Goal: Transaction & Acquisition: Book appointment/travel/reservation

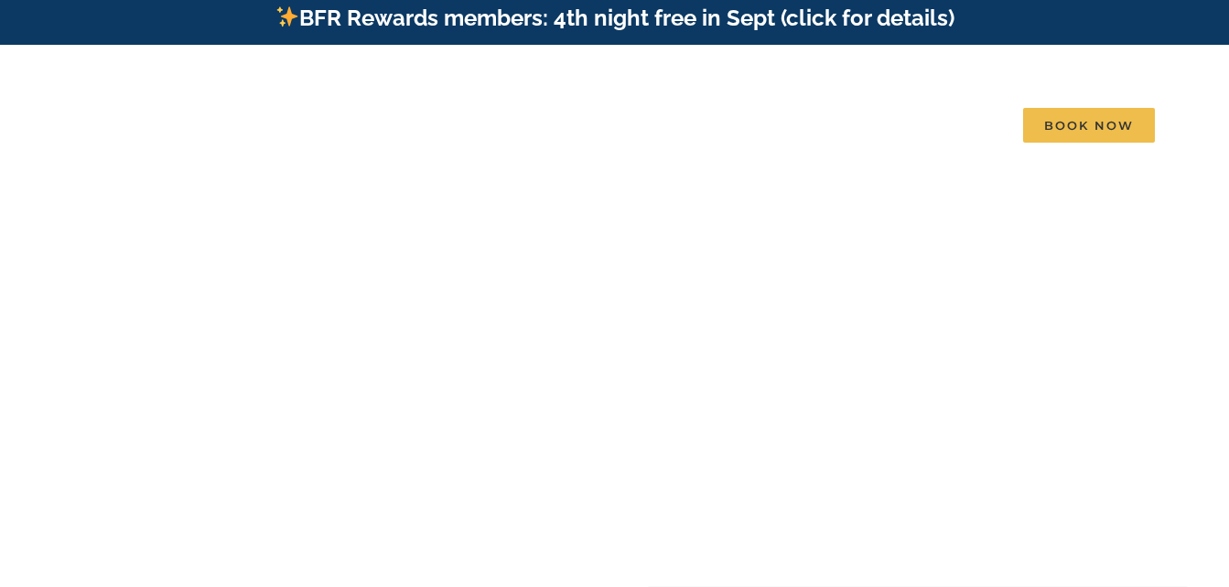
scroll to position [9, 0]
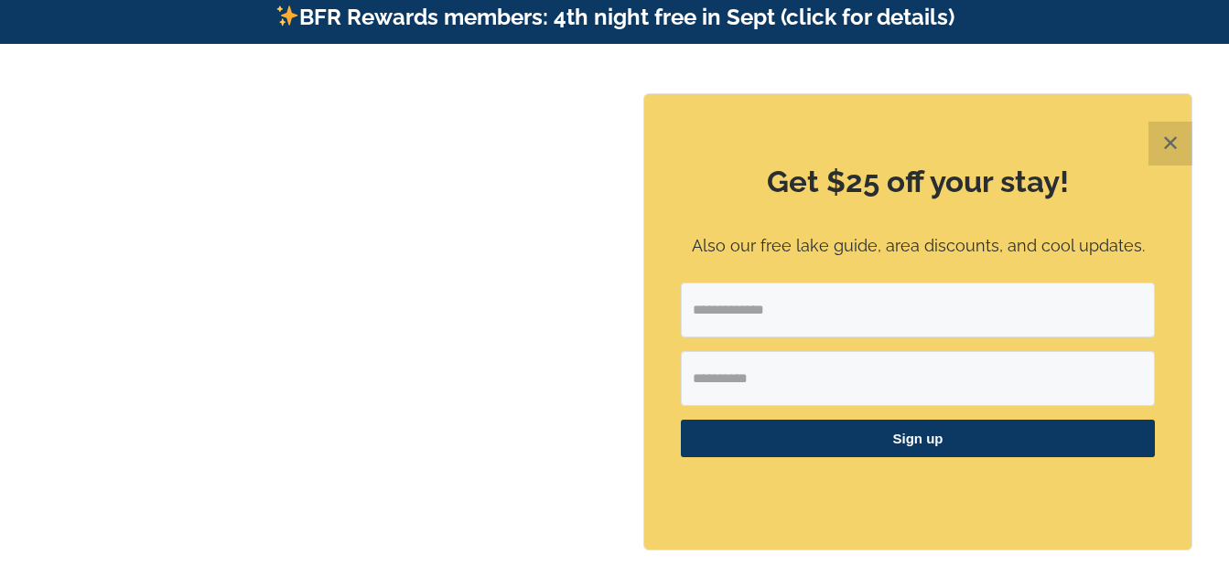
click at [521, 178] on video at bounding box center [614, 360] width 1229 height 615
click at [1162, 142] on button "✕" at bounding box center [1170, 144] width 44 height 44
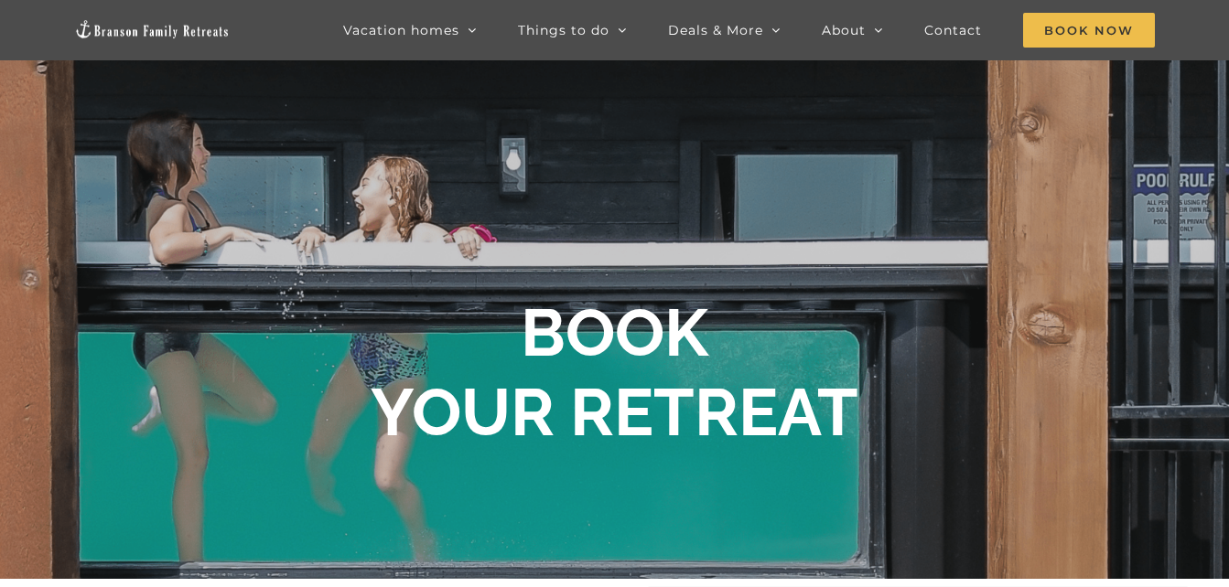
scroll to position [60, 0]
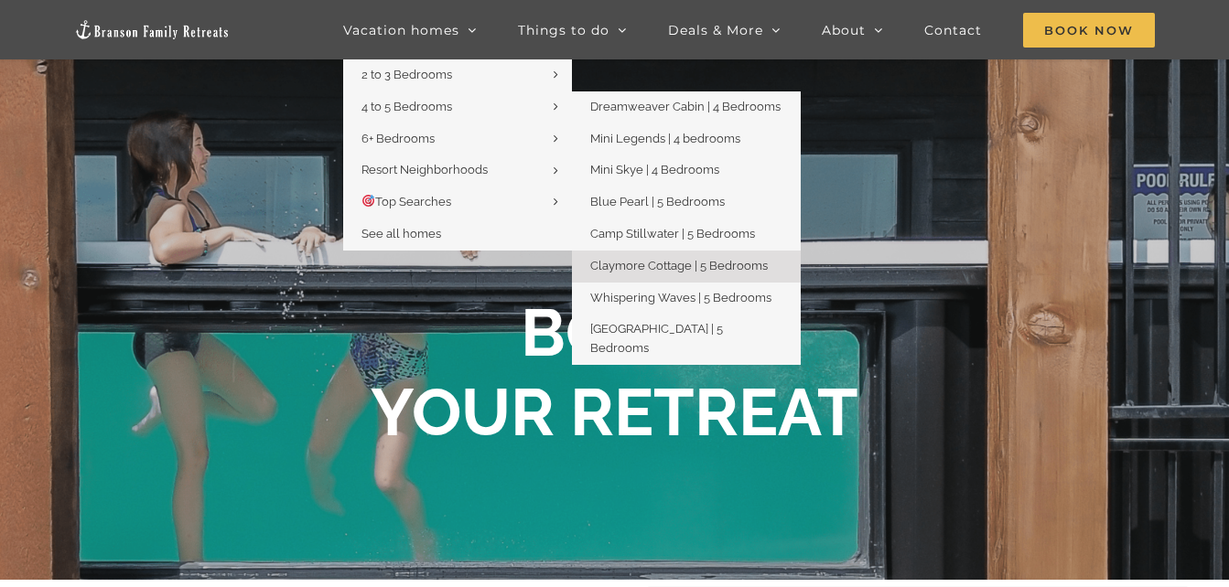
click at [662, 269] on span "Claymore Cottage | 5 Bedrooms" at bounding box center [679, 266] width 178 height 14
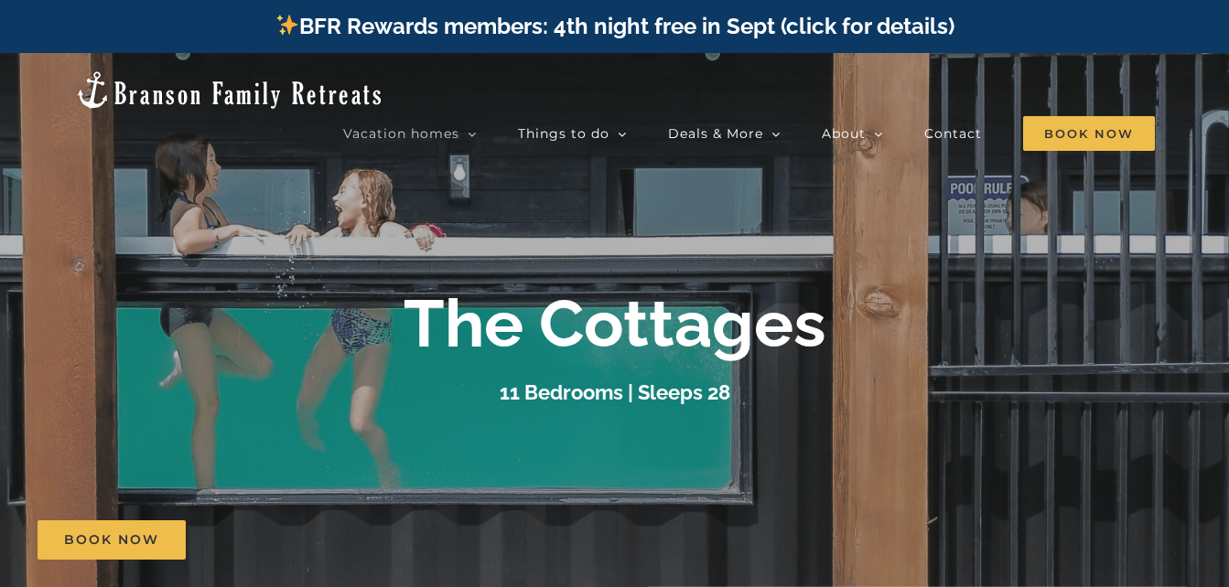
scroll to position [2, 0]
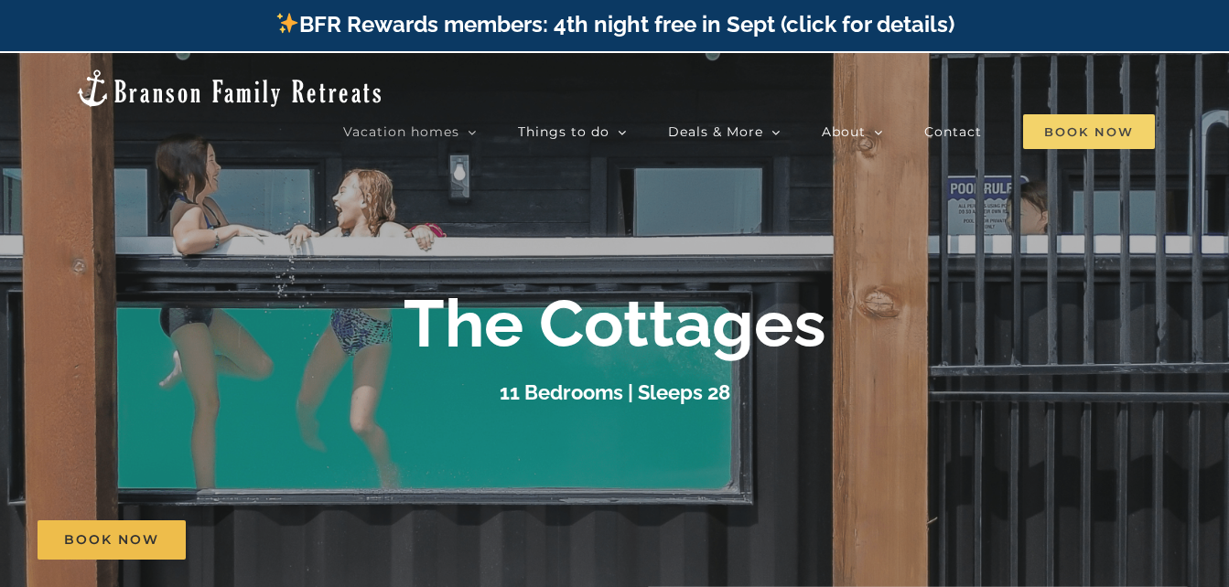
click at [1052, 114] on span "Book Now" at bounding box center [1089, 131] width 132 height 35
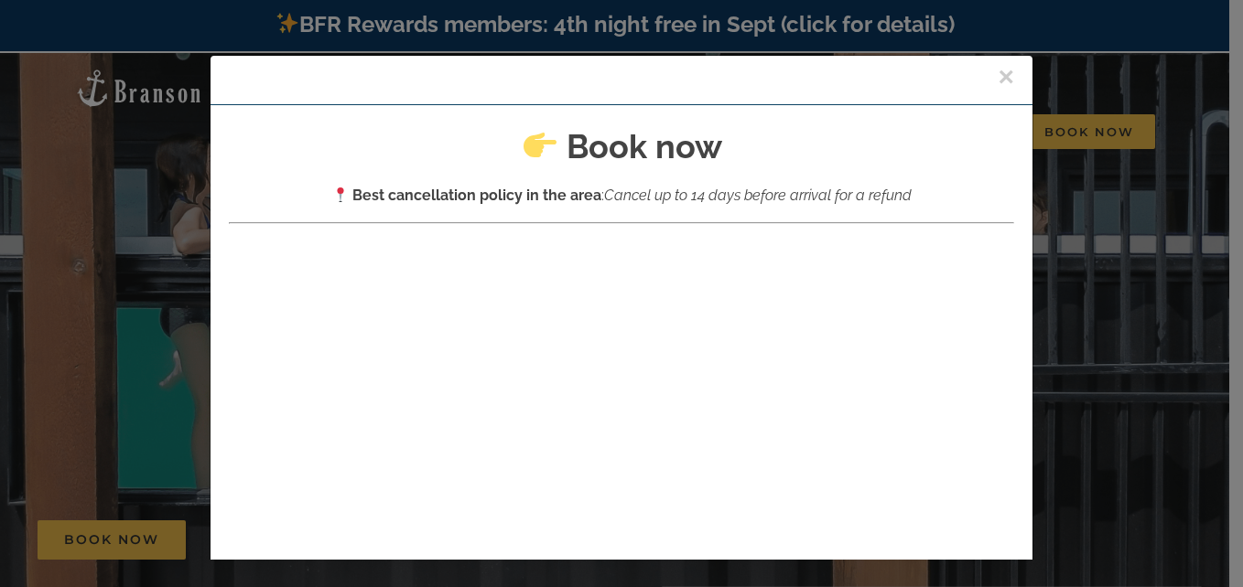
click at [997, 82] on button "×" at bounding box center [1005, 76] width 16 height 27
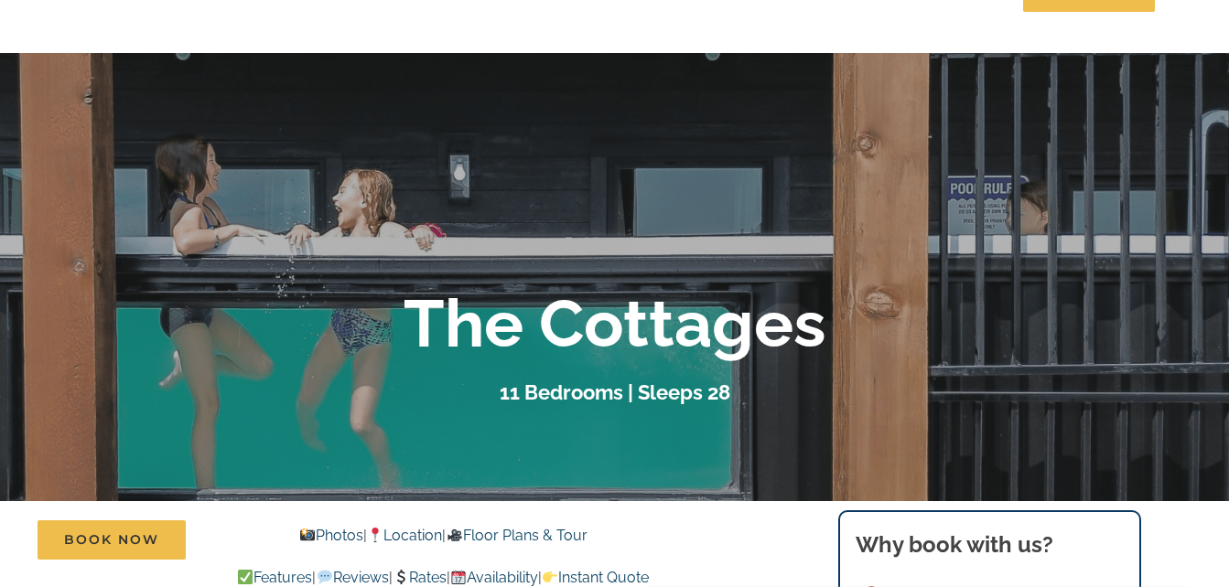
scroll to position [0, 0]
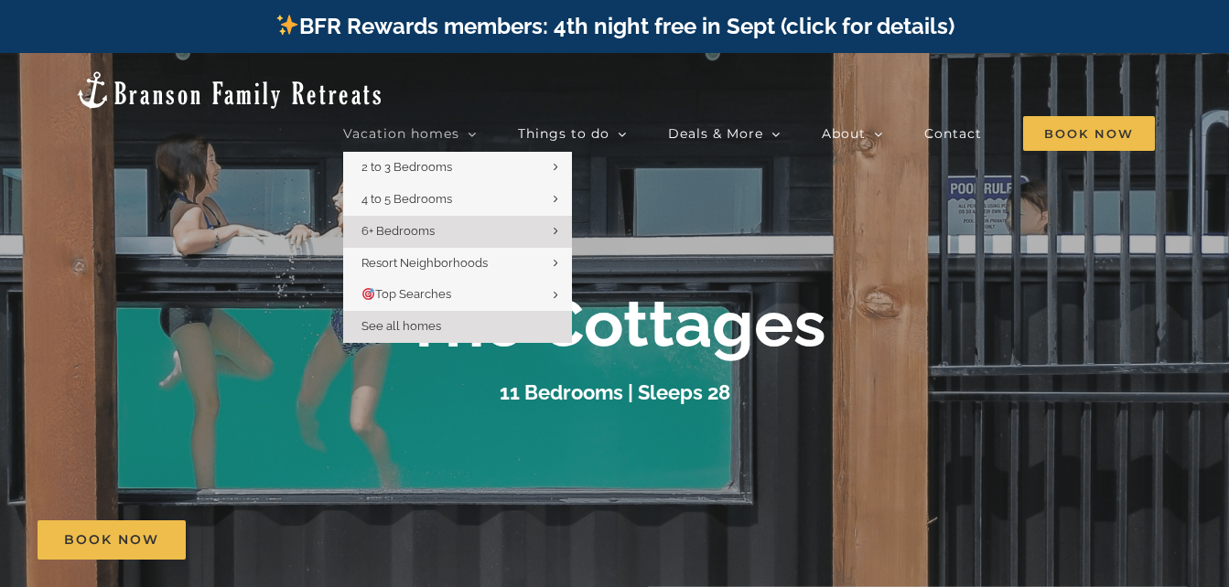
click at [415, 319] on span "See all homes" at bounding box center [401, 326] width 80 height 14
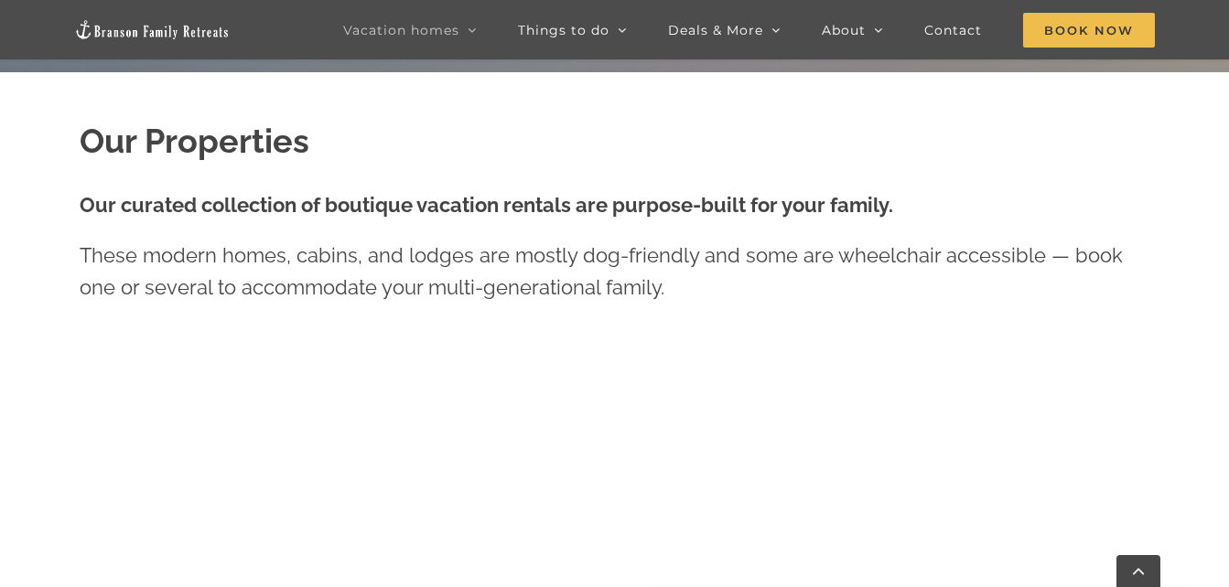
scroll to position [569, 0]
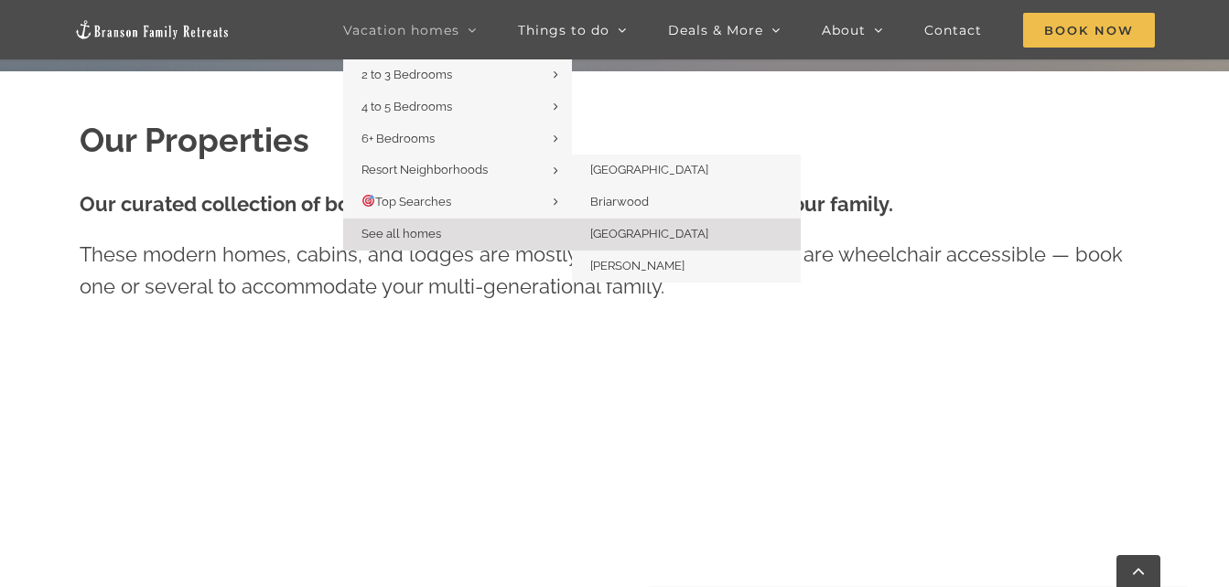
click at [627, 234] on span "[GEOGRAPHIC_DATA]" at bounding box center [649, 234] width 118 height 14
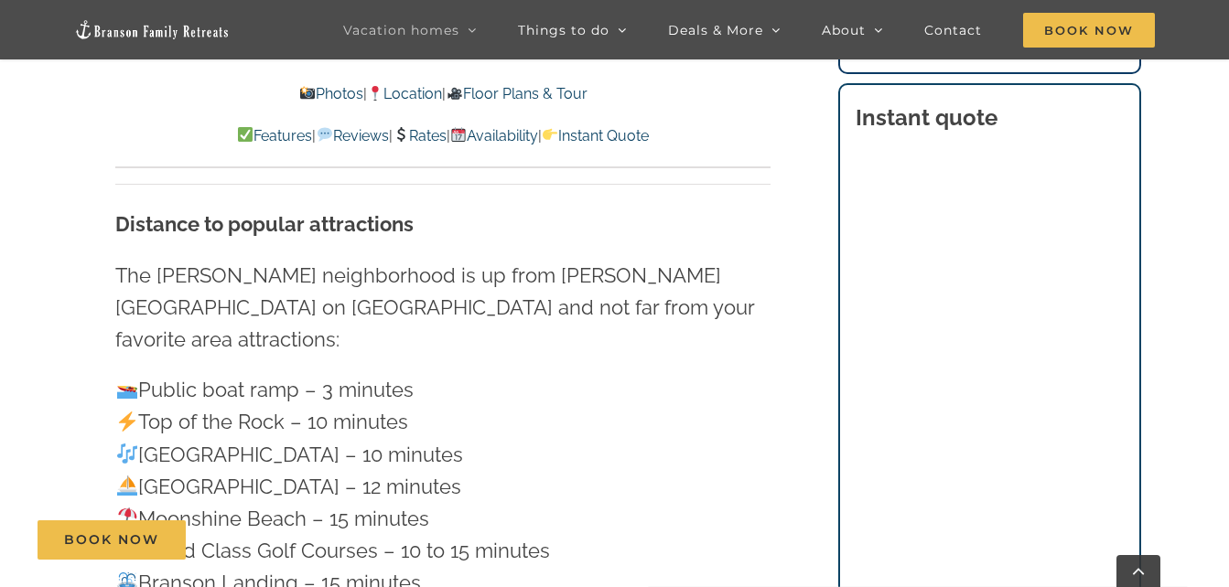
scroll to position [5423, 0]
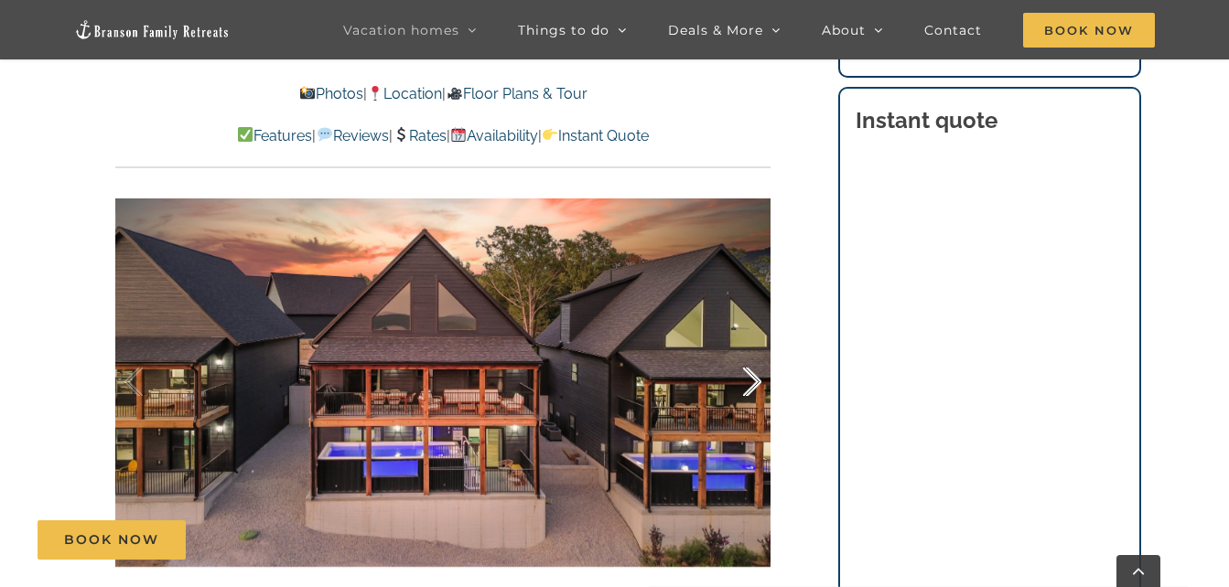
scroll to position [1127, 0]
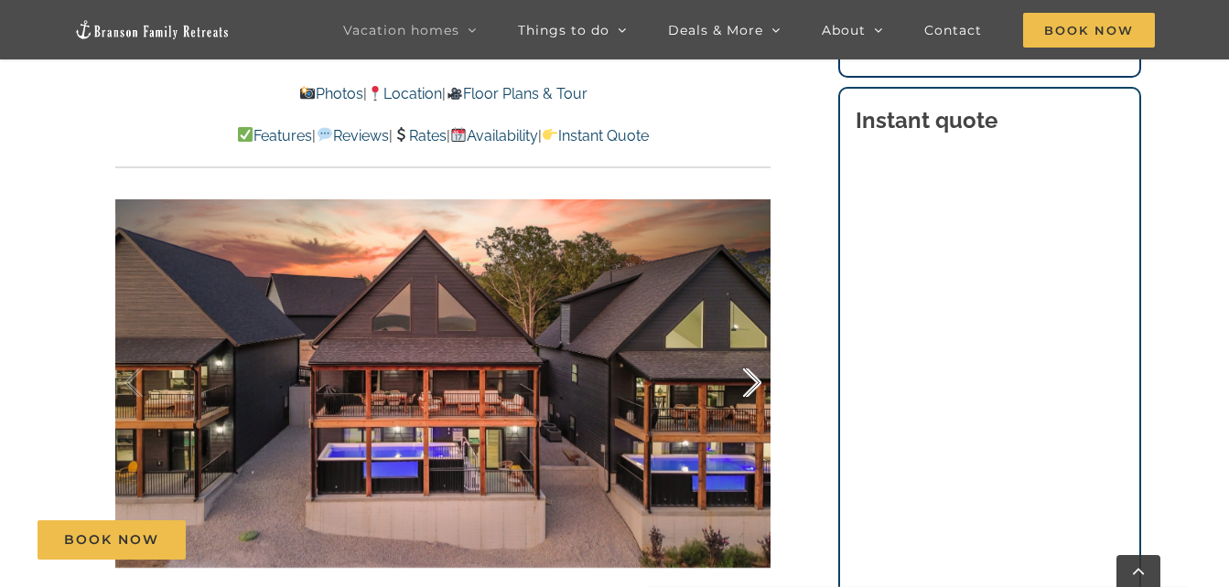
click at [751, 390] on div at bounding box center [733, 383] width 57 height 113
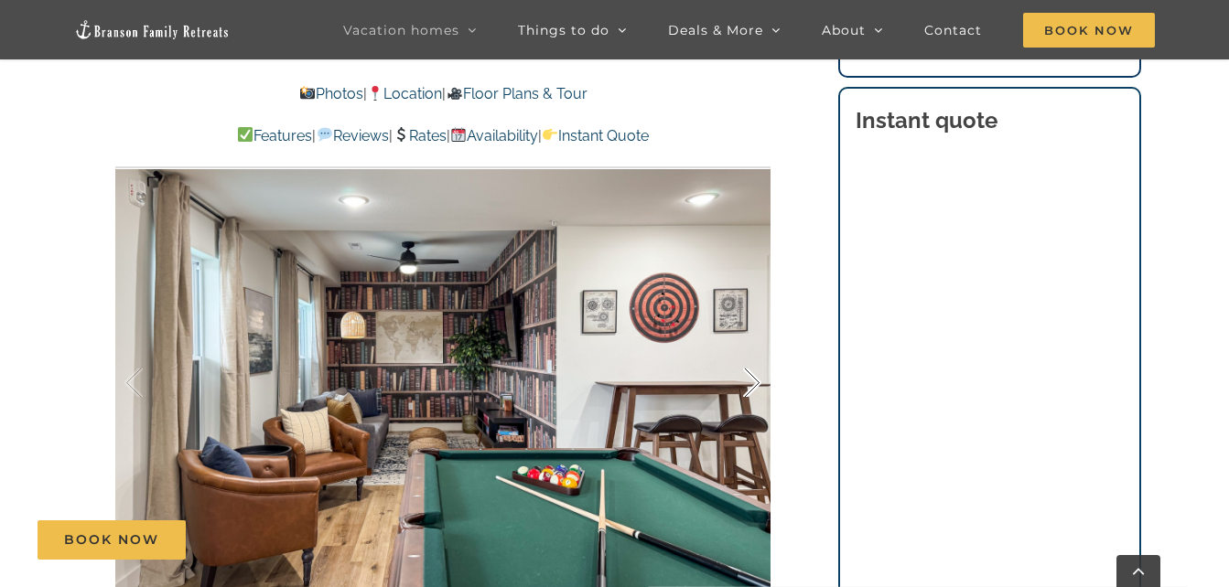
click at [751, 390] on div at bounding box center [733, 383] width 57 height 113
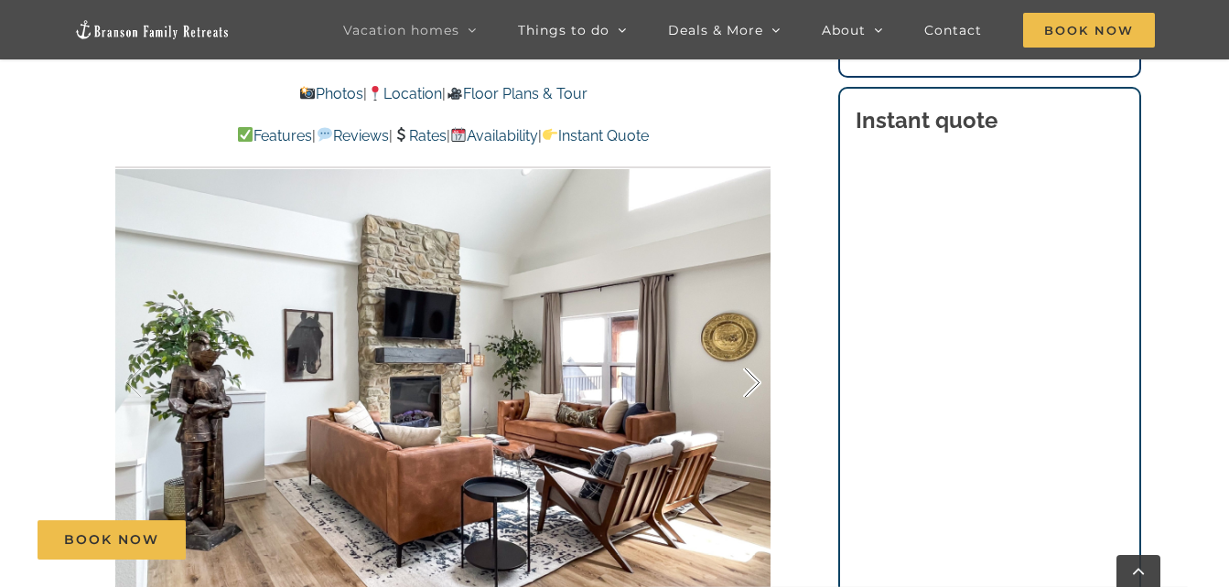
click at [751, 390] on div at bounding box center [733, 383] width 57 height 113
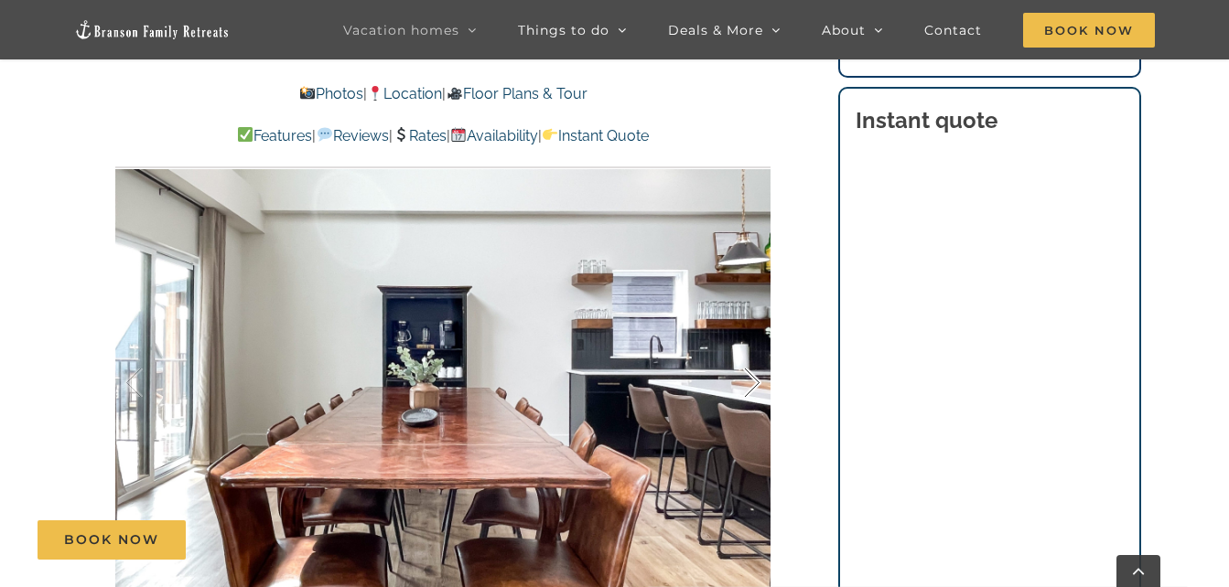
click at [751, 390] on div at bounding box center [733, 383] width 57 height 113
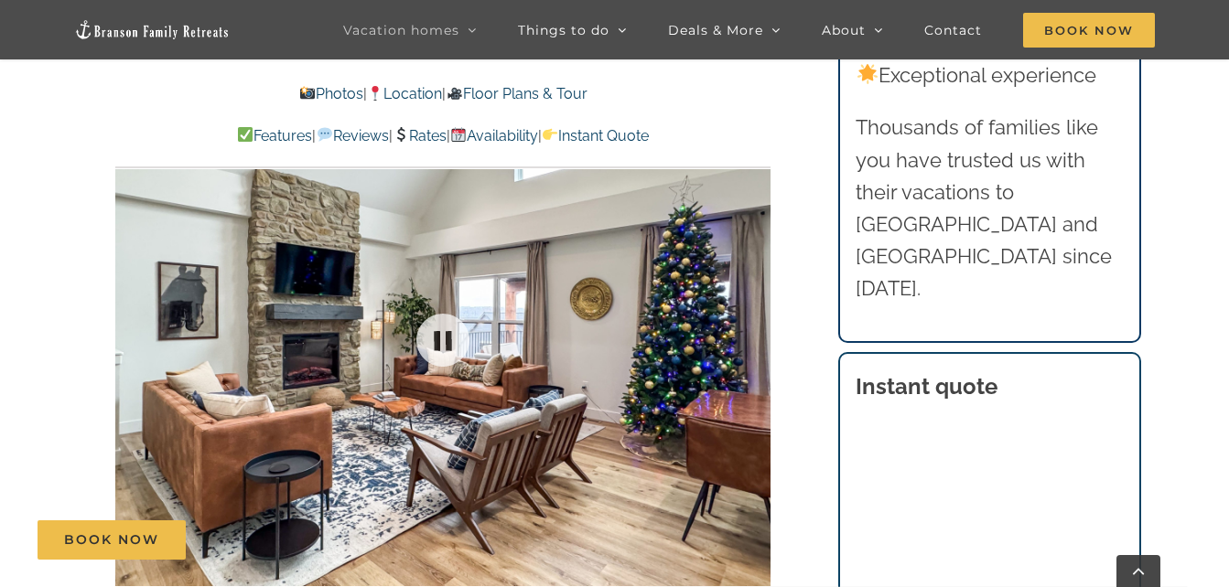
scroll to position [1167, 0]
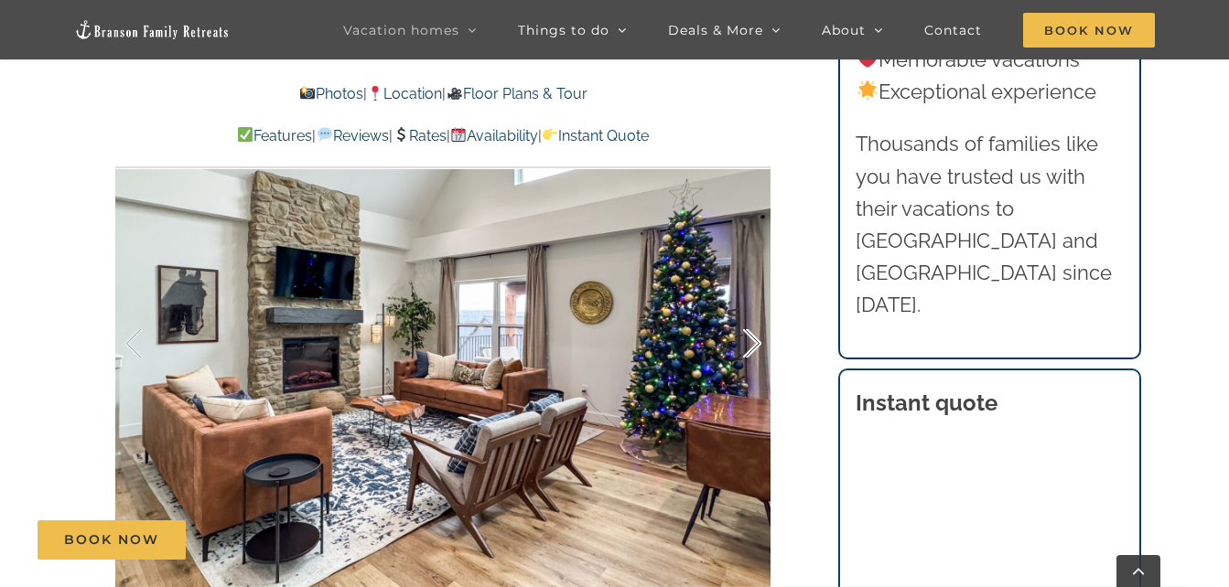
click at [749, 347] on div at bounding box center [733, 343] width 57 height 113
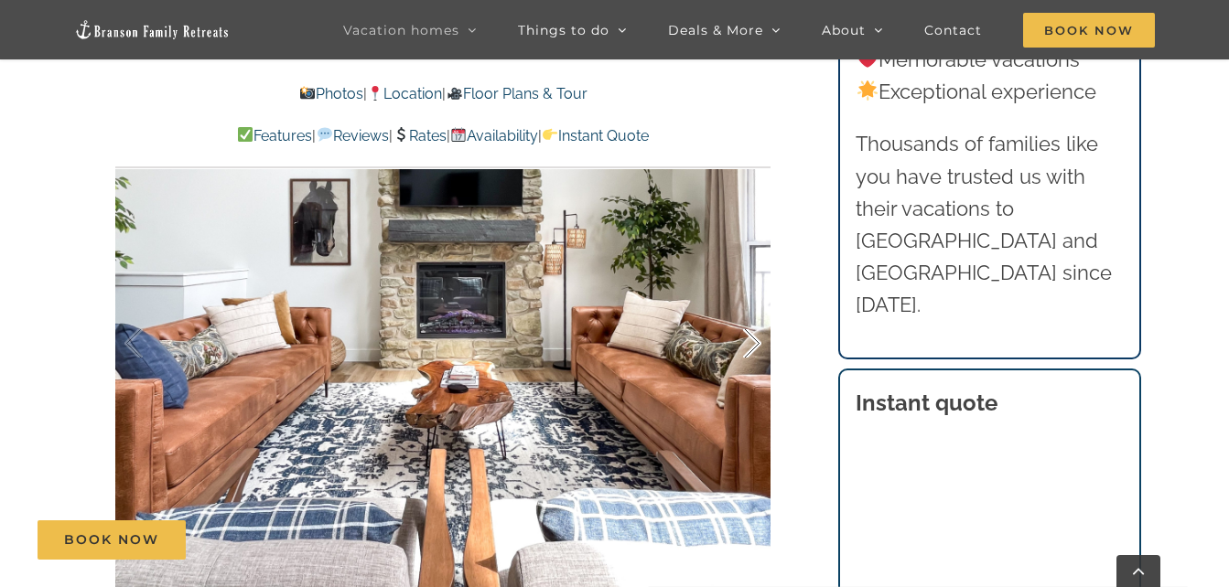
click at [749, 347] on div at bounding box center [733, 343] width 57 height 113
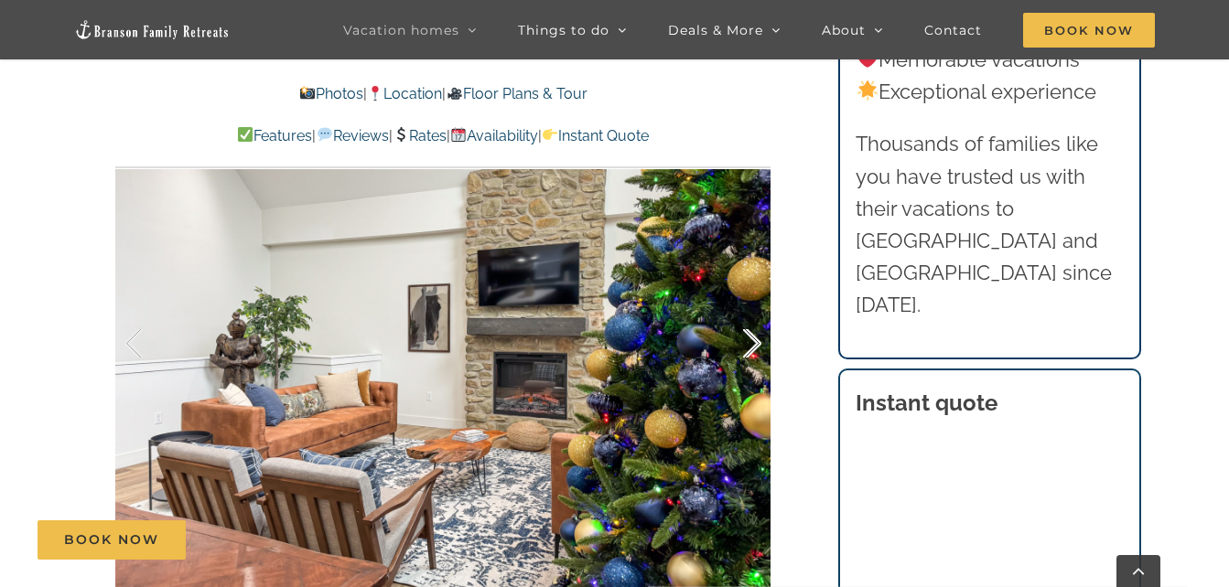
click at [749, 347] on div at bounding box center [733, 343] width 57 height 113
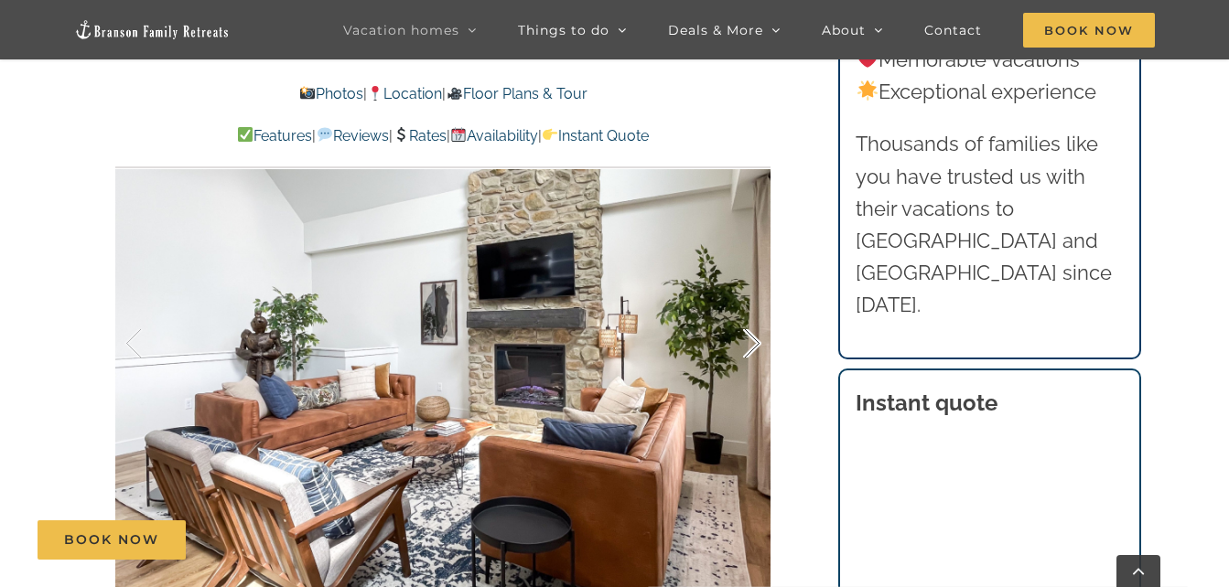
click at [749, 347] on div at bounding box center [733, 343] width 57 height 113
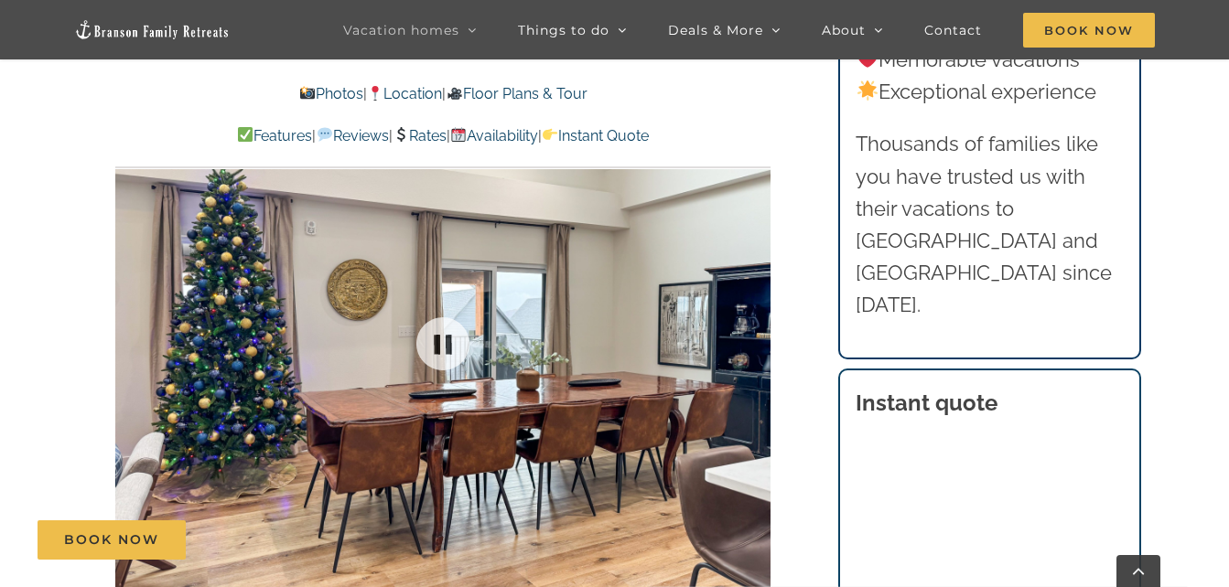
click at [749, 347] on div "9 / 63" at bounding box center [442, 344] width 655 height 538
click at [755, 345] on div at bounding box center [733, 343] width 57 height 113
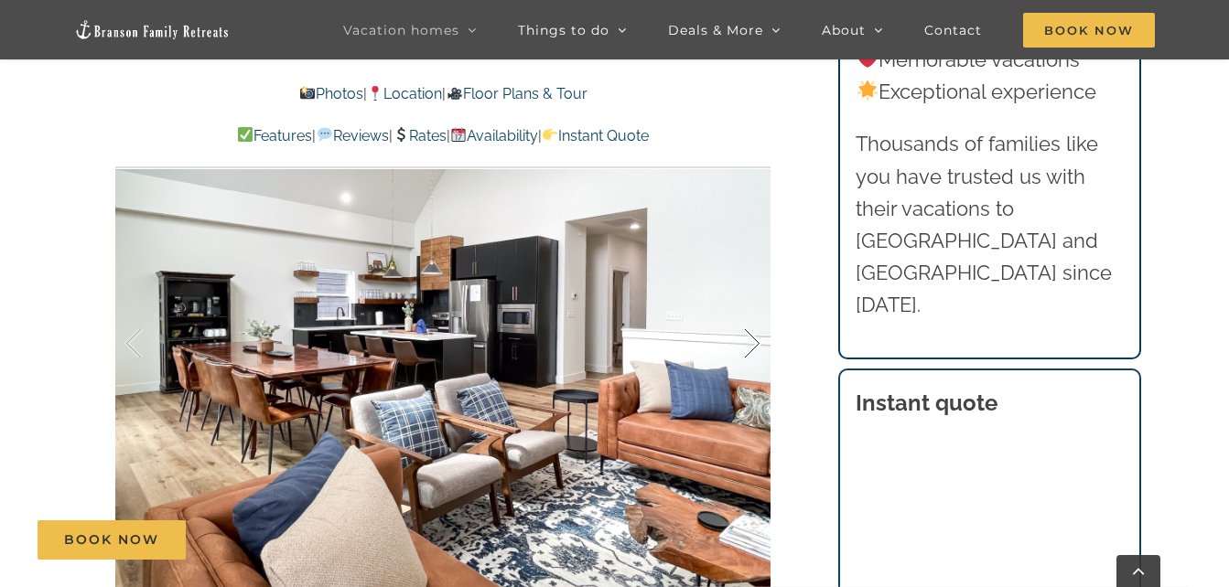
click at [755, 345] on div at bounding box center [733, 343] width 57 height 113
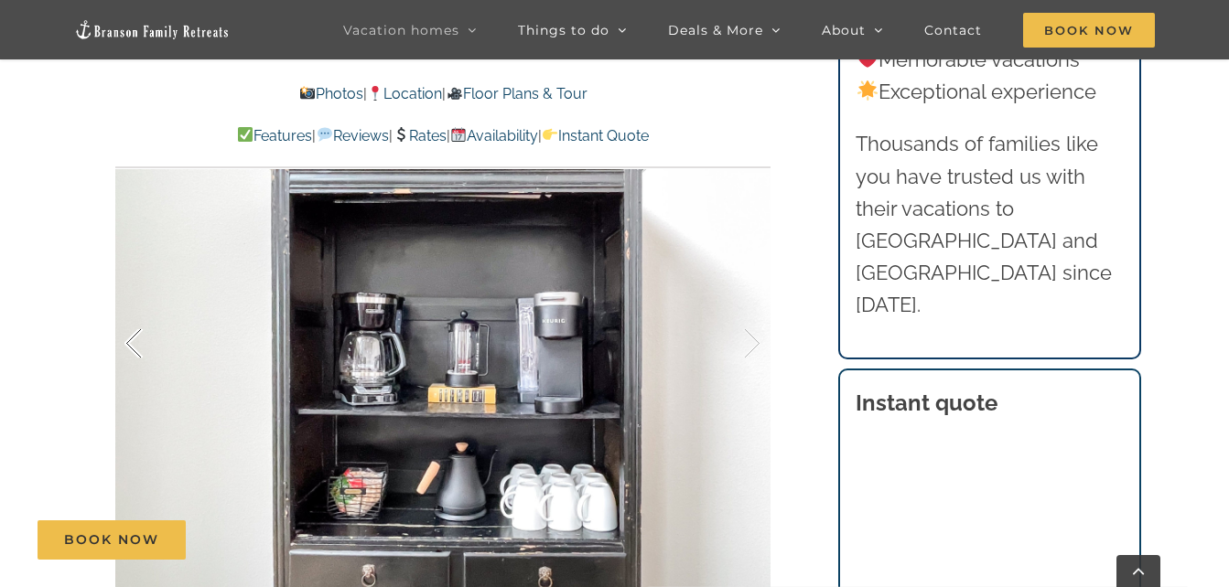
click at [140, 358] on div at bounding box center [152, 343] width 57 height 113
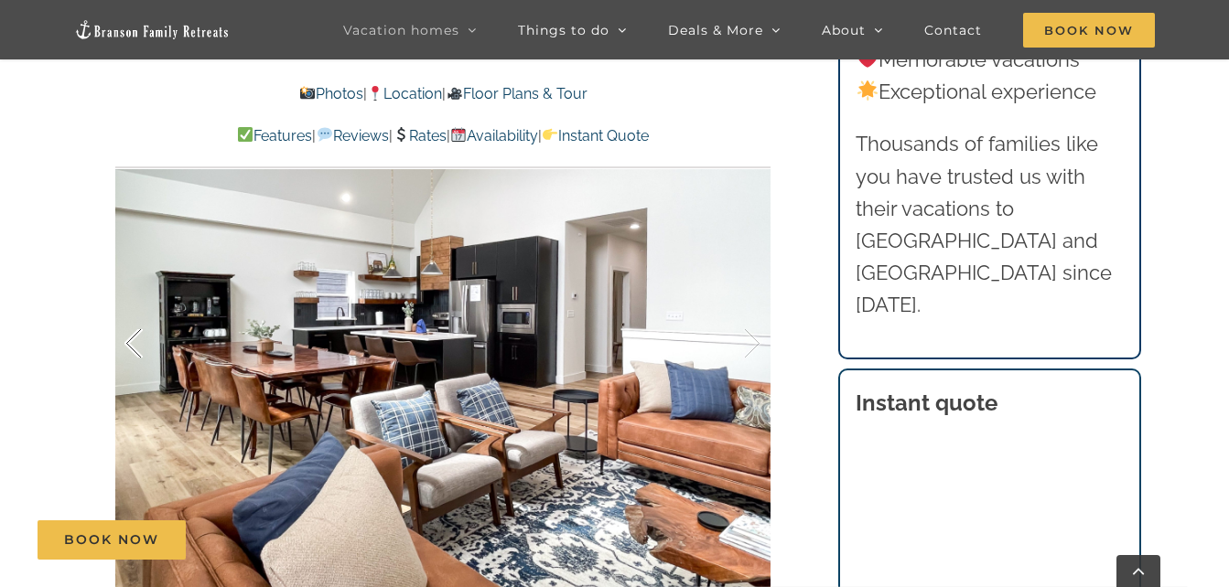
click at [140, 358] on div at bounding box center [152, 343] width 57 height 113
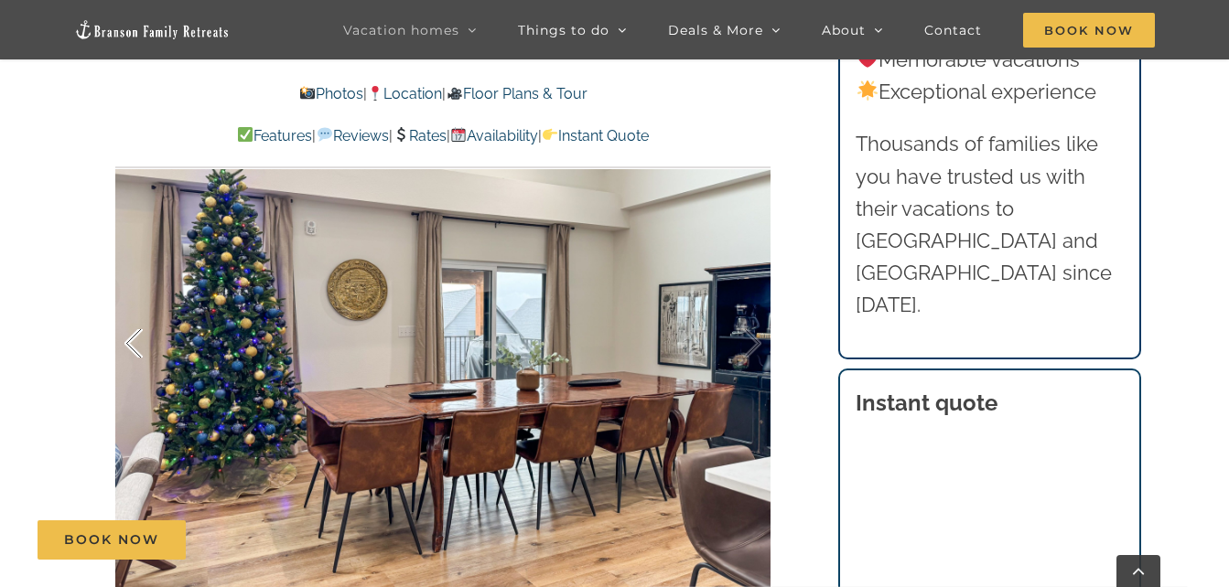
click at [140, 358] on div at bounding box center [152, 343] width 57 height 113
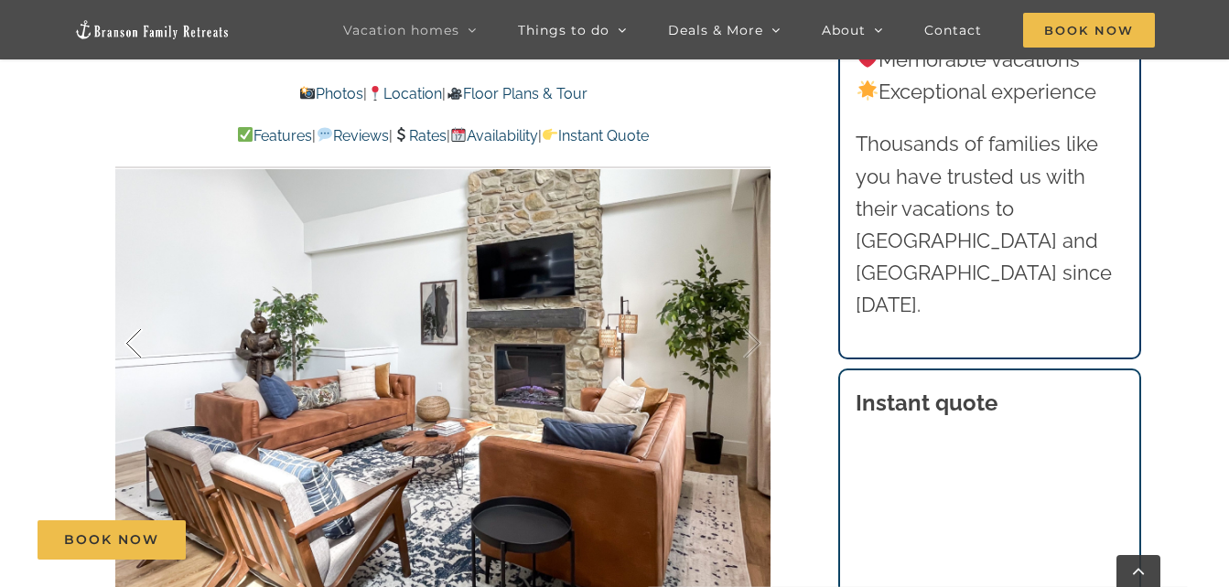
click at [140, 358] on div at bounding box center [152, 343] width 57 height 113
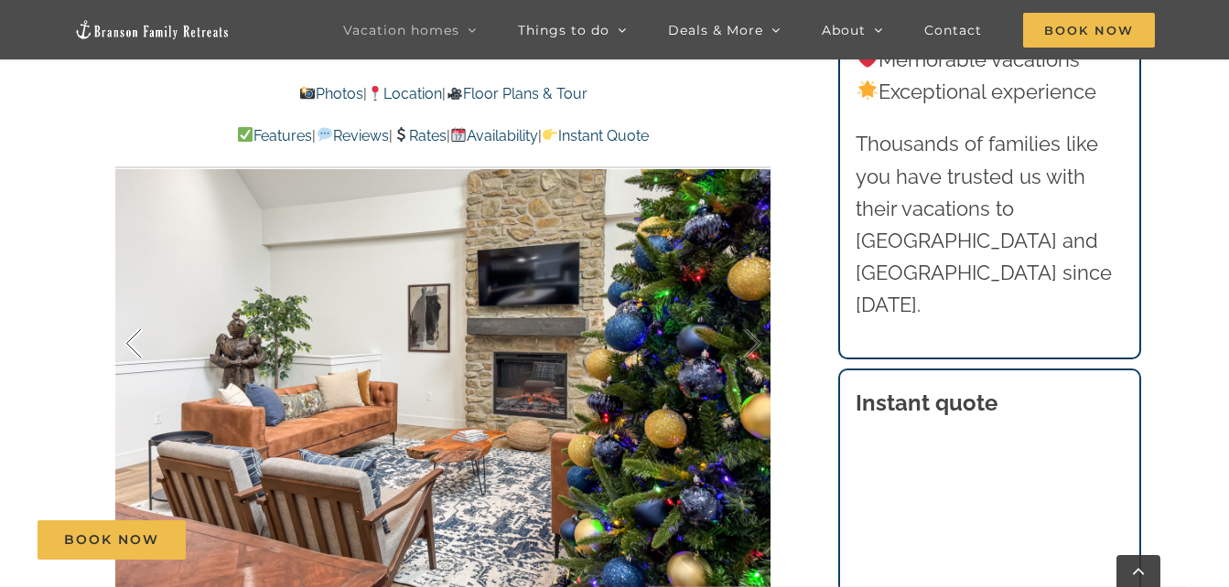
click at [128, 346] on div at bounding box center [152, 343] width 57 height 113
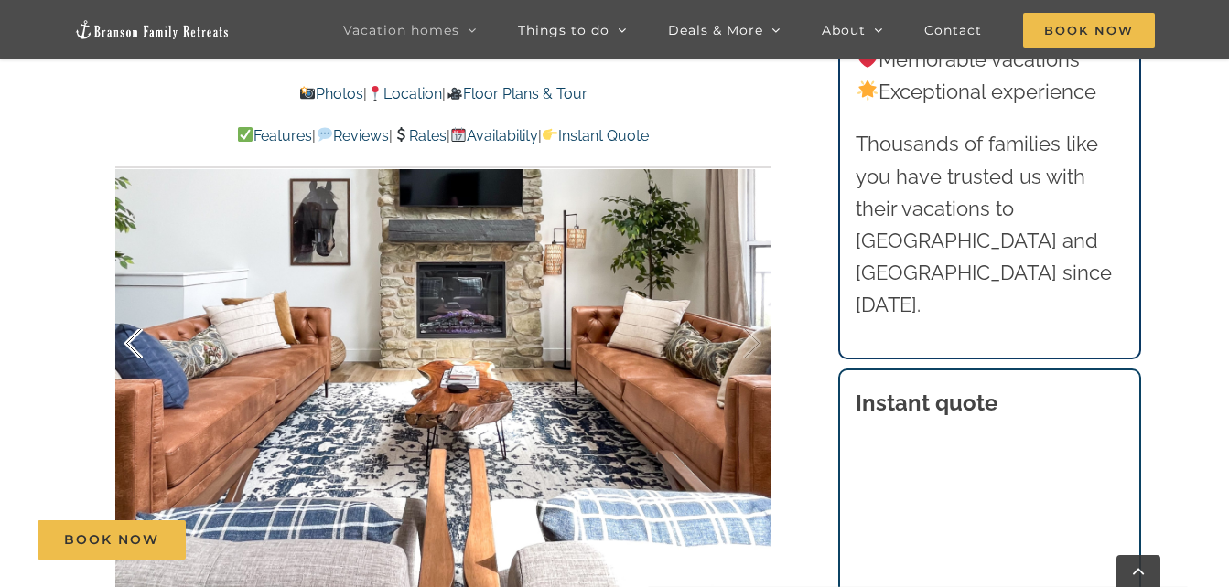
click at [128, 346] on div at bounding box center [152, 343] width 57 height 113
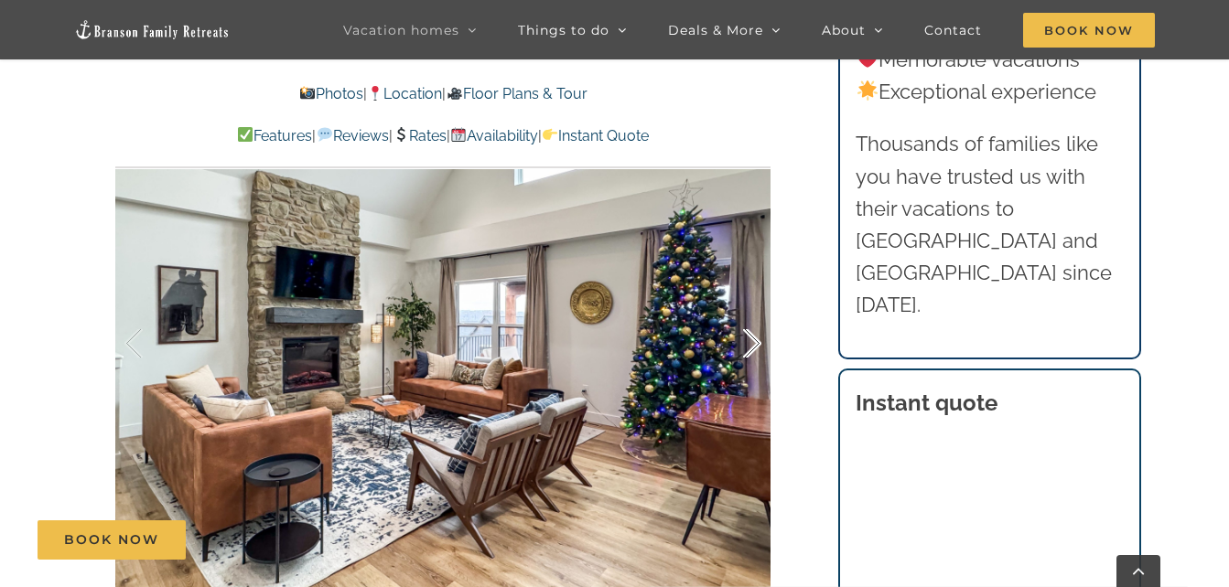
click at [749, 347] on div at bounding box center [733, 343] width 57 height 113
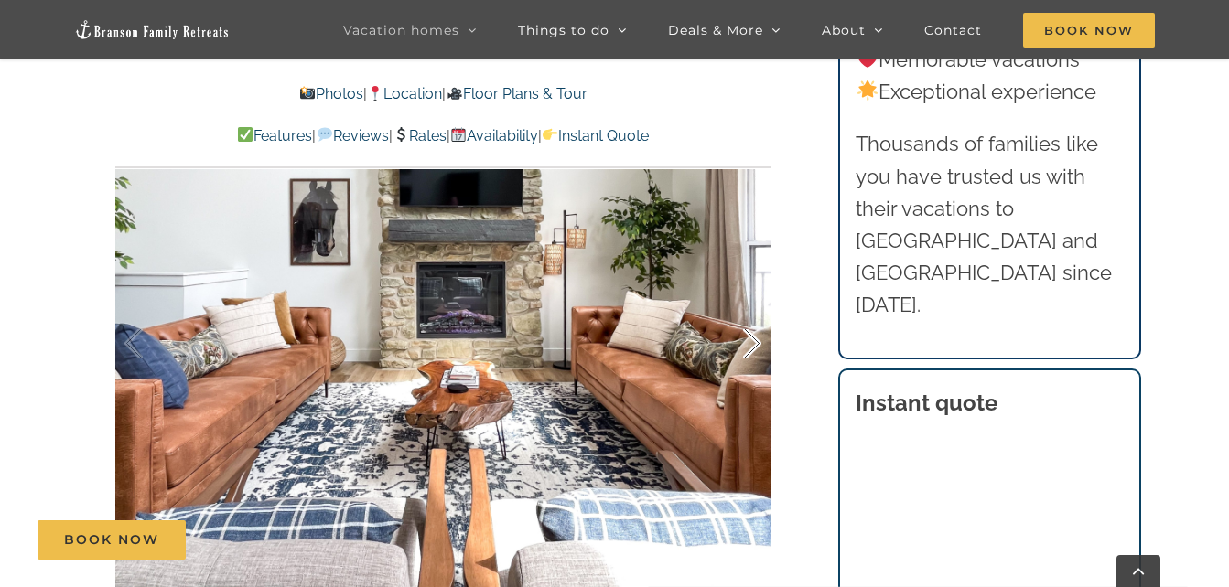
click at [749, 347] on div at bounding box center [733, 343] width 57 height 113
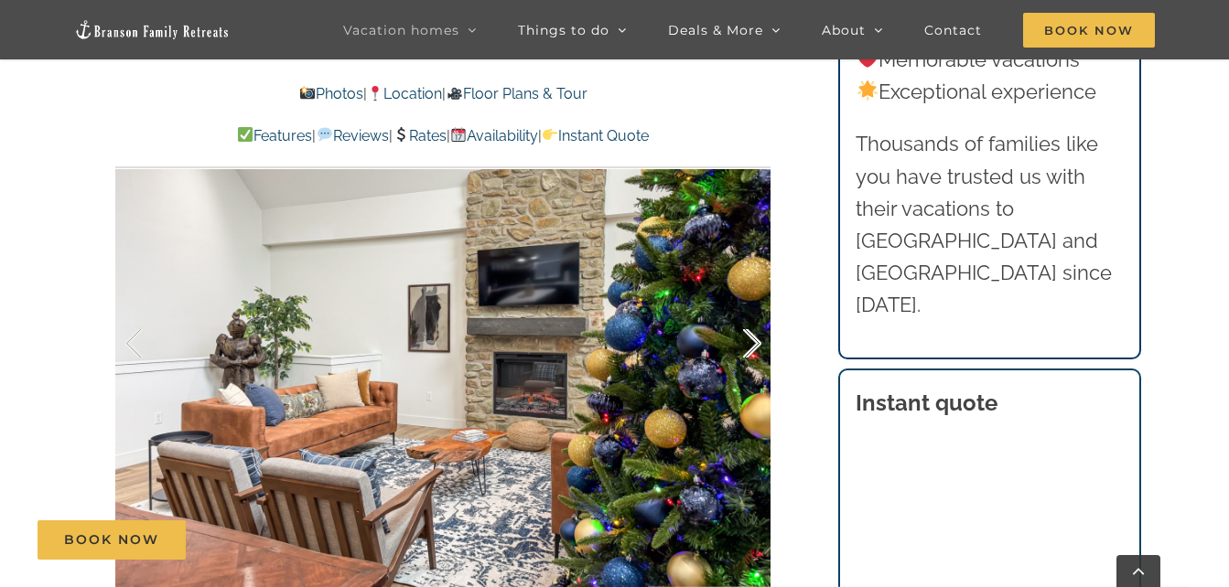
click at [749, 347] on div at bounding box center [733, 343] width 57 height 113
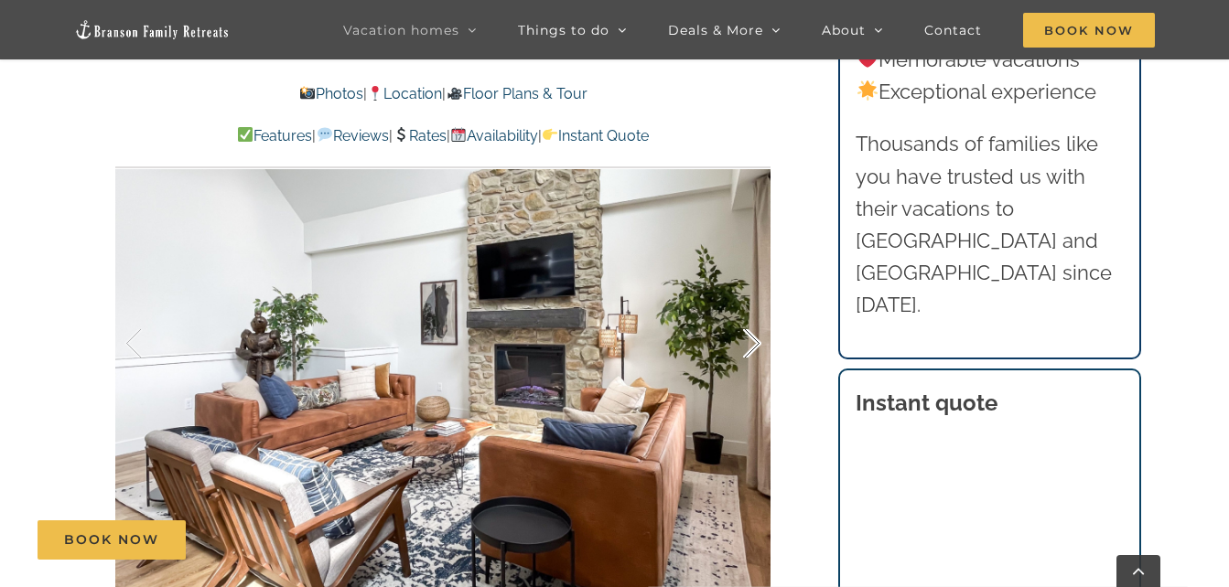
click at [749, 347] on div at bounding box center [733, 343] width 57 height 113
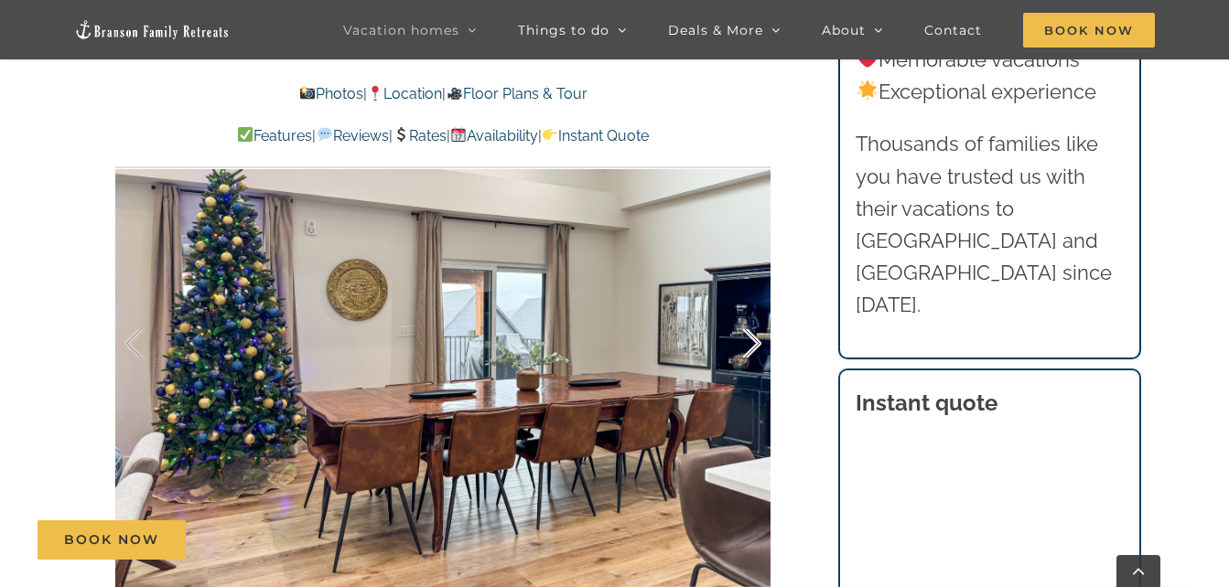
click at [749, 347] on div at bounding box center [733, 343] width 57 height 113
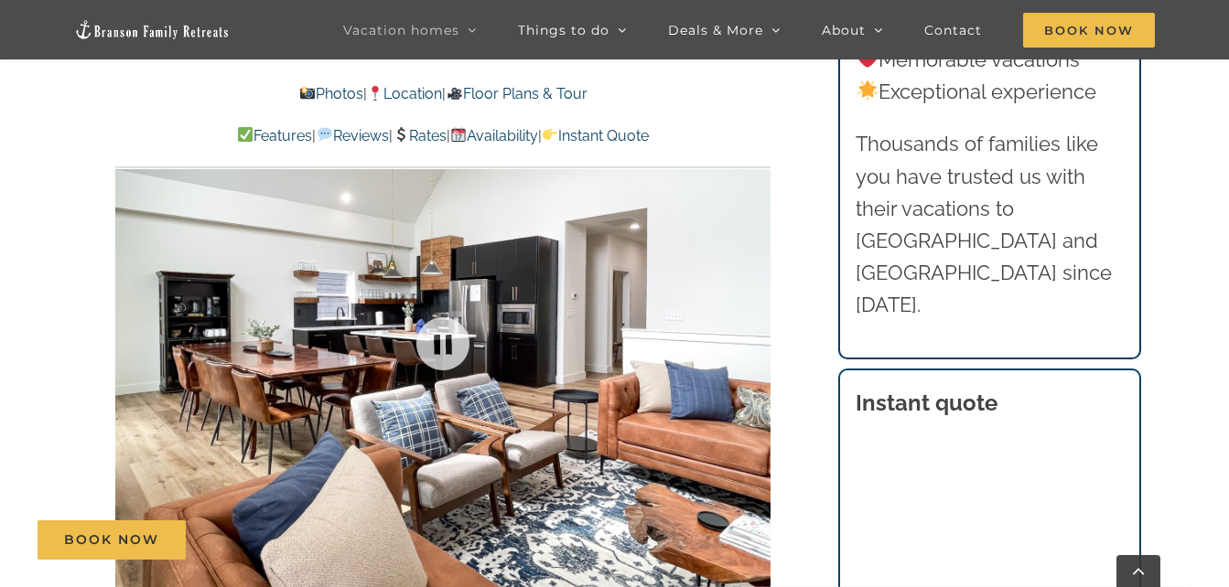
click at [749, 347] on div at bounding box center [442, 344] width 655 height 538
click at [749, 347] on div at bounding box center [733, 343] width 57 height 113
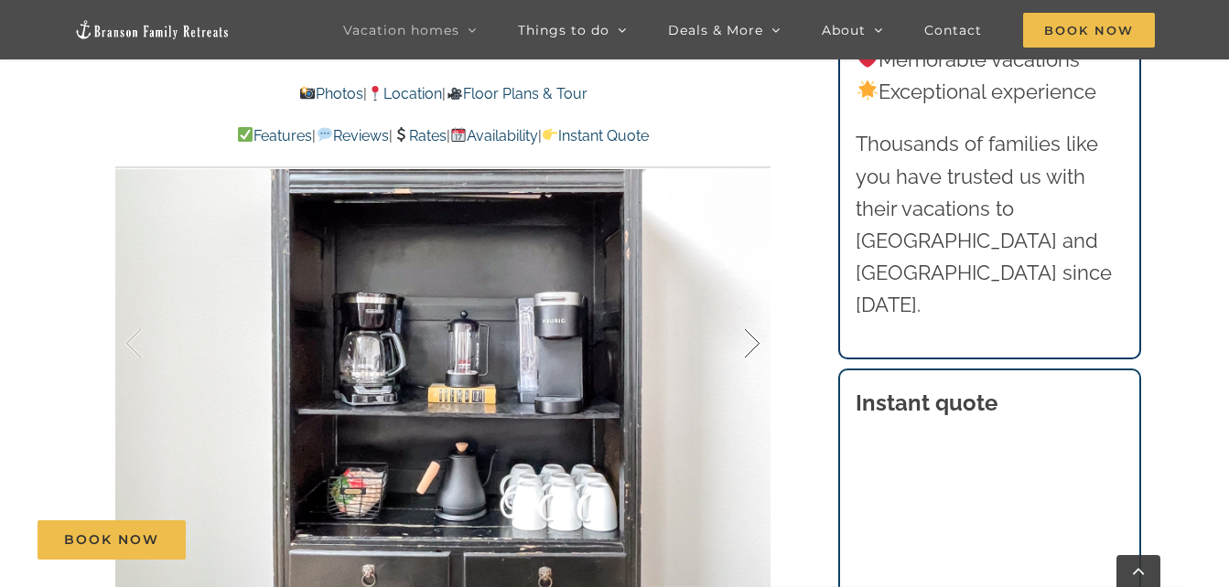
click at [749, 347] on div at bounding box center [733, 343] width 57 height 113
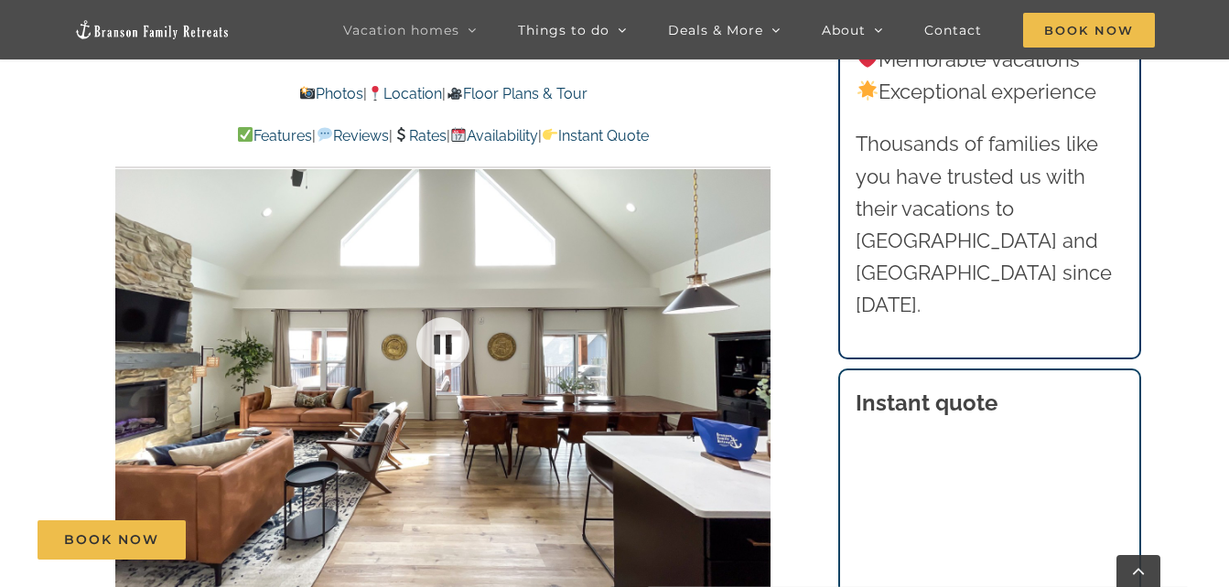
click at [749, 347] on div at bounding box center [442, 344] width 655 height 538
click at [760, 348] on div at bounding box center [733, 343] width 57 height 113
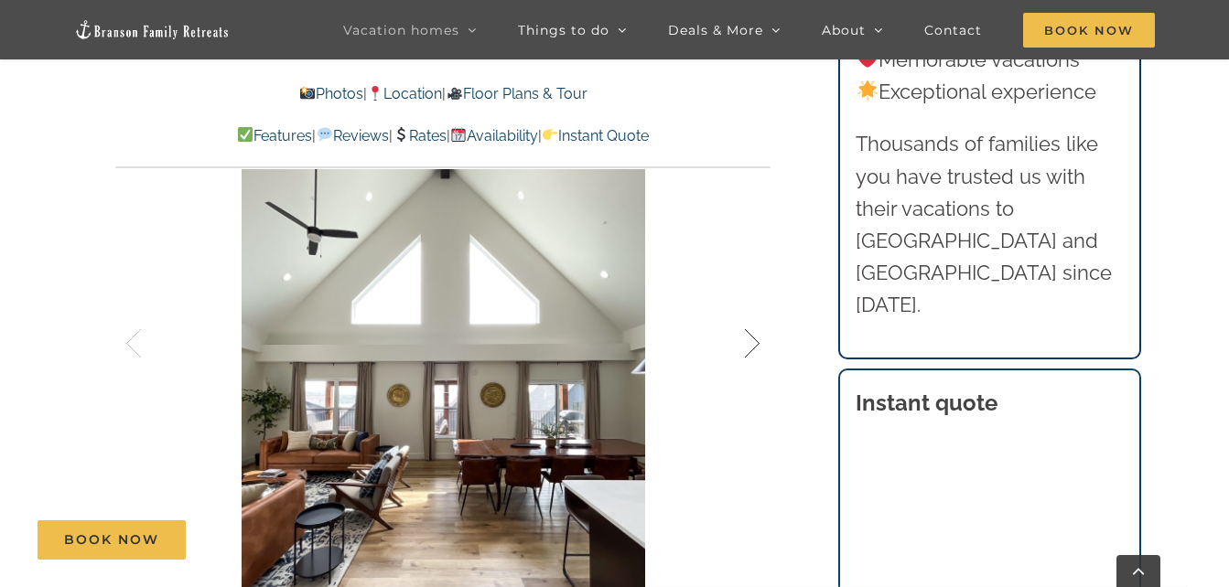
click at [760, 348] on div at bounding box center [733, 343] width 57 height 113
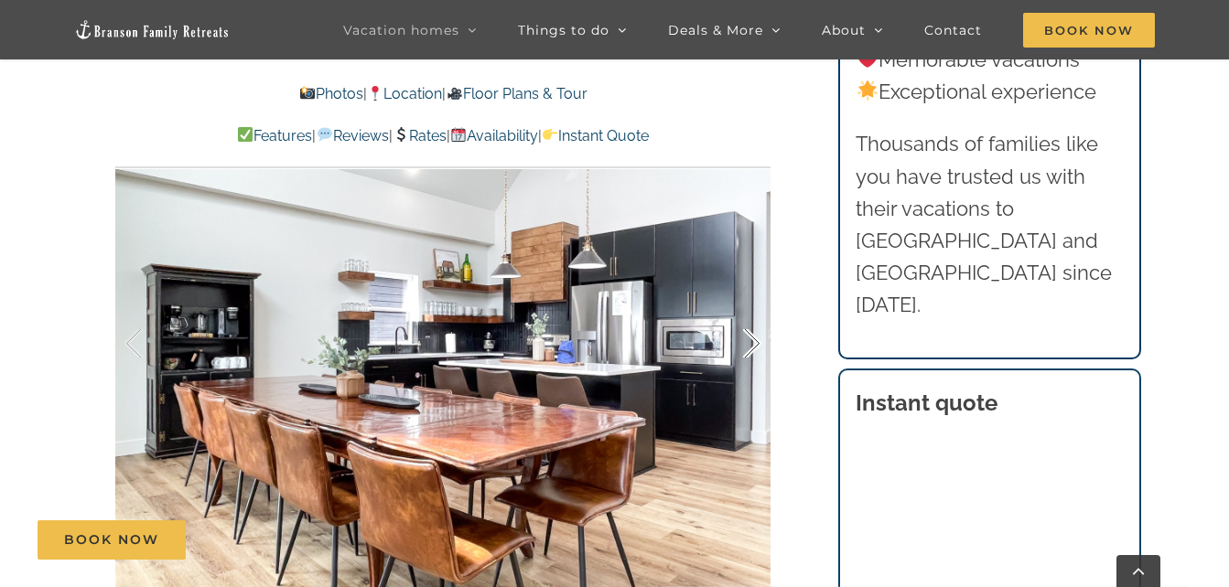
click at [760, 348] on div at bounding box center [733, 343] width 57 height 113
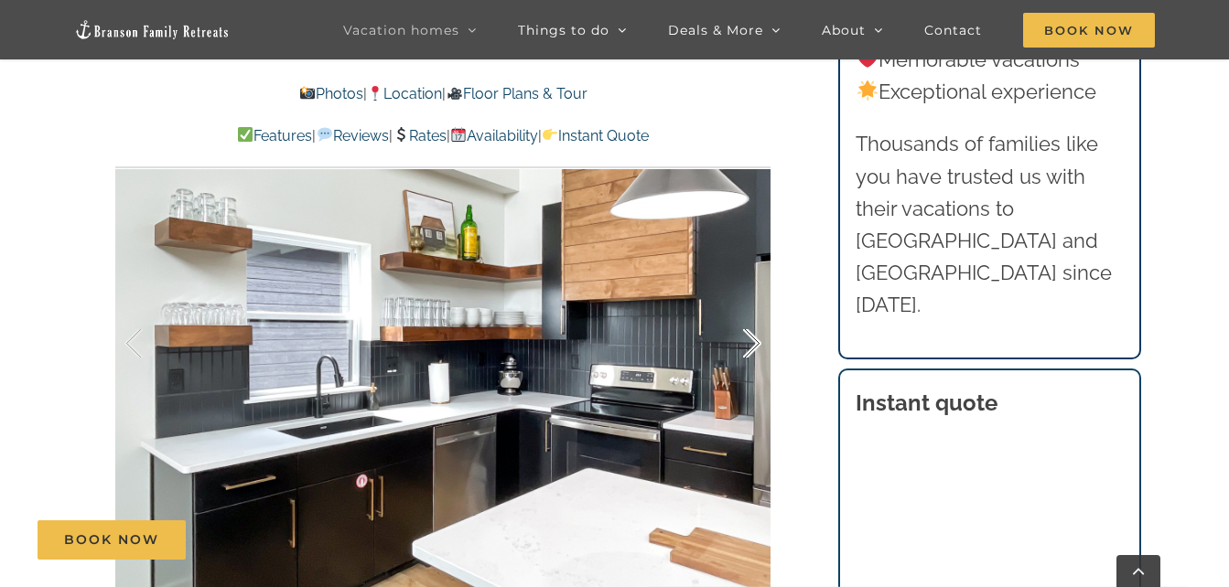
click at [760, 348] on div at bounding box center [733, 343] width 57 height 113
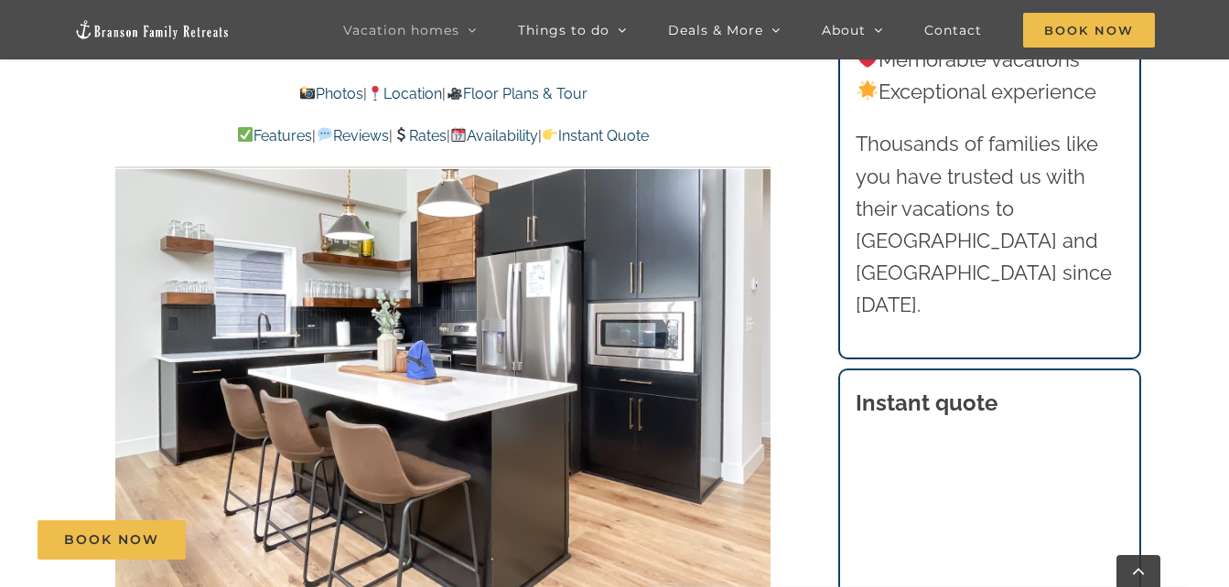
click at [760, 348] on div at bounding box center [788, 343] width 57 height 113
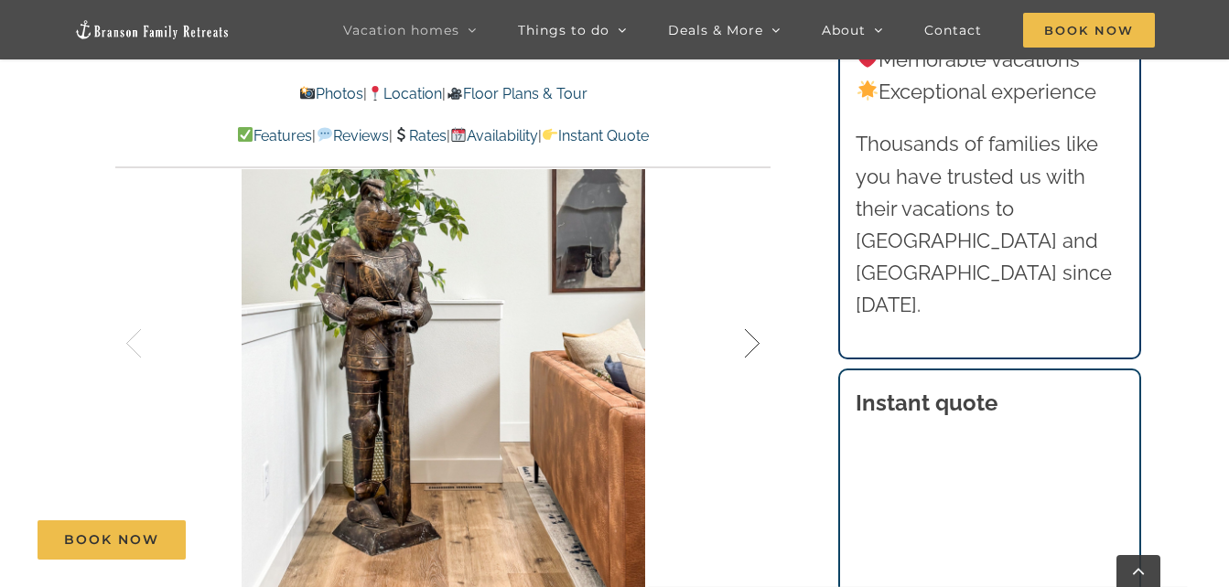
click at [760, 348] on div at bounding box center [733, 343] width 57 height 113
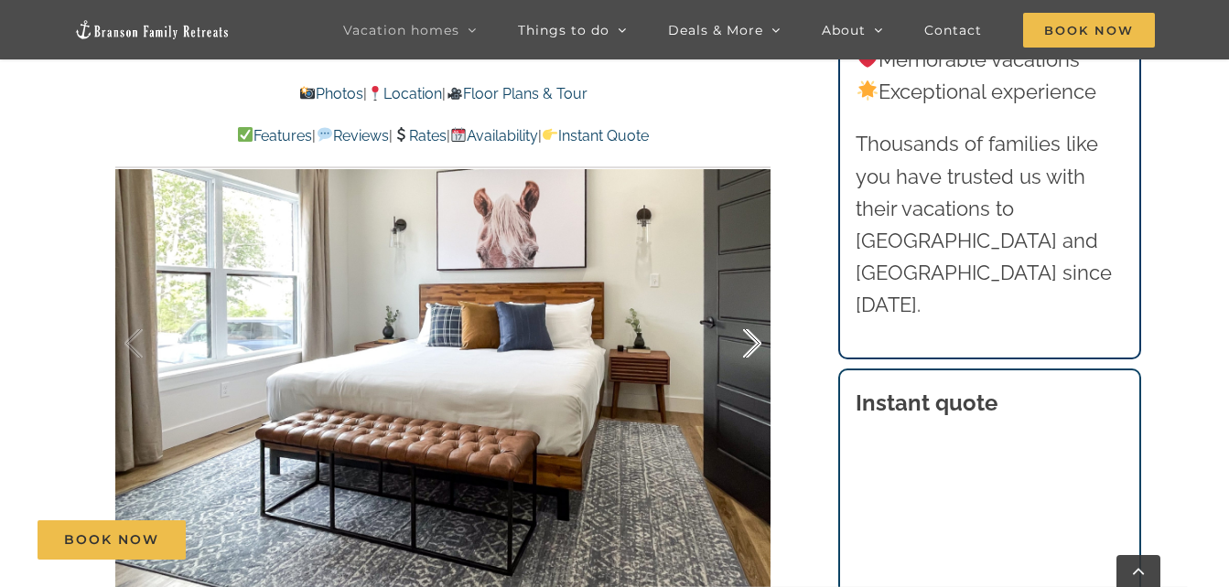
click at [760, 348] on div at bounding box center [733, 343] width 57 height 113
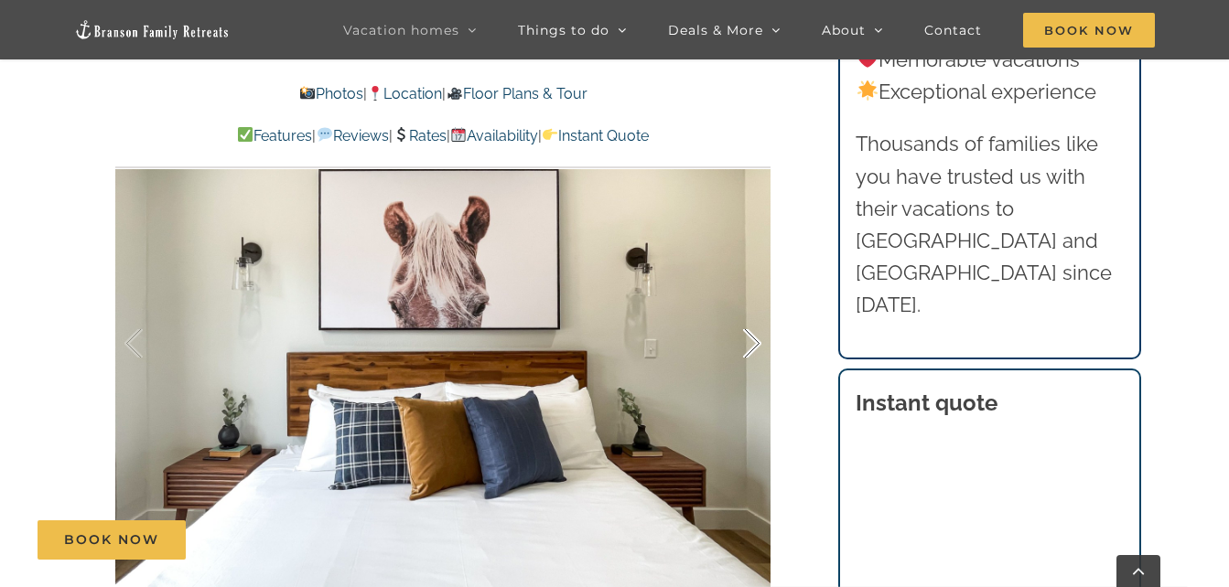
click at [760, 348] on div at bounding box center [733, 343] width 57 height 113
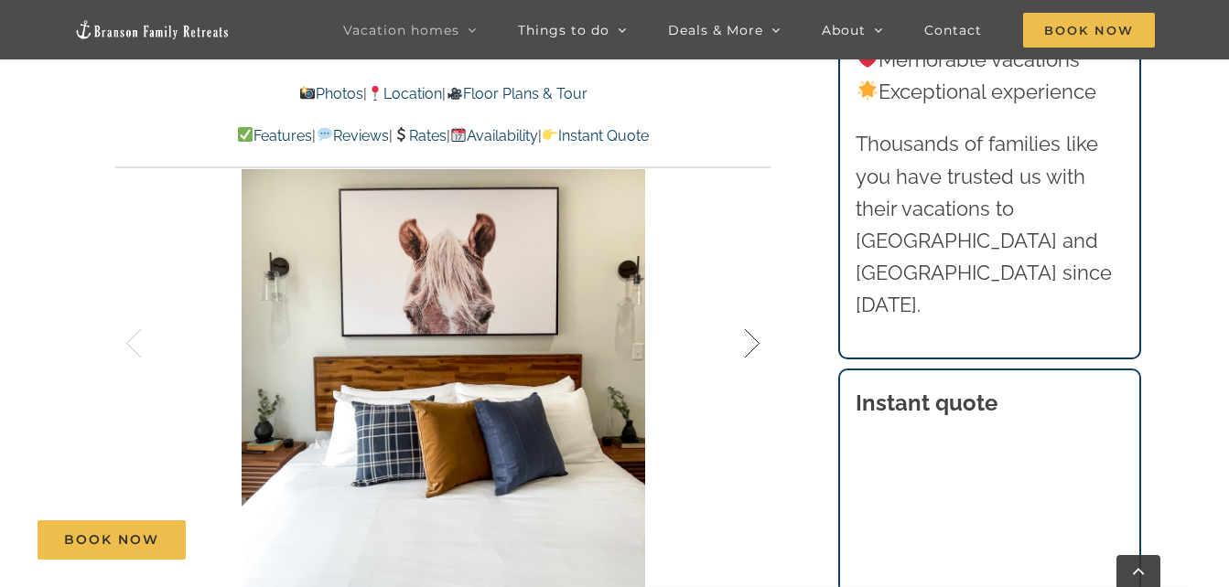
click at [760, 348] on div at bounding box center [733, 343] width 57 height 113
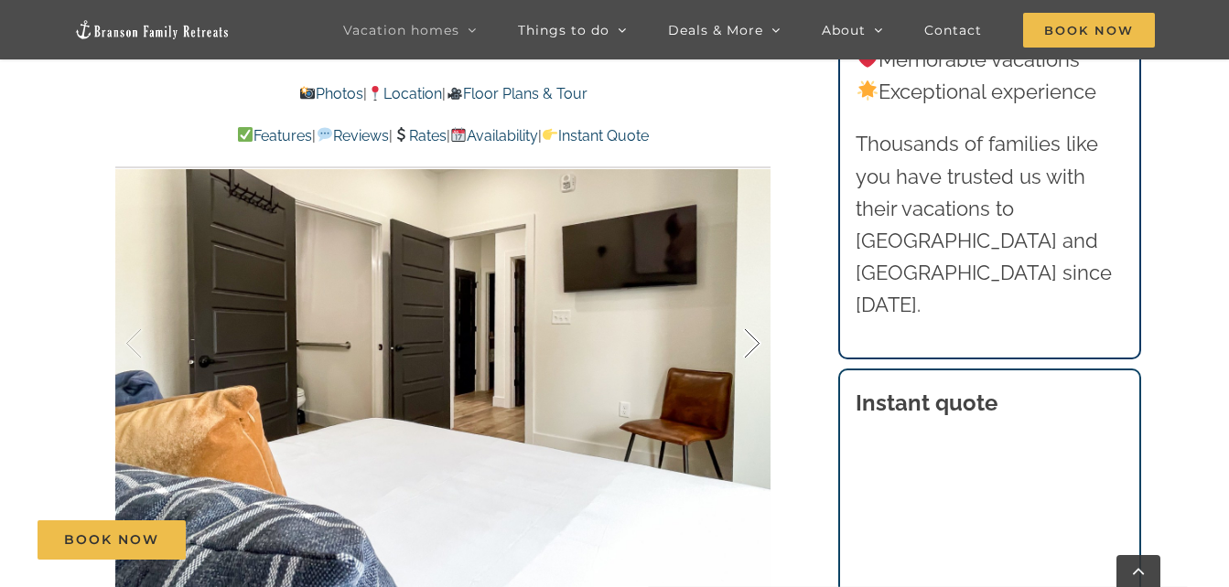
click at [760, 348] on div at bounding box center [733, 343] width 57 height 113
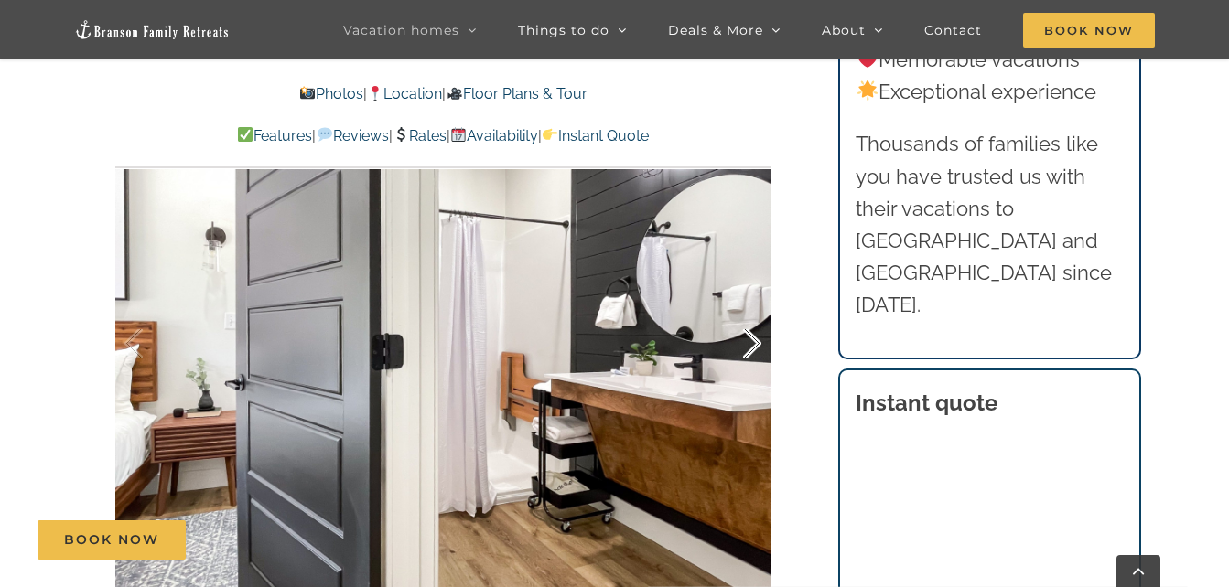
click at [760, 348] on div at bounding box center [733, 343] width 57 height 113
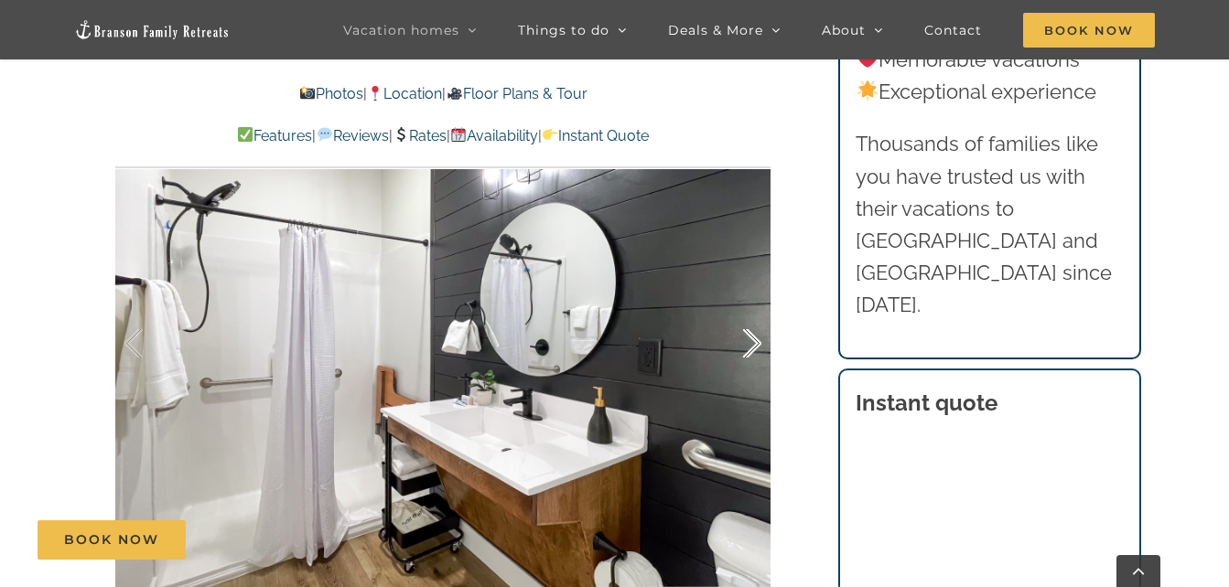
click at [760, 348] on div at bounding box center [733, 343] width 57 height 113
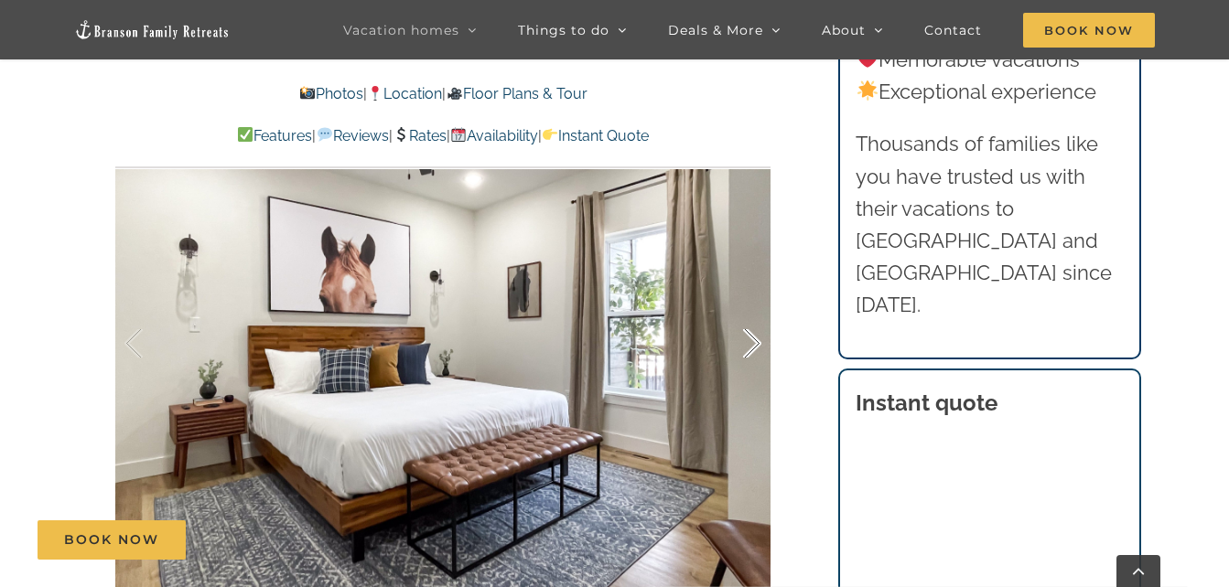
click at [760, 348] on div at bounding box center [733, 343] width 57 height 113
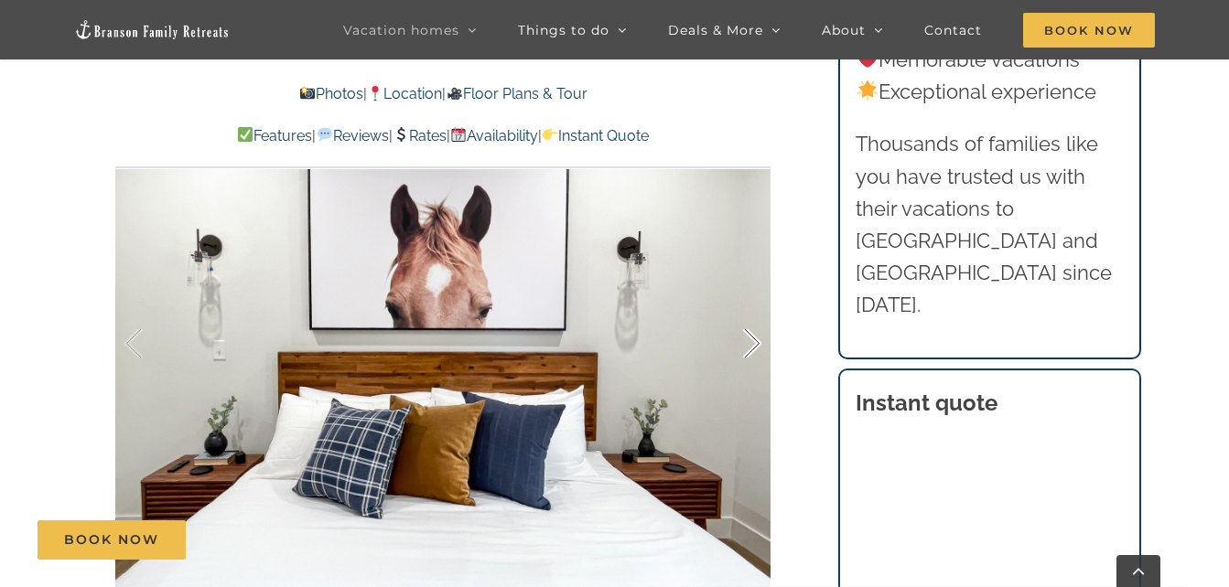
click at [760, 348] on div at bounding box center [733, 343] width 57 height 113
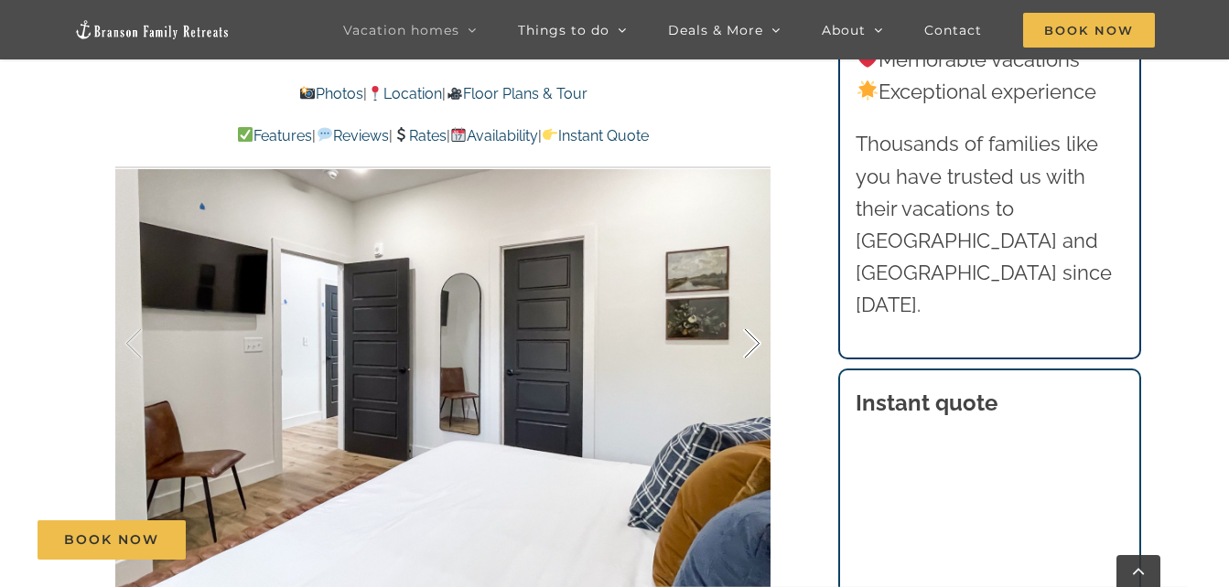
click at [760, 348] on div at bounding box center [733, 343] width 57 height 113
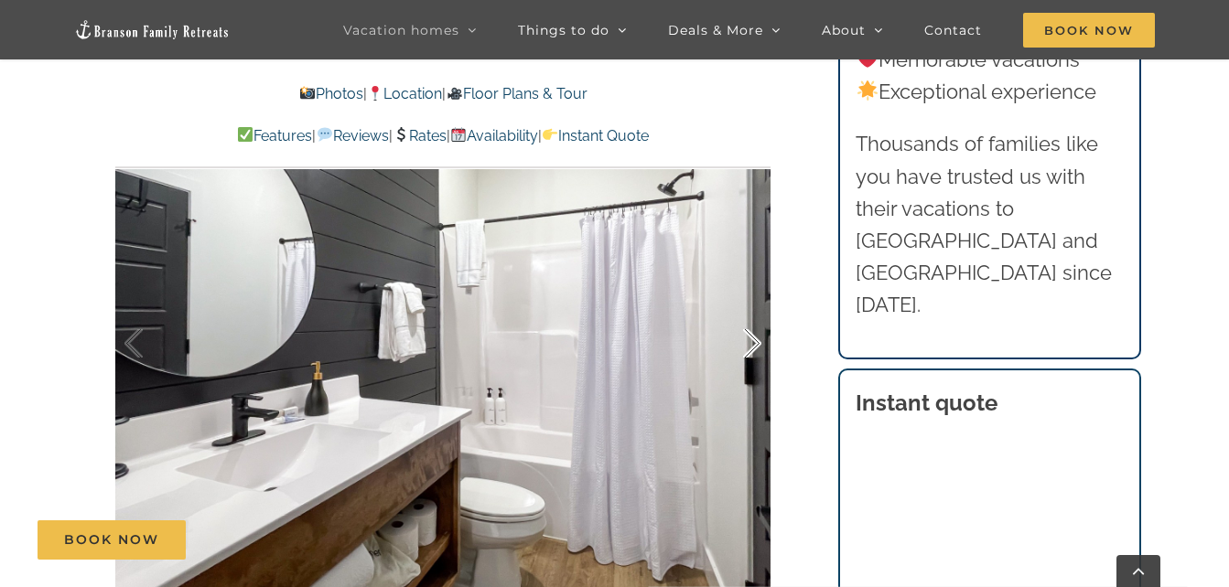
click at [760, 348] on div at bounding box center [733, 343] width 57 height 113
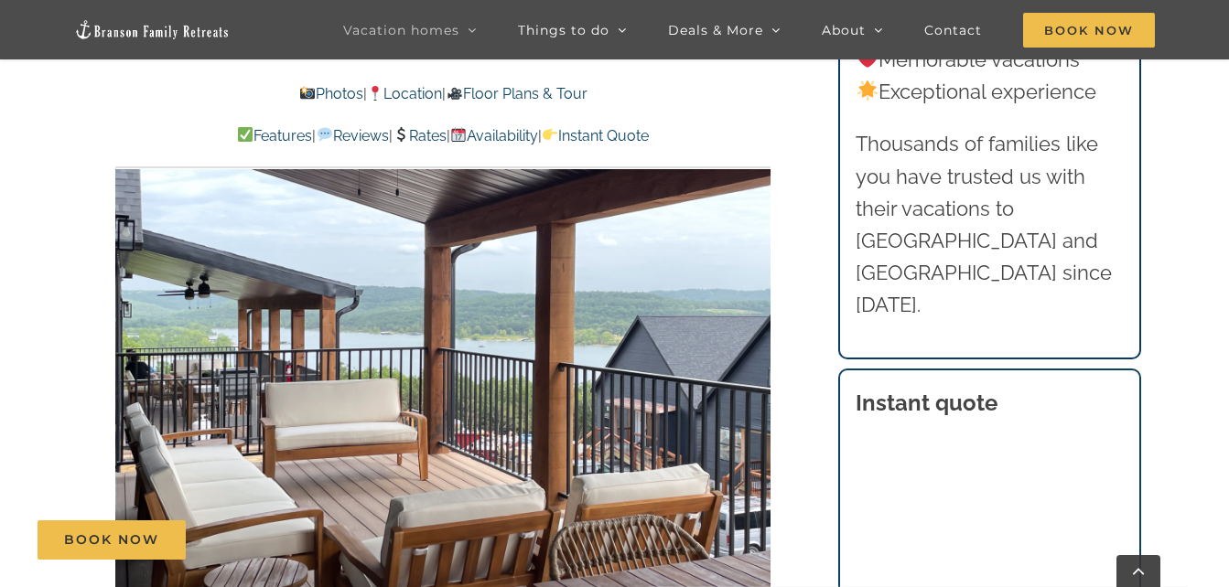
click at [760, 348] on div at bounding box center [788, 343] width 57 height 113
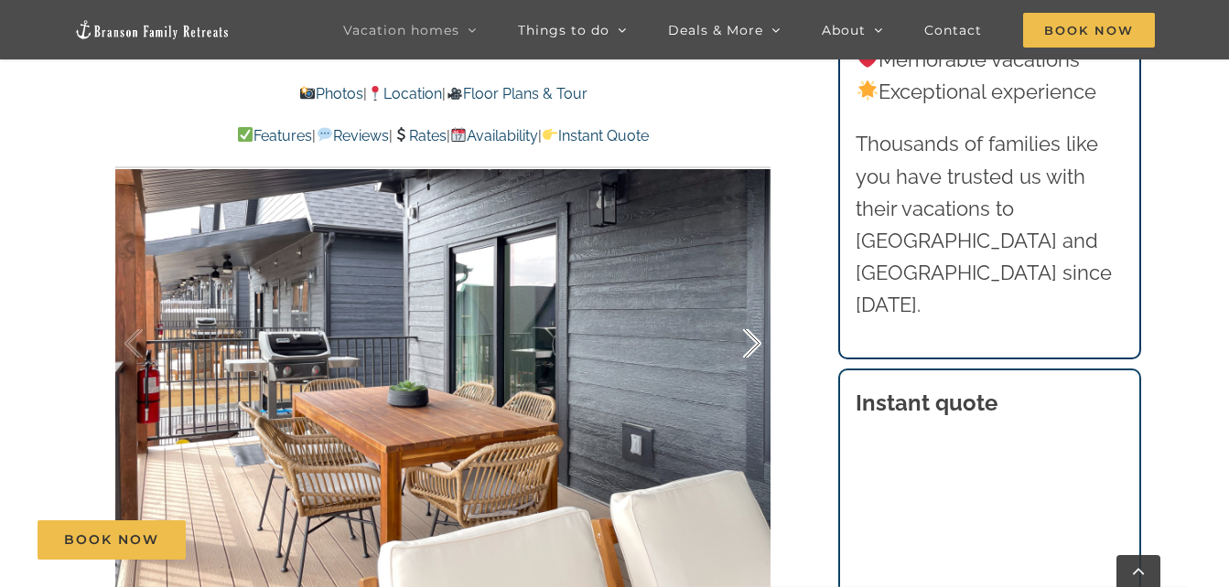
click at [760, 348] on div at bounding box center [733, 343] width 57 height 113
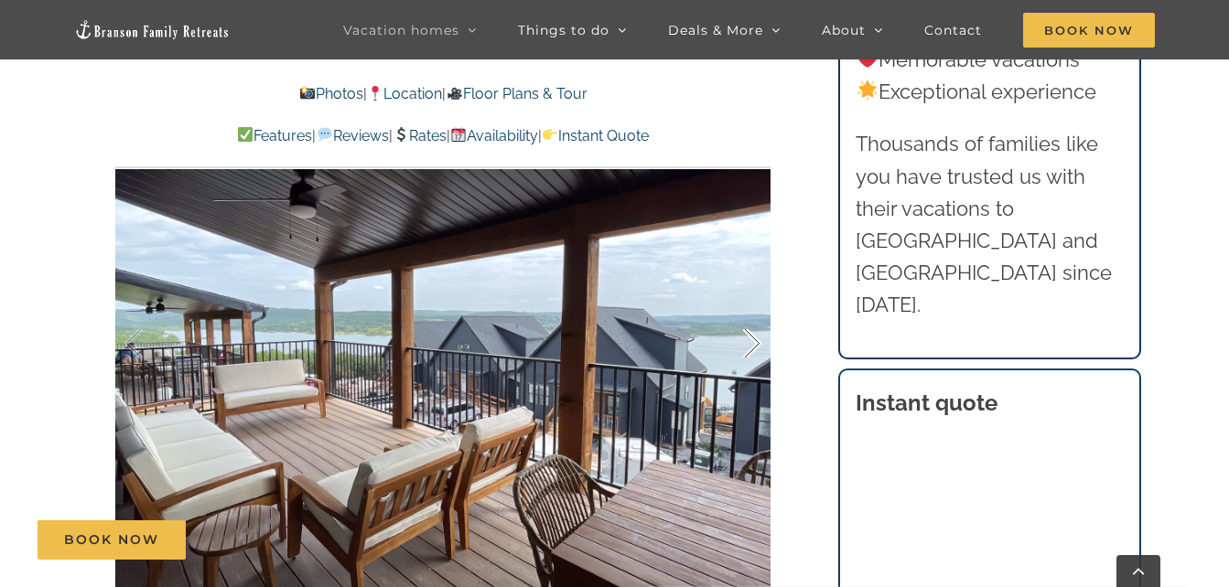
click at [760, 348] on div at bounding box center [733, 343] width 57 height 113
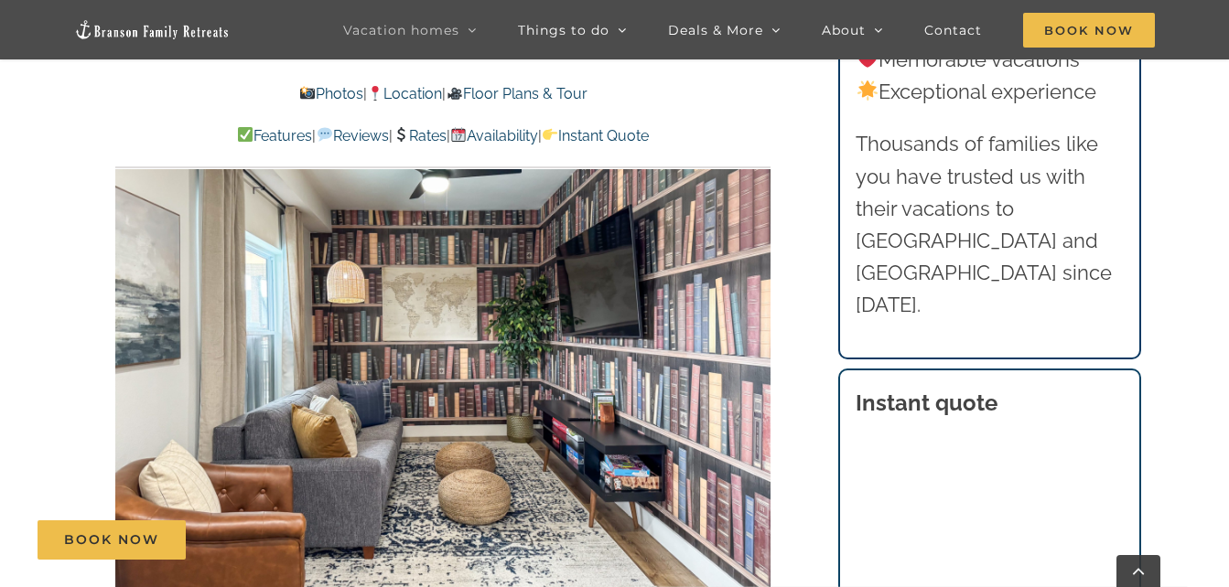
click at [760, 348] on div at bounding box center [788, 343] width 57 height 113
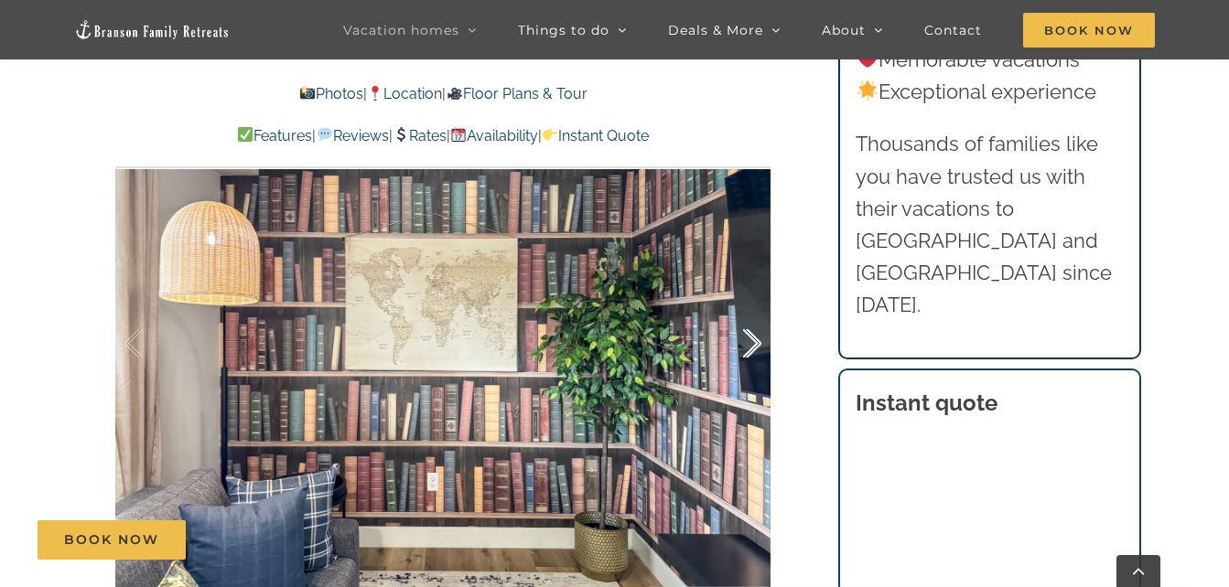
click at [760, 348] on div at bounding box center [733, 343] width 57 height 113
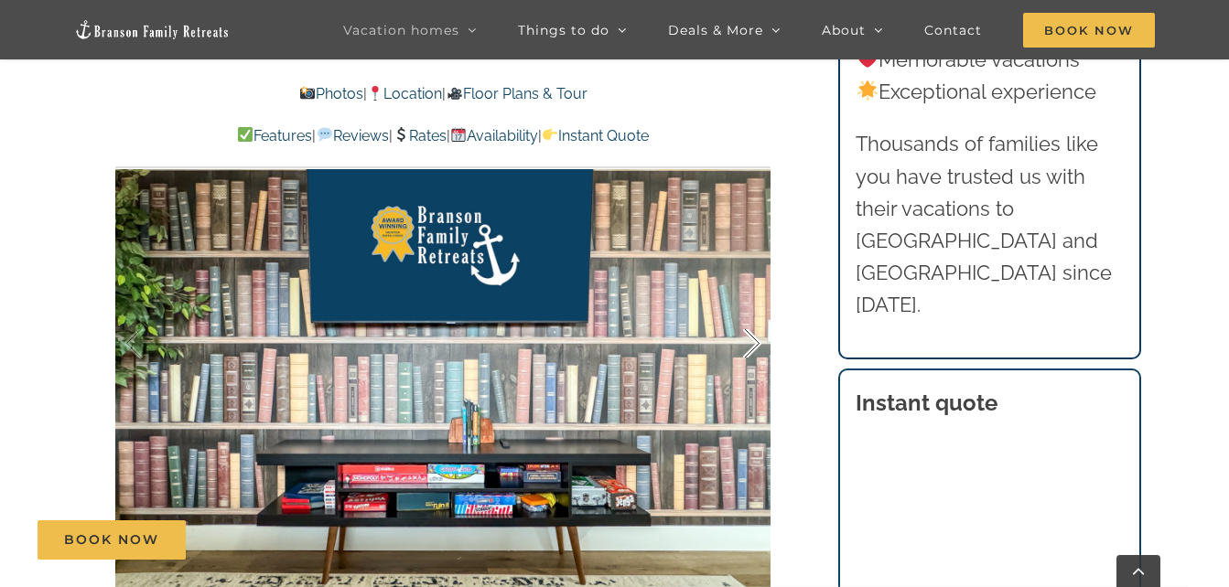
click at [760, 348] on div at bounding box center [733, 343] width 57 height 113
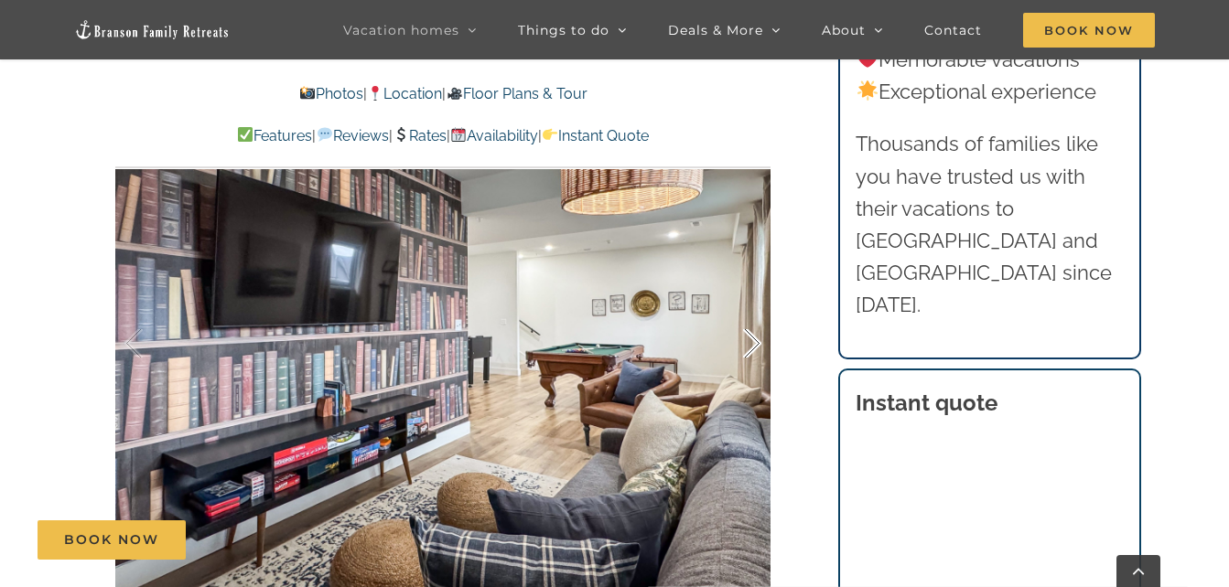
click at [760, 348] on div at bounding box center [733, 343] width 57 height 113
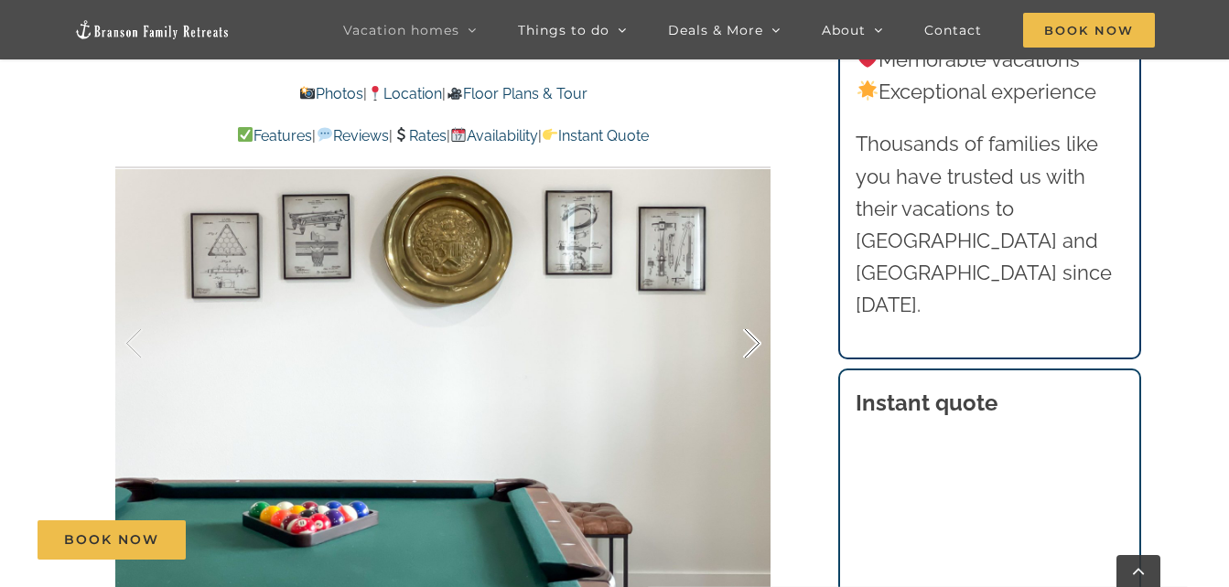
click at [760, 348] on div at bounding box center [733, 343] width 57 height 113
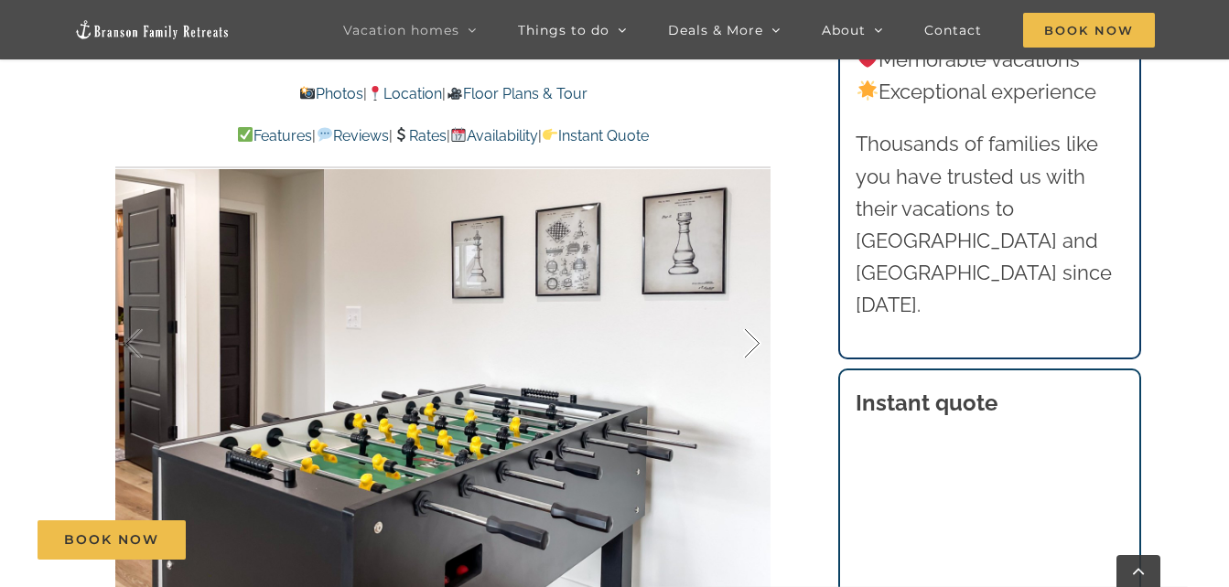
click at [760, 348] on div at bounding box center [733, 343] width 57 height 113
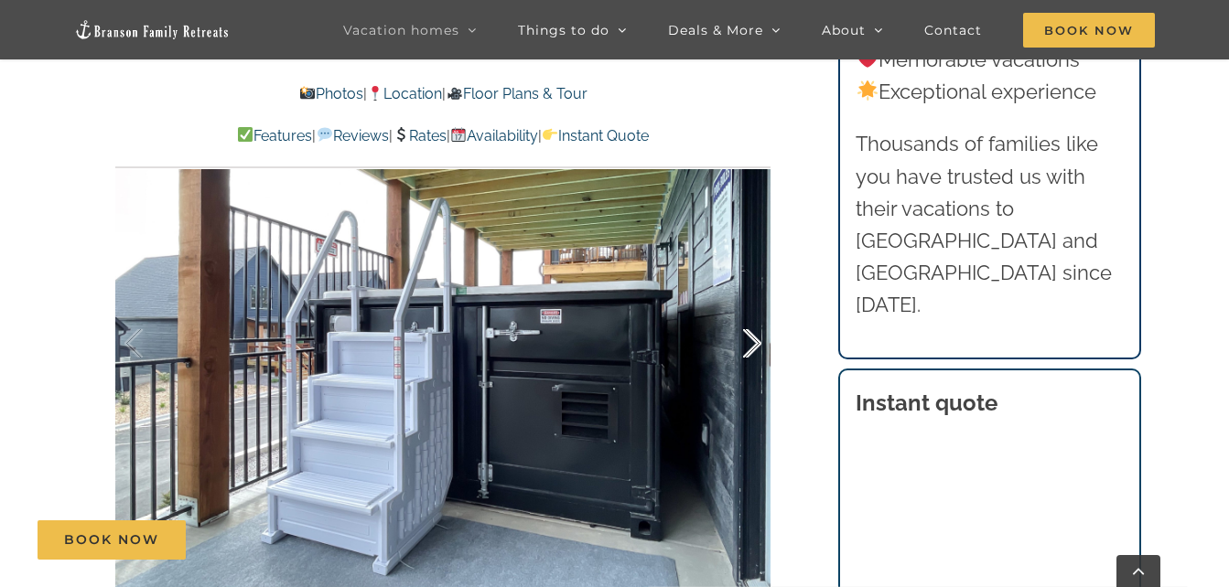
click at [760, 348] on div at bounding box center [733, 343] width 57 height 113
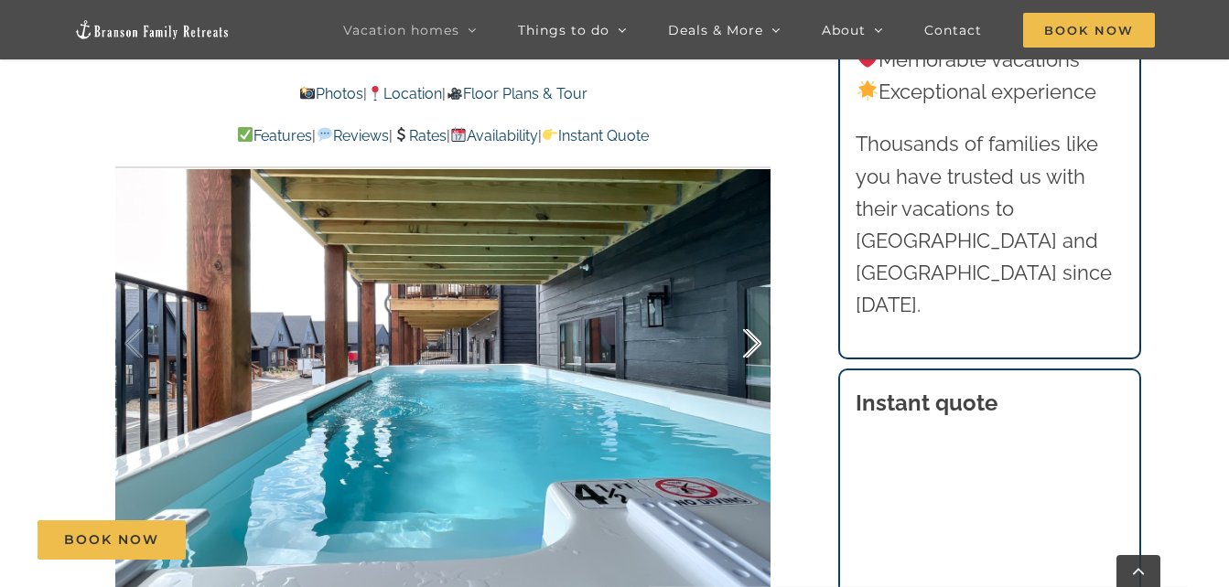
click at [760, 348] on div at bounding box center [733, 343] width 57 height 113
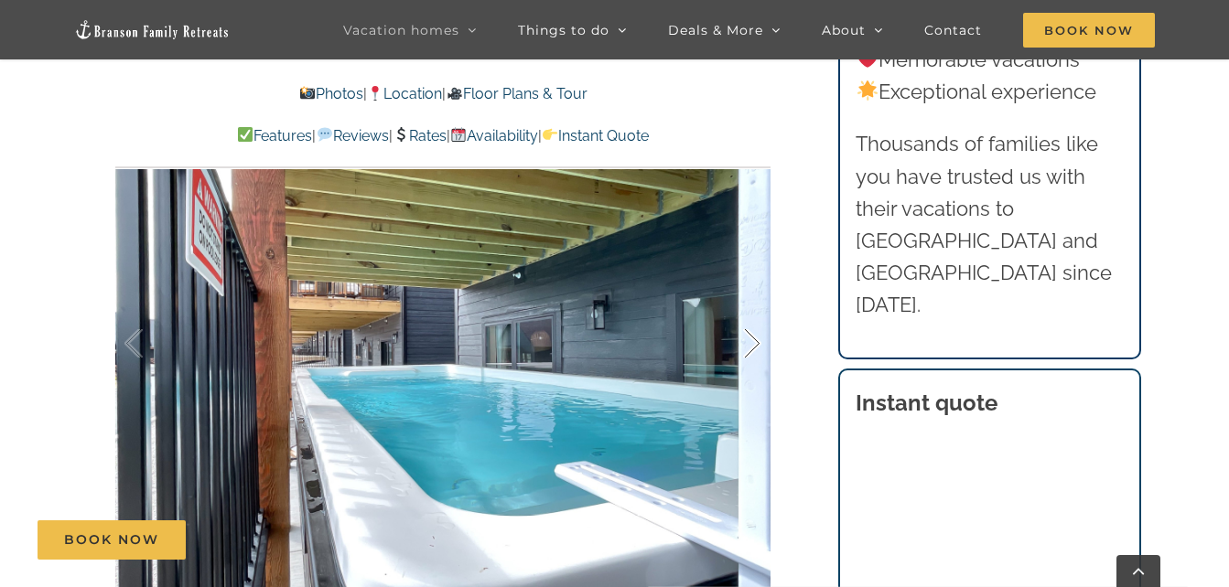
click at [760, 348] on div at bounding box center [733, 343] width 57 height 113
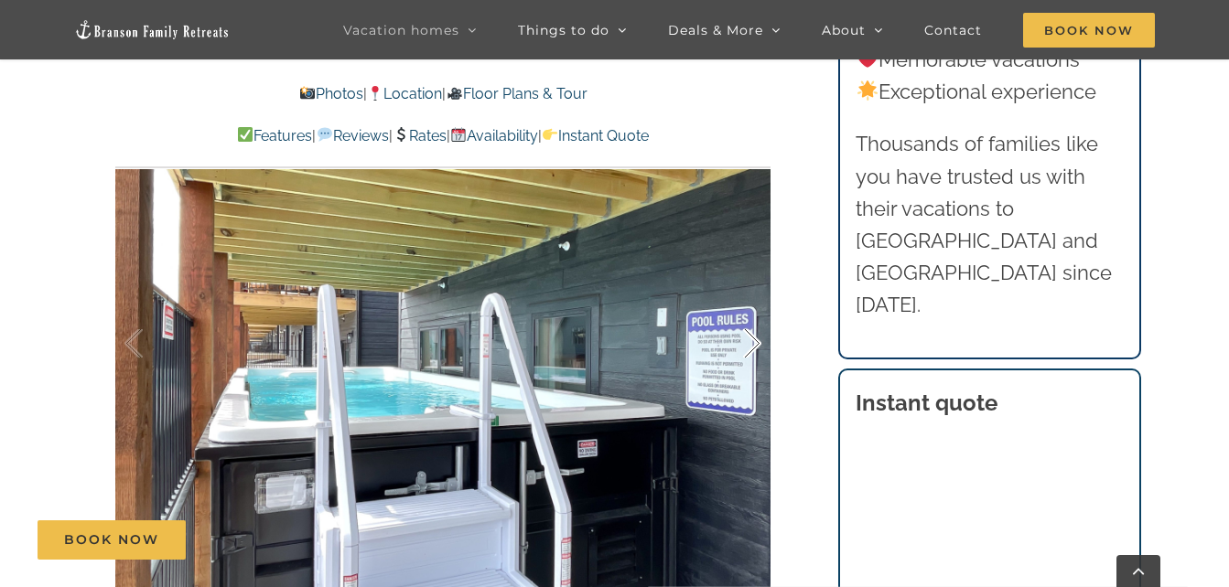
click at [760, 348] on div at bounding box center [733, 343] width 57 height 113
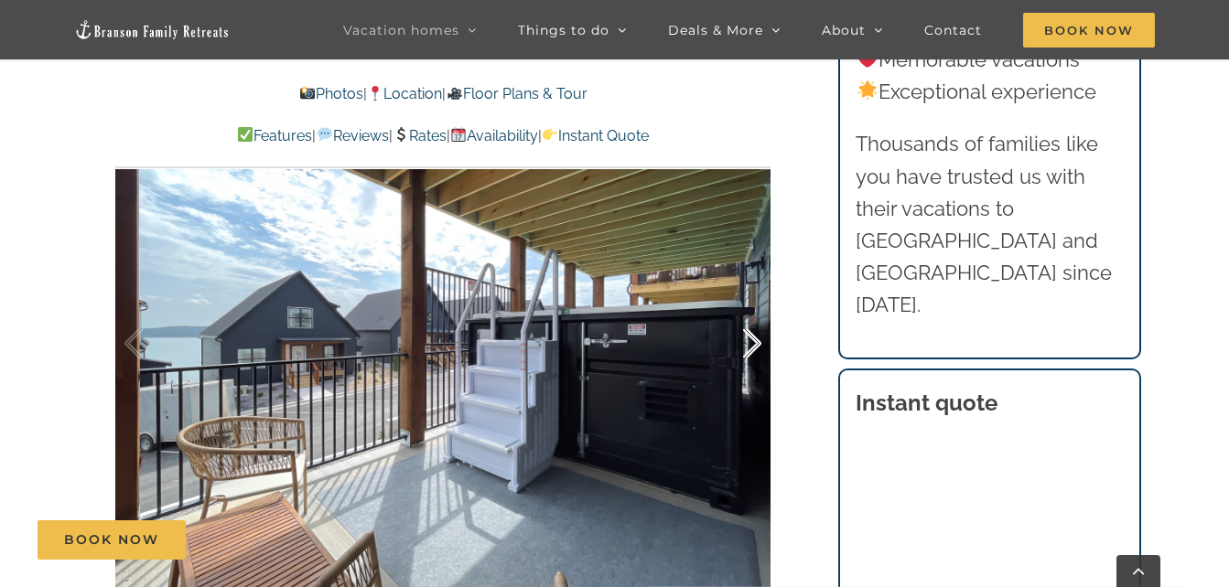
click at [760, 348] on div at bounding box center [733, 343] width 57 height 113
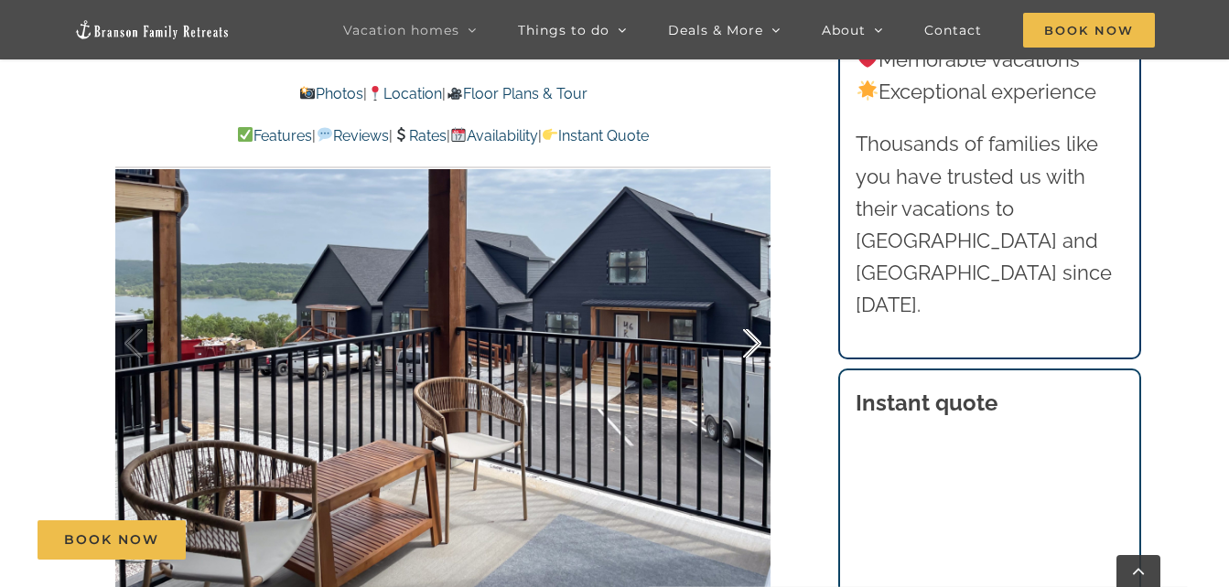
click at [760, 348] on div at bounding box center [733, 343] width 57 height 113
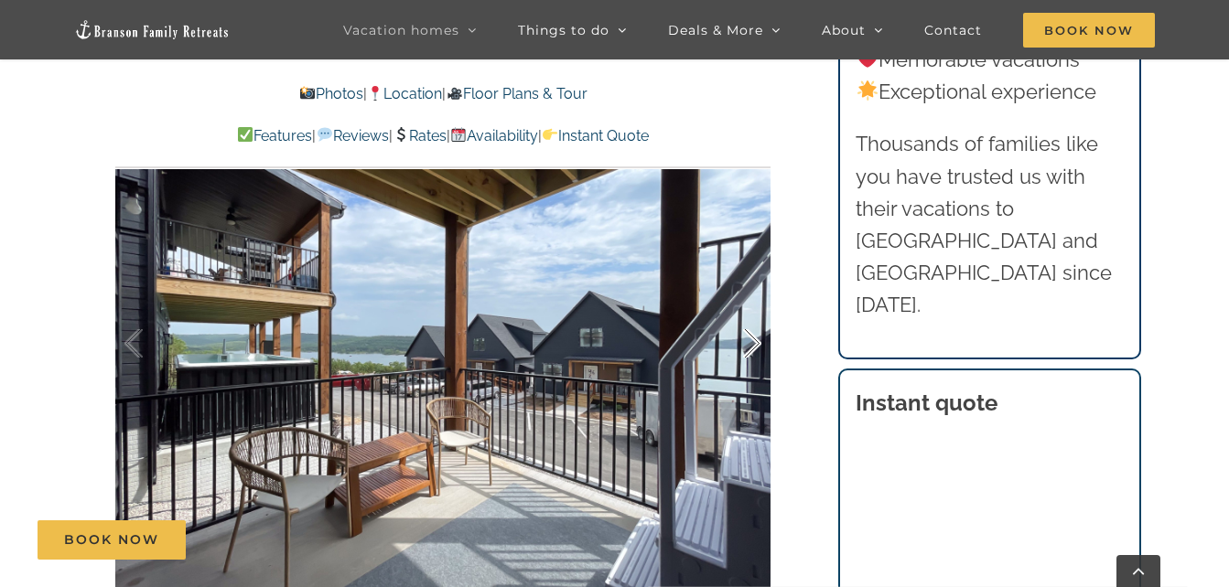
click at [760, 348] on div at bounding box center [733, 343] width 57 height 113
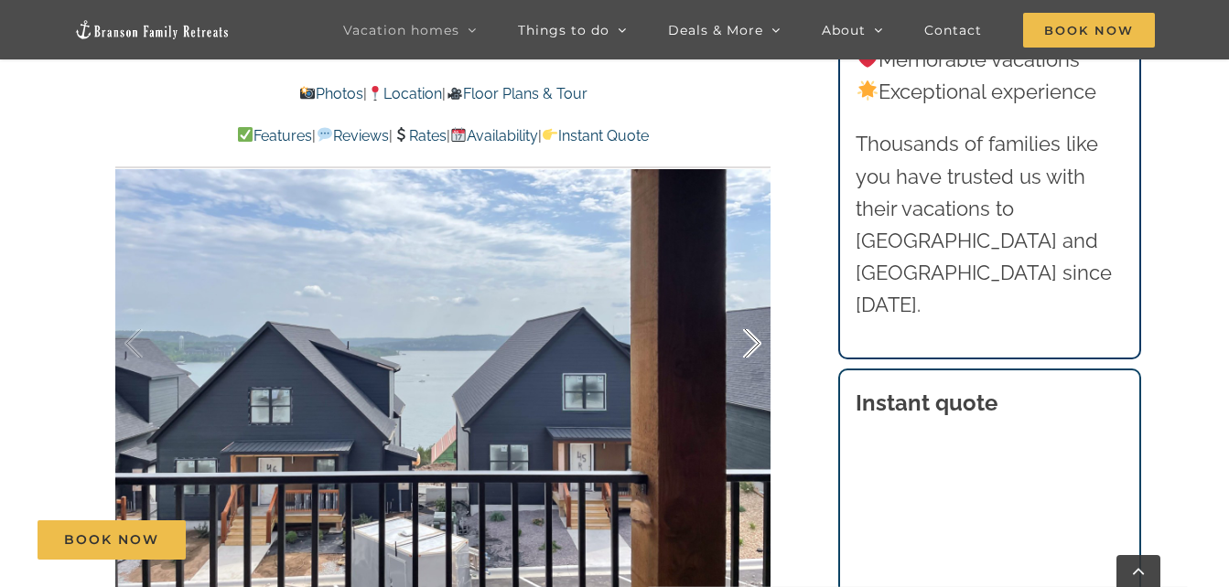
click at [760, 348] on div at bounding box center [733, 343] width 57 height 113
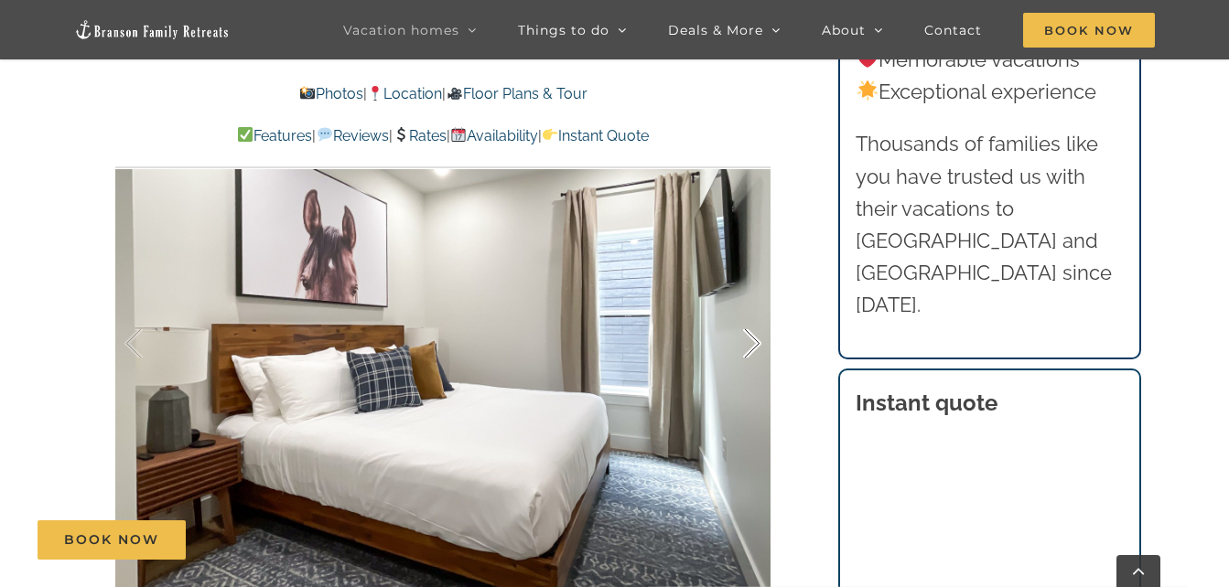
click at [760, 348] on div at bounding box center [733, 343] width 57 height 113
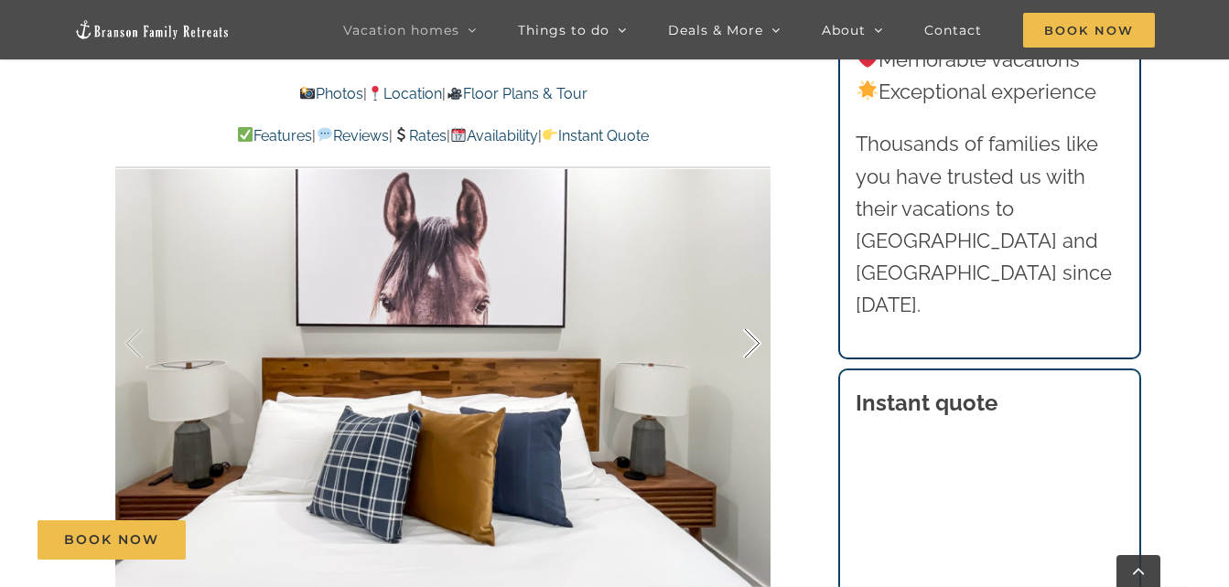
click at [760, 348] on div at bounding box center [733, 343] width 57 height 113
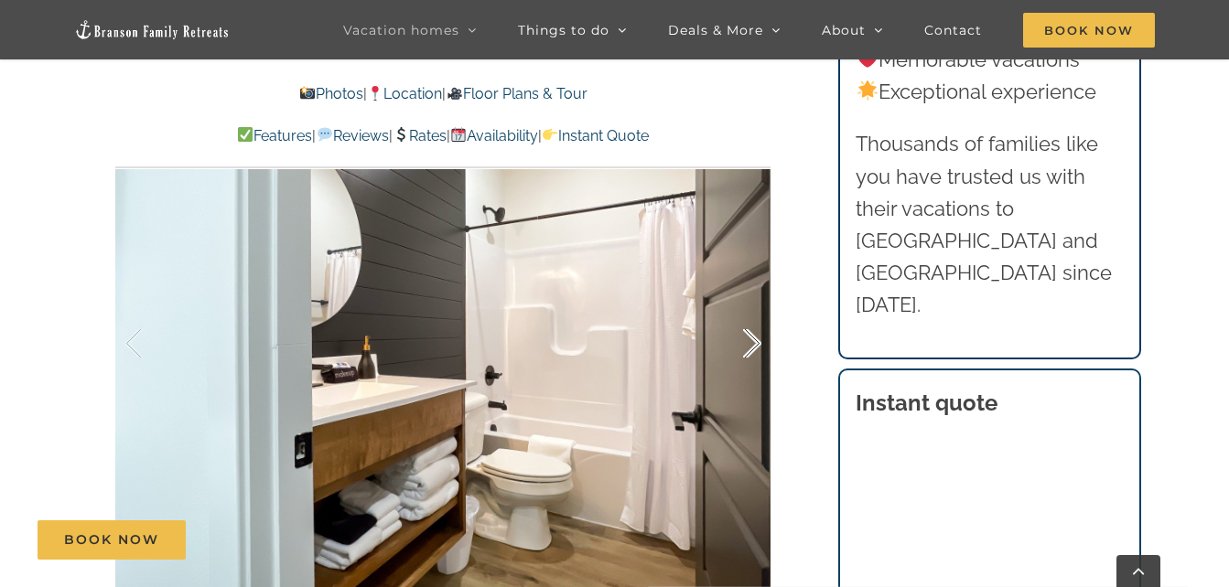
click at [760, 348] on div at bounding box center [733, 343] width 57 height 113
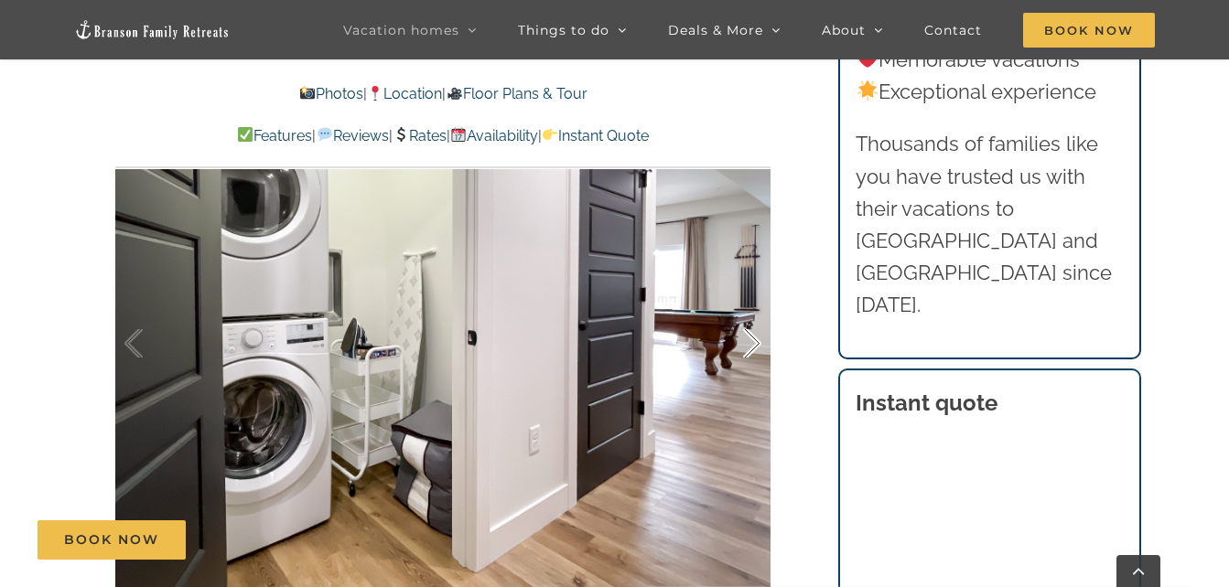
click at [760, 348] on div at bounding box center [733, 343] width 57 height 113
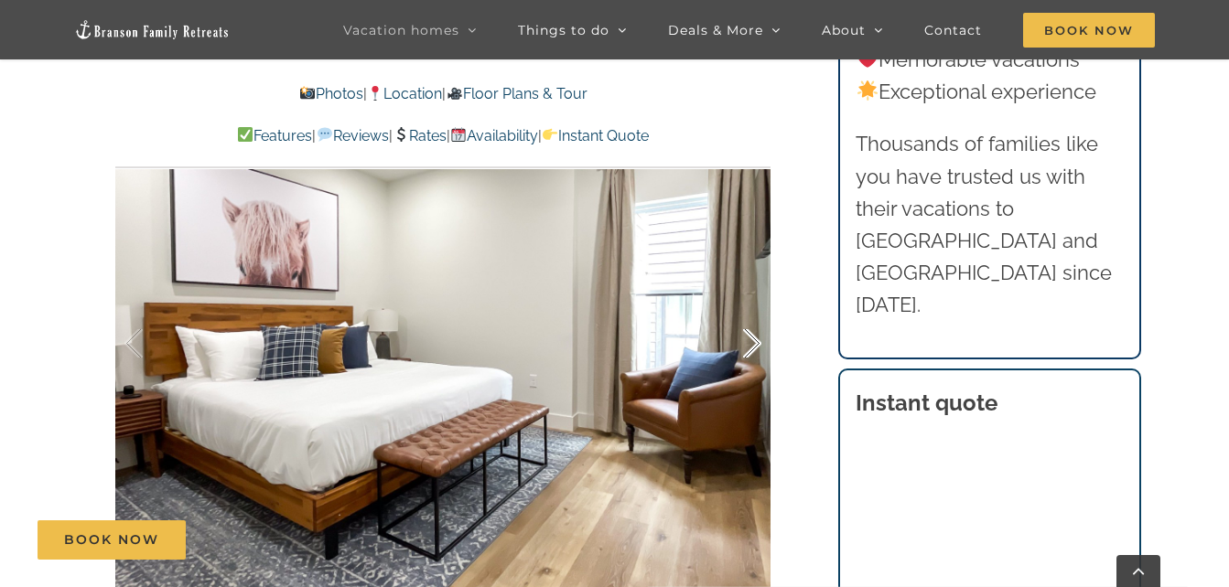
click at [760, 348] on div at bounding box center [733, 343] width 57 height 113
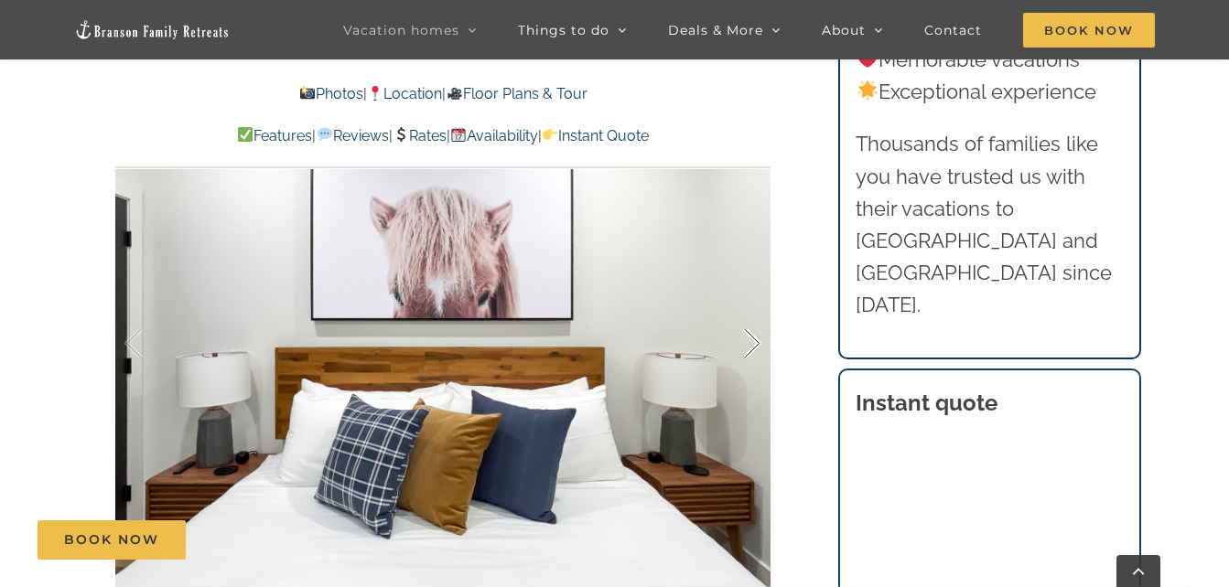
click at [760, 348] on div at bounding box center [733, 343] width 57 height 113
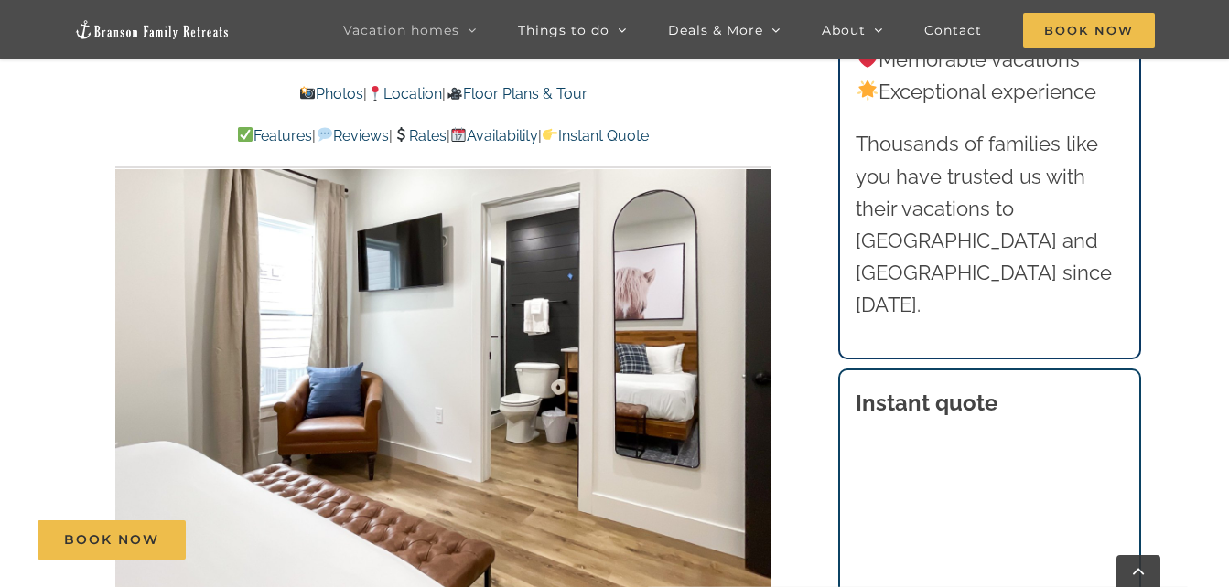
click at [760, 348] on div at bounding box center [788, 343] width 57 height 113
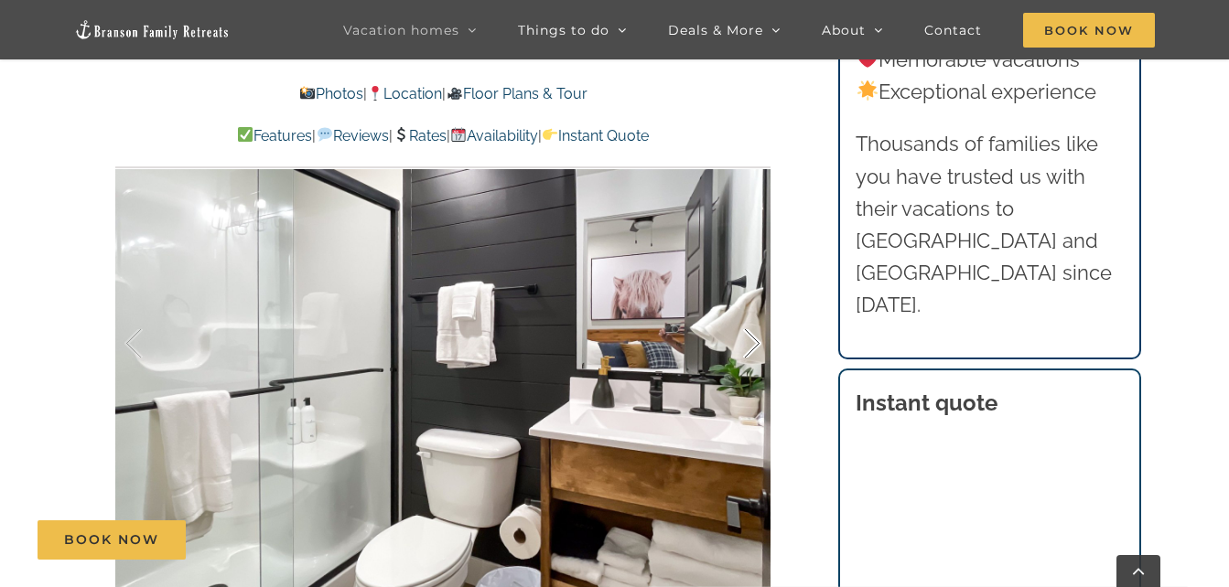
click at [760, 348] on div at bounding box center [733, 343] width 57 height 113
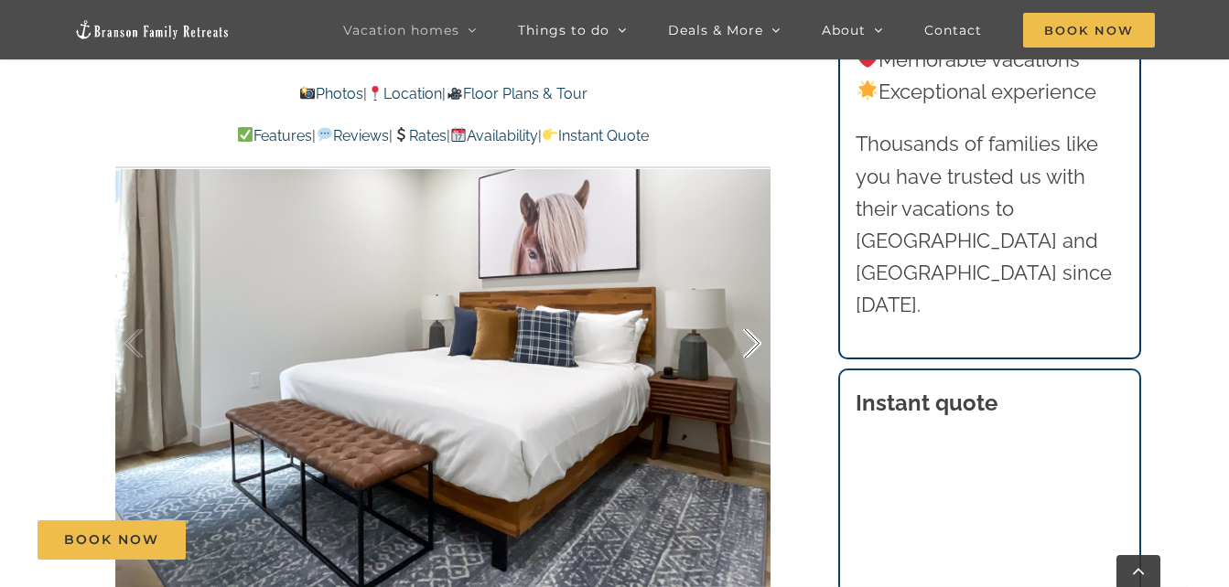
click at [760, 348] on div at bounding box center [733, 343] width 57 height 113
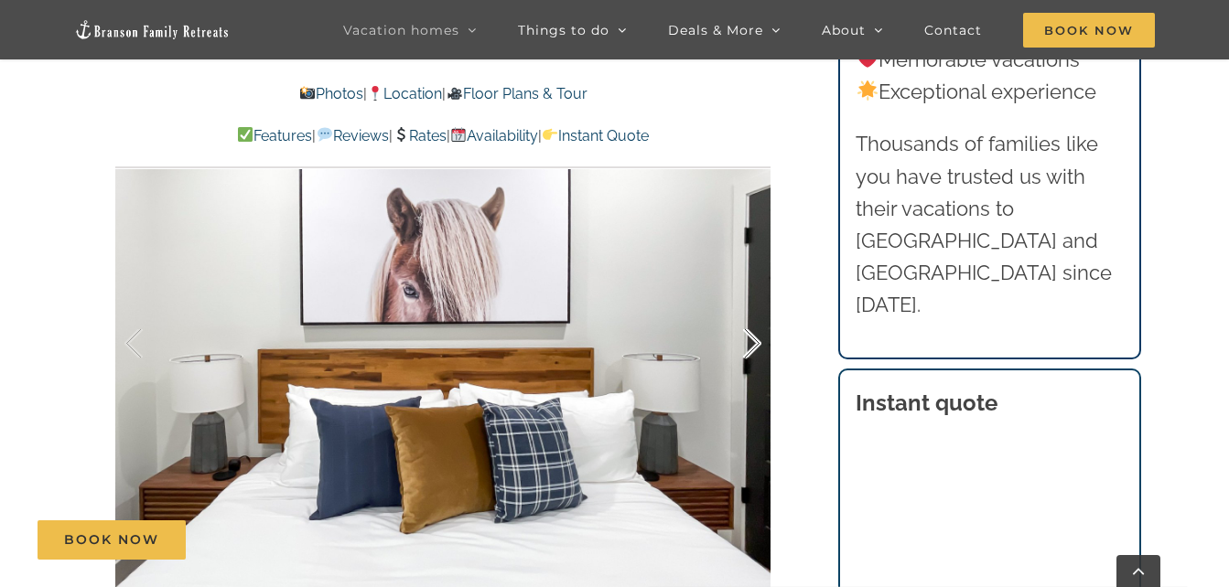
click at [760, 348] on div at bounding box center [733, 343] width 57 height 113
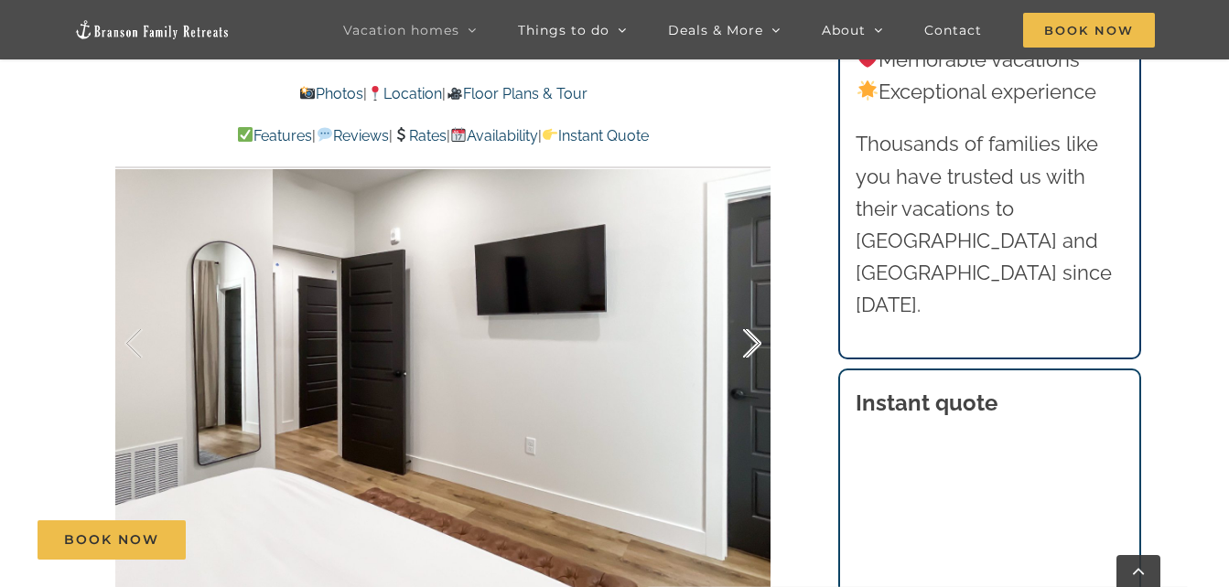
click at [760, 348] on div at bounding box center [733, 343] width 57 height 113
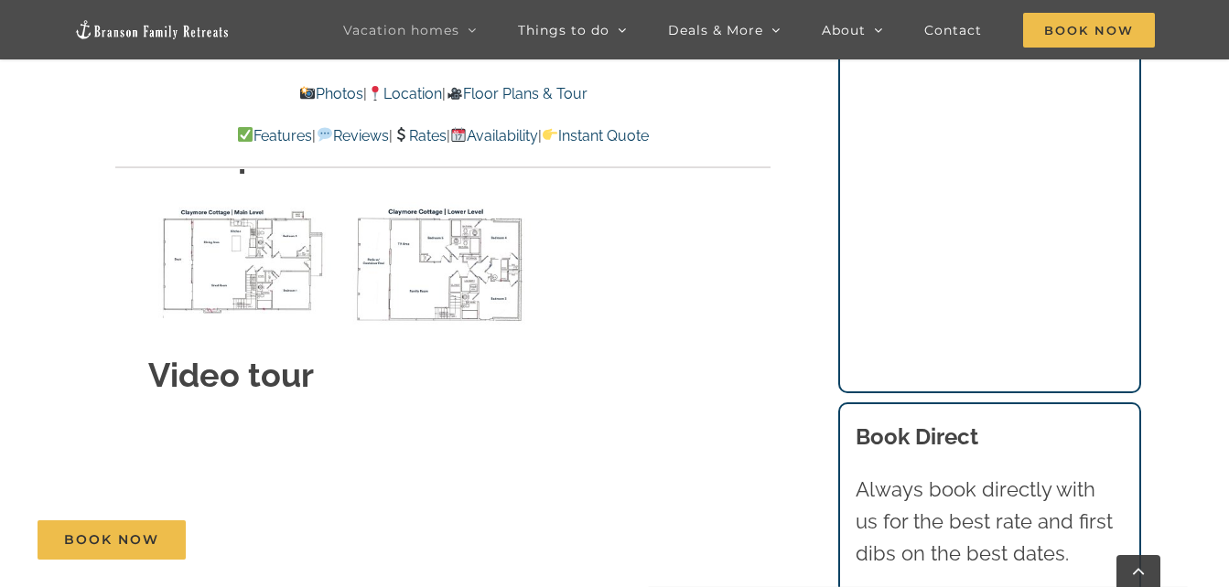
scroll to position [6899, 0]
click at [264, 235] on img "Claymore Cottage main level floor plan" at bounding box center [243, 259] width 190 height 116
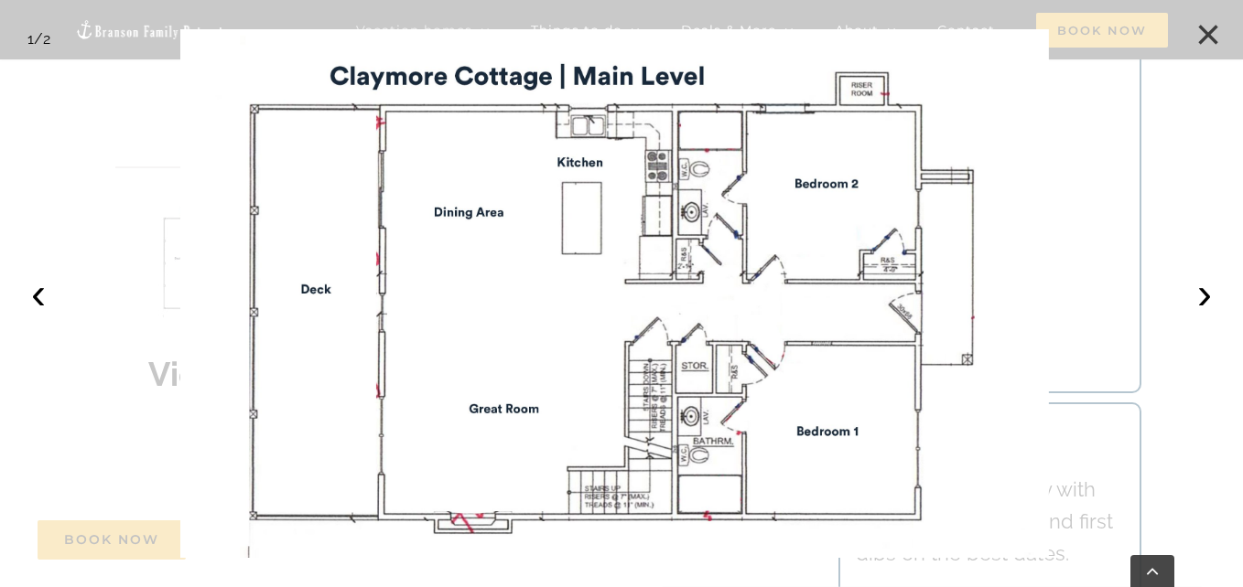
click at [1208, 32] on button "×" at bounding box center [1208, 35] width 40 height 40
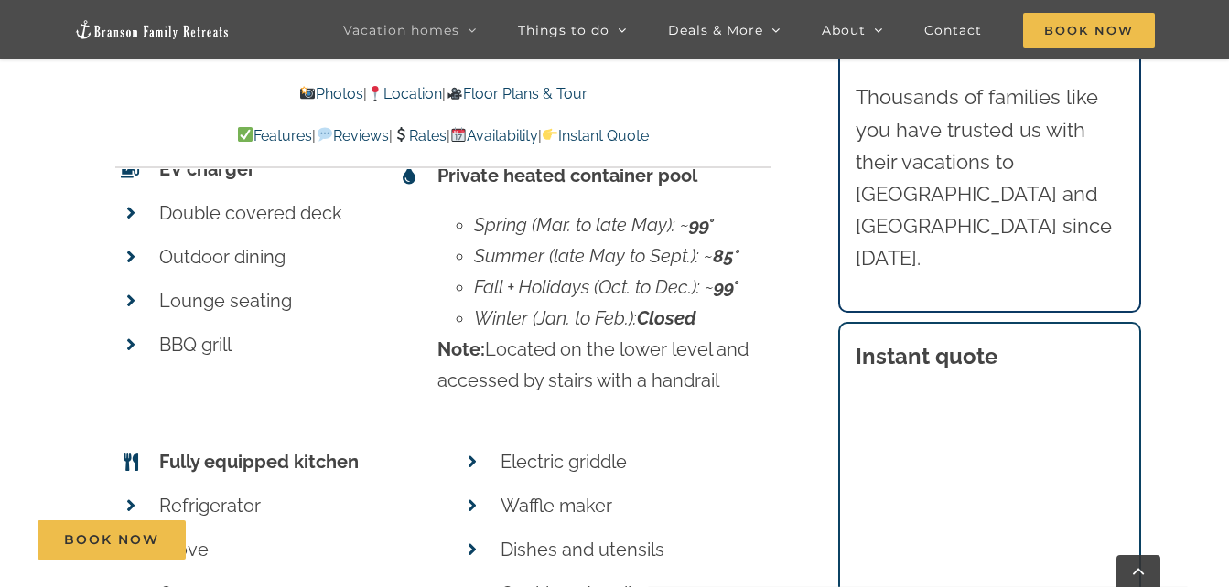
scroll to position [8664, 0]
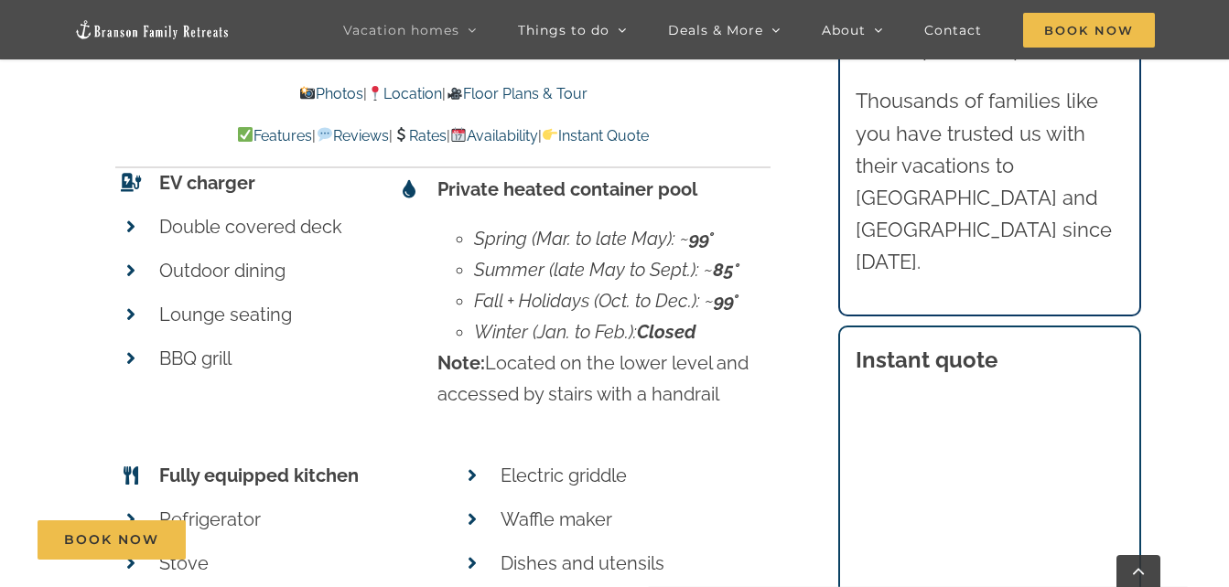
click at [710, 285] on li "Fall + Holidays (Oct. to Dec.): ~ 99°" at bounding box center [622, 300] width 296 height 31
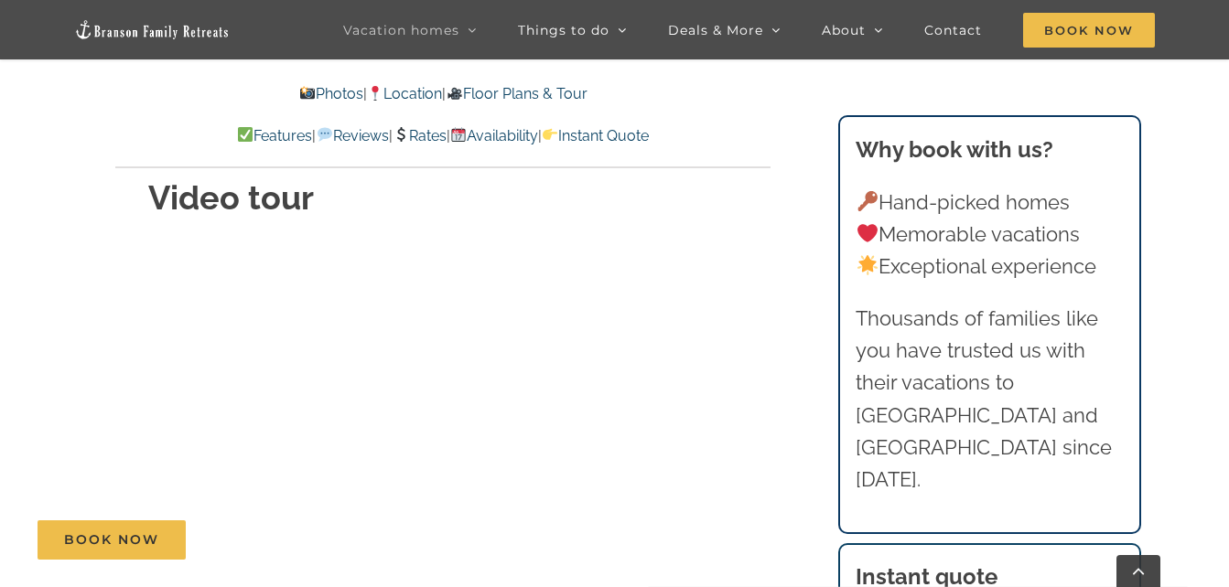
scroll to position [7073, 0]
click at [665, 535] on div "Book Now" at bounding box center [628, 540] width 1181 height 39
click at [673, 528] on div "Book Now" at bounding box center [628, 540] width 1181 height 39
click at [668, 523] on div "Book Now" at bounding box center [628, 540] width 1181 height 39
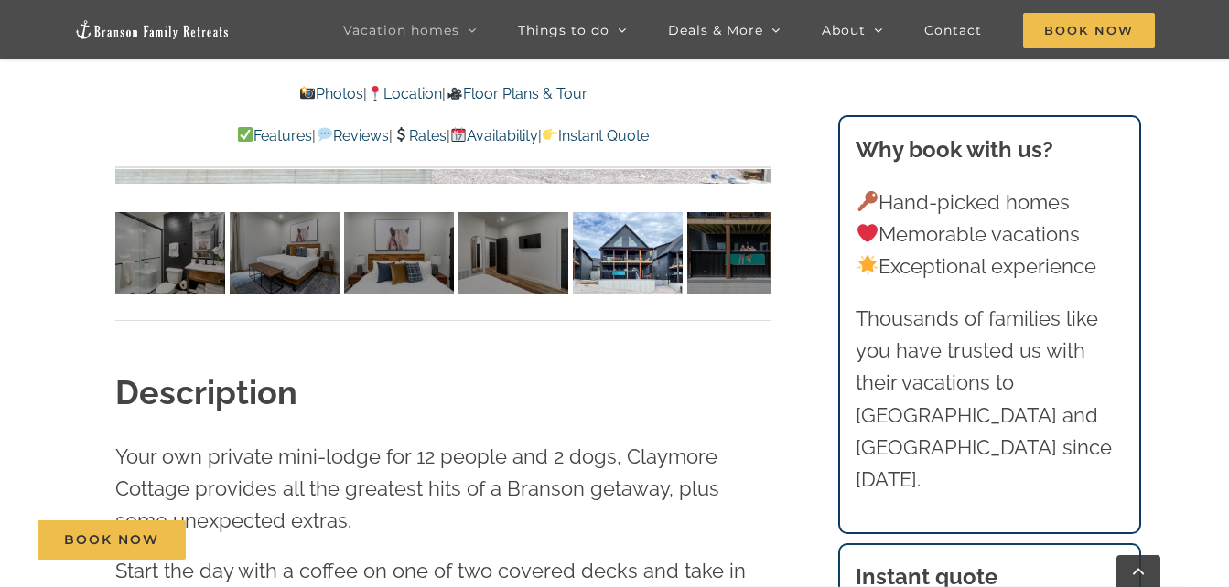
scroll to position [1570, 0]
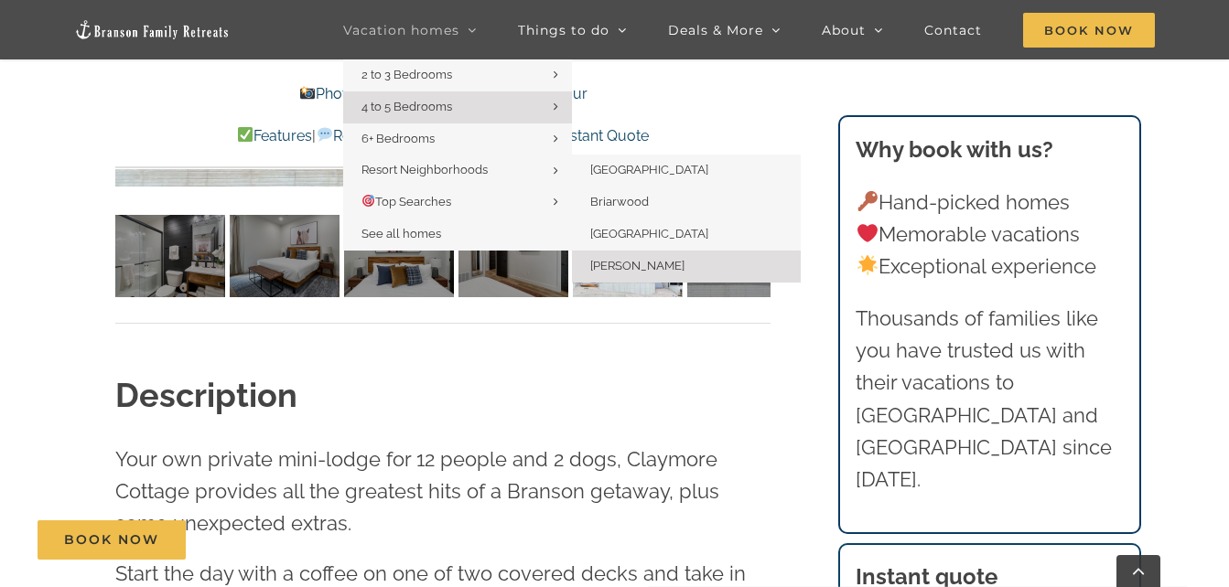
click at [625, 265] on span "[PERSON_NAME]" at bounding box center [637, 266] width 94 height 14
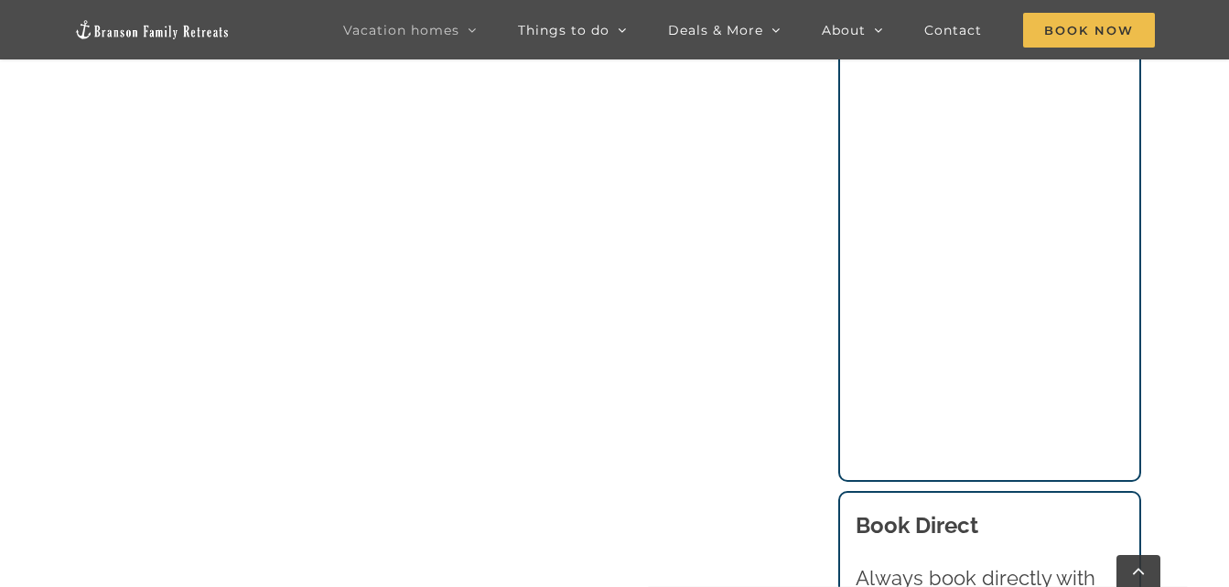
scroll to position [4972, 0]
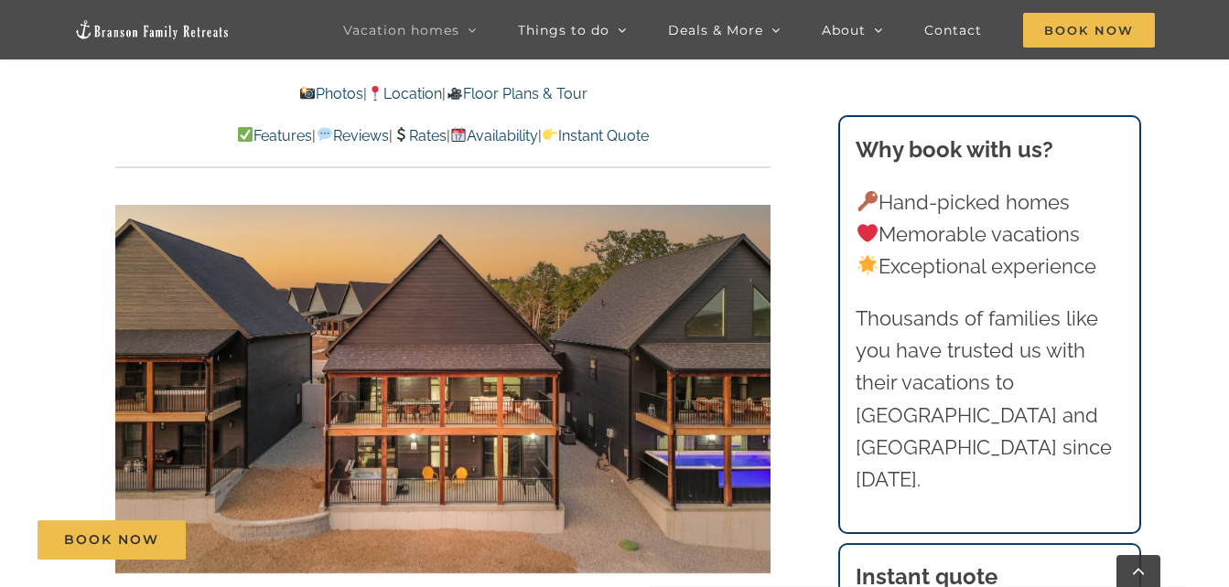
scroll to position [1040, 0]
click at [759, 391] on div at bounding box center [733, 389] width 57 height 113
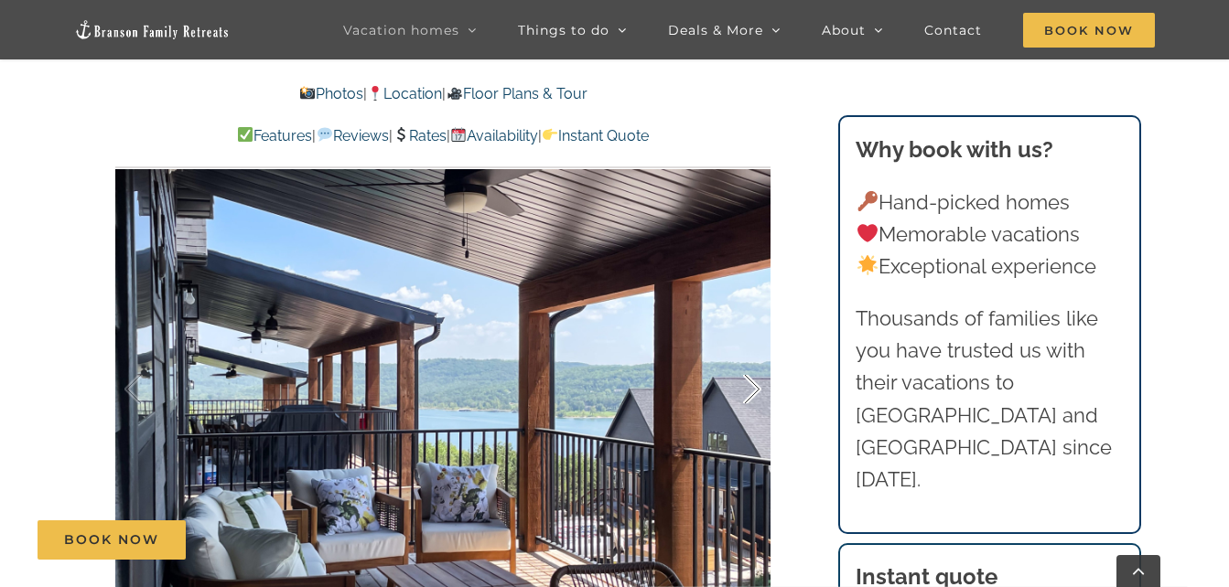
click at [759, 391] on div at bounding box center [733, 389] width 57 height 113
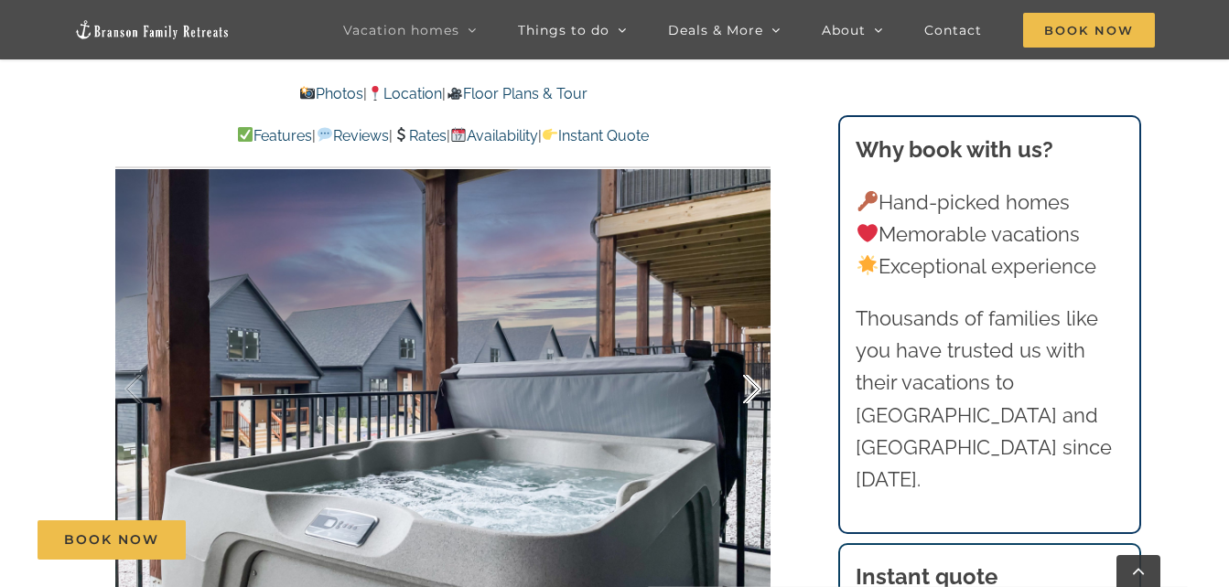
click at [759, 391] on div at bounding box center [733, 389] width 57 height 113
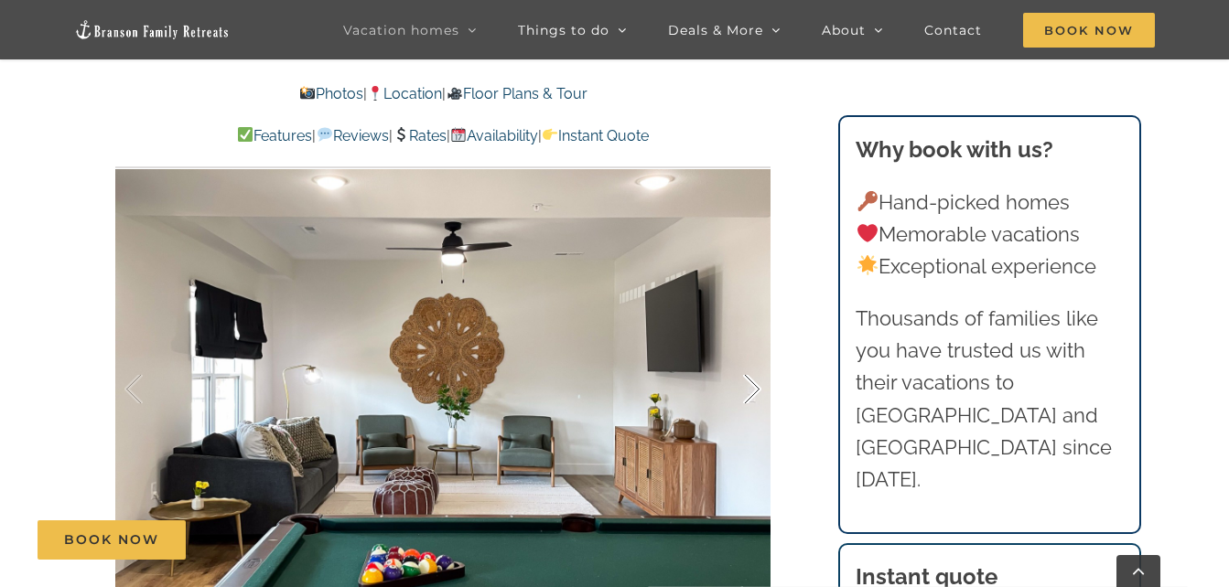
click at [759, 391] on div at bounding box center [733, 389] width 57 height 113
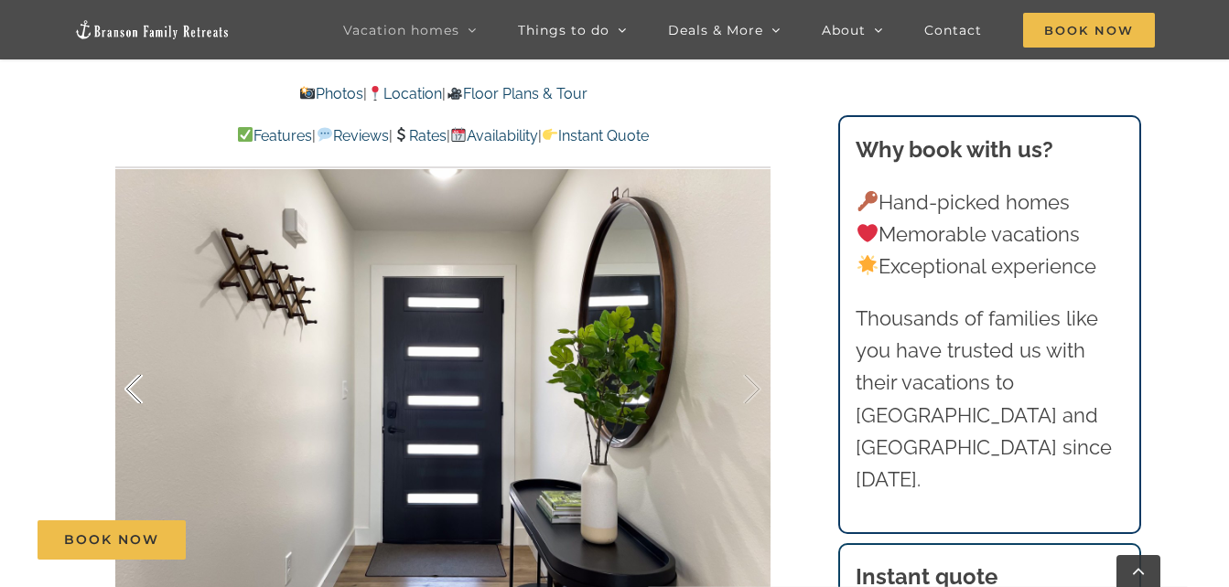
click at [129, 391] on div at bounding box center [152, 389] width 57 height 113
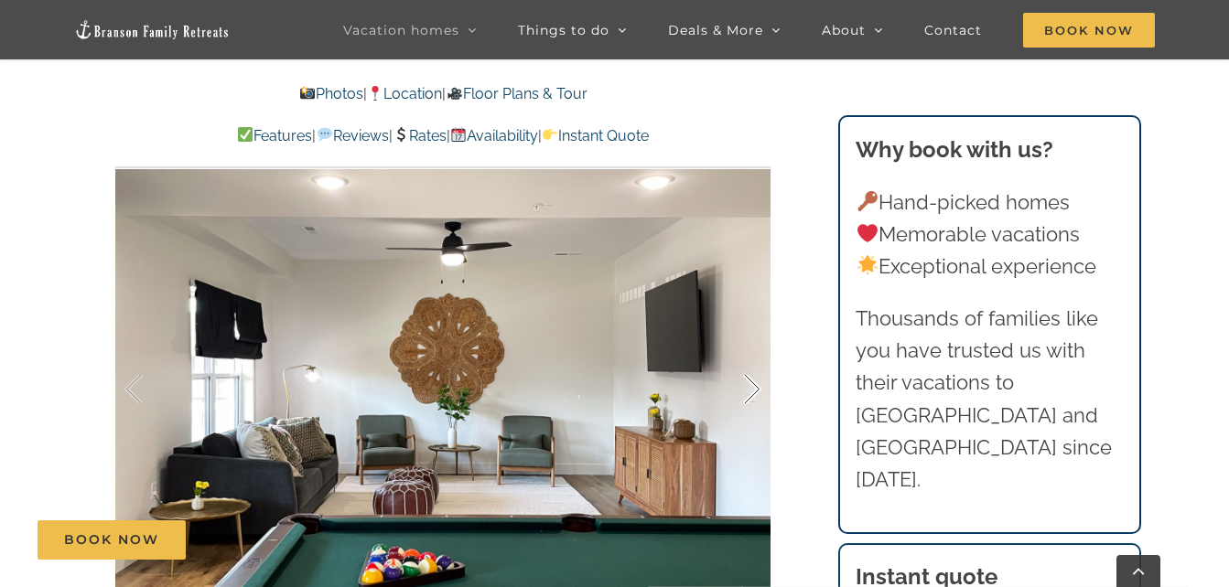
click at [750, 395] on div at bounding box center [733, 389] width 57 height 113
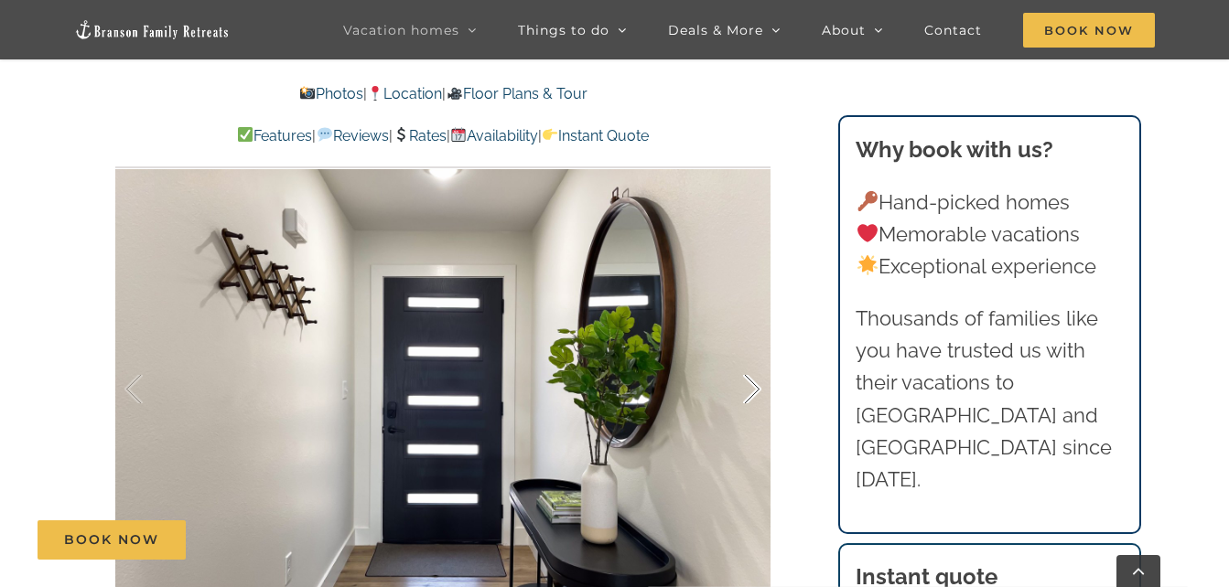
click at [750, 395] on div at bounding box center [733, 389] width 57 height 113
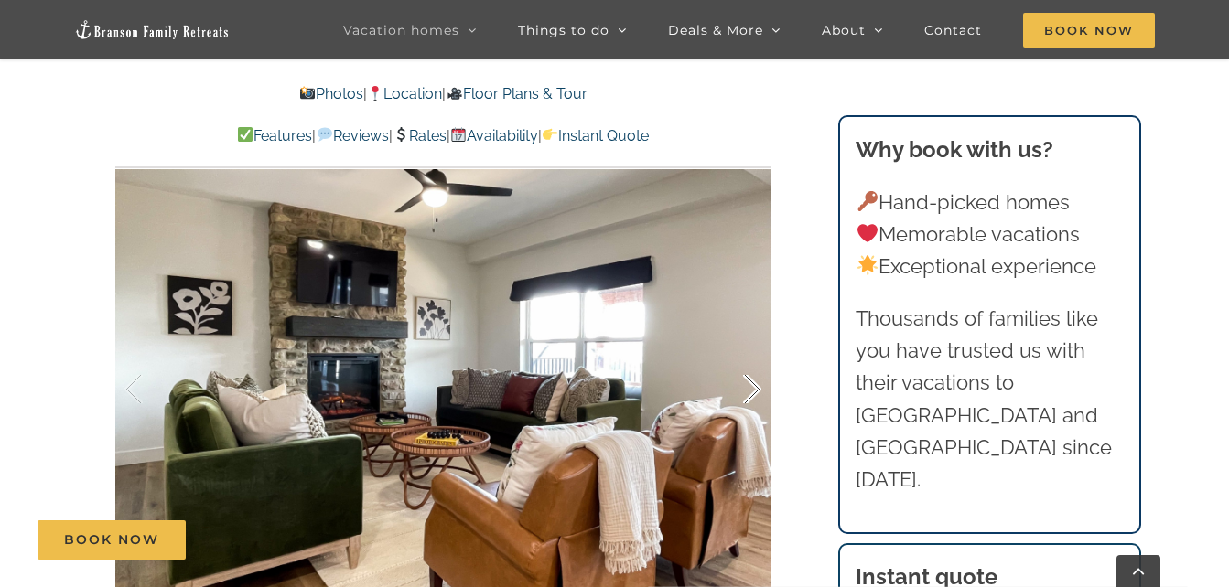
click at [750, 395] on div at bounding box center [733, 389] width 57 height 113
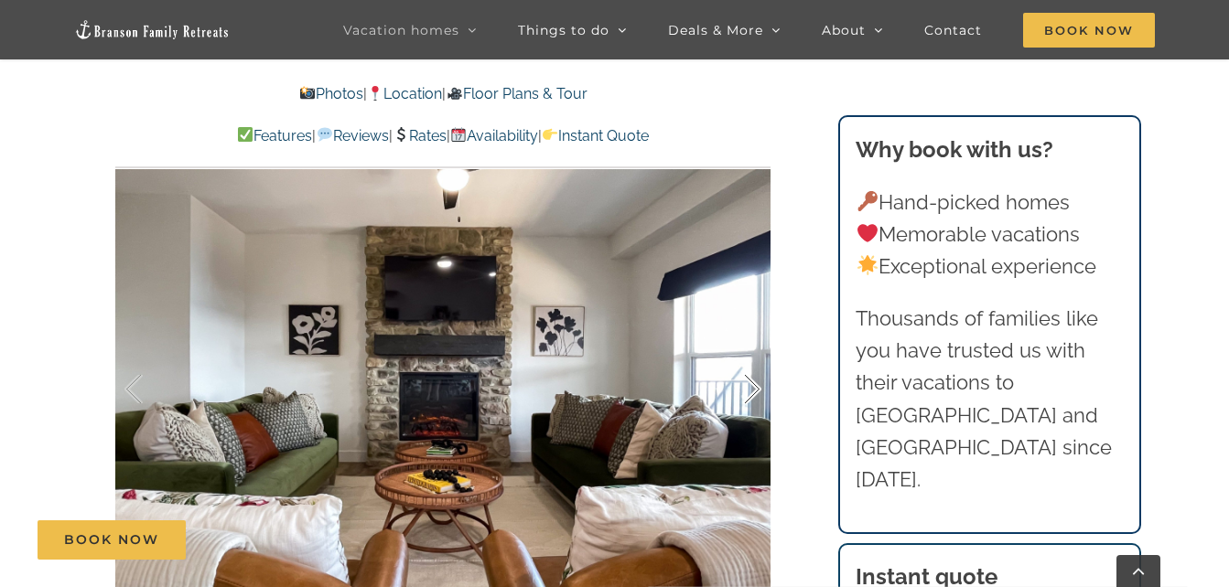
click at [750, 395] on div at bounding box center [733, 389] width 57 height 113
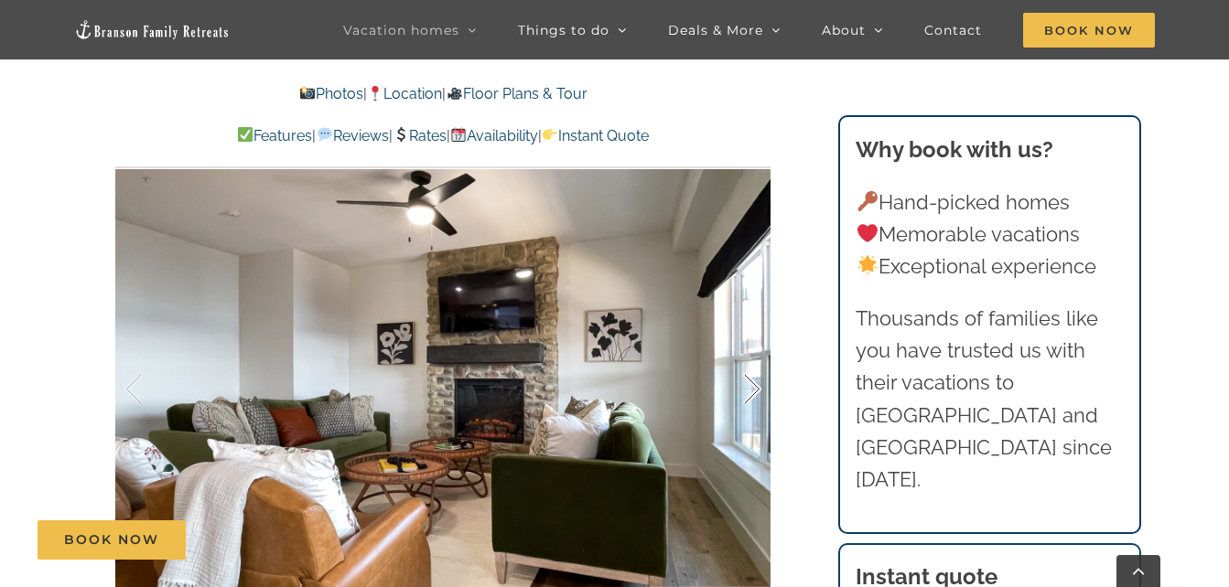
click at [750, 395] on div at bounding box center [733, 389] width 57 height 113
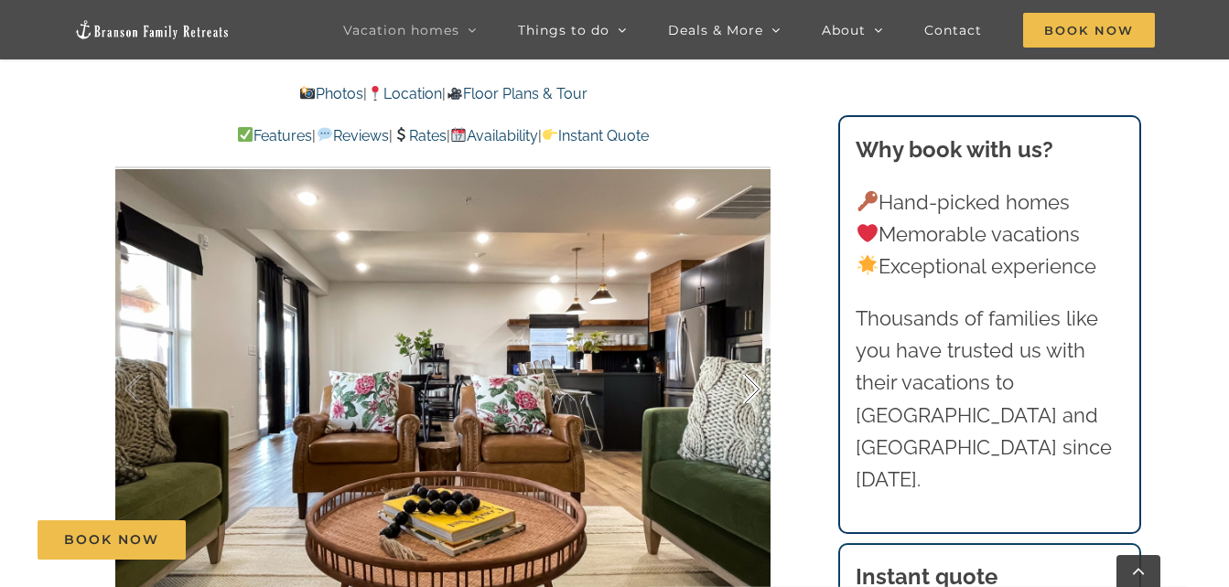
click at [750, 395] on div at bounding box center [733, 389] width 57 height 113
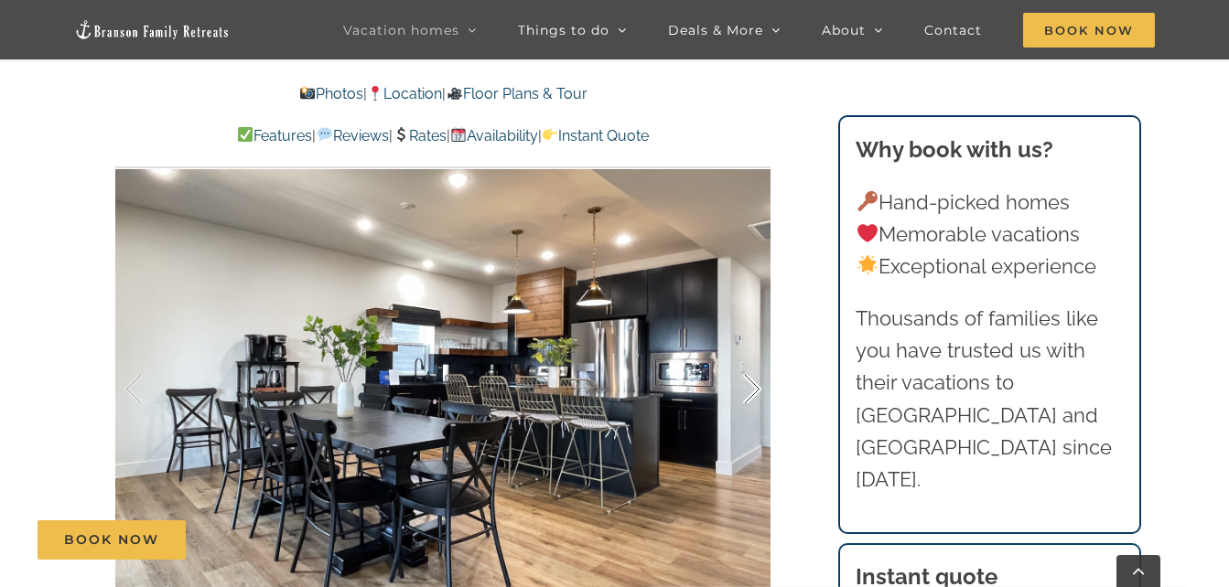
click at [750, 395] on div at bounding box center [733, 389] width 57 height 113
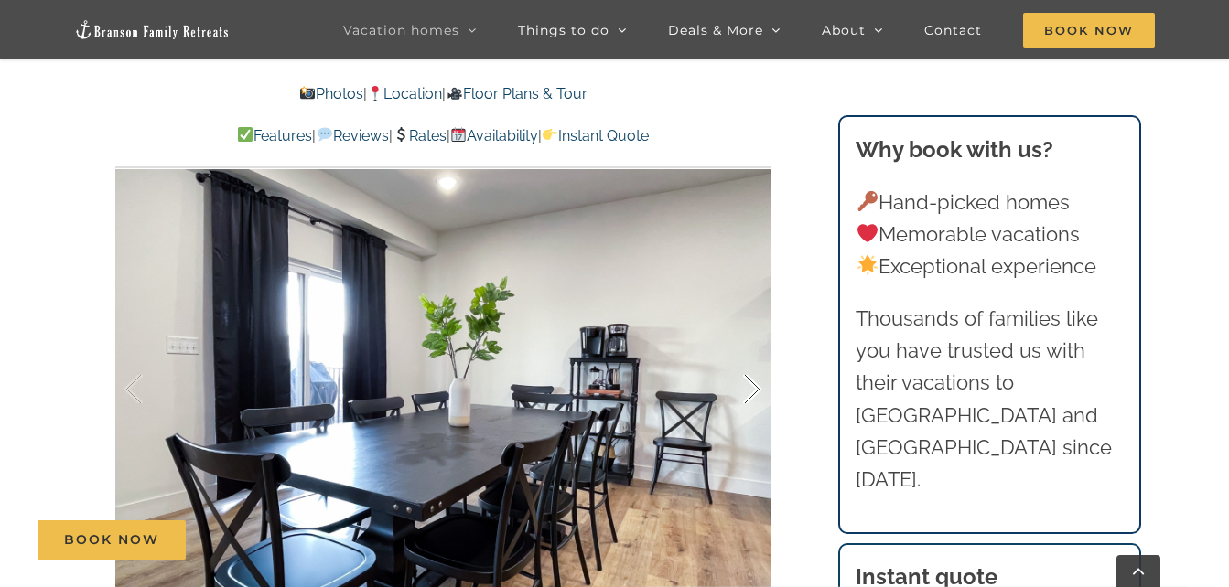
click at [750, 395] on div at bounding box center [733, 389] width 57 height 113
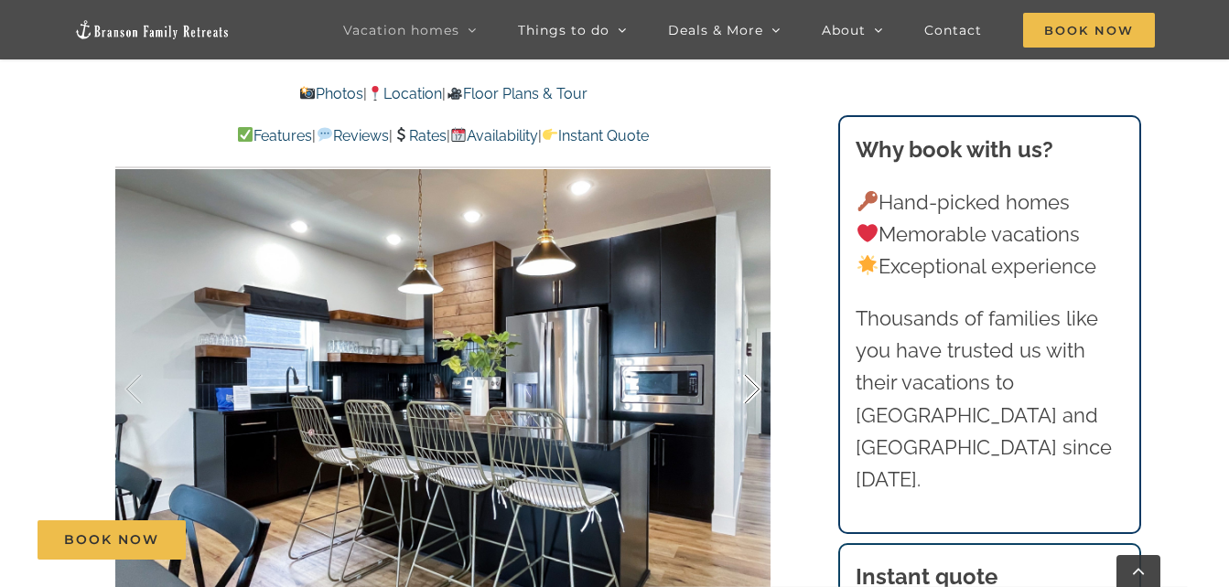
click at [750, 395] on div at bounding box center [733, 389] width 57 height 113
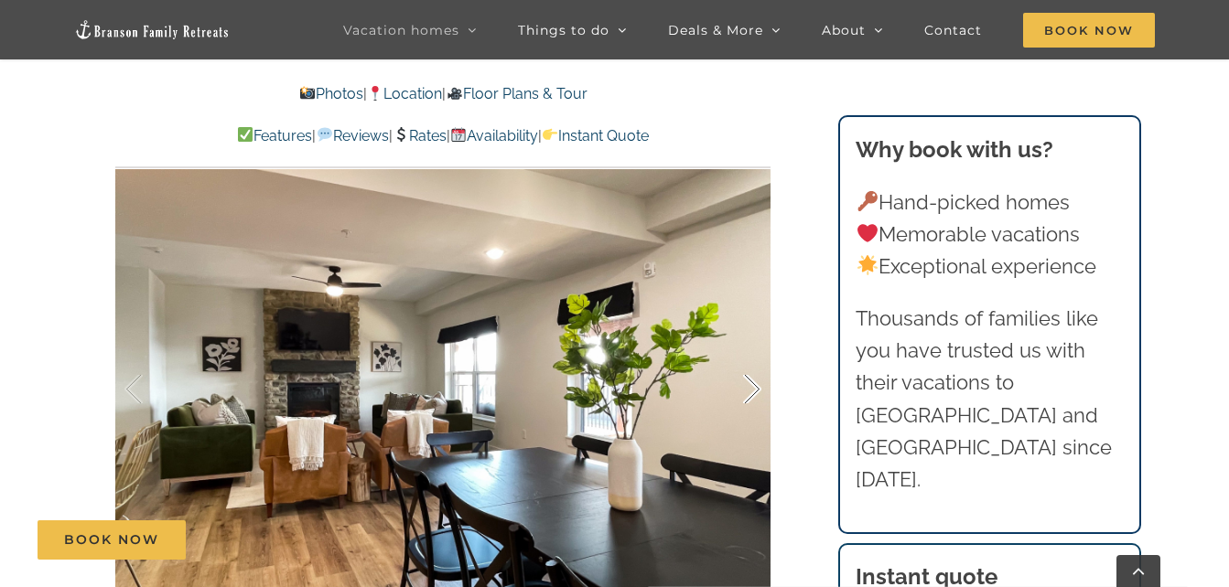
click at [750, 395] on div at bounding box center [733, 389] width 57 height 113
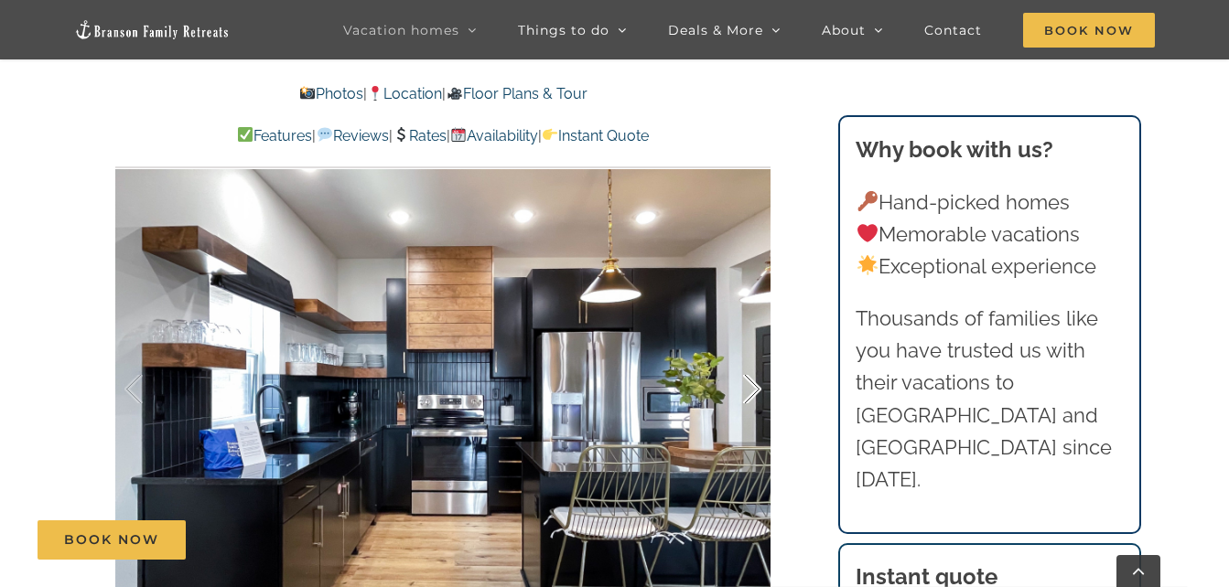
click at [750, 395] on div at bounding box center [733, 389] width 57 height 113
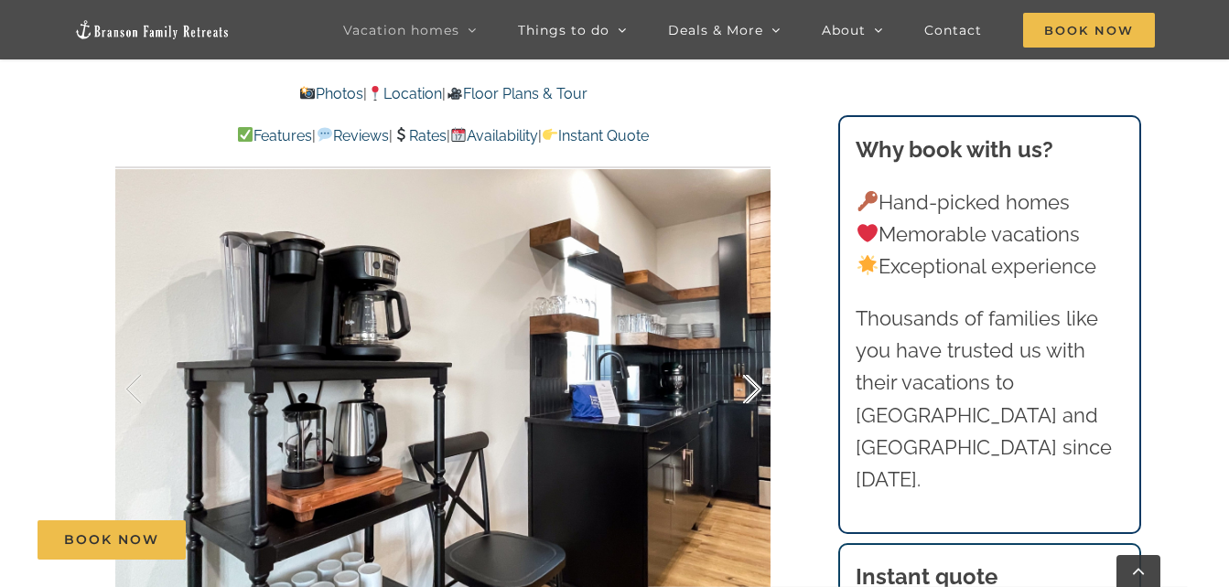
click at [750, 395] on div at bounding box center [733, 389] width 57 height 113
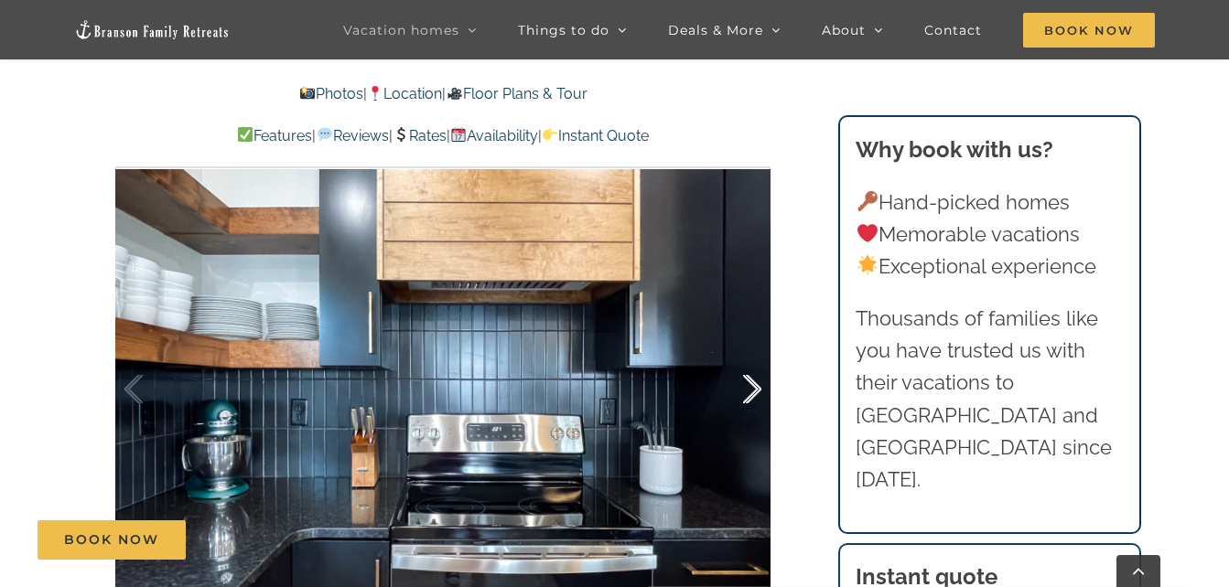
click at [750, 395] on div at bounding box center [733, 389] width 57 height 113
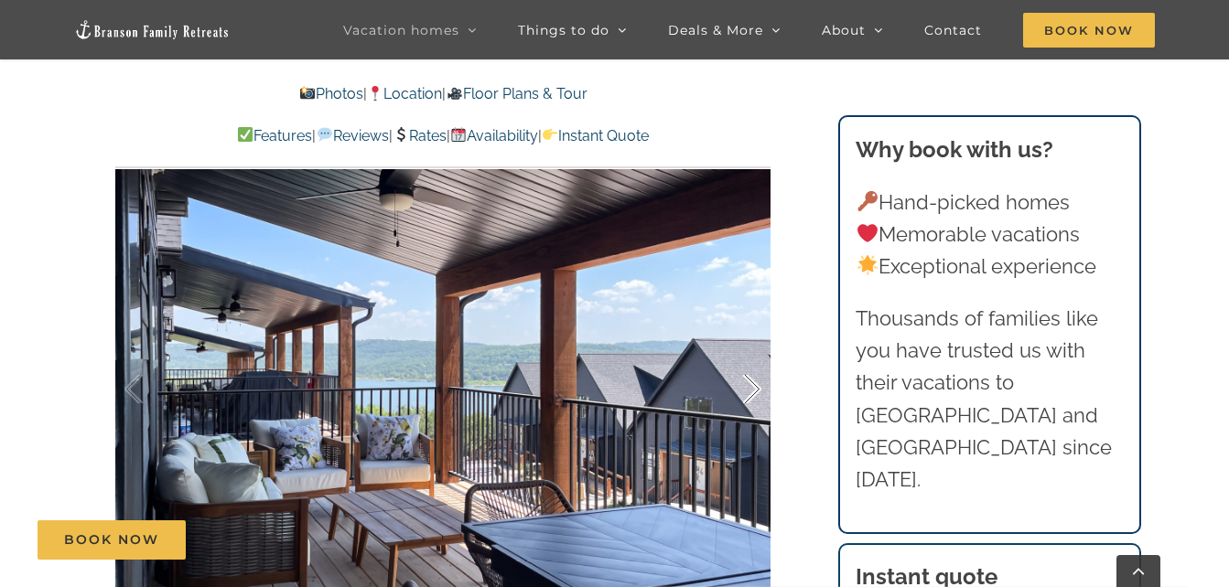
click at [750, 395] on div at bounding box center [733, 389] width 57 height 113
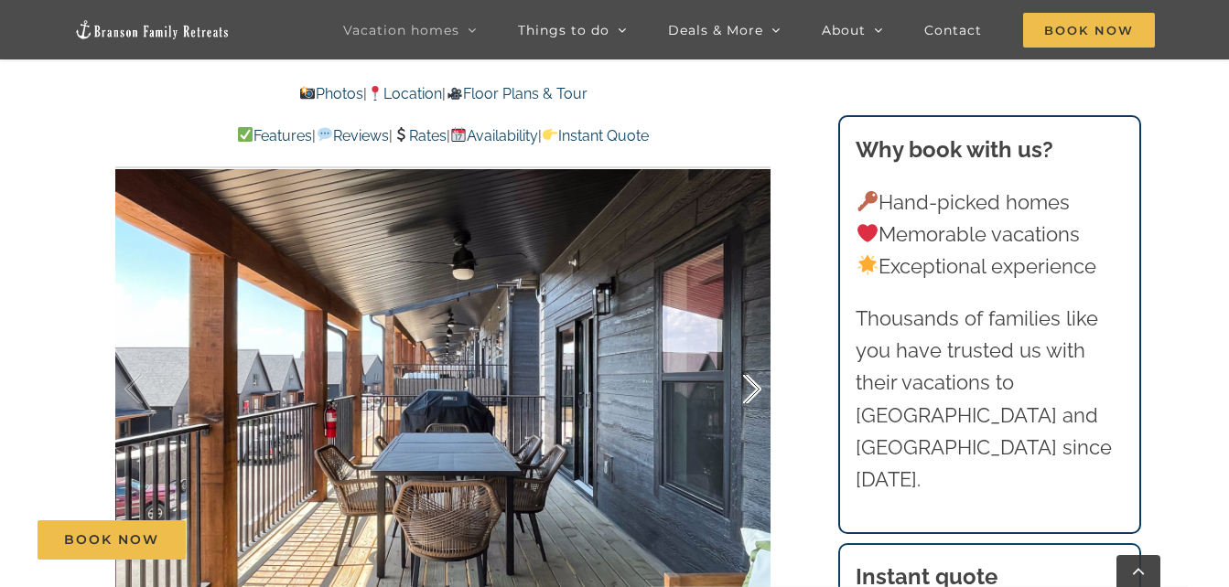
click at [750, 395] on div at bounding box center [733, 389] width 57 height 113
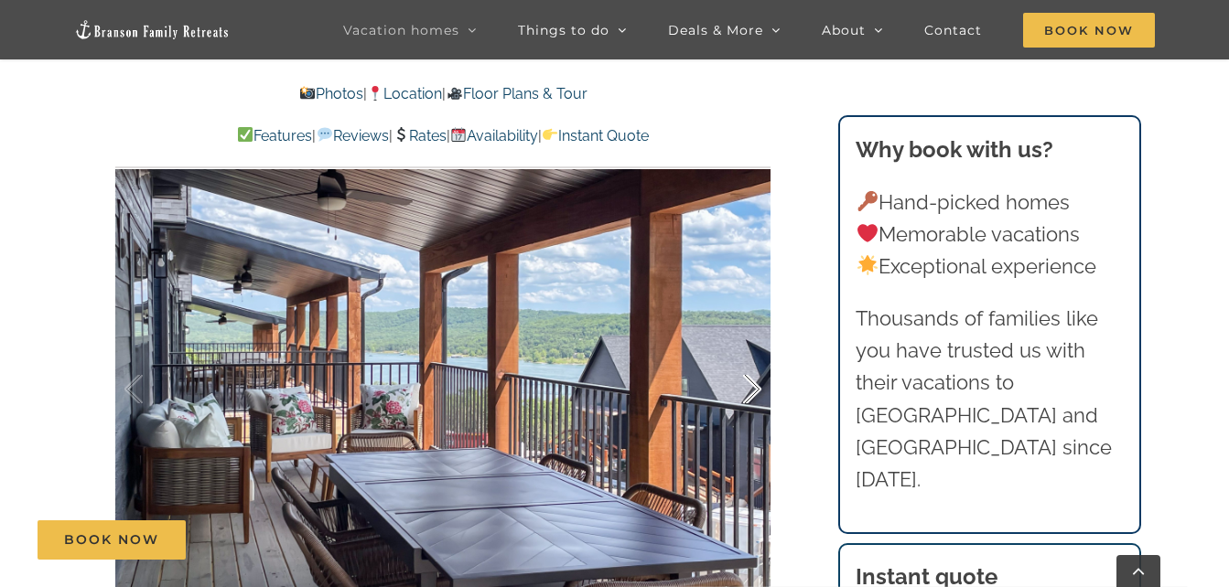
click at [750, 395] on div at bounding box center [733, 389] width 57 height 113
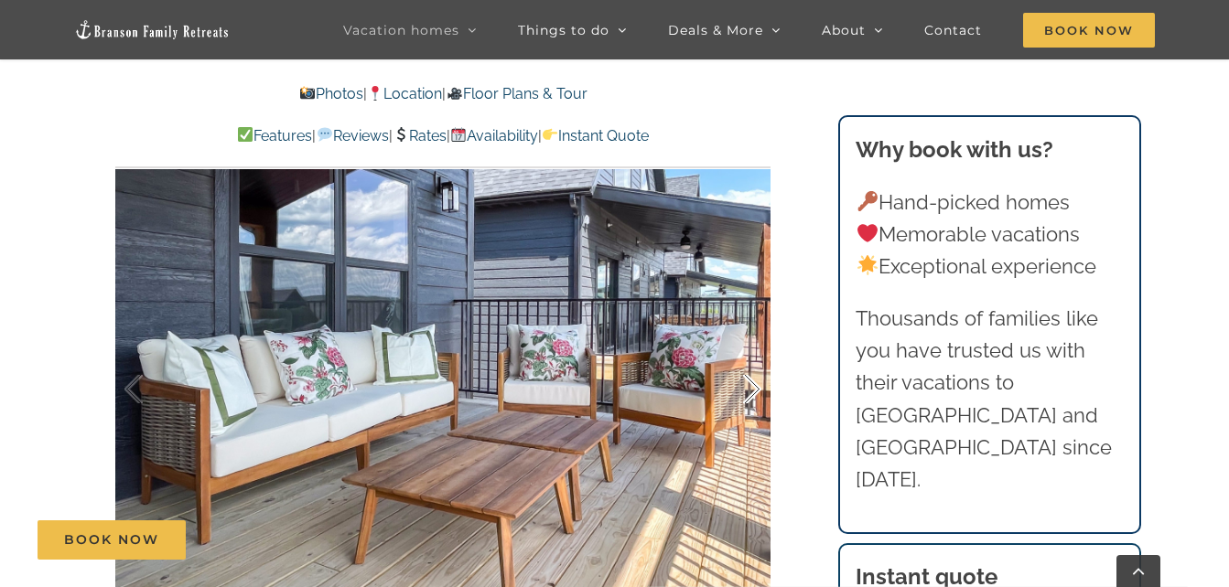
click at [750, 395] on div at bounding box center [733, 389] width 57 height 113
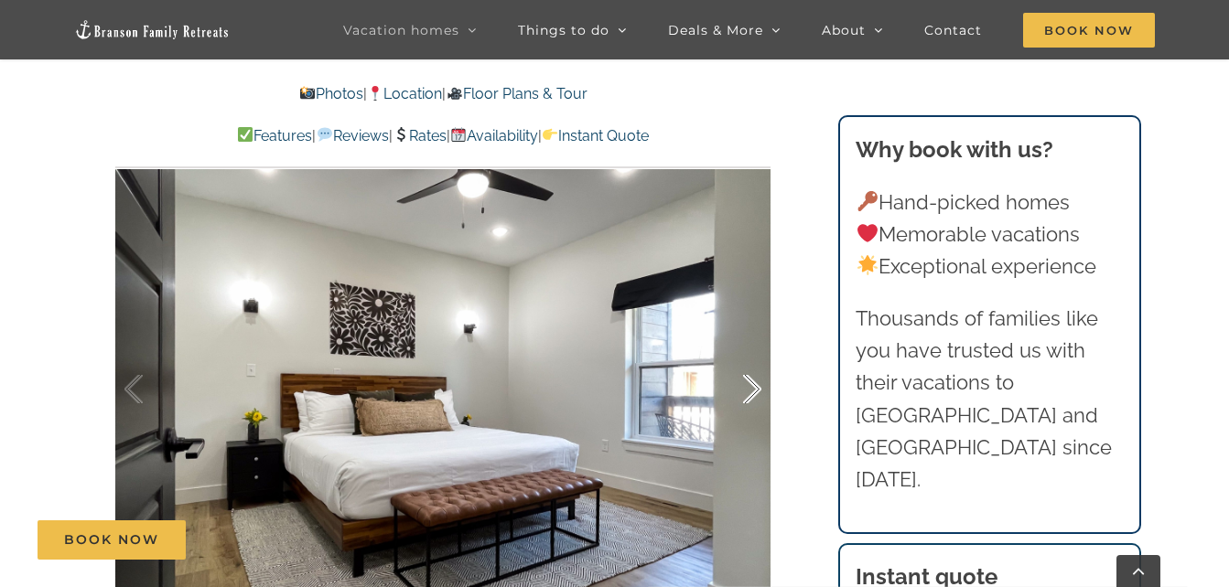
click at [750, 395] on div at bounding box center [733, 389] width 57 height 113
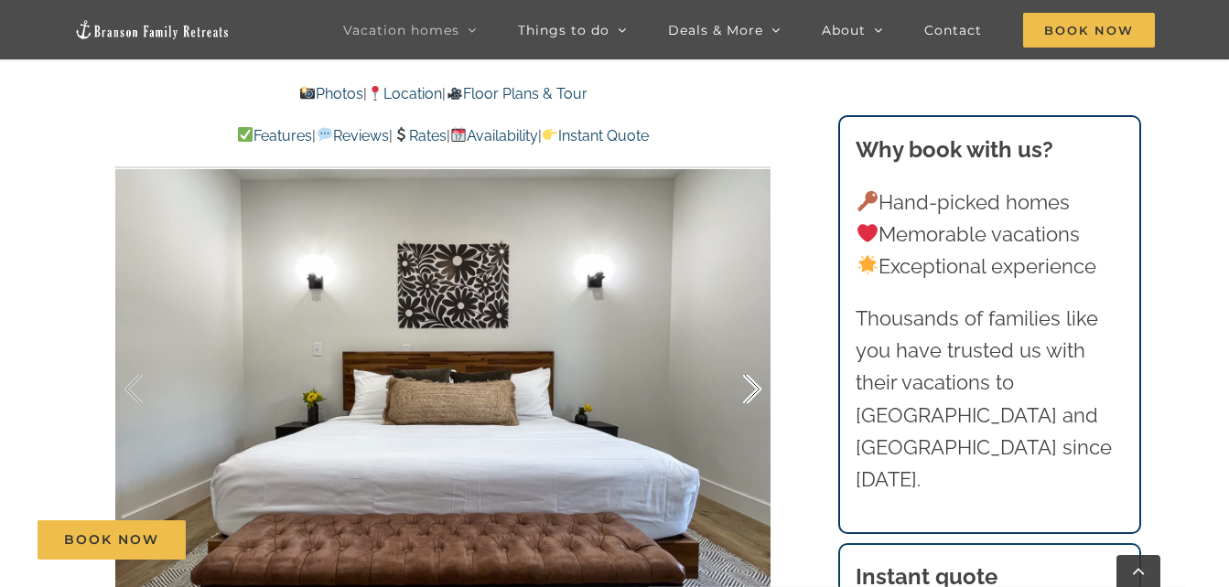
click at [750, 395] on div at bounding box center [733, 389] width 57 height 113
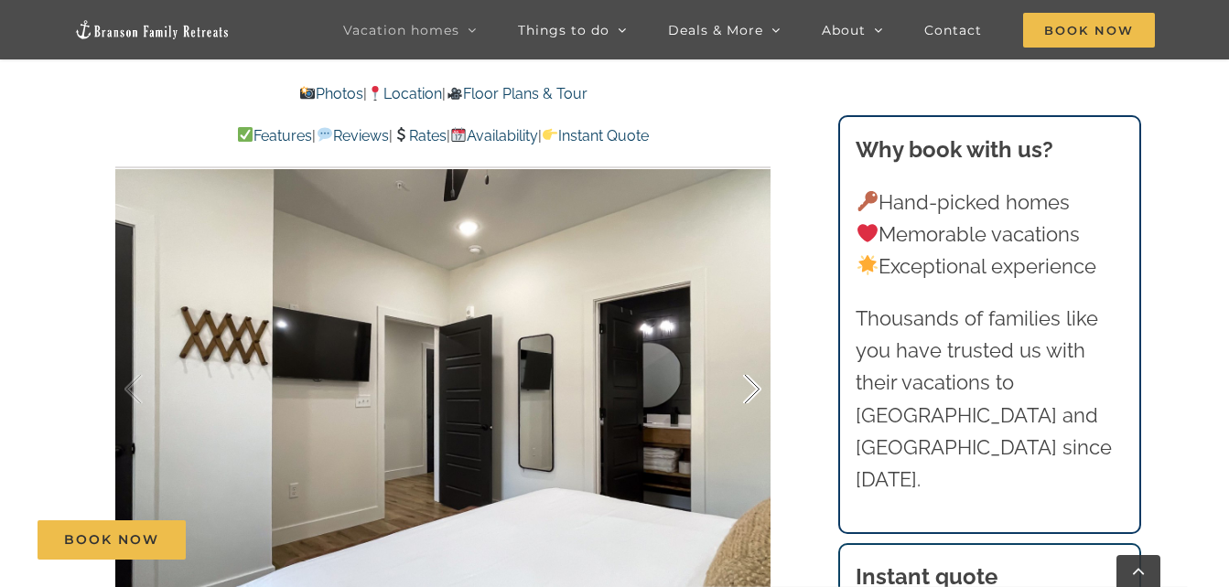
click at [750, 395] on div at bounding box center [733, 389] width 57 height 113
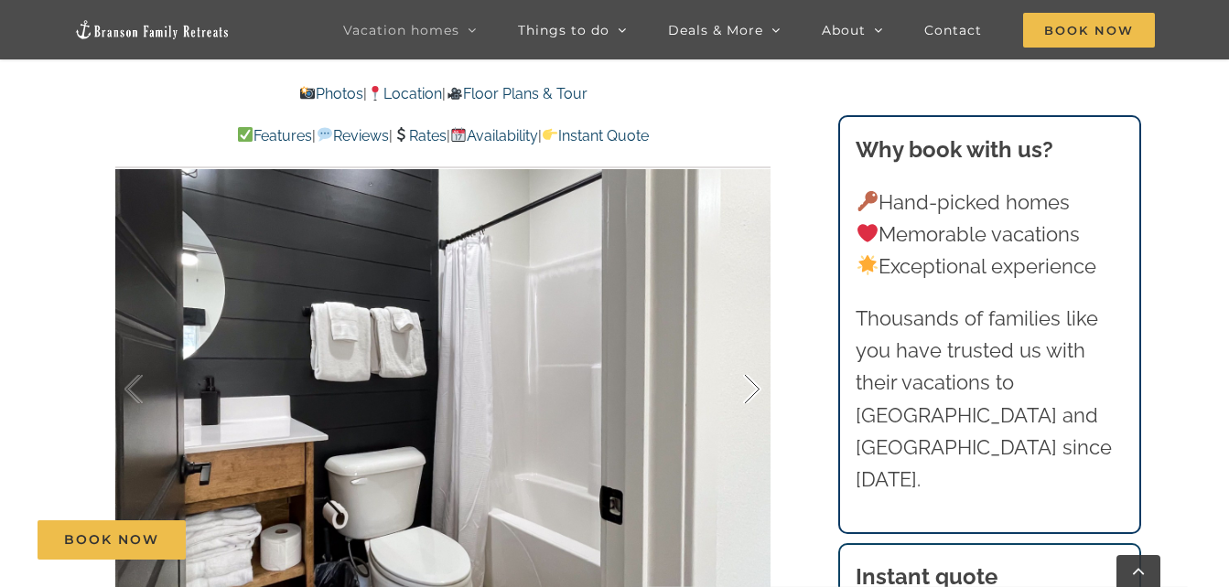
click at [750, 395] on div at bounding box center [733, 389] width 57 height 113
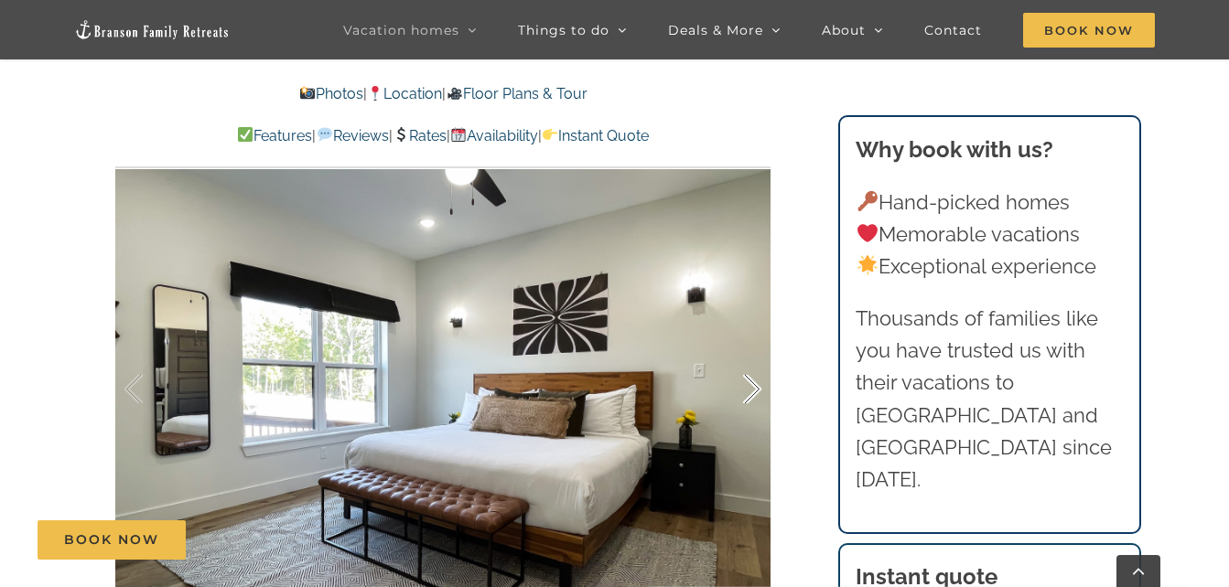
click at [750, 395] on div at bounding box center [733, 389] width 57 height 113
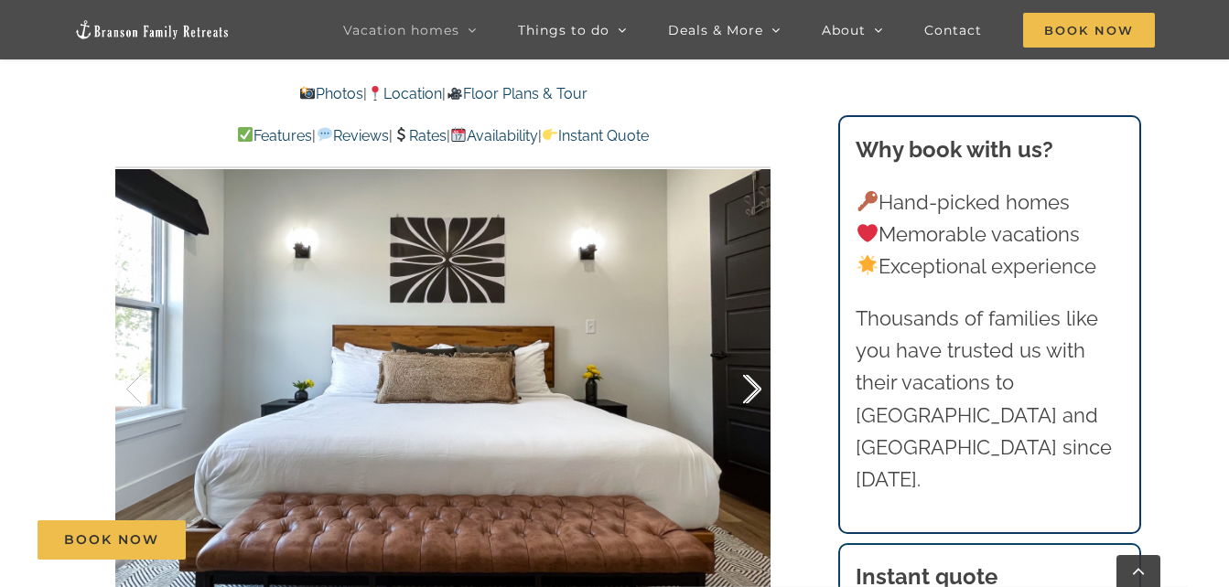
click at [750, 395] on div at bounding box center [733, 389] width 57 height 113
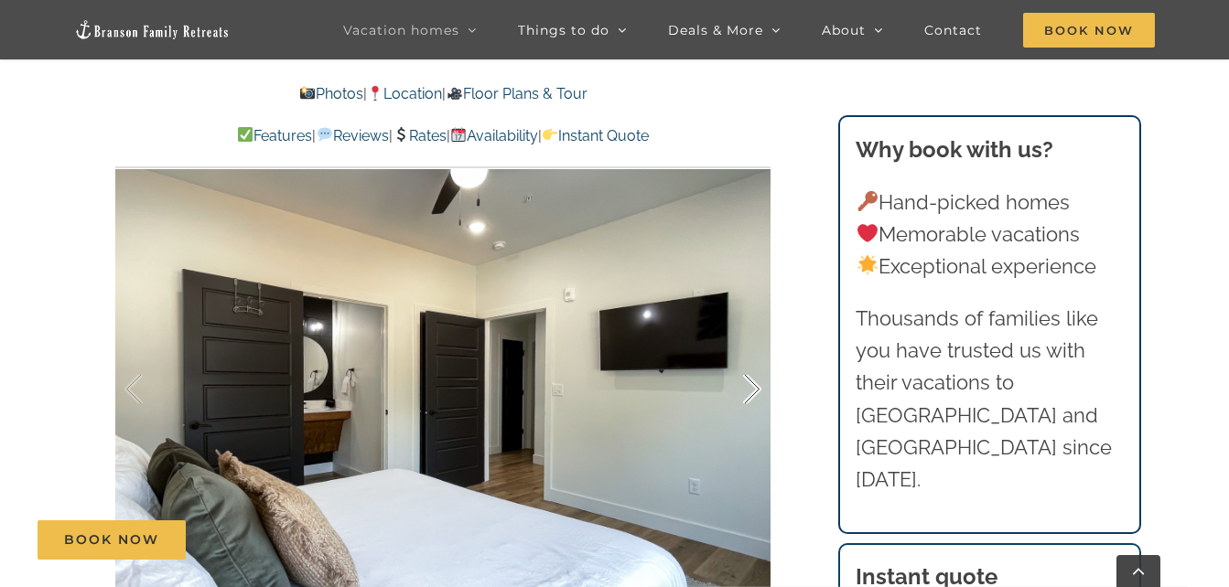
click at [750, 395] on div at bounding box center [733, 389] width 57 height 113
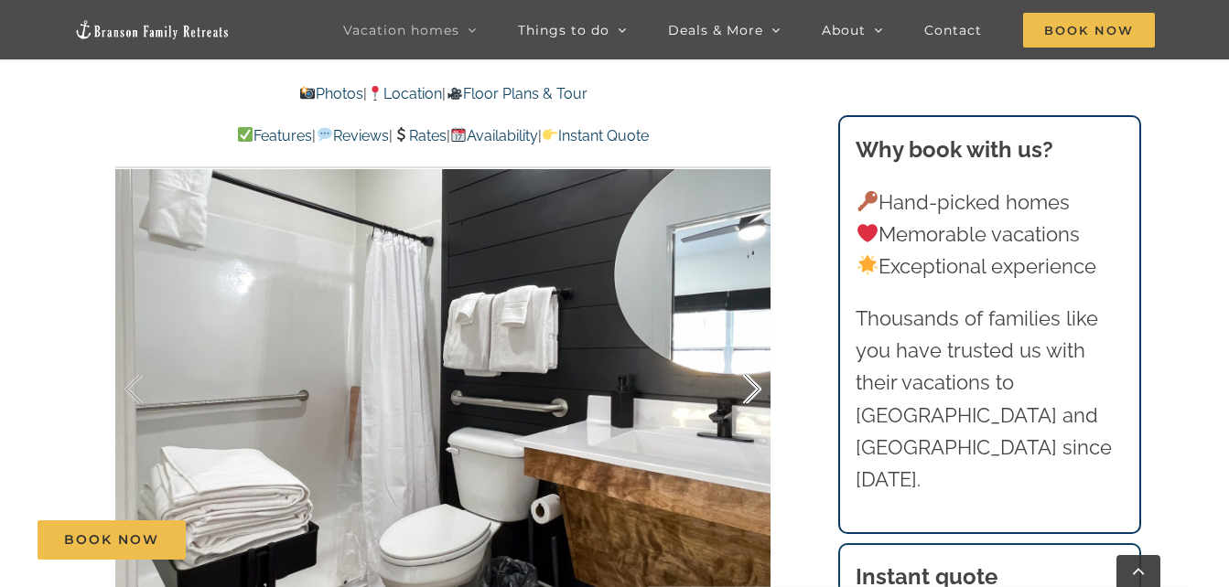
click at [750, 395] on div at bounding box center [733, 389] width 57 height 113
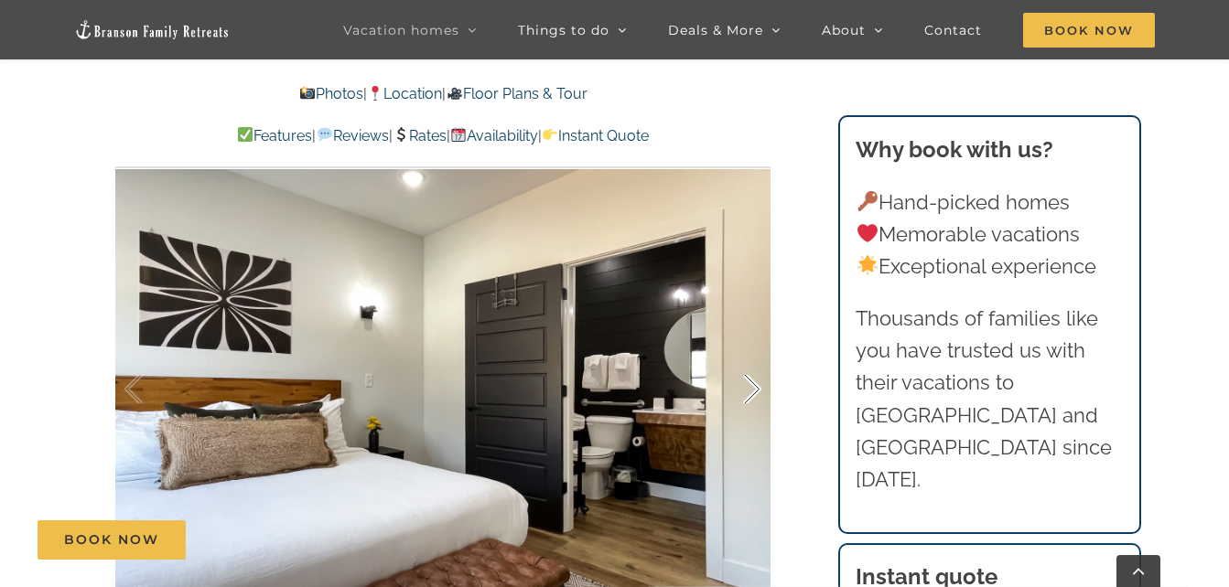
click at [750, 395] on div at bounding box center [733, 389] width 57 height 113
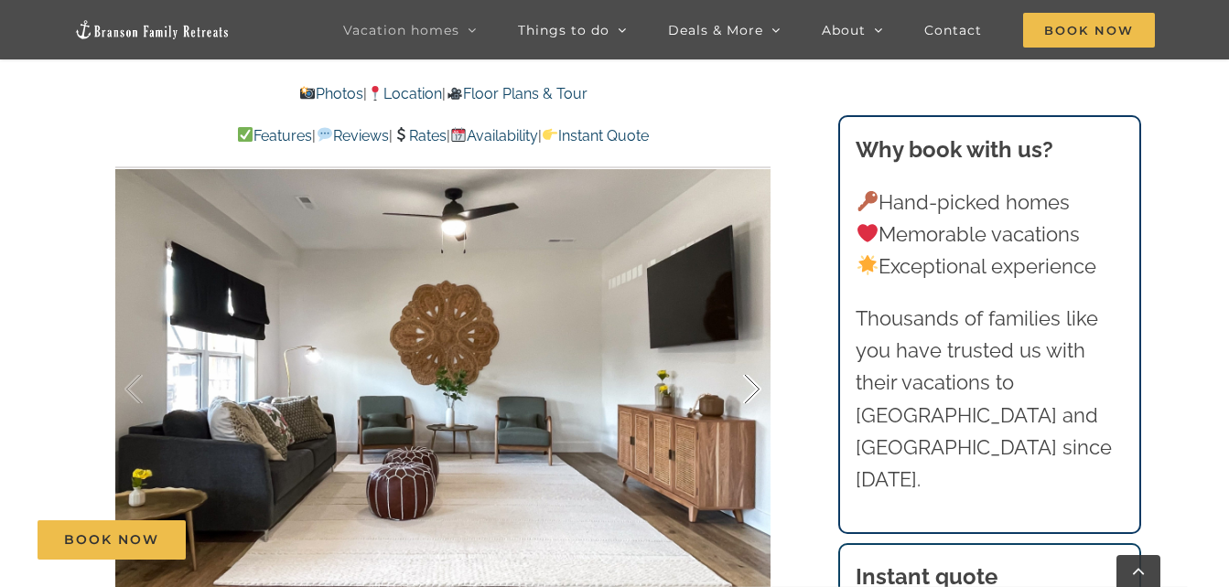
click at [750, 395] on div at bounding box center [733, 389] width 57 height 113
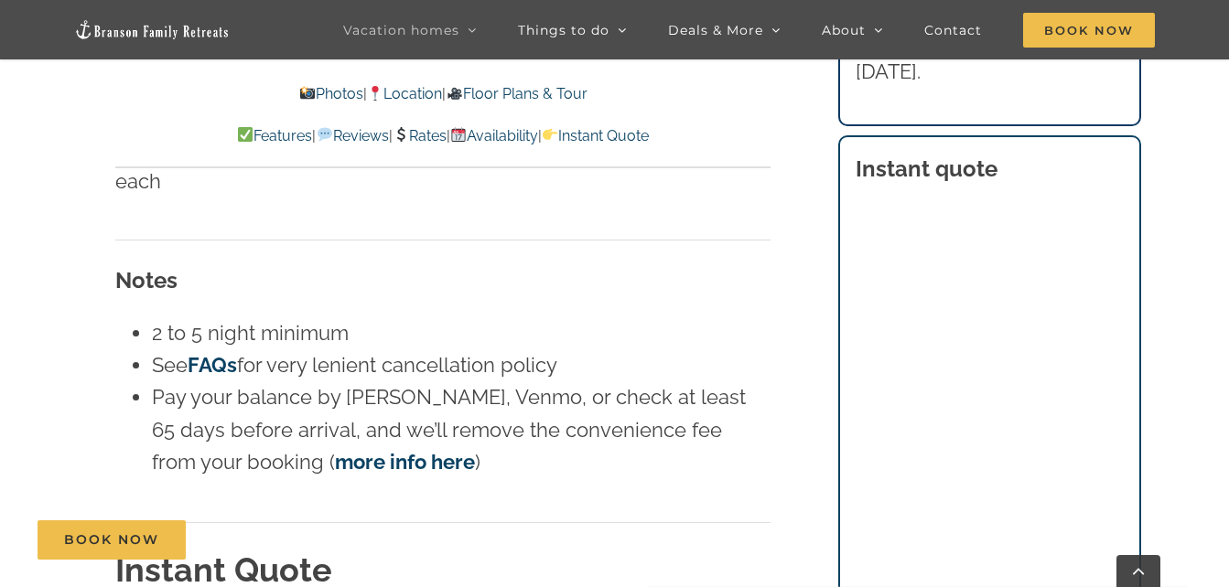
scroll to position [11009, 0]
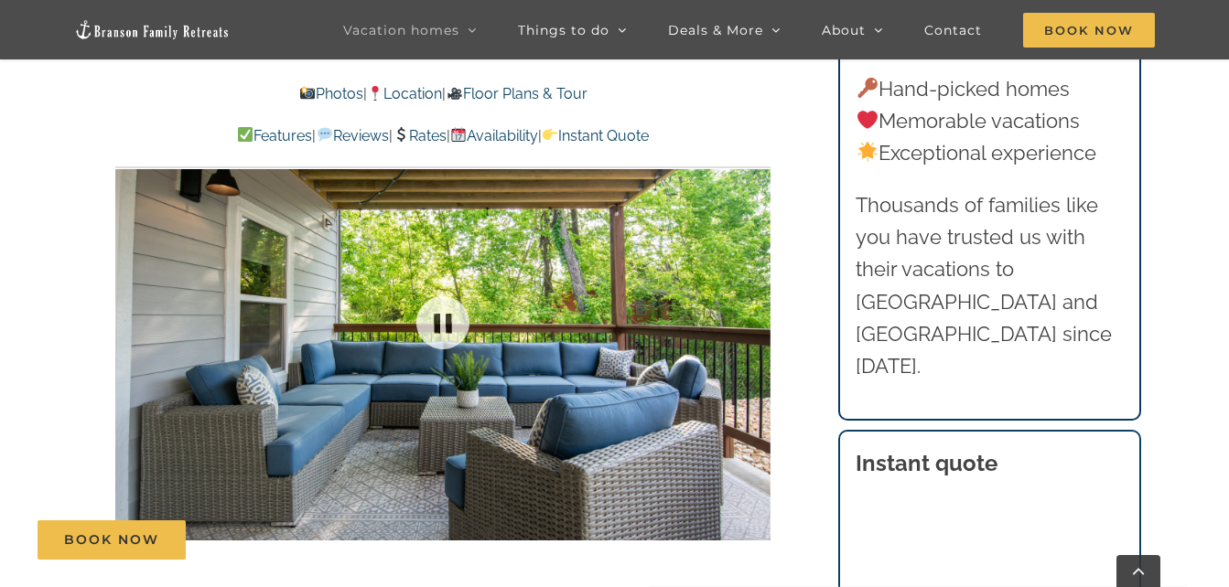
scroll to position [1294, 0]
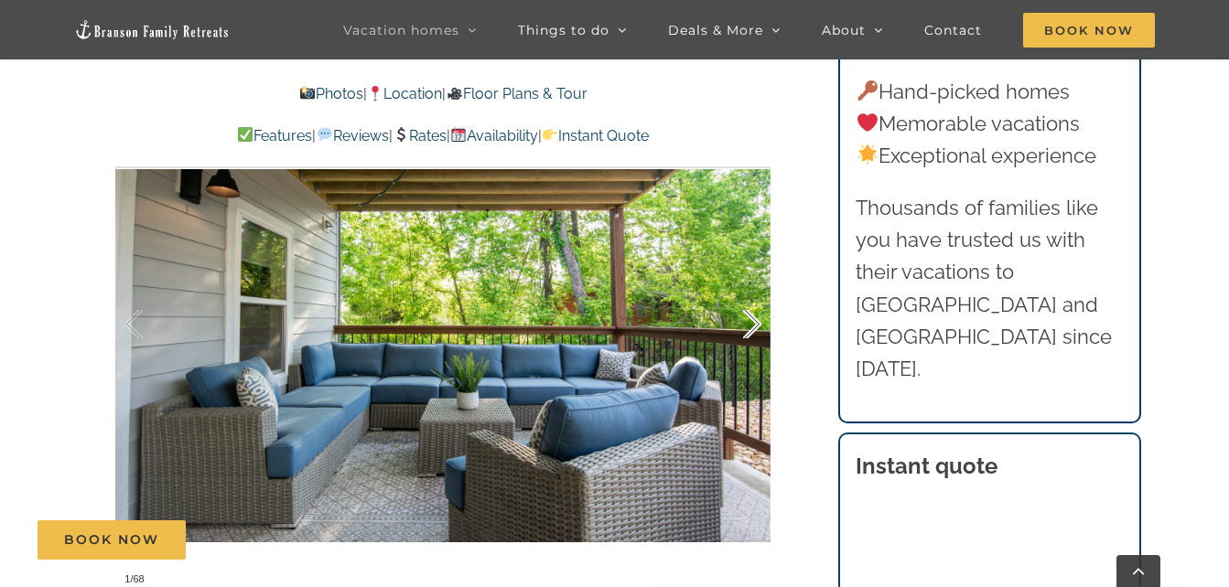
click at [743, 323] on div at bounding box center [733, 324] width 57 height 113
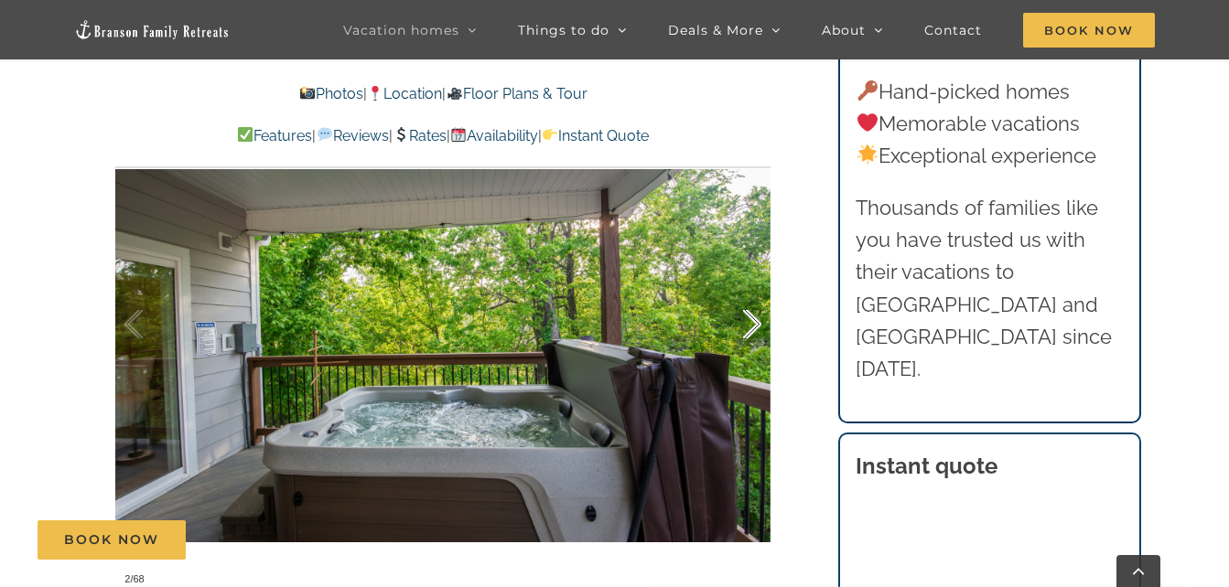
click at [743, 323] on div at bounding box center [733, 324] width 57 height 113
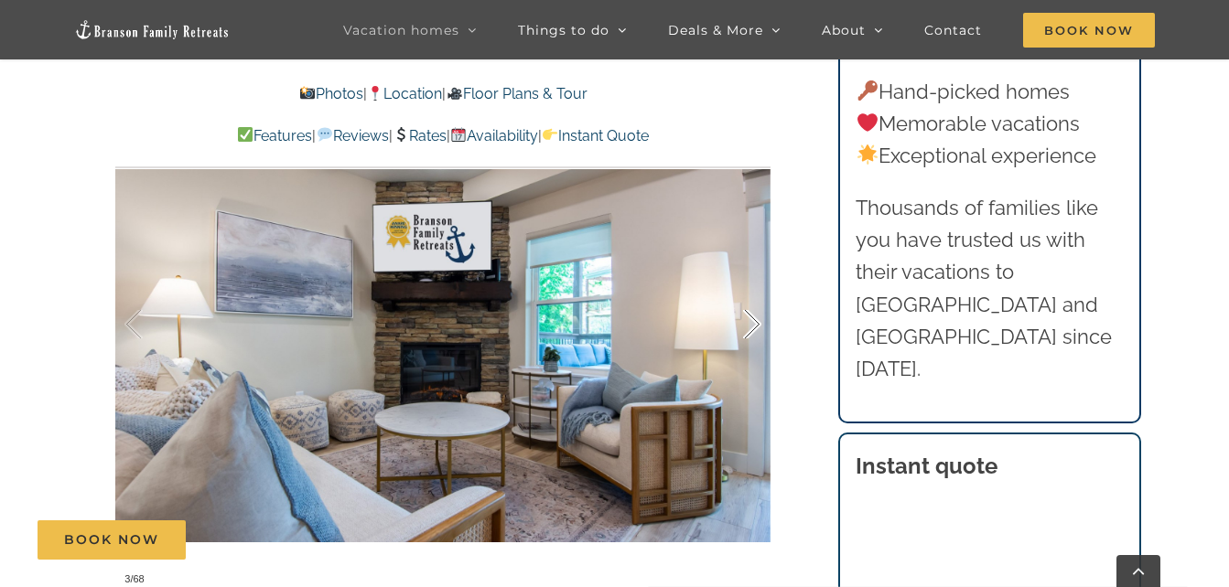
click at [743, 323] on div at bounding box center [733, 324] width 57 height 113
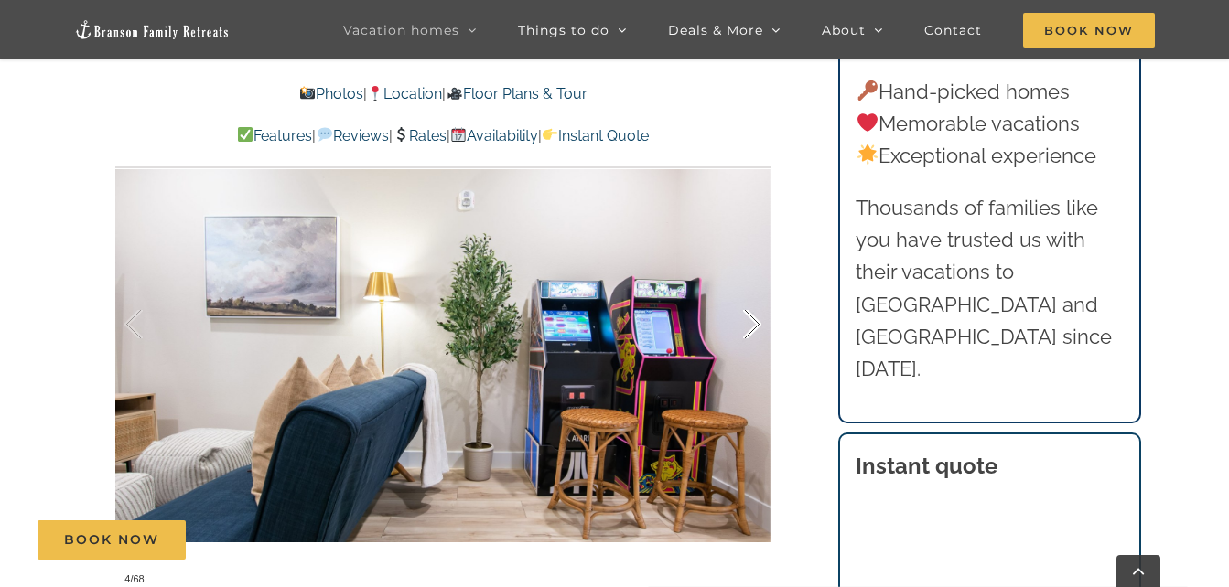
click at [743, 323] on div at bounding box center [733, 324] width 57 height 113
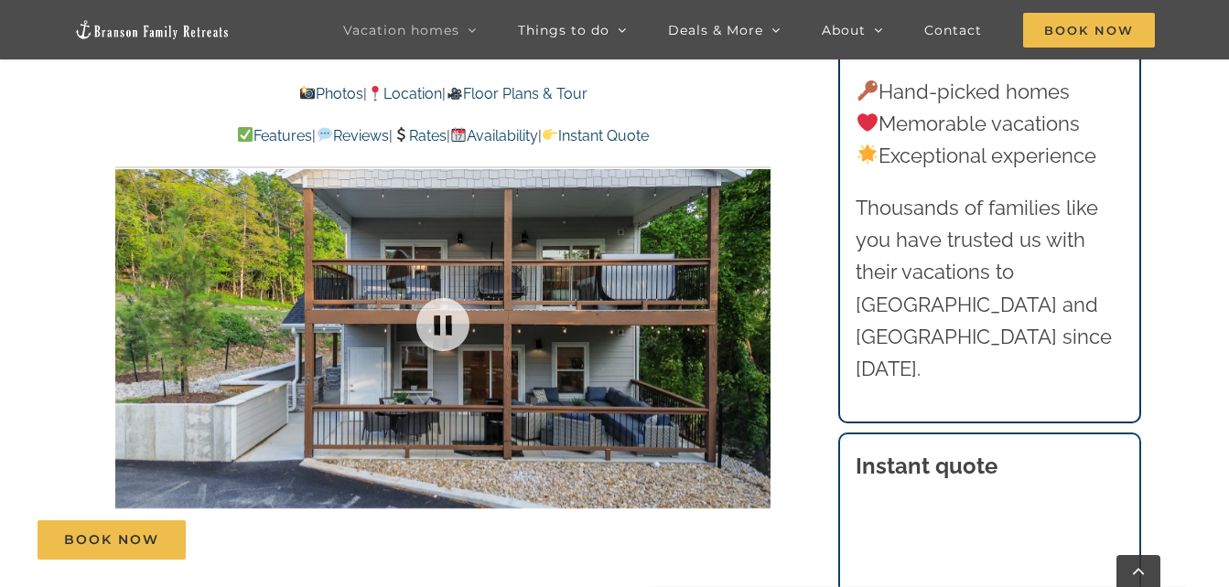
click at [743, 323] on div at bounding box center [442, 324] width 655 height 538
click at [763, 327] on div at bounding box center [442, 324] width 655 height 538
click at [749, 325] on div at bounding box center [733, 324] width 57 height 113
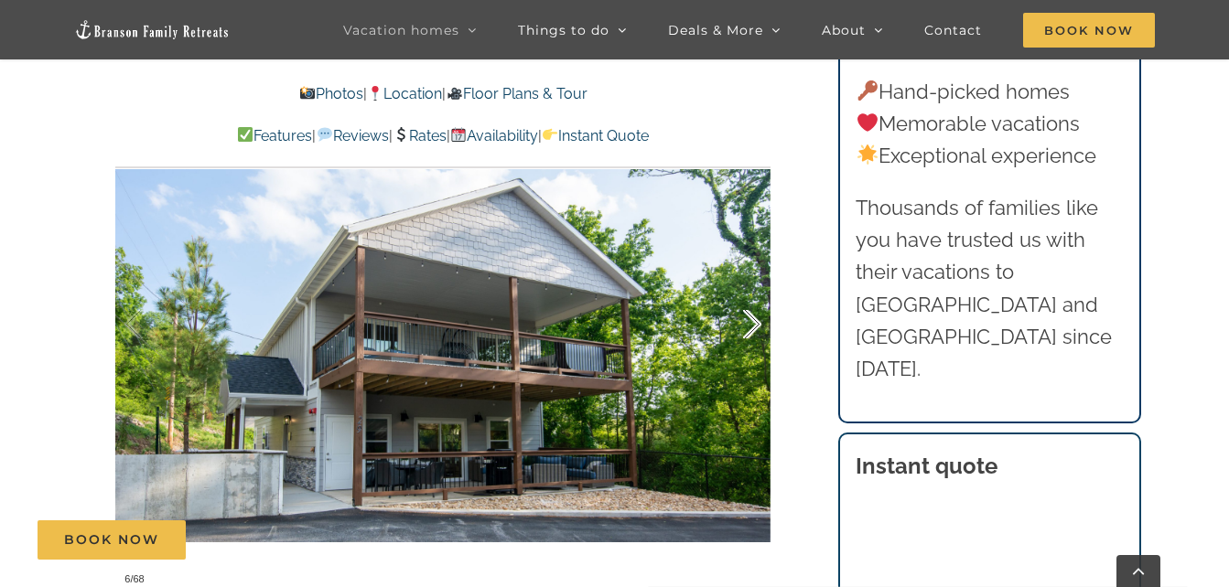
click at [749, 325] on div at bounding box center [733, 324] width 57 height 113
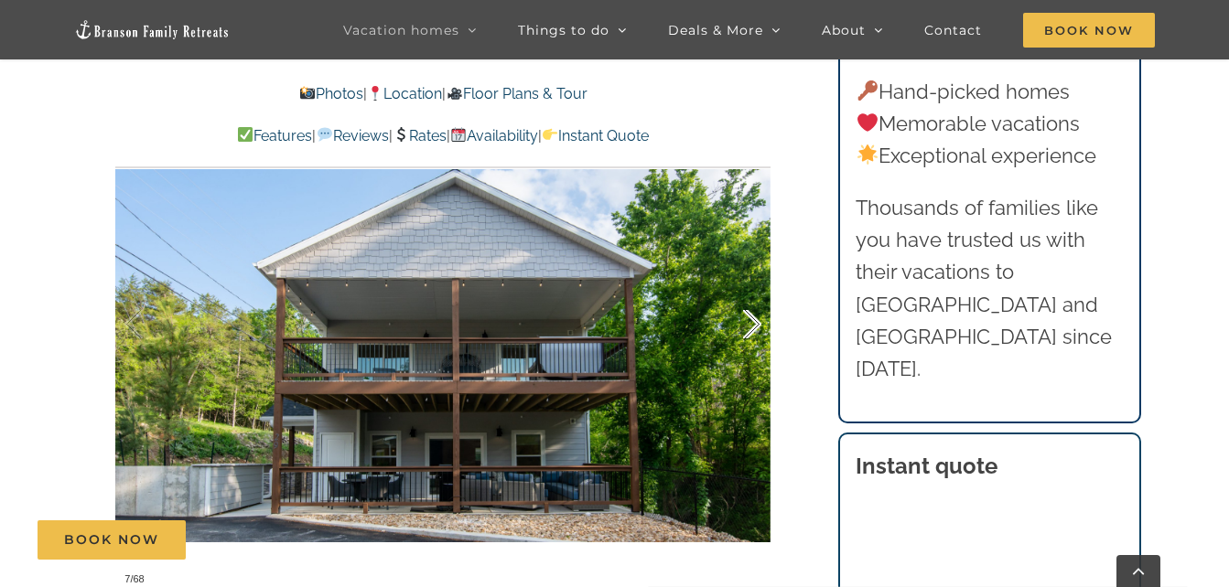
click at [749, 325] on div at bounding box center [733, 324] width 57 height 113
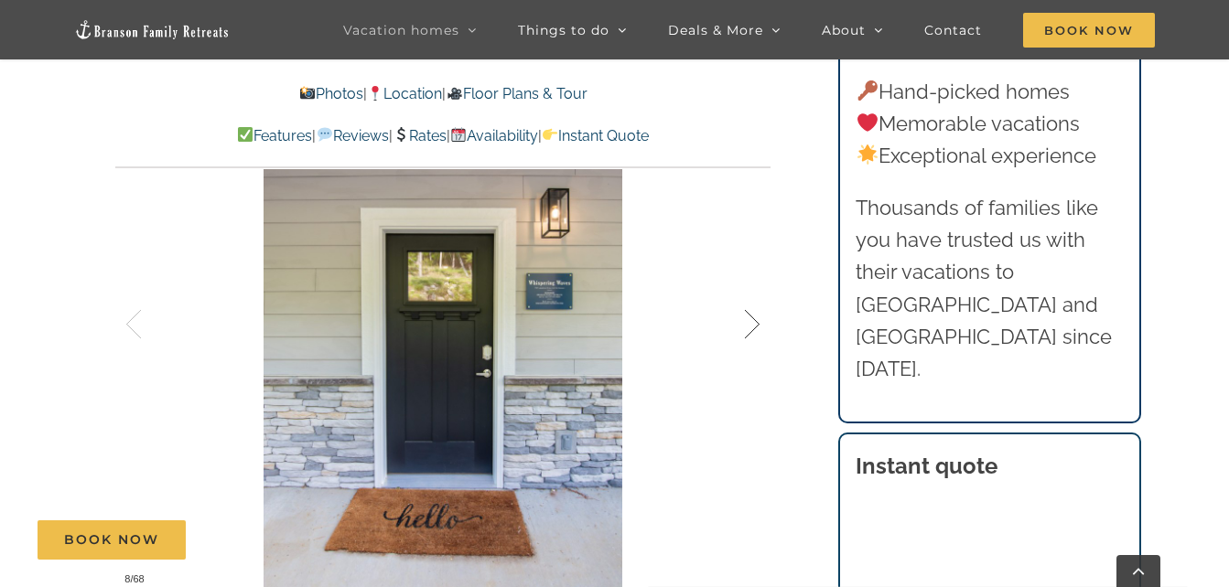
click at [749, 325] on div at bounding box center [733, 324] width 57 height 113
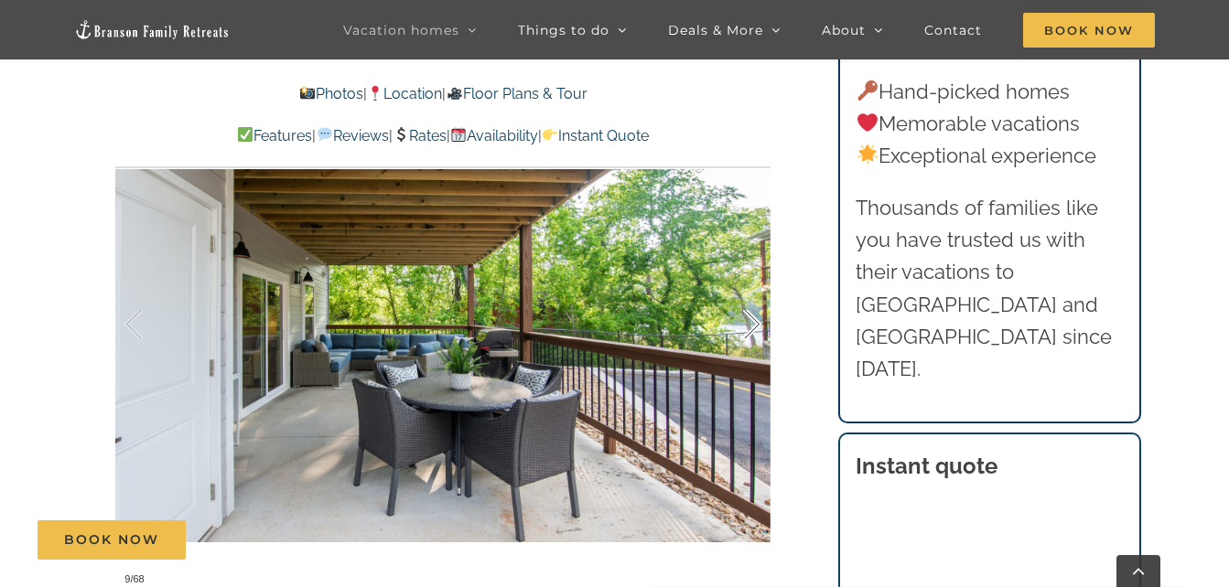
click at [749, 325] on div at bounding box center [733, 324] width 57 height 113
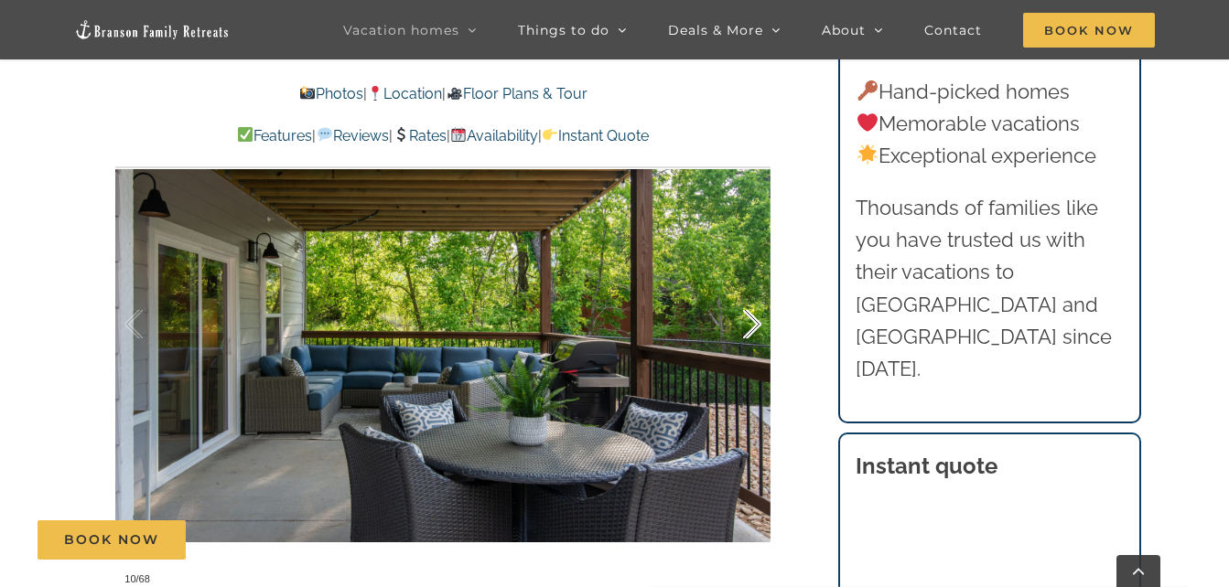
click at [749, 325] on div at bounding box center [733, 324] width 57 height 113
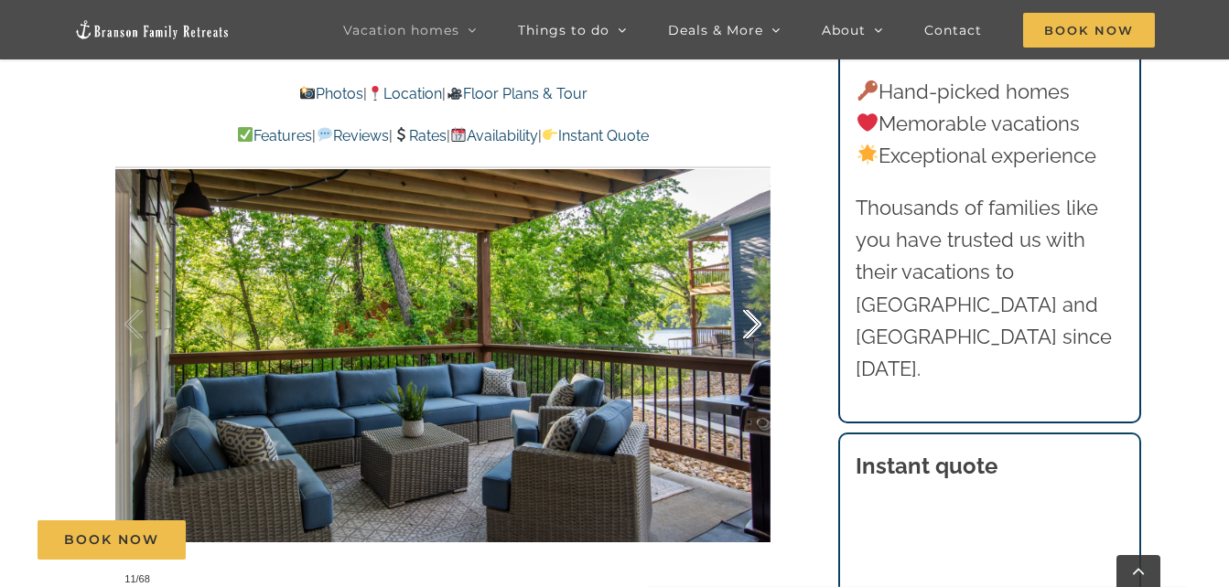
click at [749, 325] on div at bounding box center [733, 324] width 57 height 113
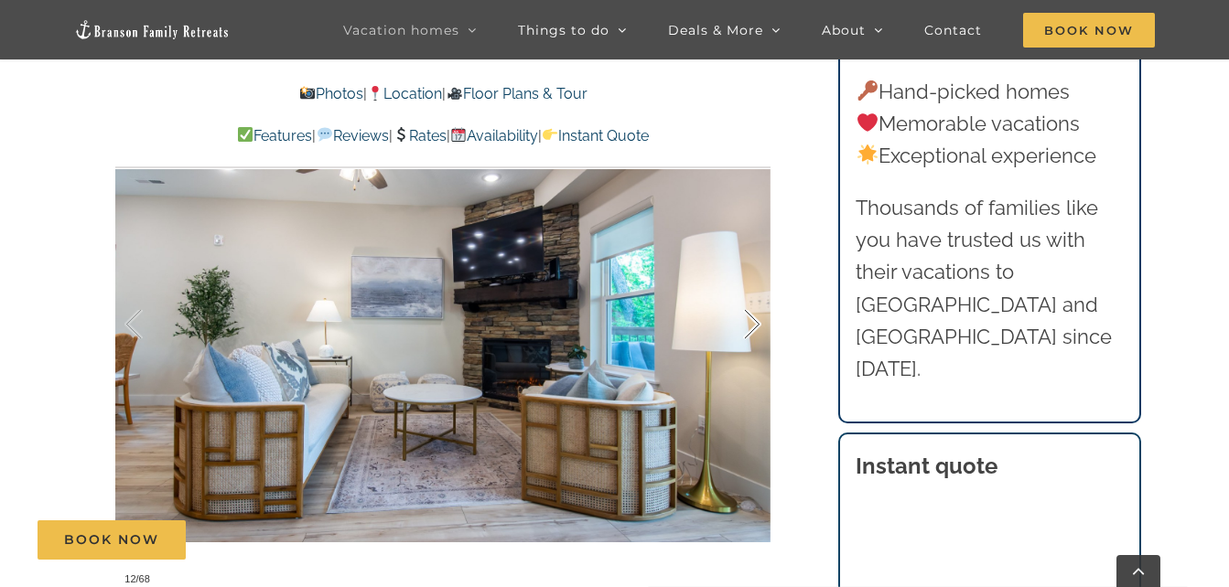
click at [749, 325] on div at bounding box center [733, 324] width 57 height 113
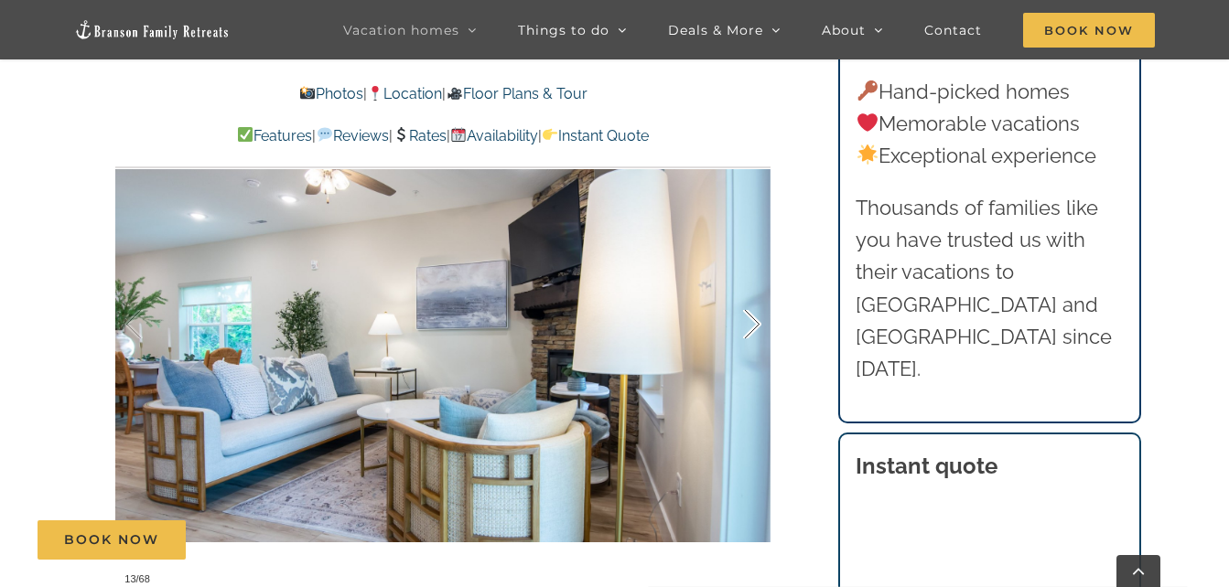
click at [749, 325] on div at bounding box center [733, 324] width 57 height 113
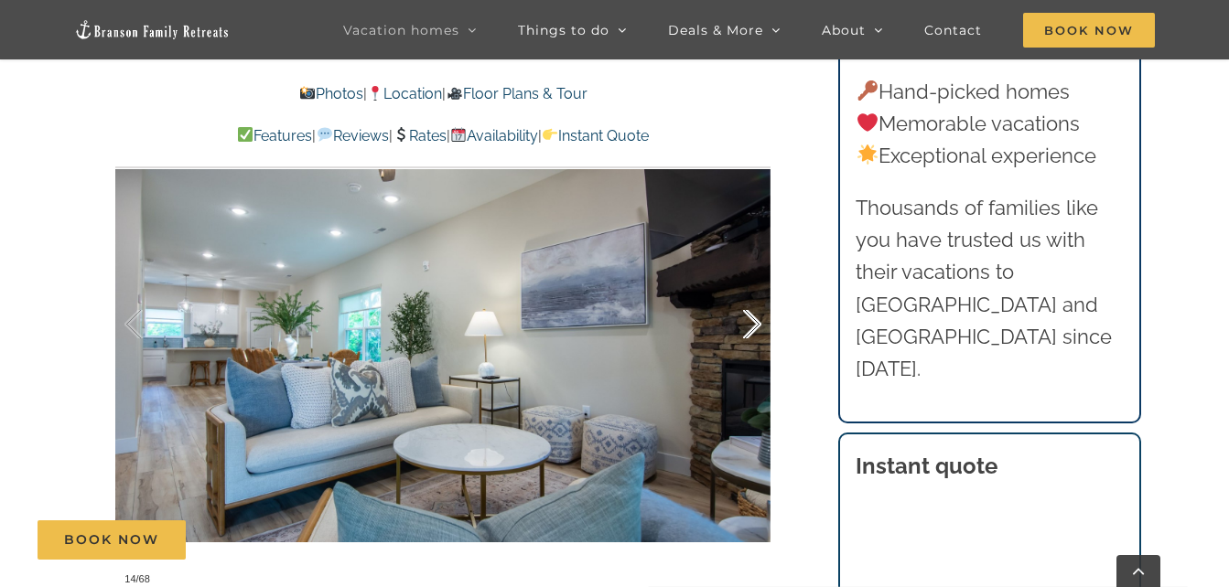
click at [749, 325] on div at bounding box center [733, 324] width 57 height 113
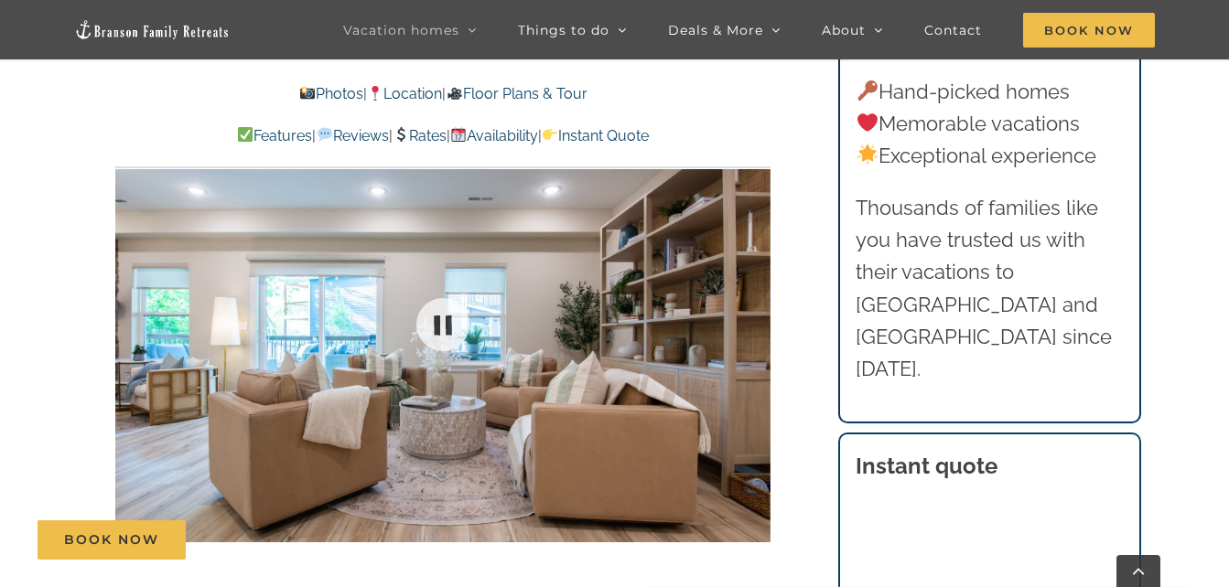
click at [749, 325] on div at bounding box center [442, 324] width 655 height 538
click at [749, 325] on div at bounding box center [733, 324] width 57 height 113
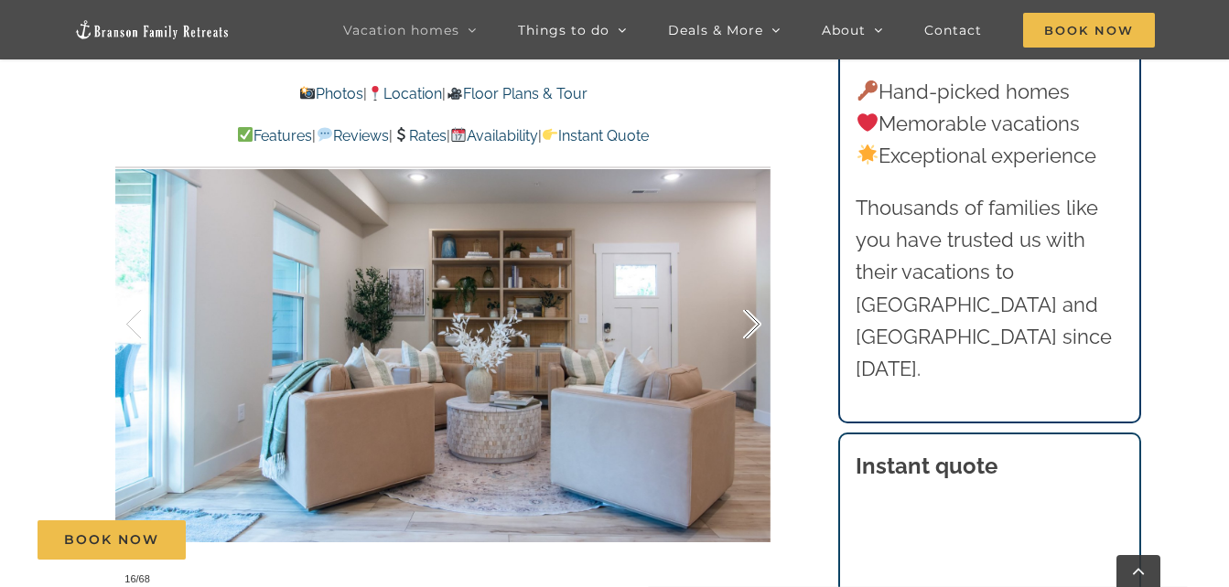
click at [749, 325] on div at bounding box center [733, 324] width 57 height 113
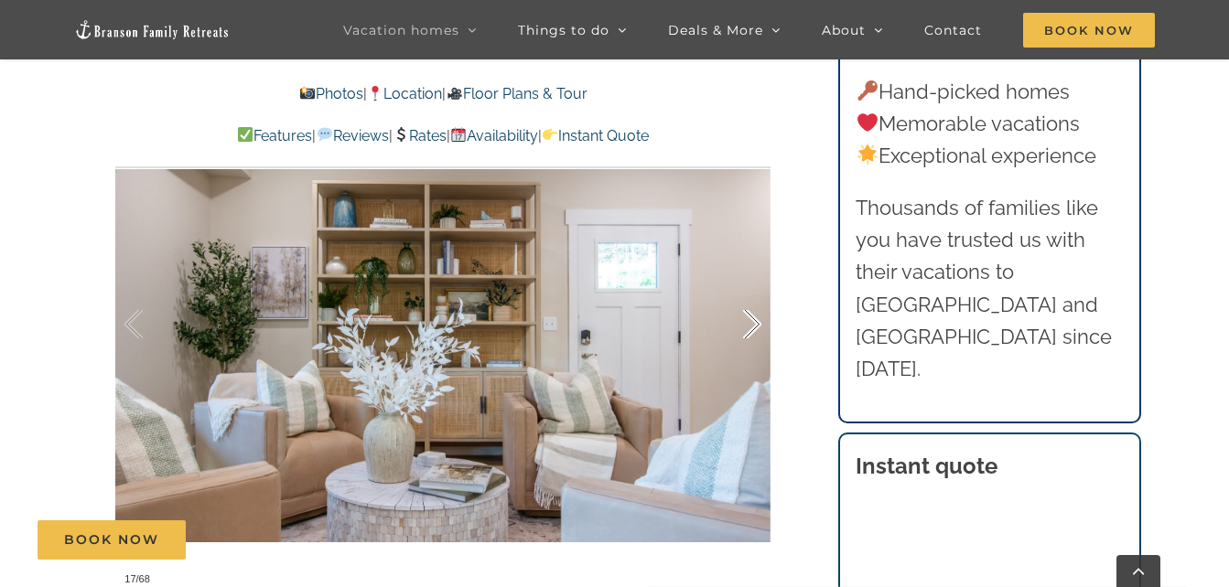
click at [749, 325] on div at bounding box center [733, 324] width 57 height 113
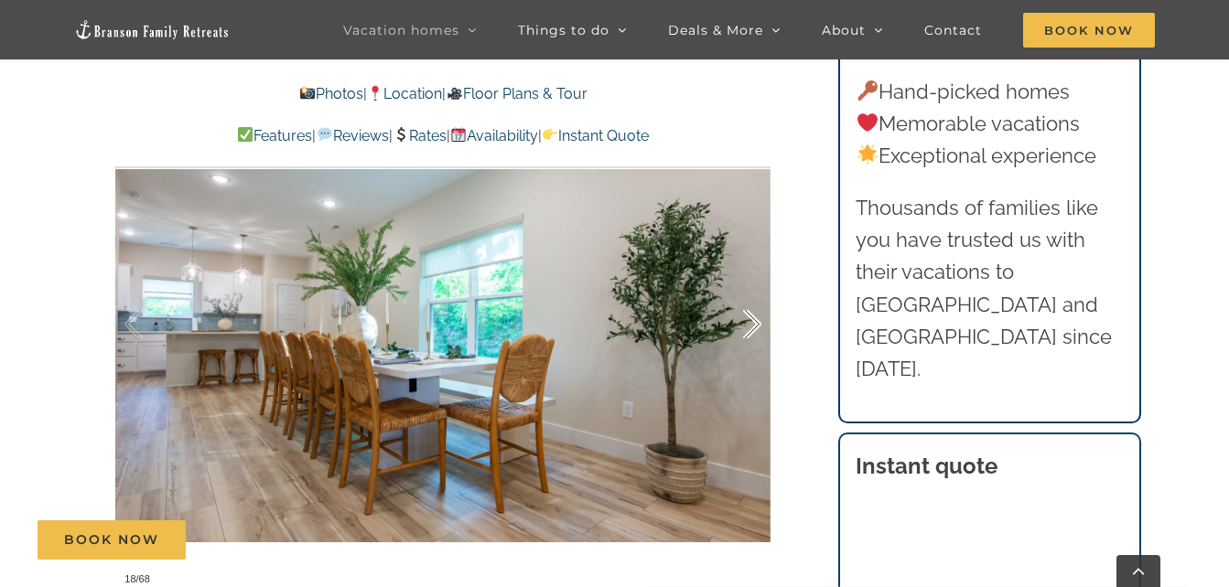
click at [749, 325] on div at bounding box center [733, 324] width 57 height 113
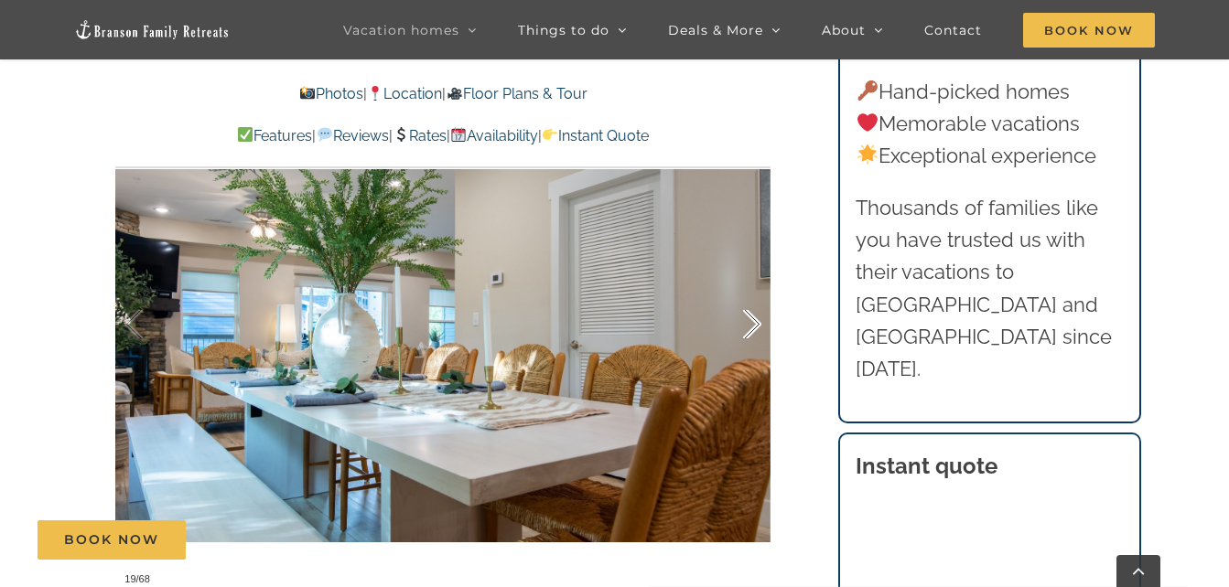
click at [749, 325] on div at bounding box center [733, 324] width 57 height 113
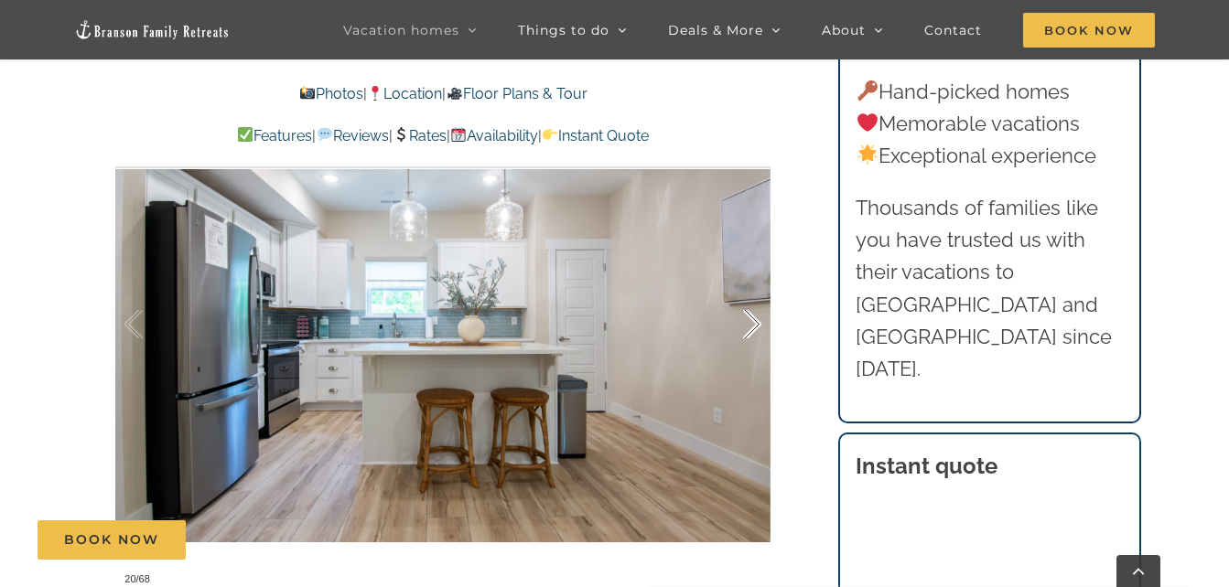
click at [749, 325] on div at bounding box center [733, 324] width 57 height 113
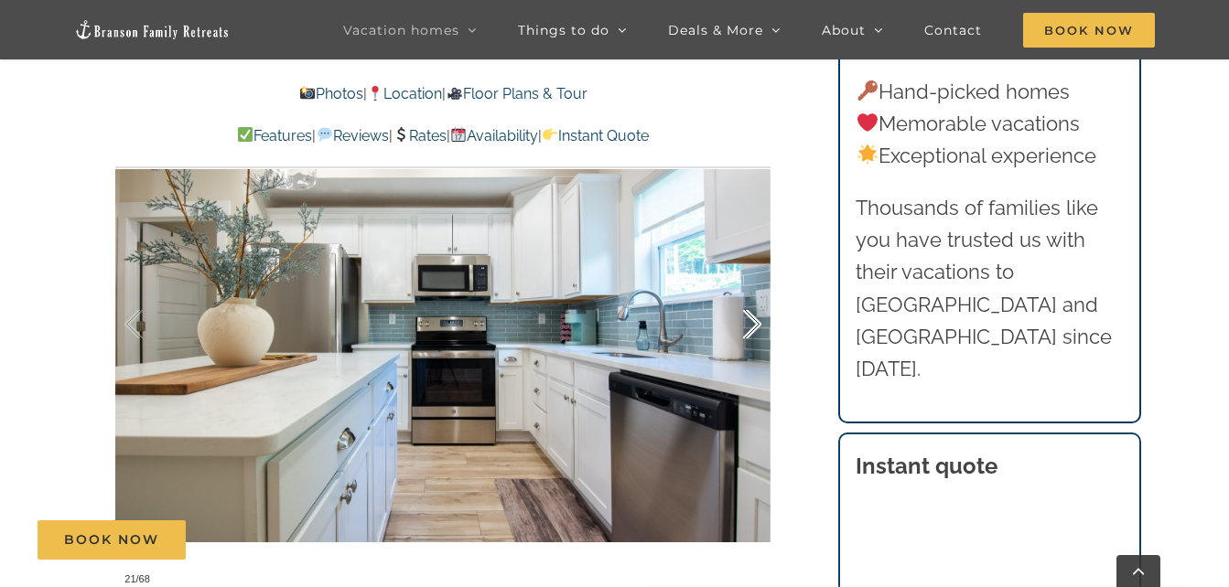
click at [749, 325] on div at bounding box center [733, 324] width 57 height 113
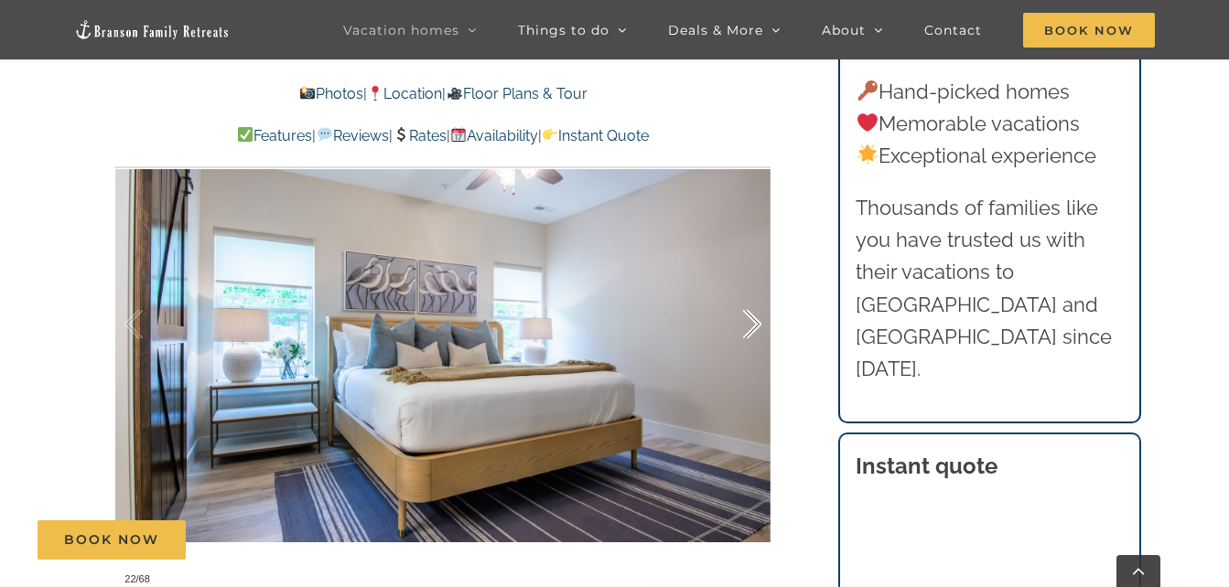
click at [749, 325] on div at bounding box center [733, 324] width 57 height 113
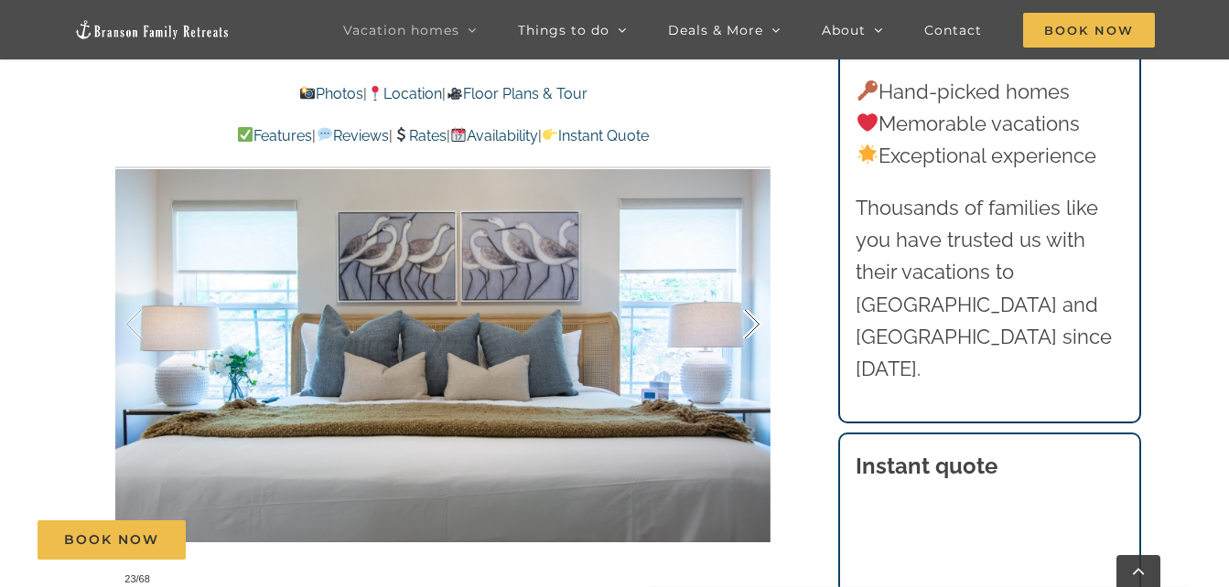
click at [749, 325] on div at bounding box center [733, 324] width 57 height 113
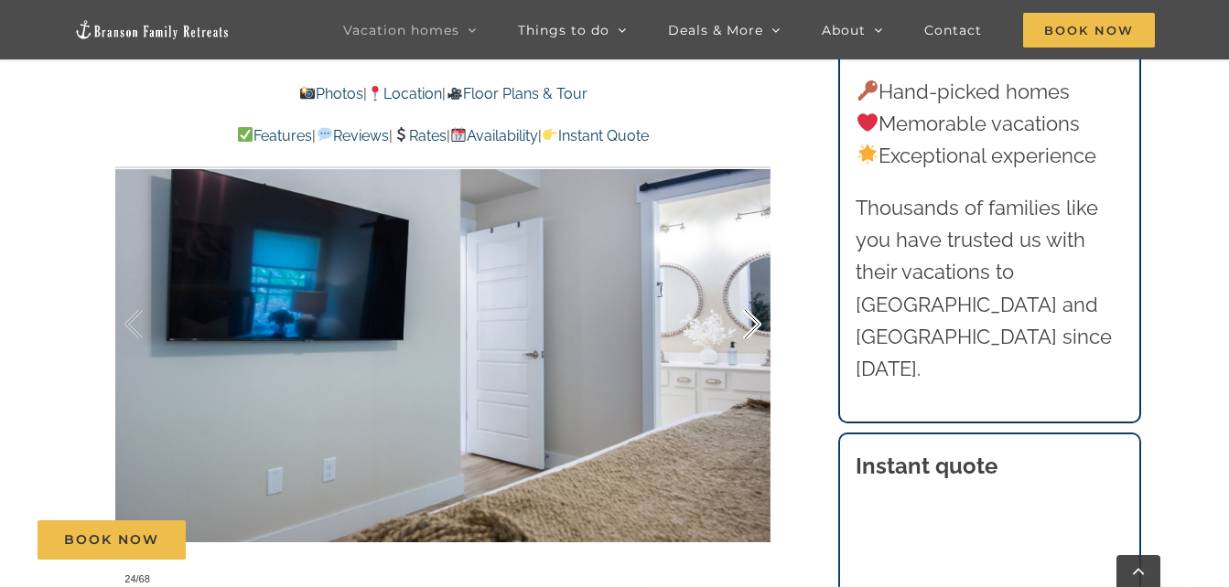
click at [749, 325] on div at bounding box center [733, 324] width 57 height 113
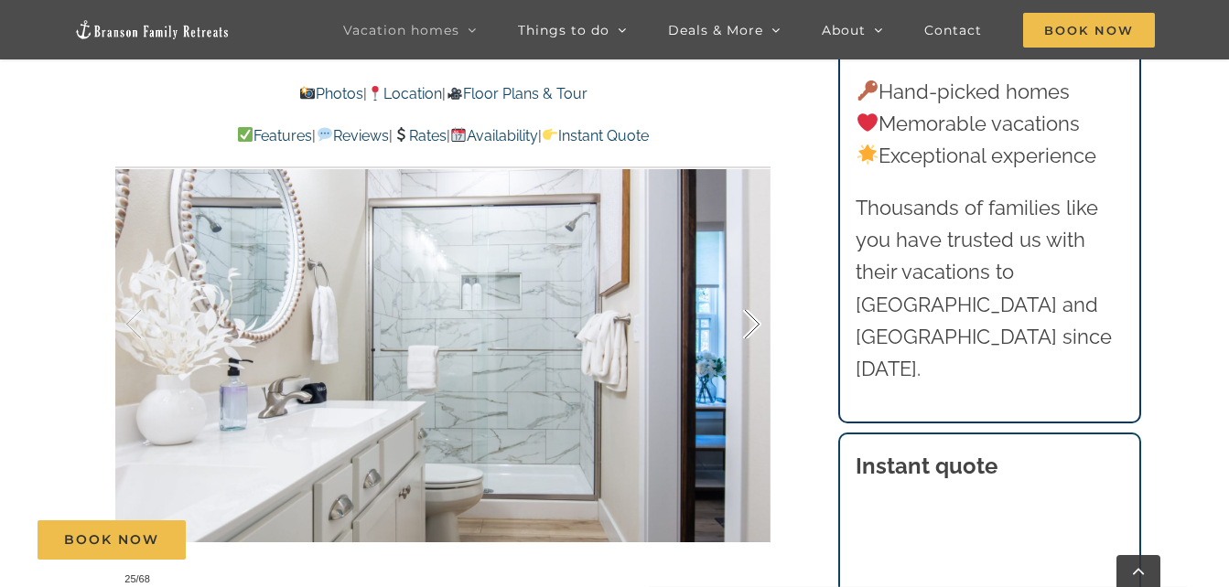
click at [749, 325] on div at bounding box center [733, 324] width 57 height 113
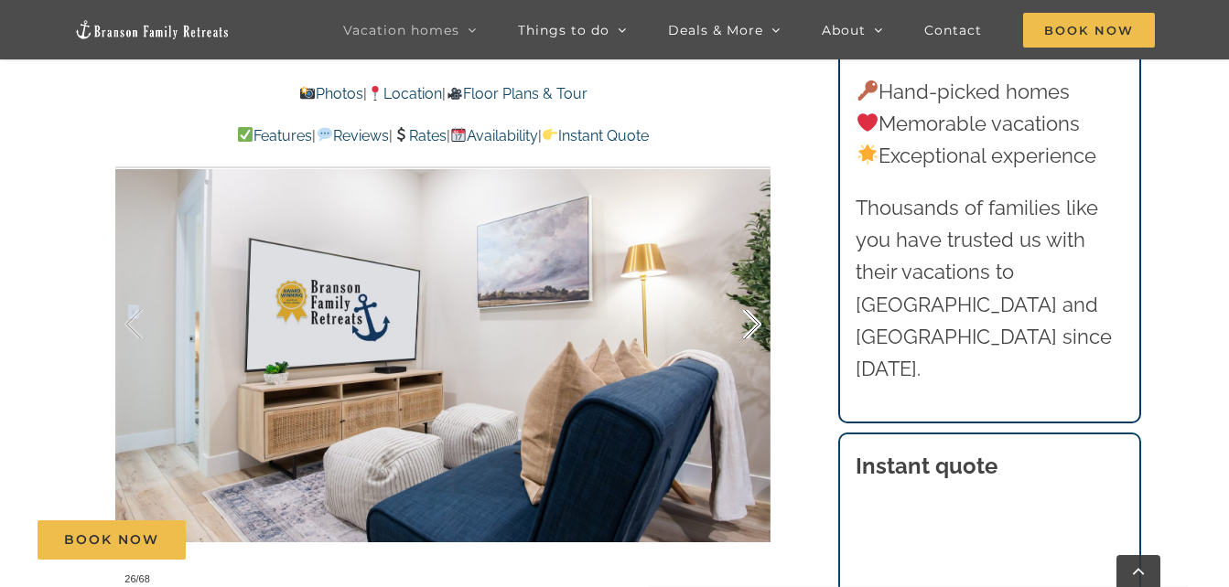
click at [749, 325] on div at bounding box center [733, 324] width 57 height 113
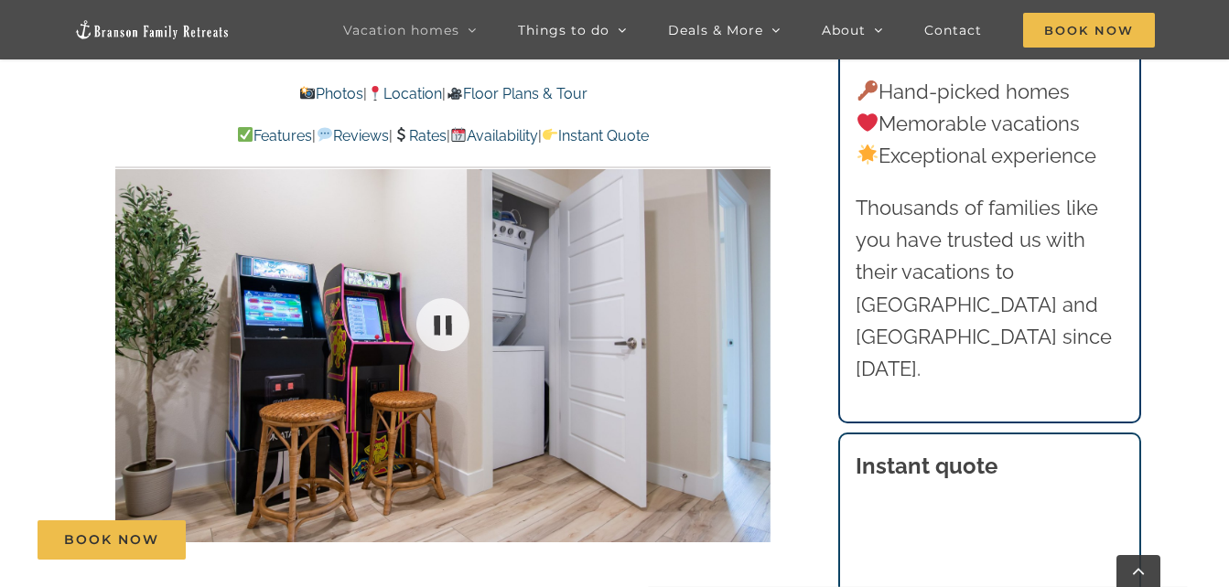
click at [749, 325] on div at bounding box center [442, 324] width 655 height 538
click at [749, 325] on div at bounding box center [733, 324] width 57 height 113
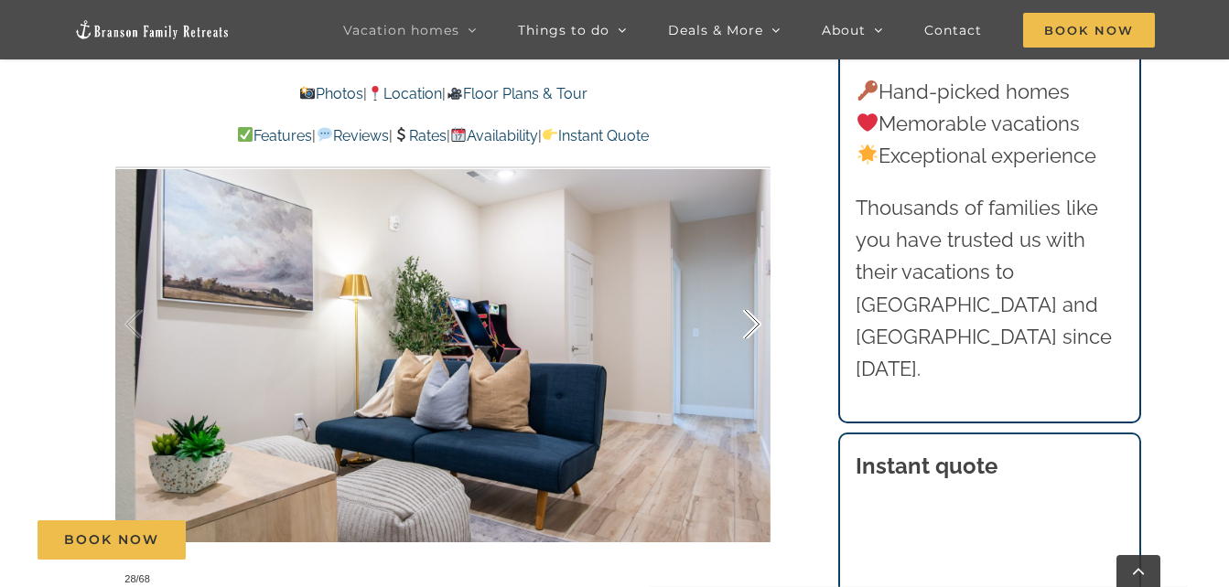
click at [749, 325] on div at bounding box center [733, 324] width 57 height 113
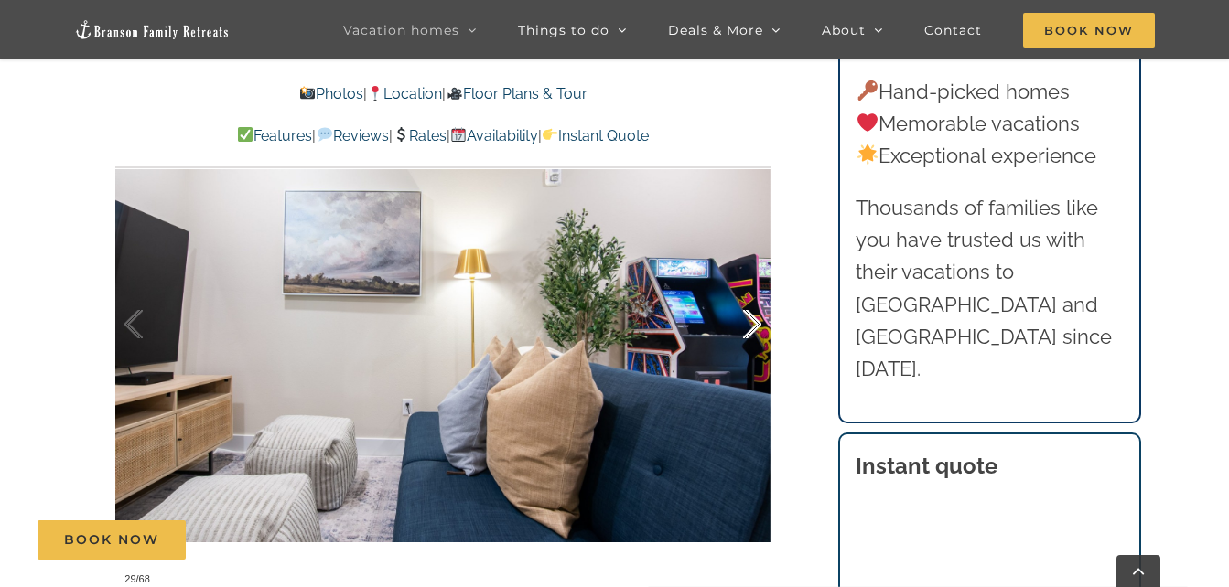
click at [749, 325] on div at bounding box center [733, 324] width 57 height 113
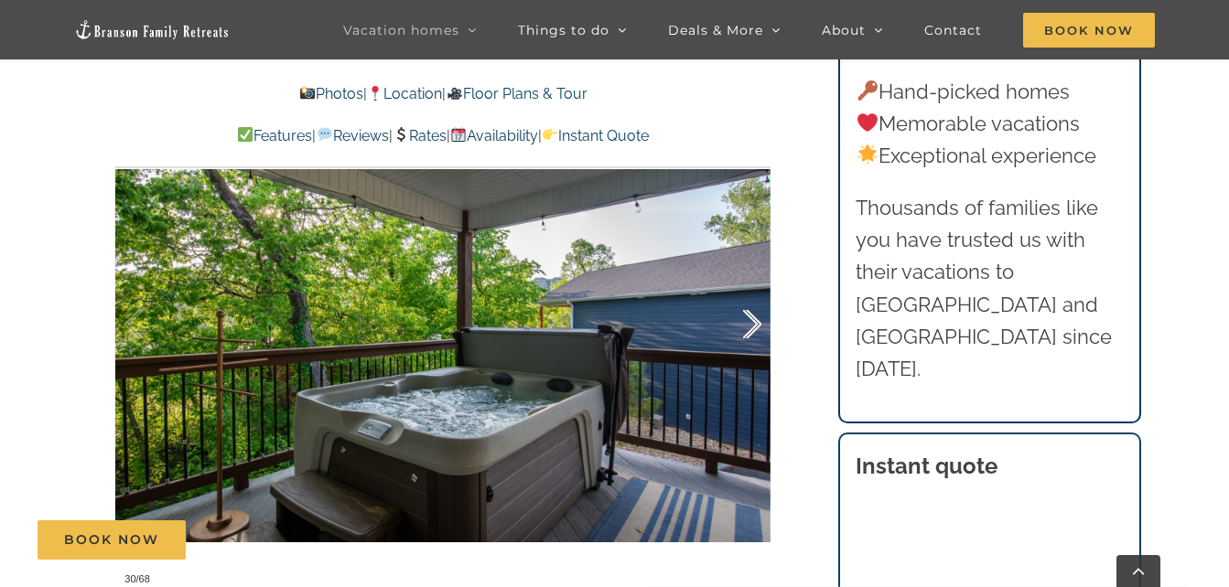
click at [749, 325] on div at bounding box center [733, 324] width 57 height 113
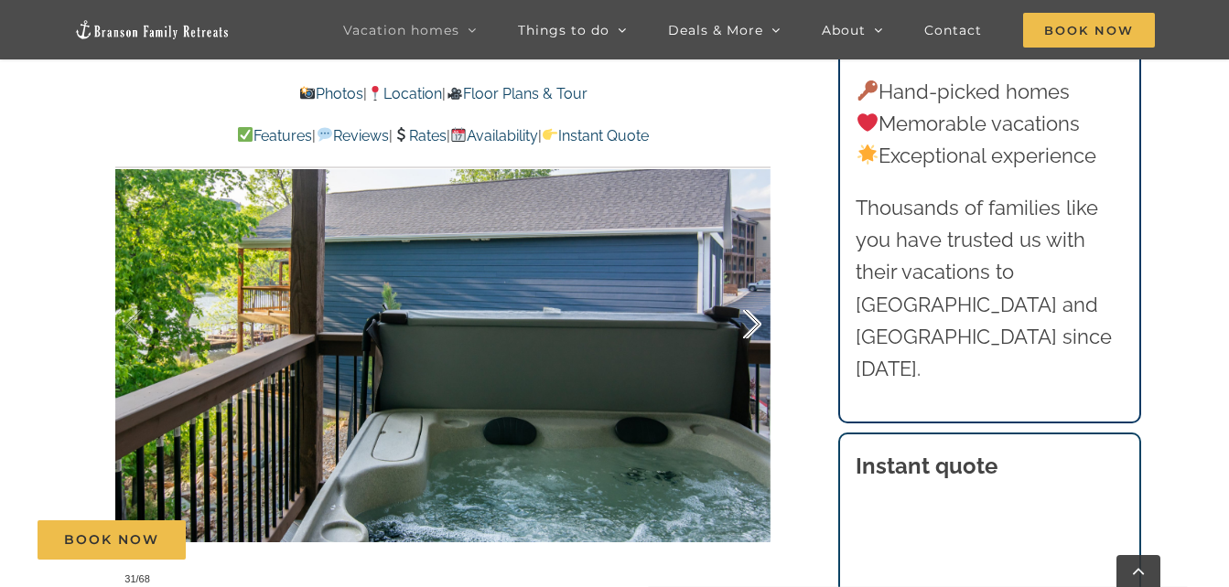
click at [749, 325] on div at bounding box center [733, 324] width 57 height 113
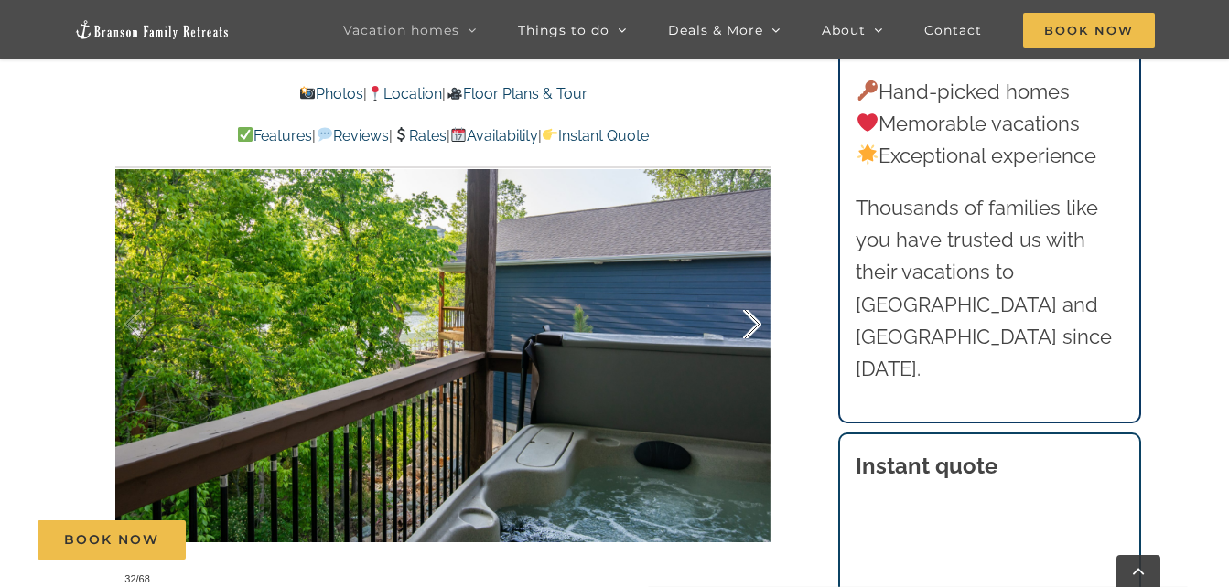
click at [749, 325] on div at bounding box center [733, 324] width 57 height 113
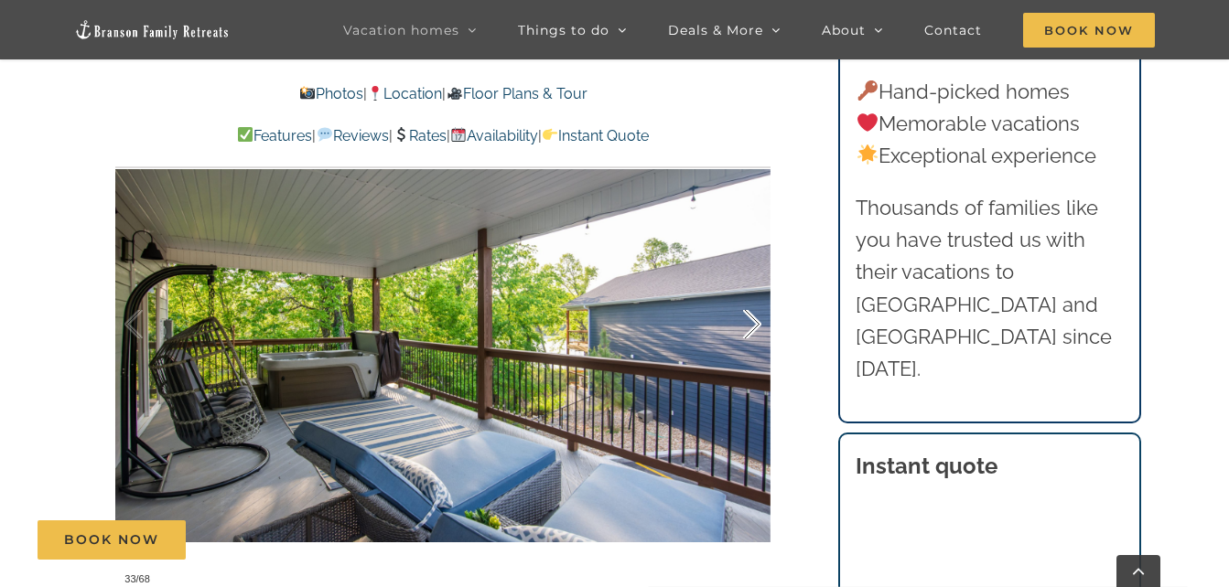
click at [749, 325] on div at bounding box center [733, 324] width 57 height 113
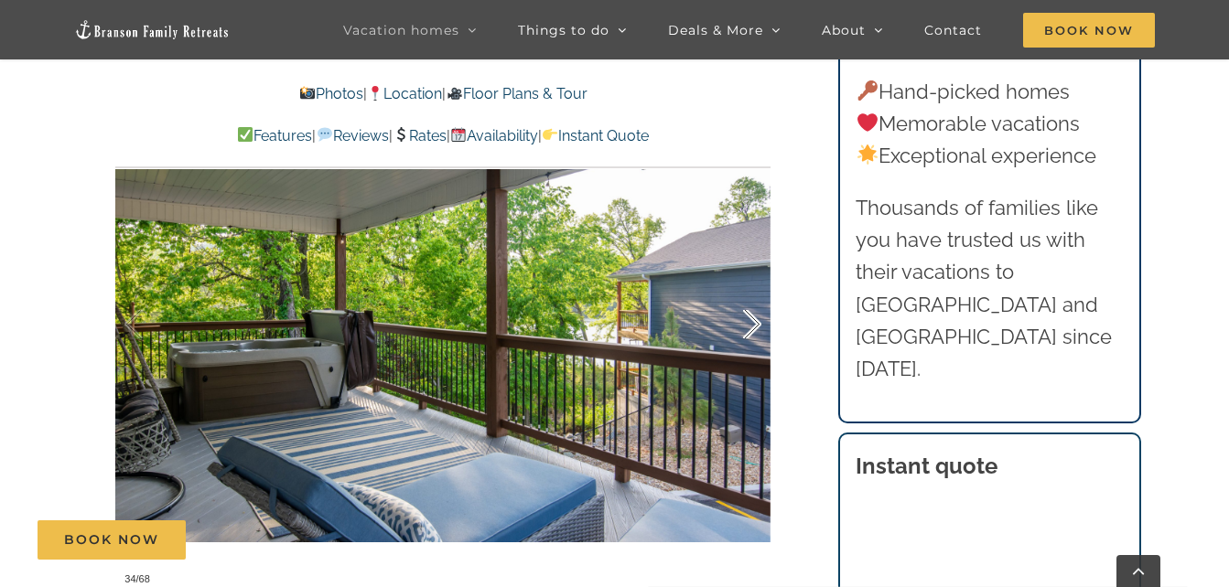
click at [749, 325] on div at bounding box center [733, 324] width 57 height 113
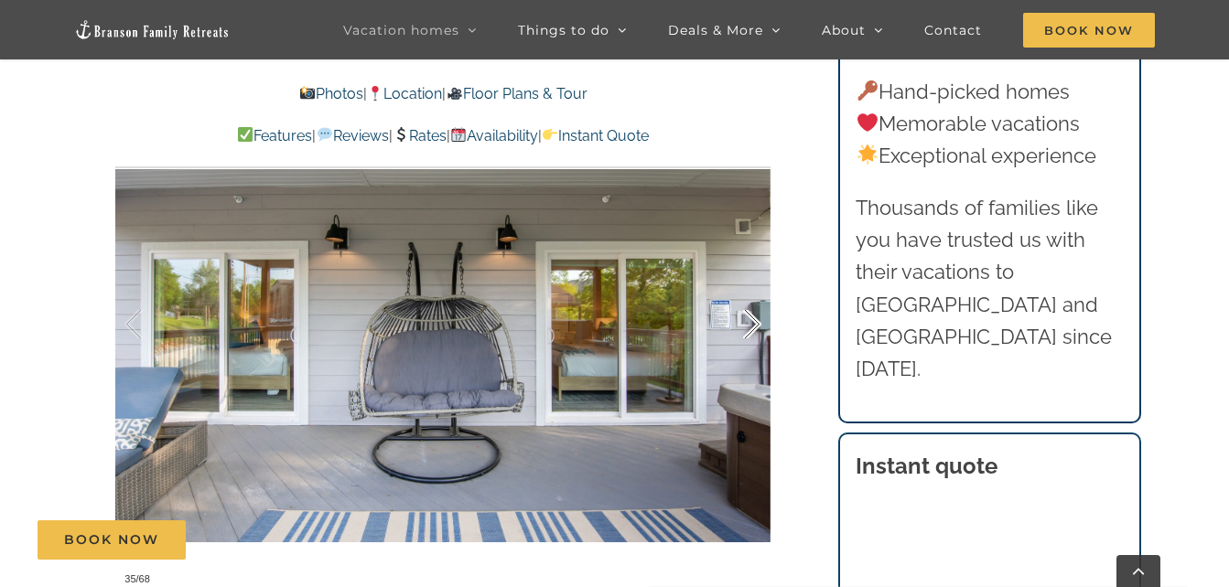
click at [749, 325] on div at bounding box center [733, 324] width 57 height 113
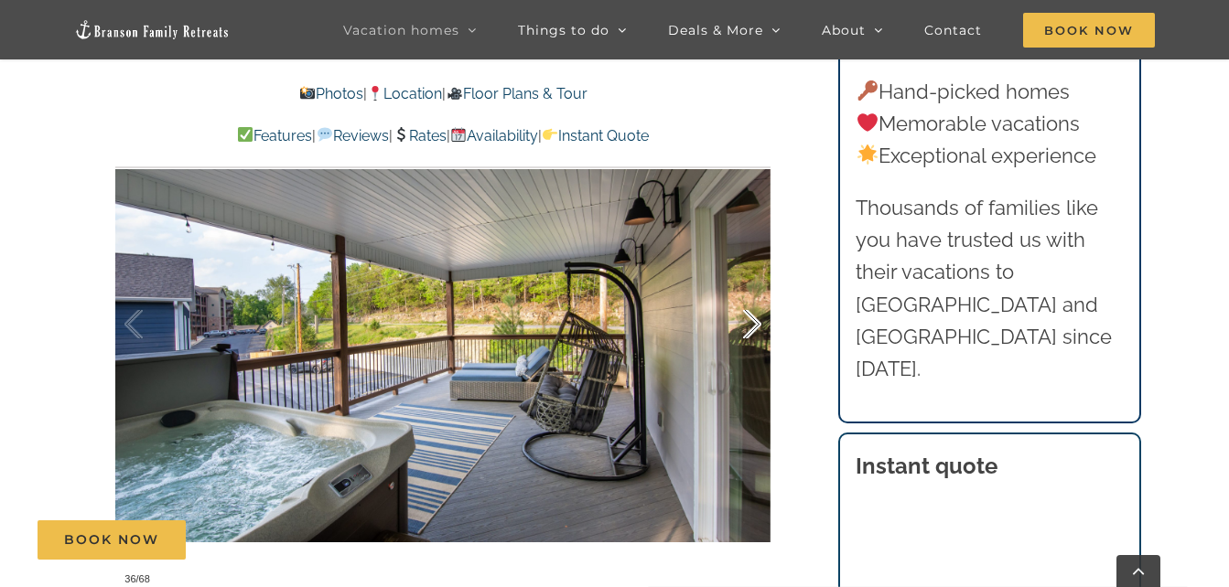
click at [749, 325] on div at bounding box center [733, 324] width 57 height 113
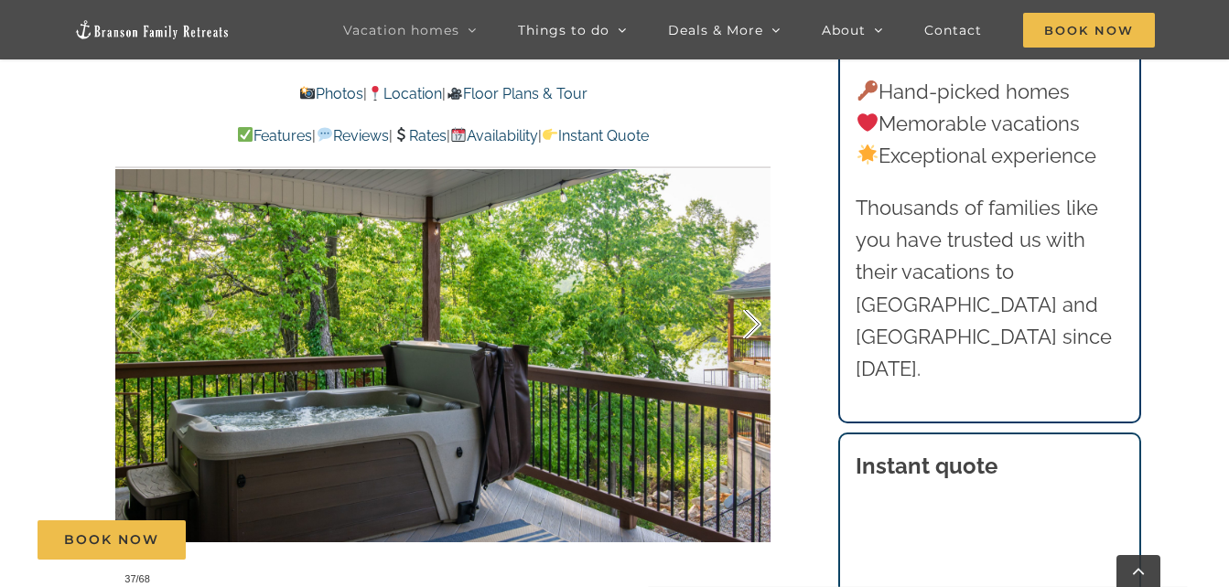
click at [749, 325] on div at bounding box center [733, 324] width 57 height 113
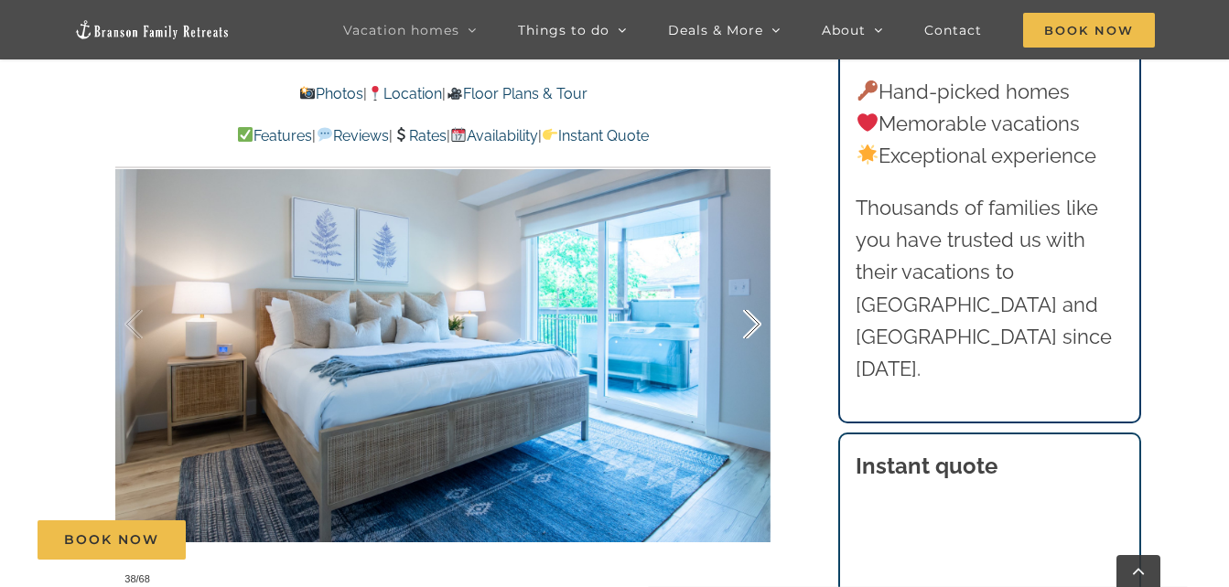
click at [749, 325] on div at bounding box center [733, 324] width 57 height 113
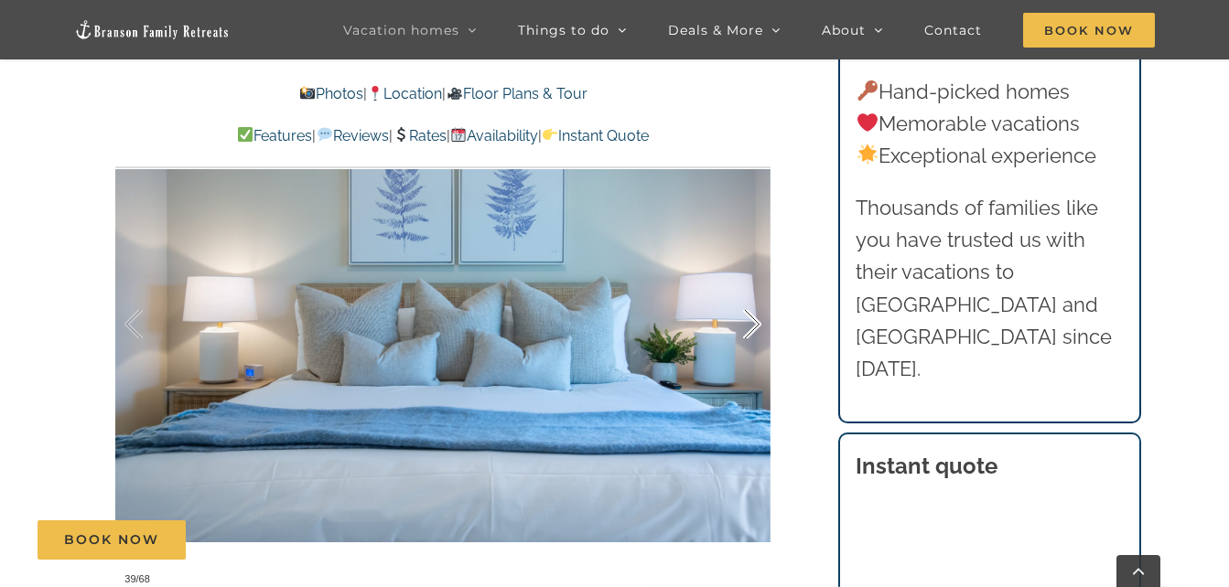
click at [749, 325] on div at bounding box center [733, 324] width 57 height 113
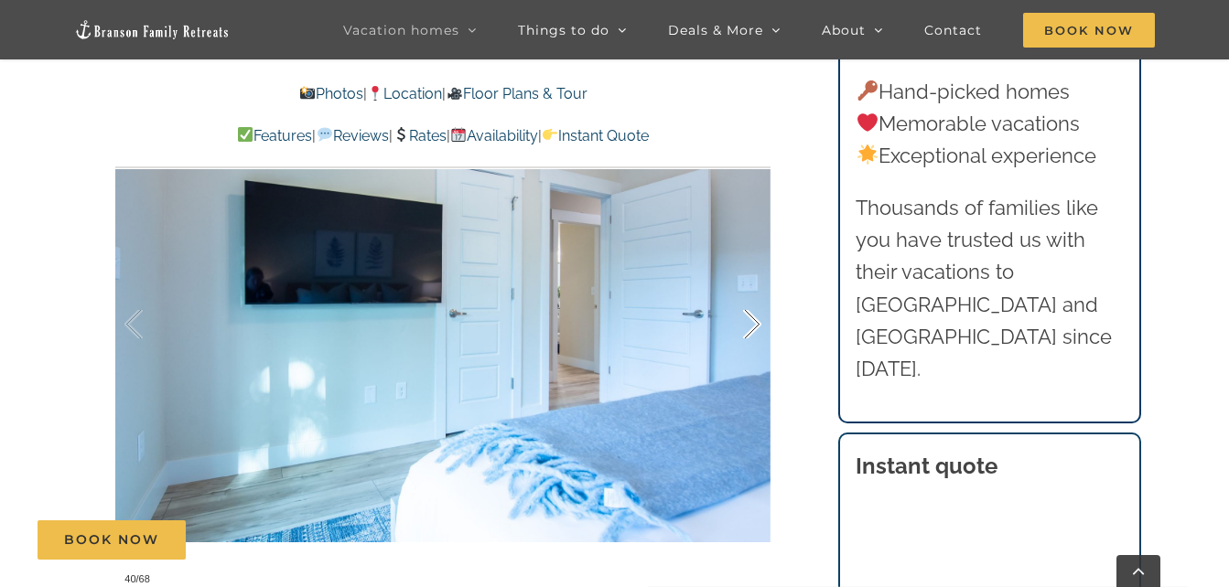
click at [749, 325] on div at bounding box center [733, 324] width 57 height 113
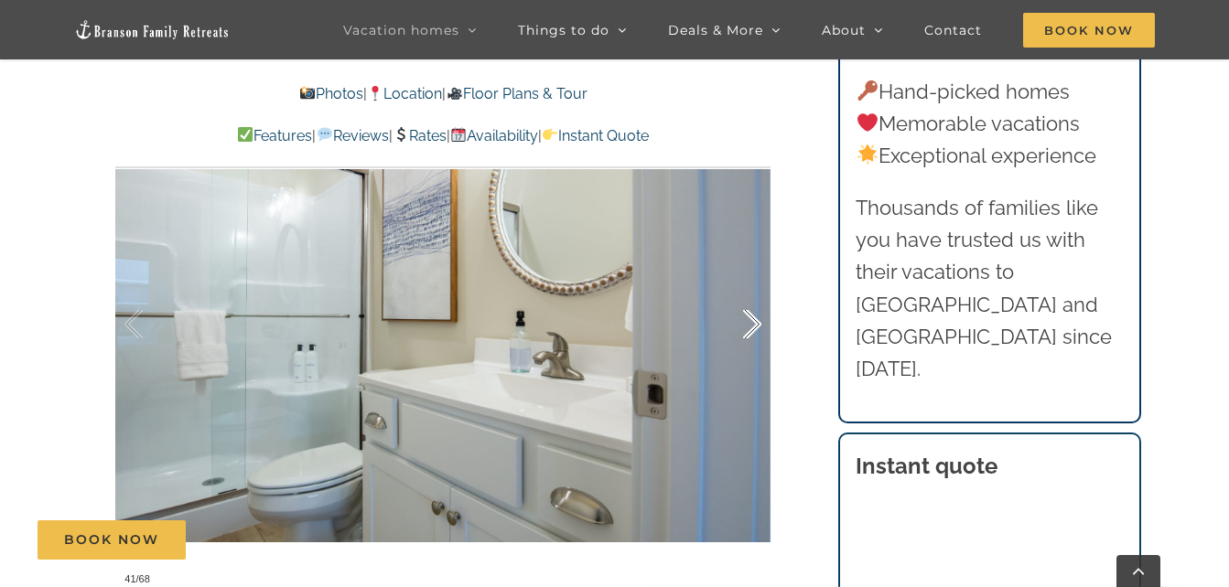
click at [749, 325] on div at bounding box center [733, 324] width 57 height 113
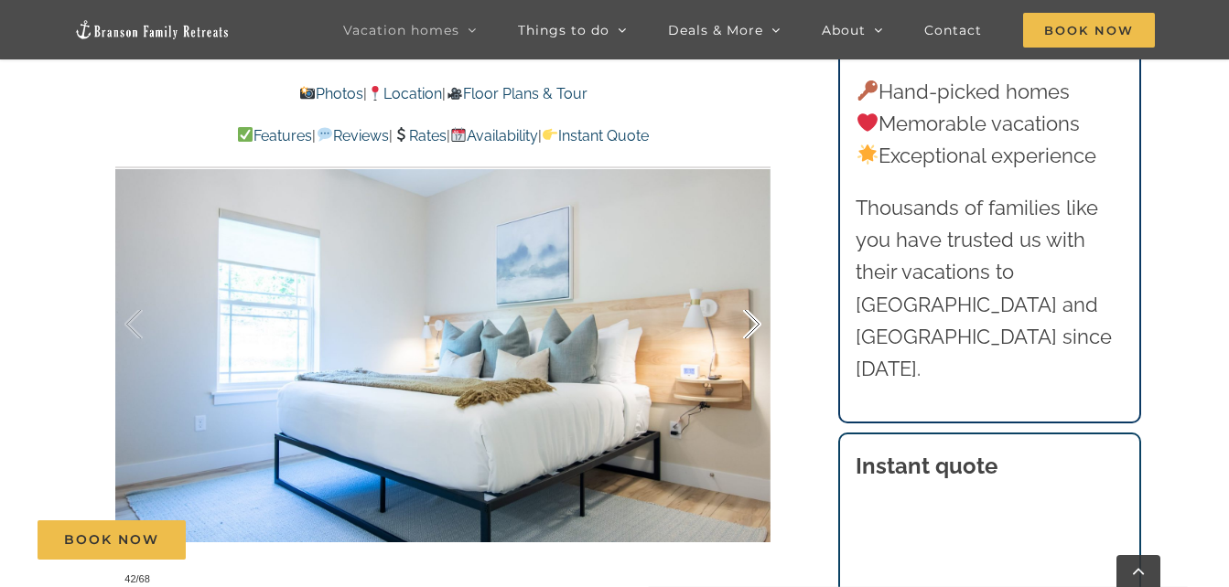
click at [749, 325] on div at bounding box center [733, 324] width 57 height 113
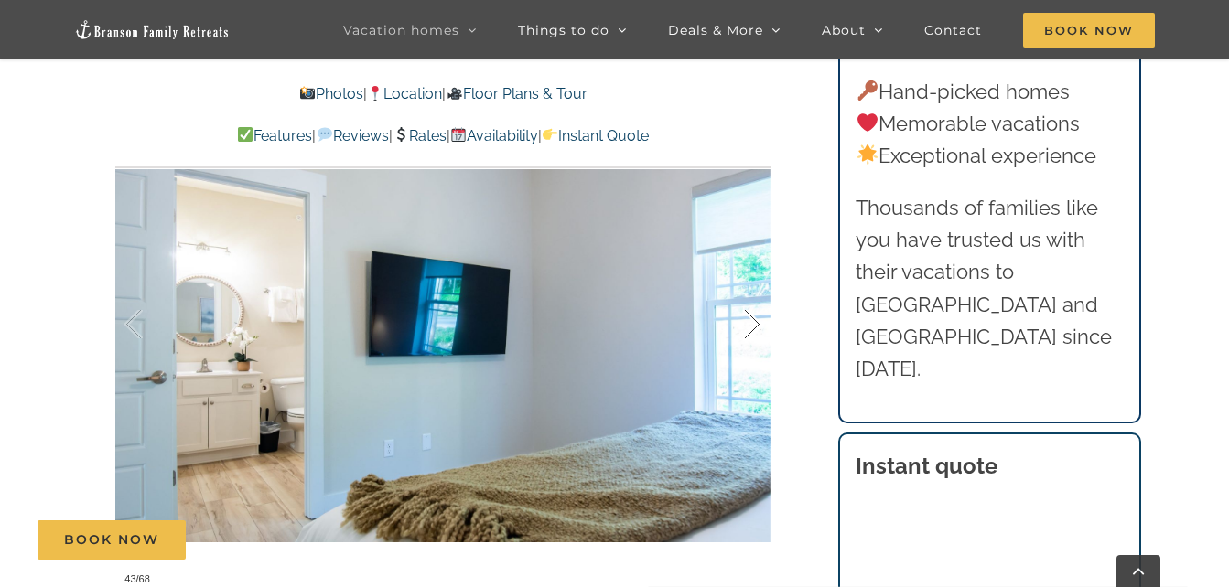
click at [749, 325] on div at bounding box center [733, 324] width 57 height 113
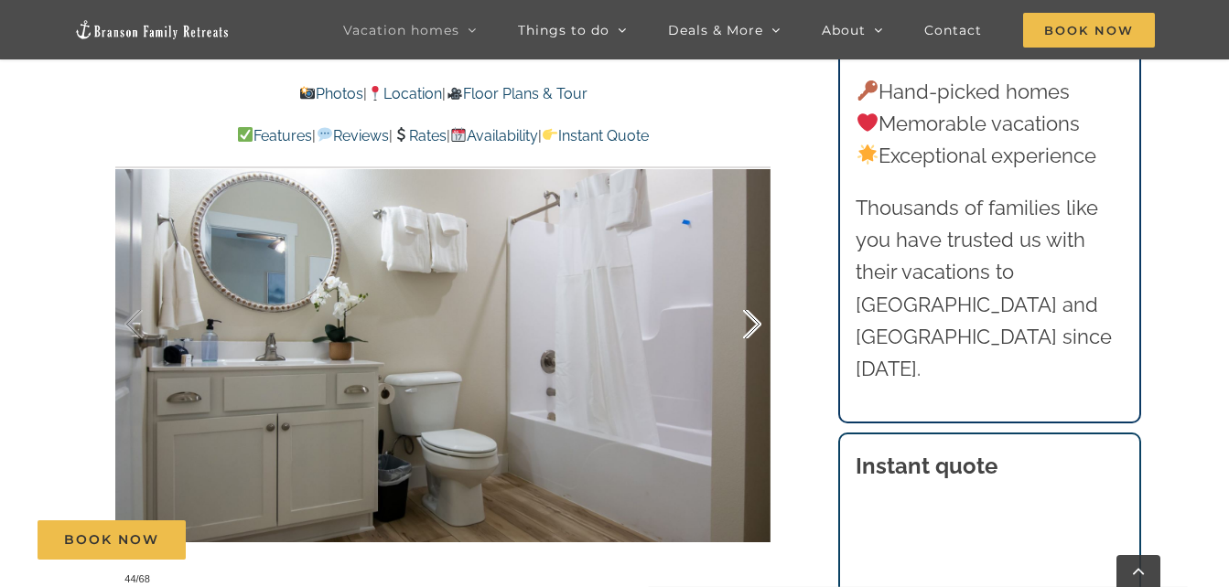
click at [749, 325] on div at bounding box center [733, 324] width 57 height 113
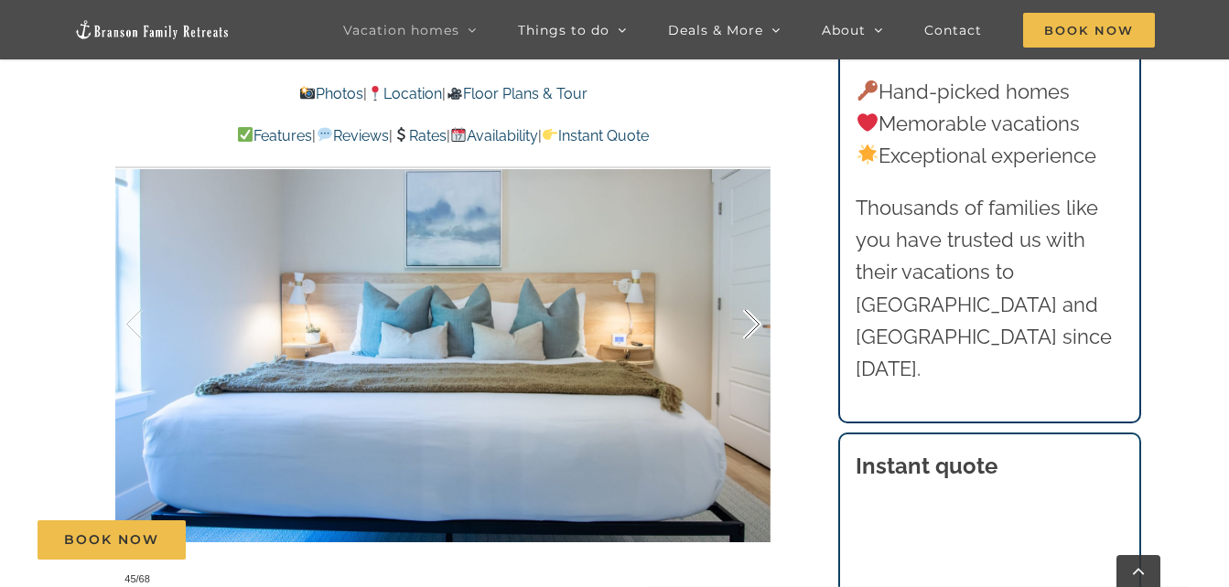
click at [749, 325] on div at bounding box center [733, 324] width 57 height 113
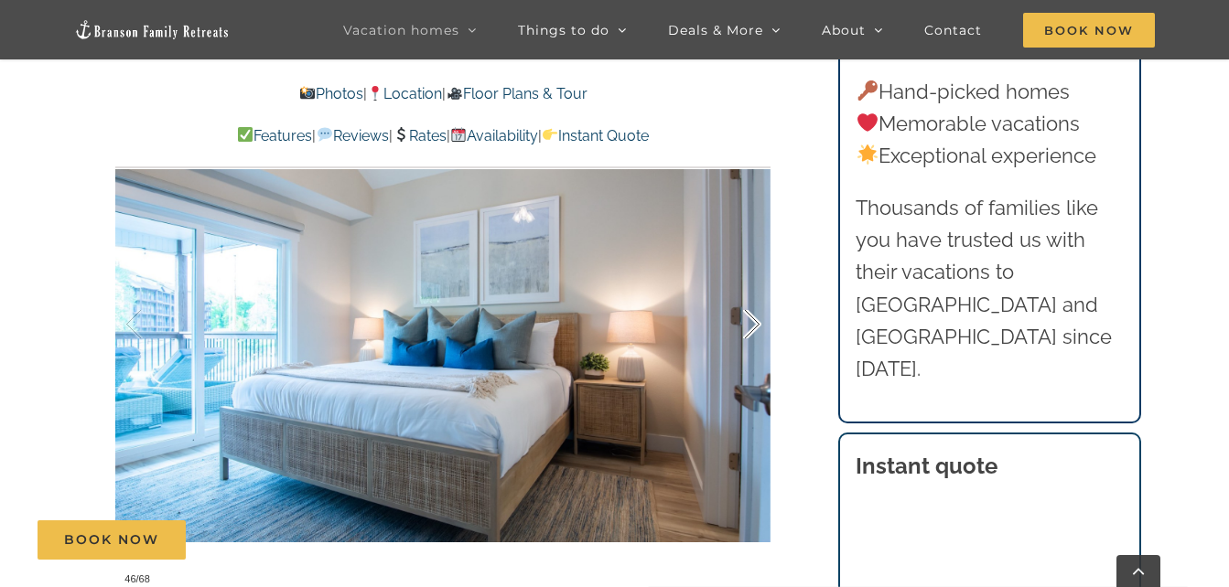
click at [749, 325] on div at bounding box center [733, 324] width 57 height 113
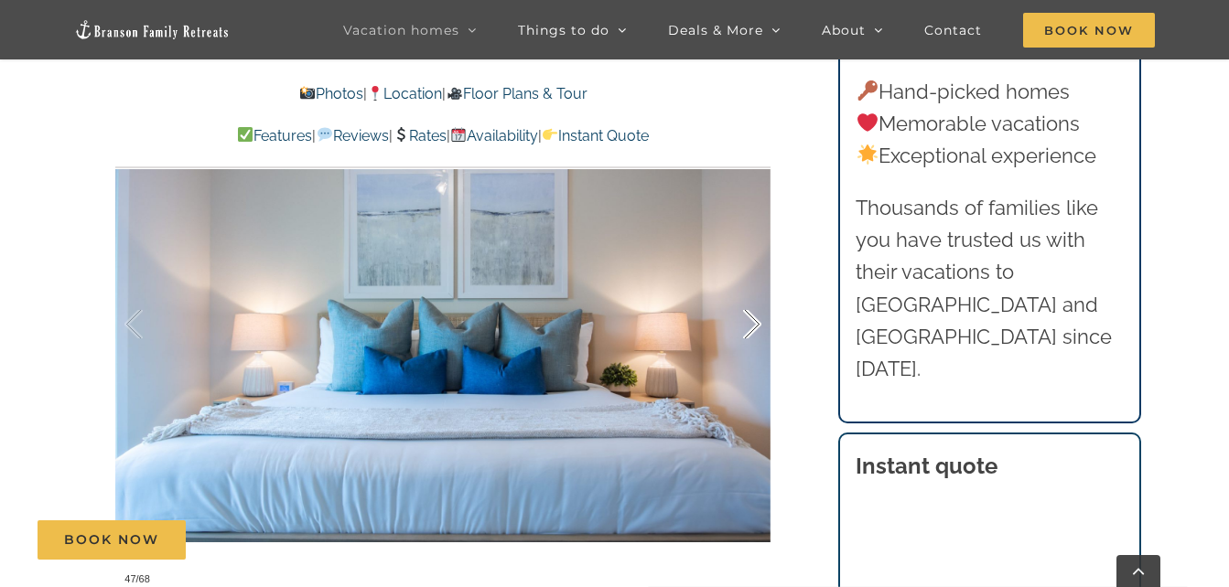
click at [749, 325] on div at bounding box center [733, 324] width 57 height 113
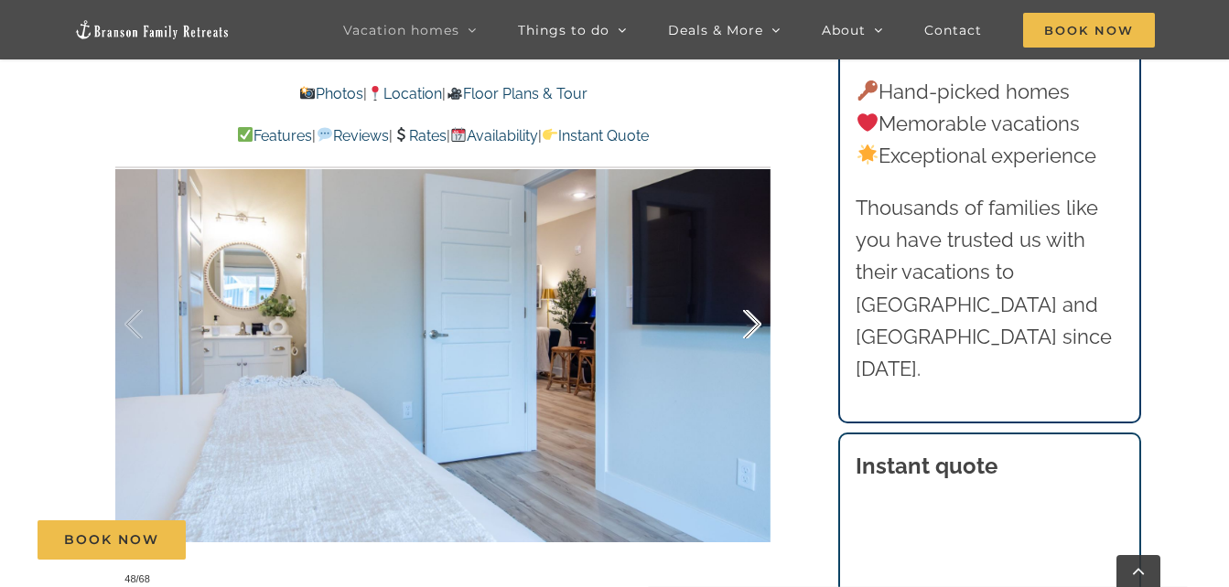
click at [749, 325] on div at bounding box center [733, 324] width 57 height 113
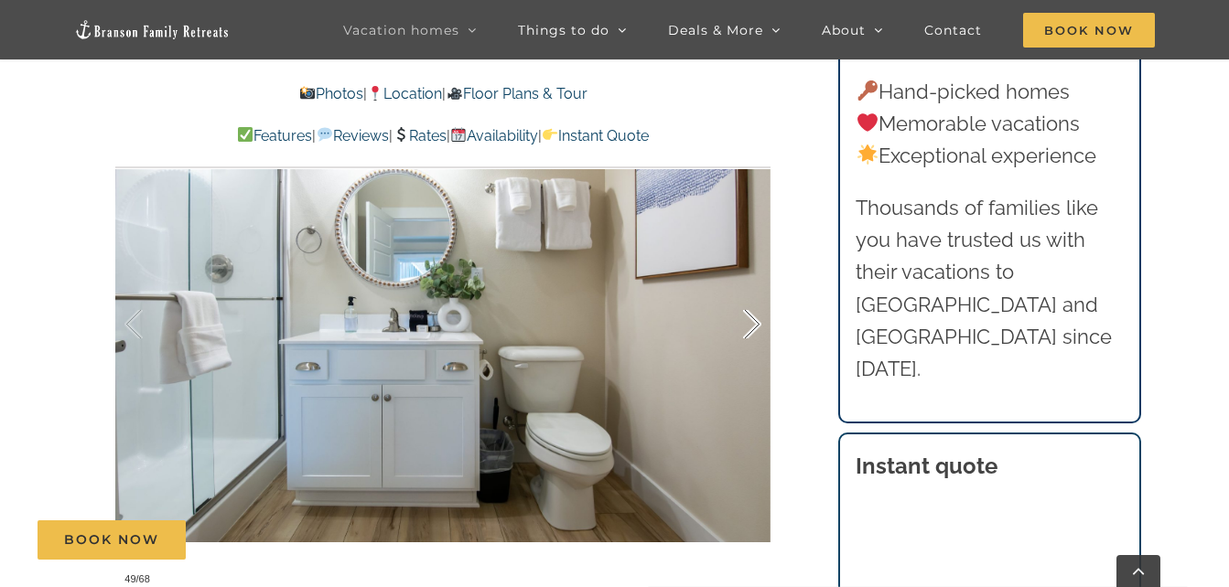
click at [749, 325] on div at bounding box center [733, 324] width 57 height 113
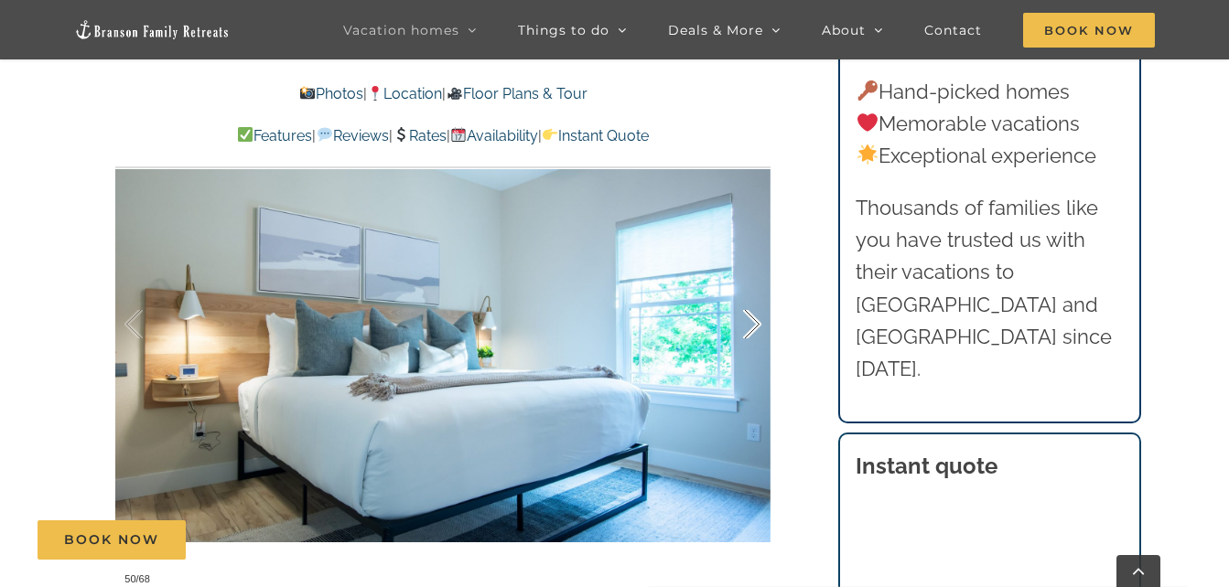
click at [749, 325] on div at bounding box center [733, 324] width 57 height 113
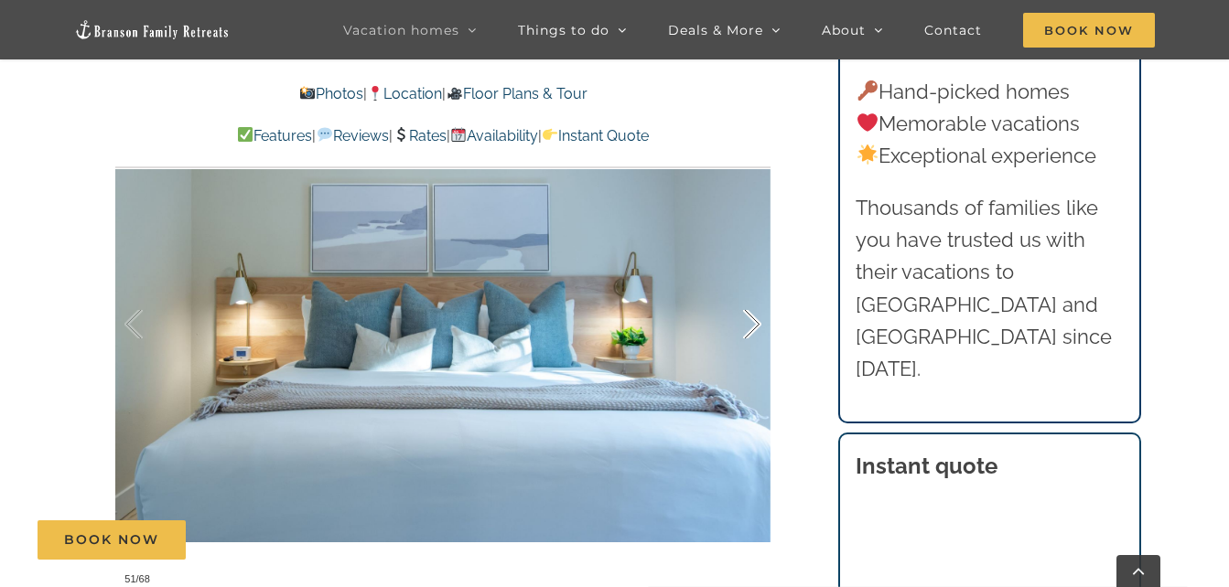
click at [749, 325] on div at bounding box center [733, 324] width 57 height 113
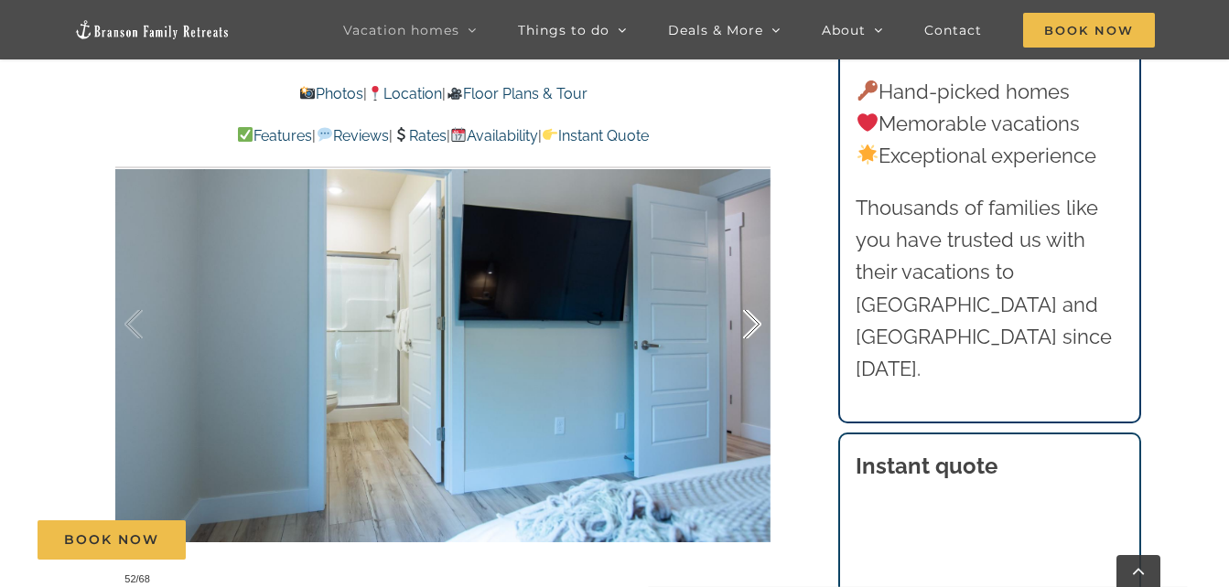
click at [749, 325] on div at bounding box center [733, 324] width 57 height 113
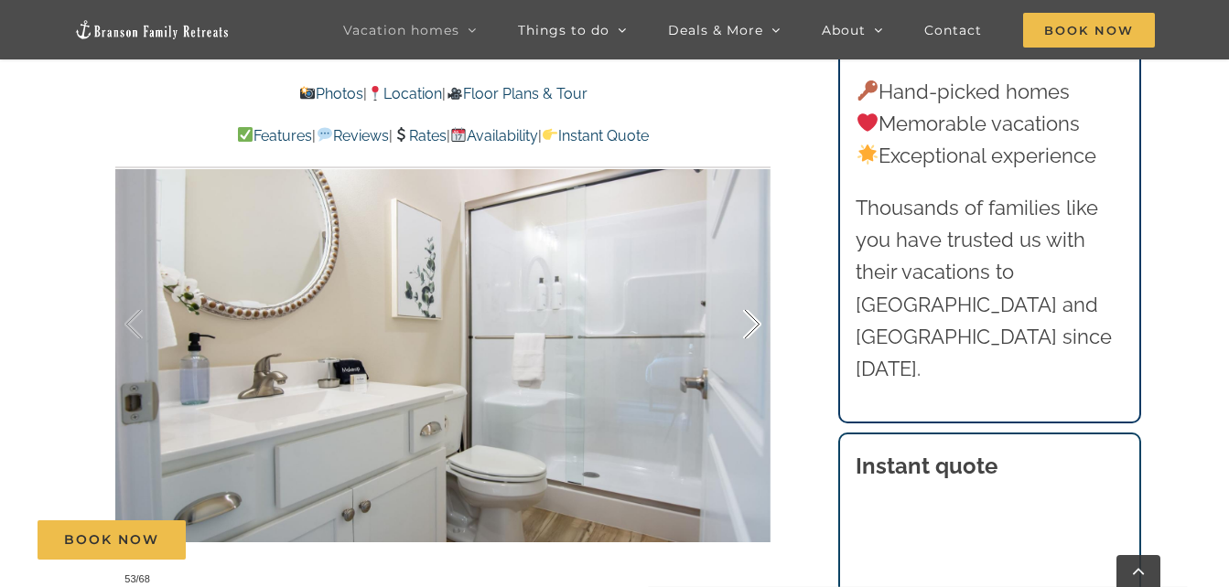
click at [749, 325] on div at bounding box center [733, 324] width 57 height 113
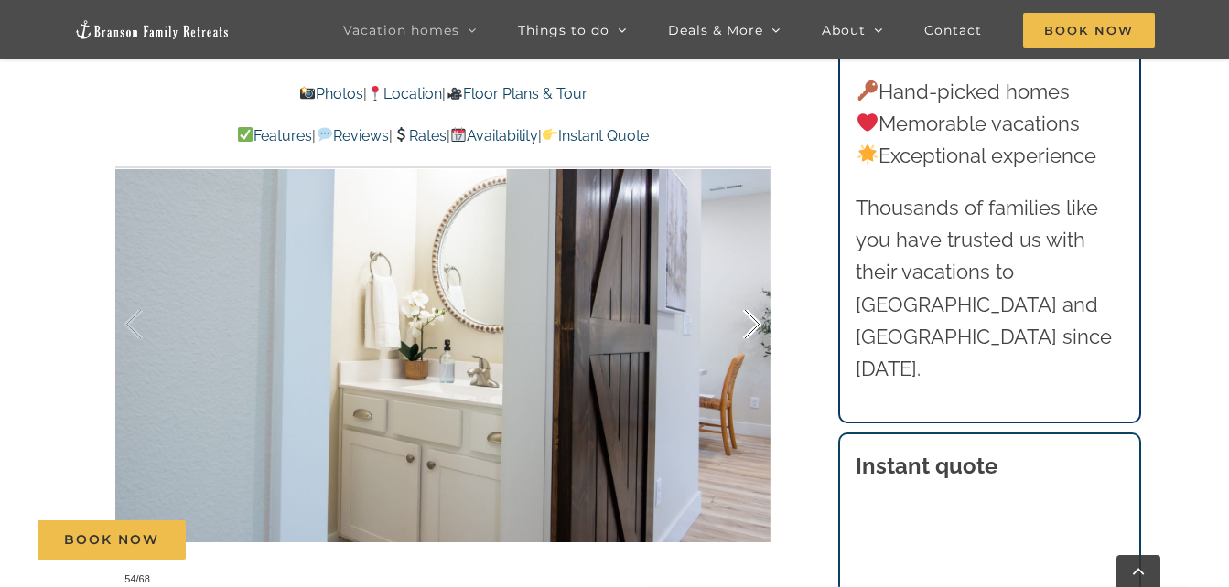
click at [749, 325] on div at bounding box center [733, 324] width 57 height 113
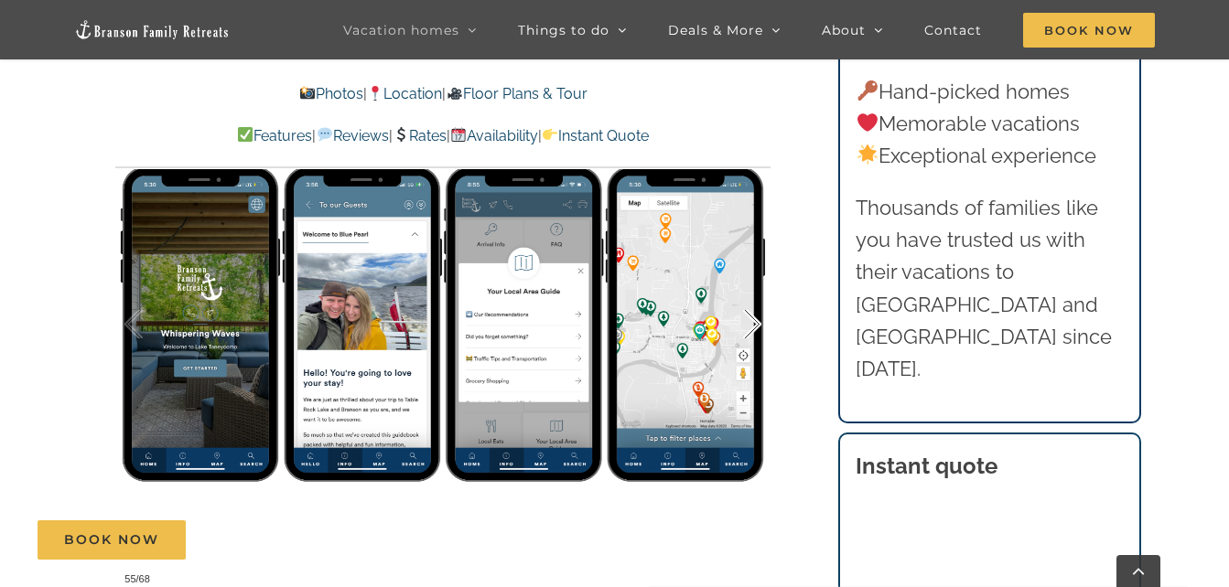
click at [749, 325] on div at bounding box center [733, 324] width 57 height 113
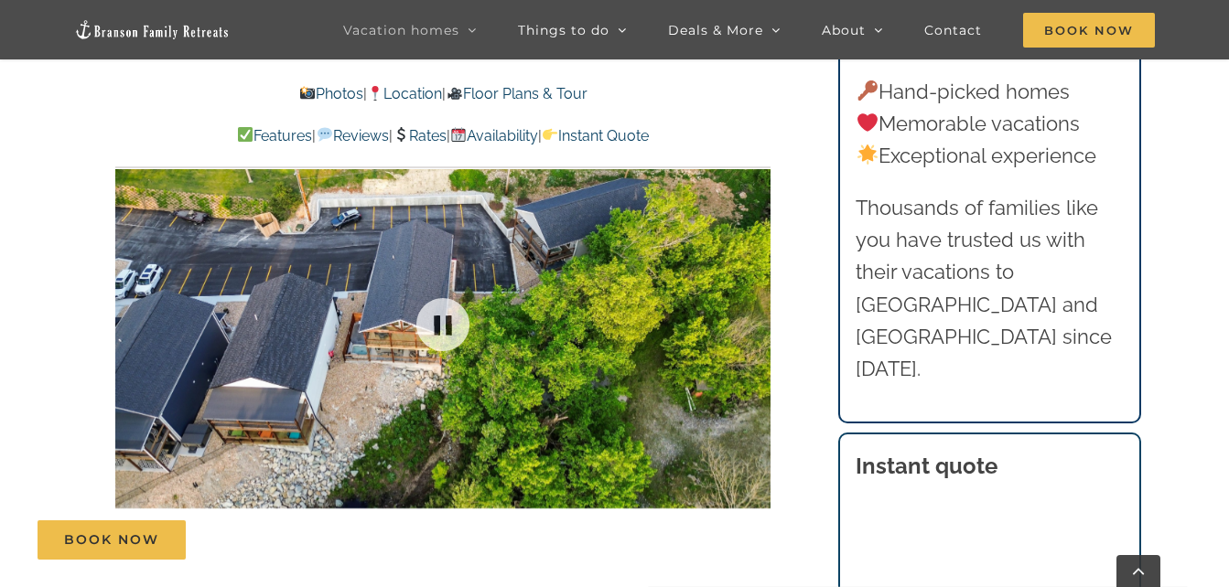
click at [749, 325] on div "56 / 68" at bounding box center [442, 324] width 655 height 538
click at [749, 325] on div at bounding box center [733, 324] width 57 height 113
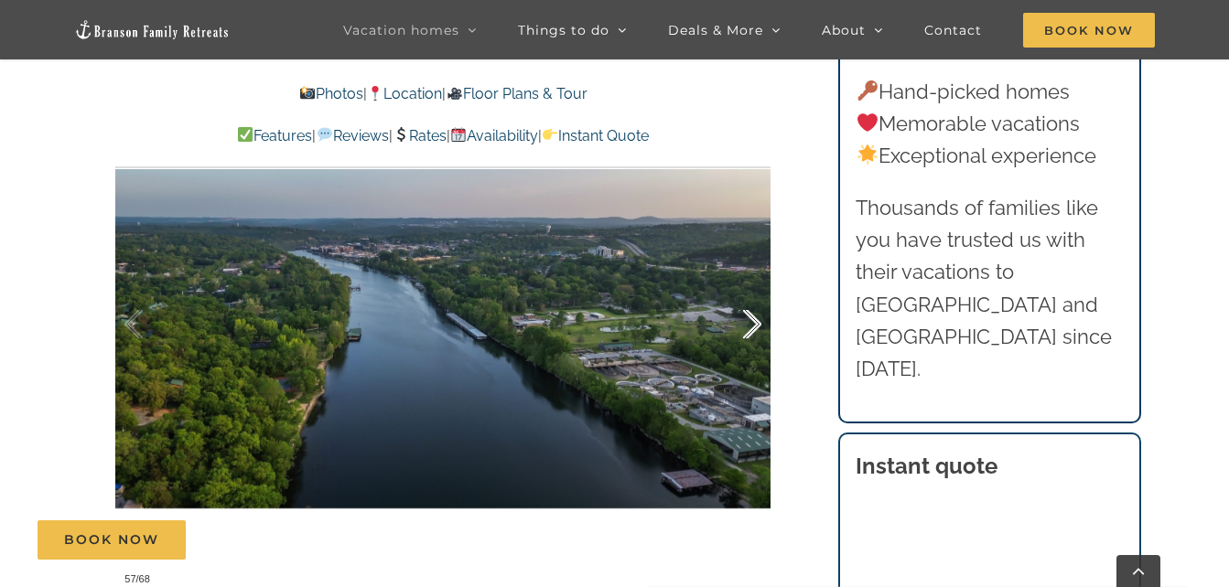
click at [749, 325] on div at bounding box center [733, 324] width 57 height 113
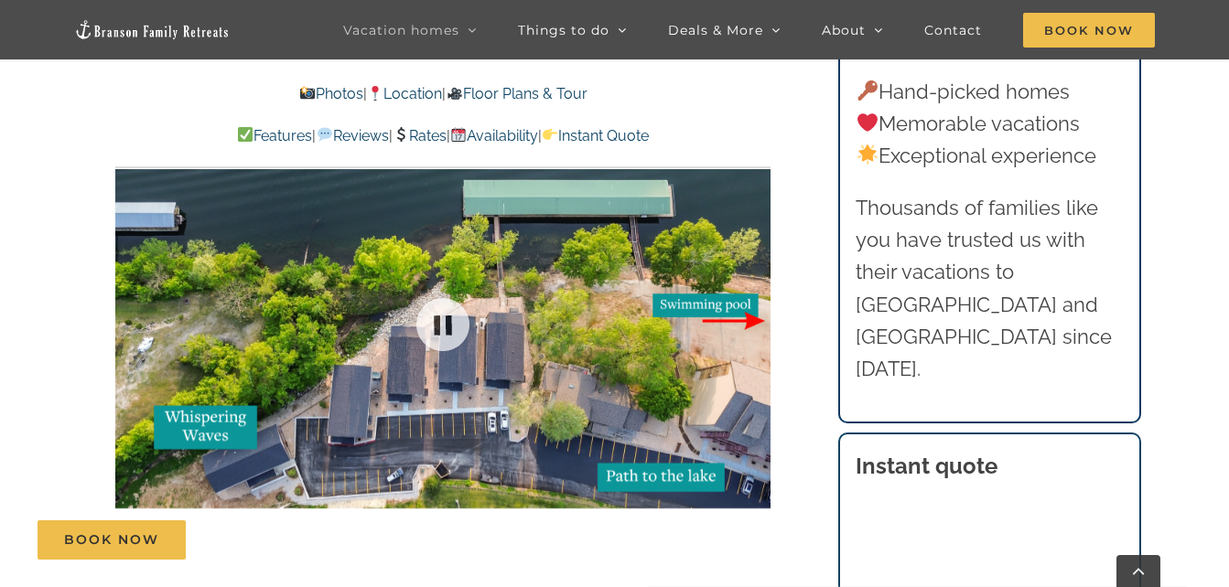
click at [749, 325] on div at bounding box center [442, 324] width 655 height 538
click at [749, 325] on div at bounding box center [733, 324] width 57 height 113
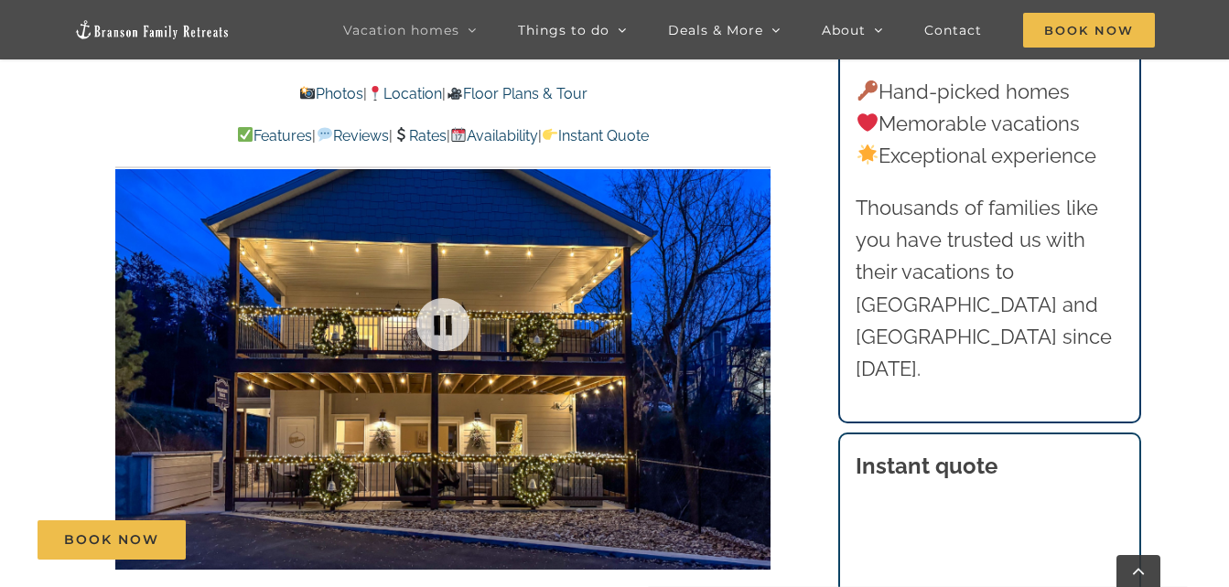
click at [749, 325] on div at bounding box center [442, 324] width 655 height 538
click at [749, 325] on div at bounding box center [733, 324] width 57 height 113
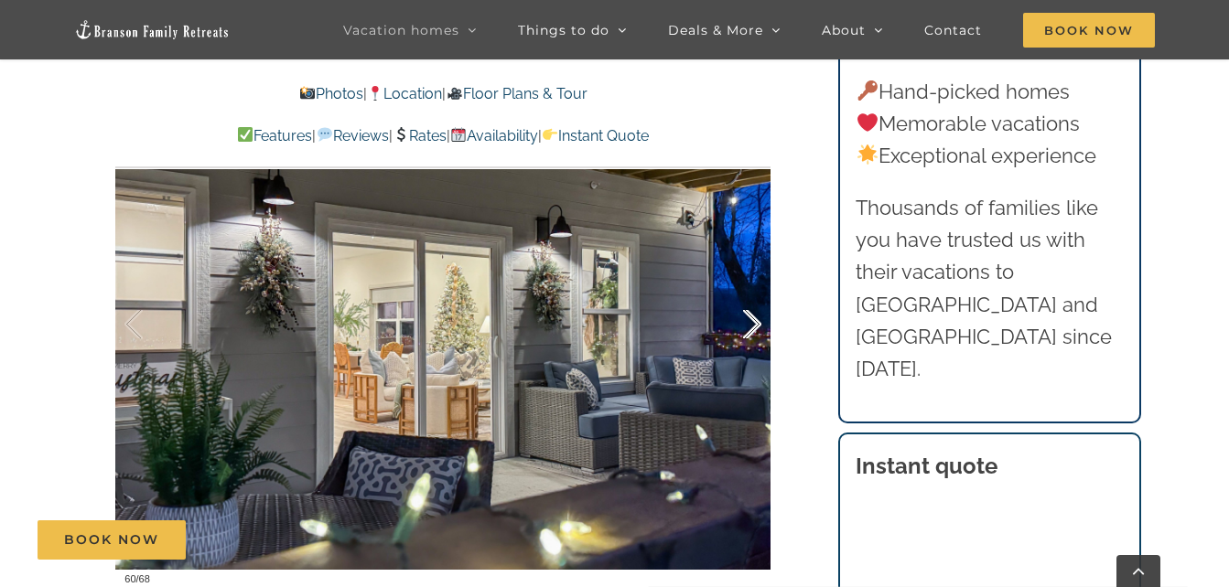
click at [749, 325] on div at bounding box center [733, 324] width 57 height 113
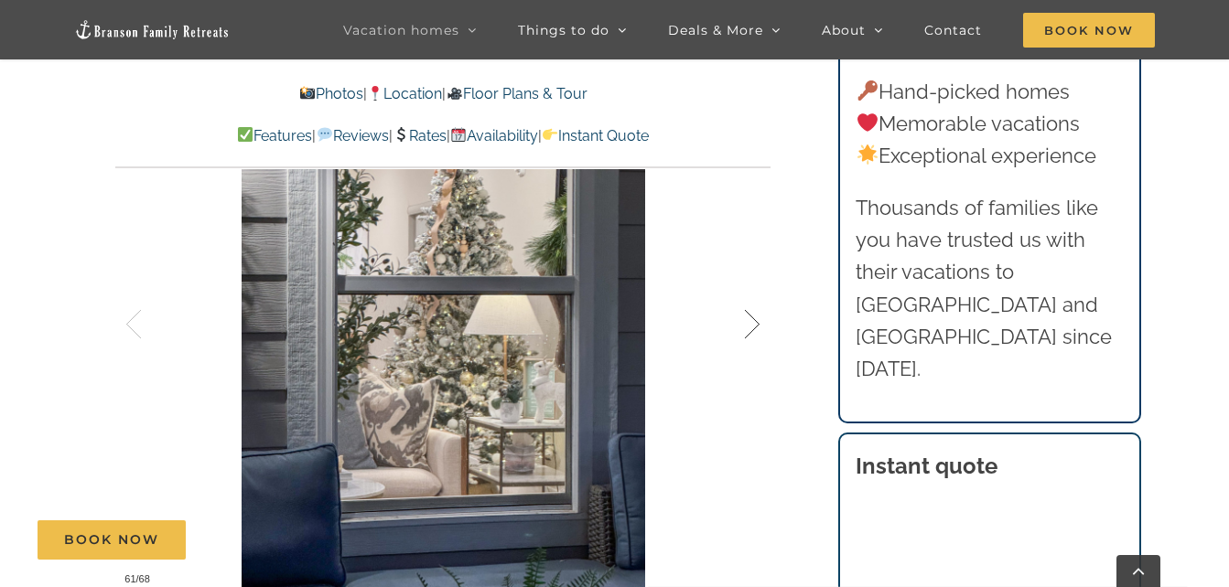
click at [749, 325] on div at bounding box center [733, 324] width 57 height 113
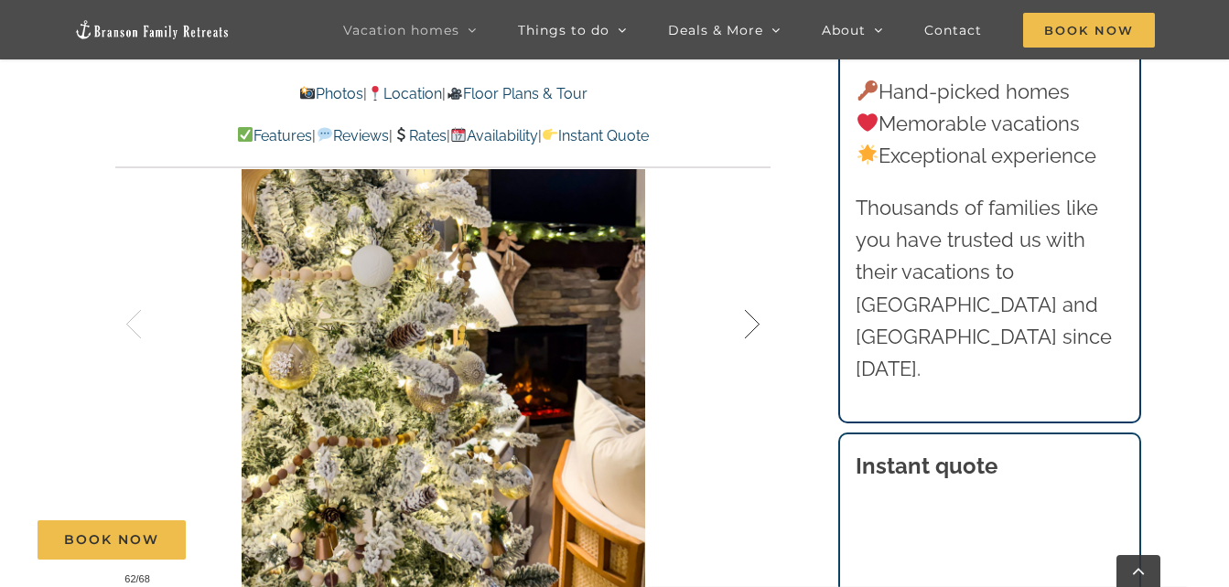
click at [749, 325] on div at bounding box center [733, 324] width 57 height 113
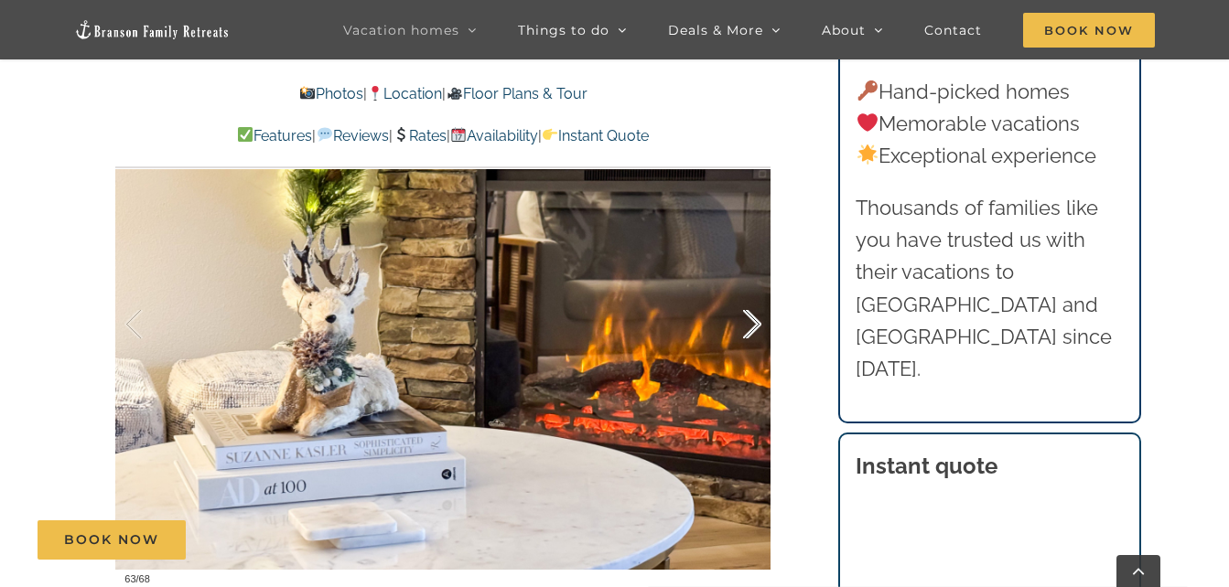
click at [749, 325] on div at bounding box center [733, 324] width 57 height 113
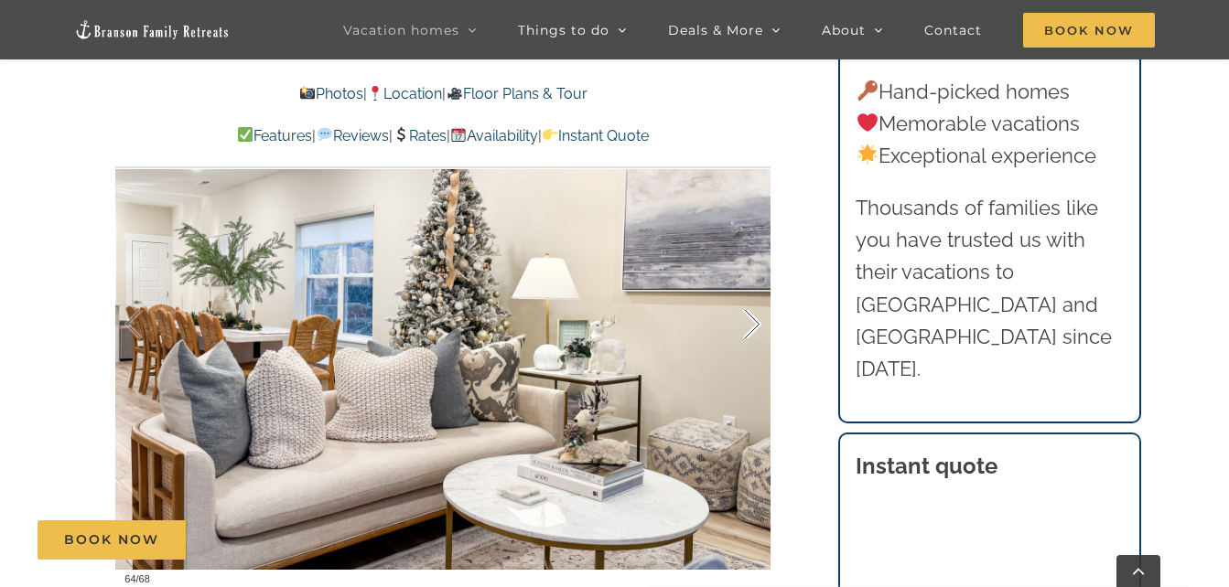
click at [749, 325] on div at bounding box center [733, 324] width 57 height 113
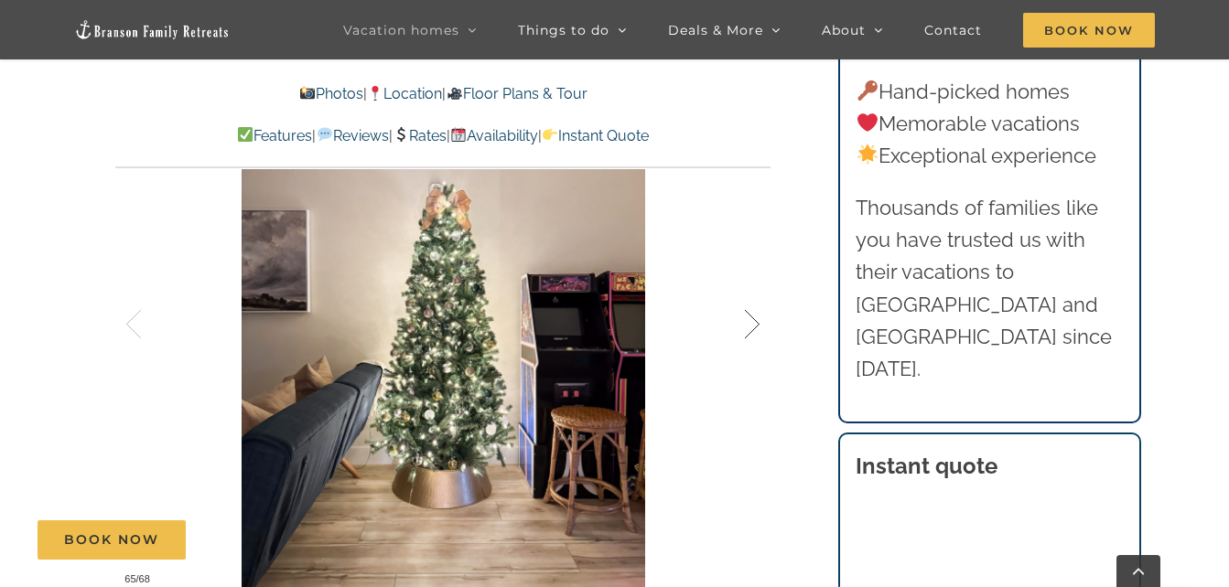
click at [749, 325] on div at bounding box center [733, 324] width 57 height 113
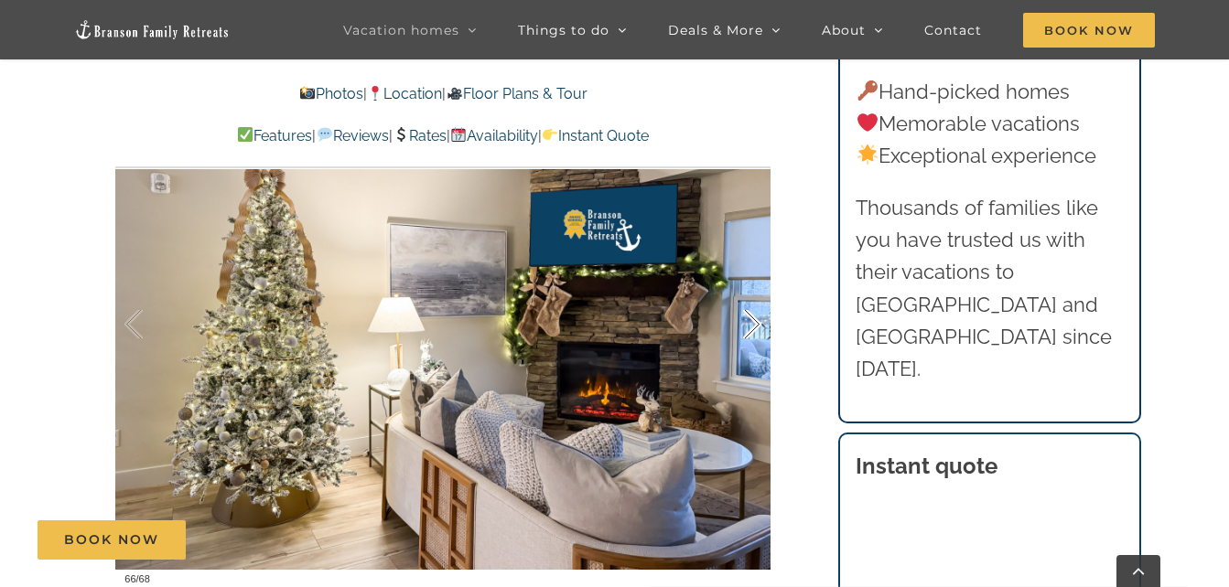
click at [749, 325] on div at bounding box center [733, 324] width 57 height 113
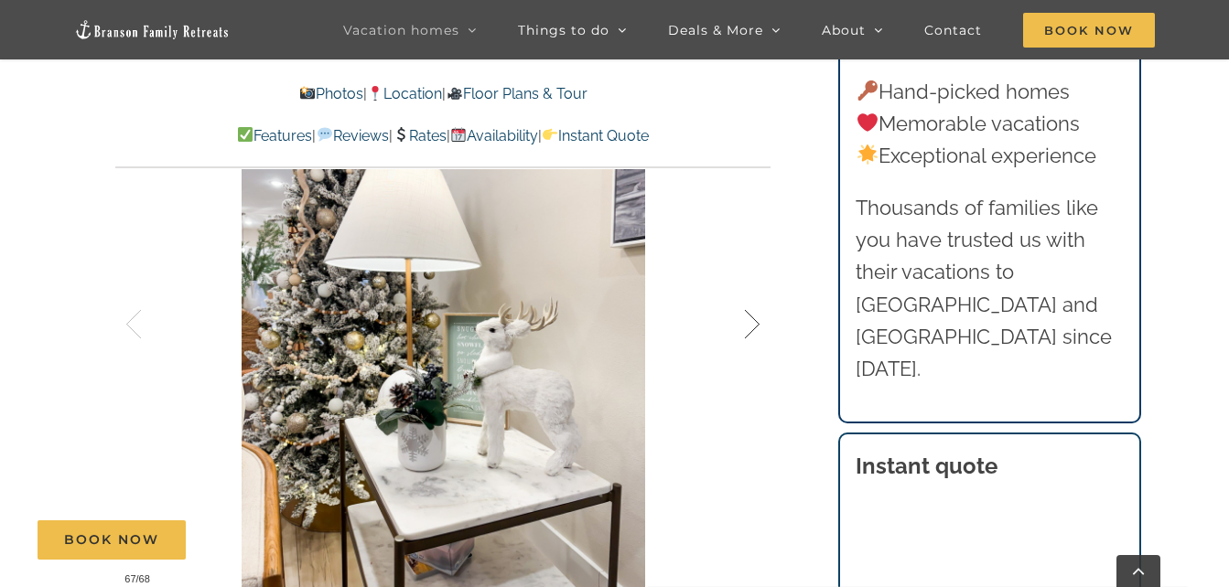
click at [749, 325] on div at bounding box center [733, 324] width 57 height 113
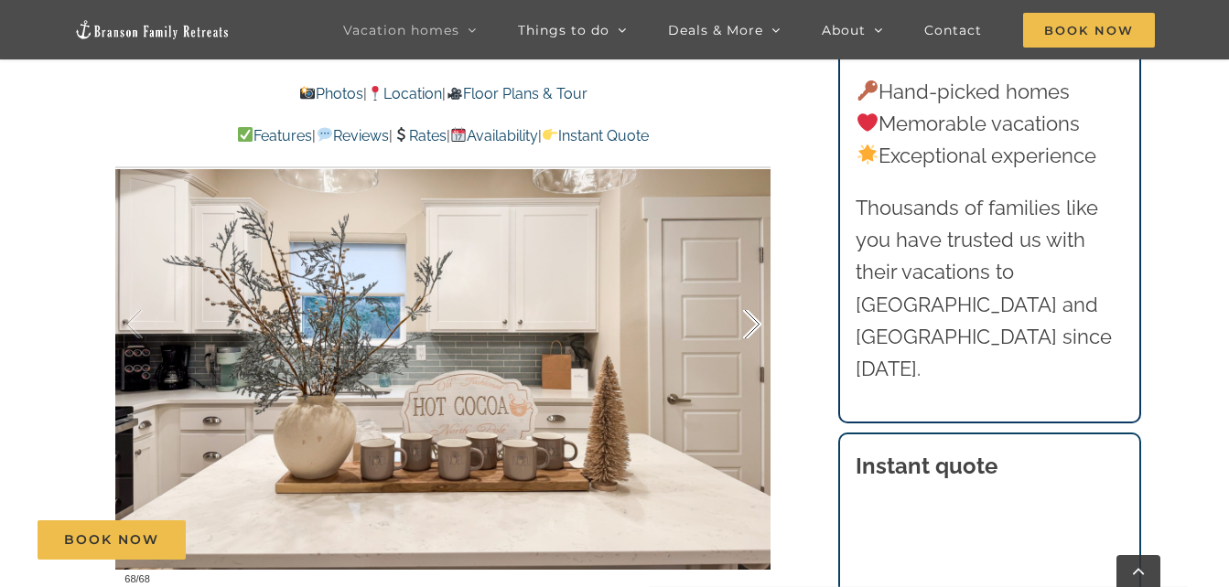
click at [749, 325] on div at bounding box center [733, 324] width 57 height 113
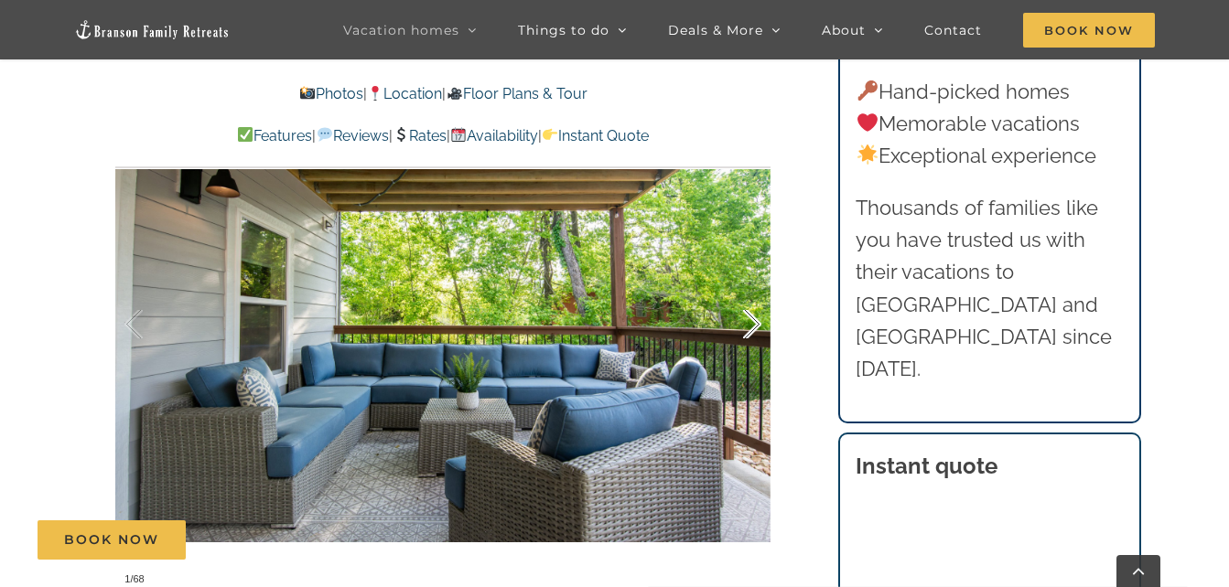
click at [749, 325] on div at bounding box center [733, 324] width 57 height 113
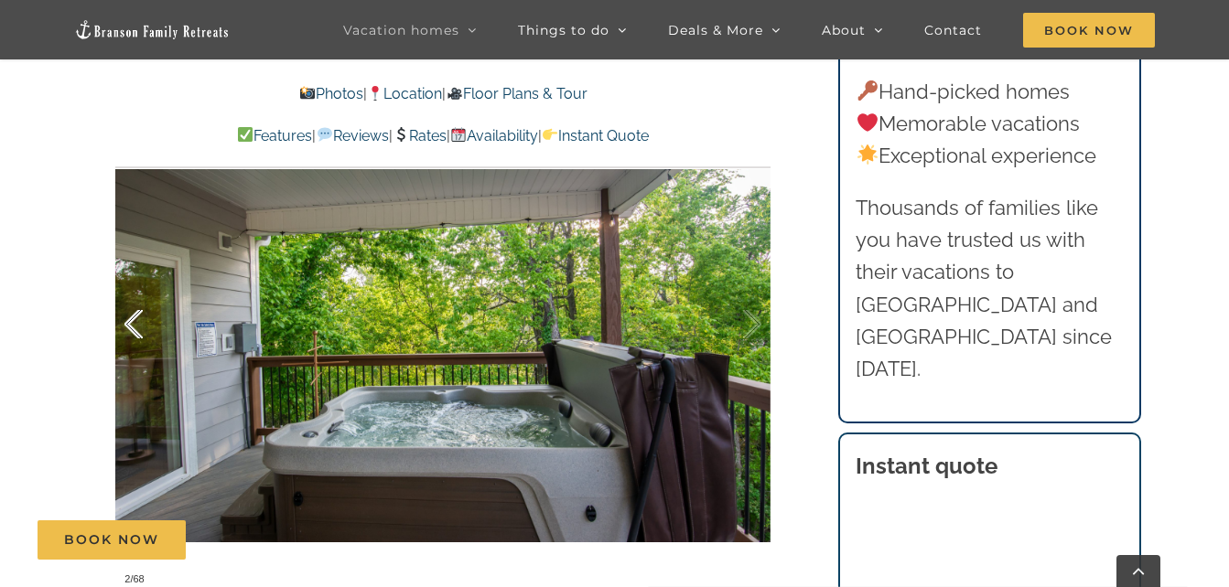
click at [127, 334] on div at bounding box center [152, 324] width 57 height 113
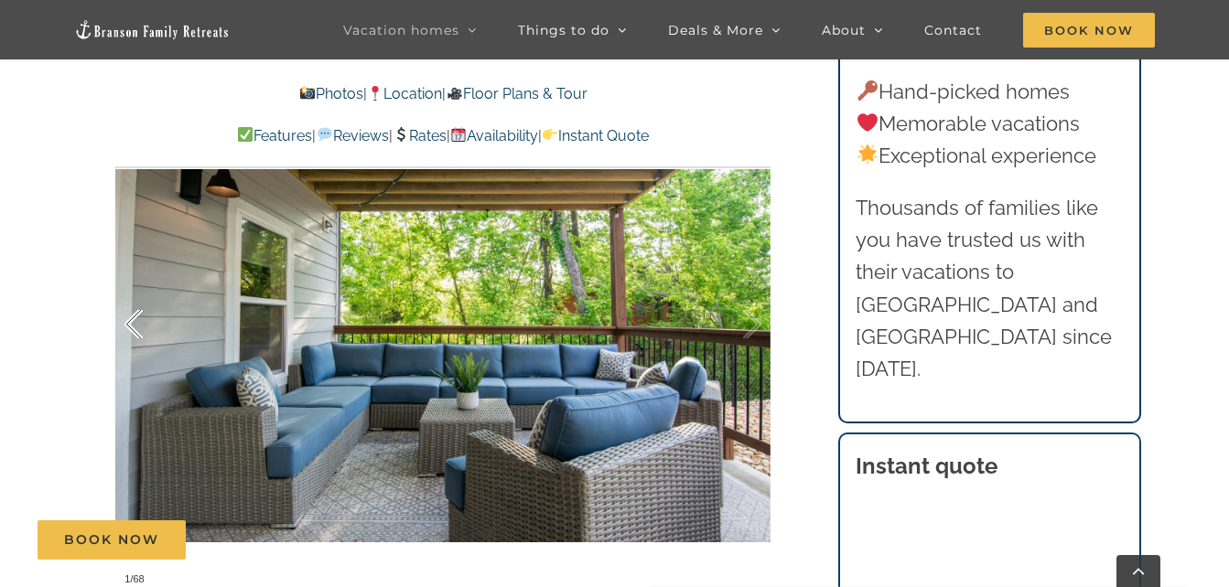
click at [127, 334] on div at bounding box center [152, 324] width 57 height 113
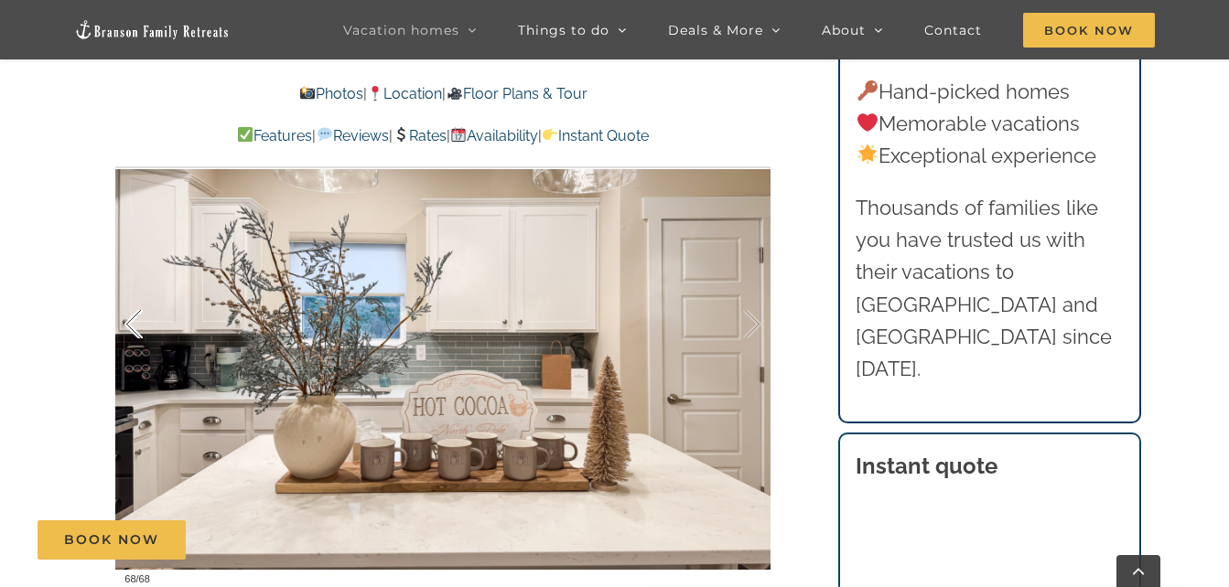
click at [127, 334] on div at bounding box center [152, 324] width 57 height 113
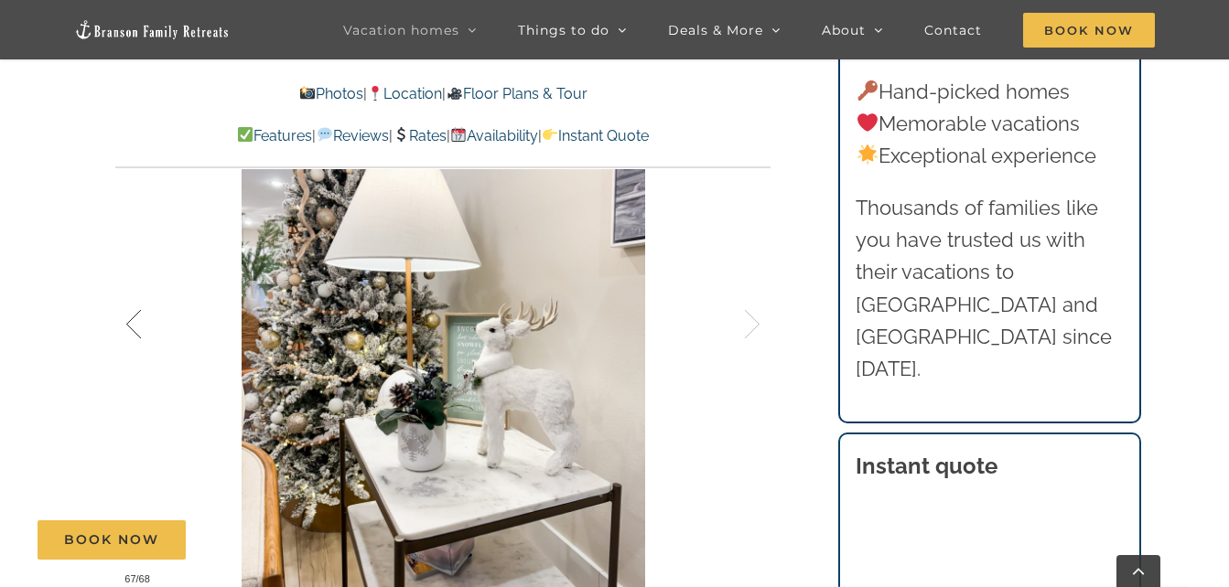
click at [127, 334] on div at bounding box center [152, 324] width 57 height 113
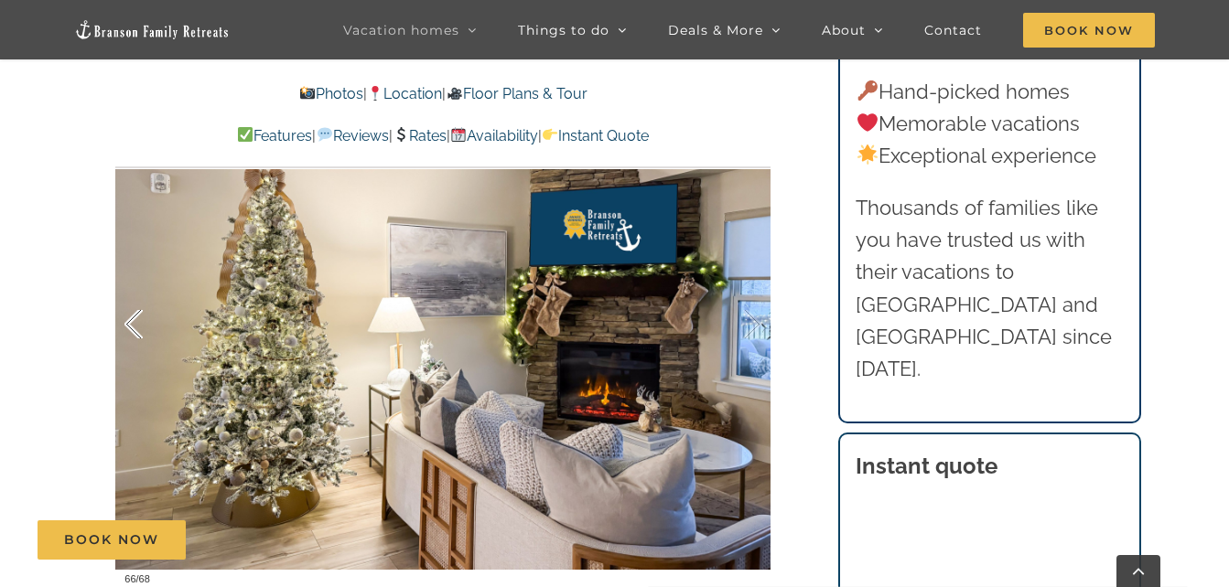
click at [127, 334] on div at bounding box center [152, 324] width 57 height 113
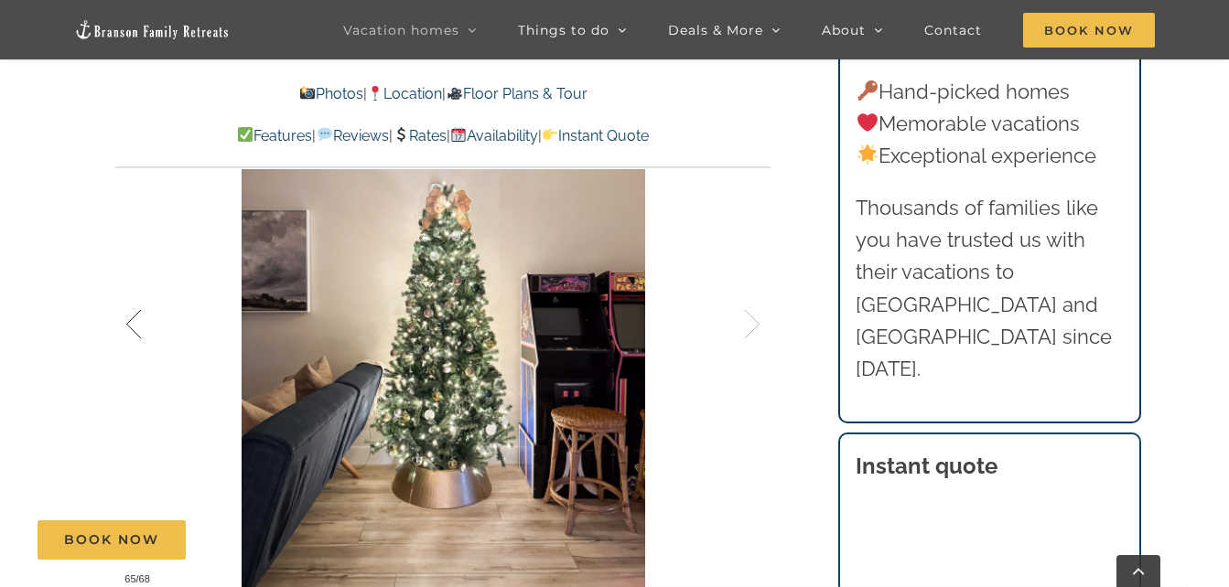
click at [127, 334] on div at bounding box center [152, 324] width 57 height 113
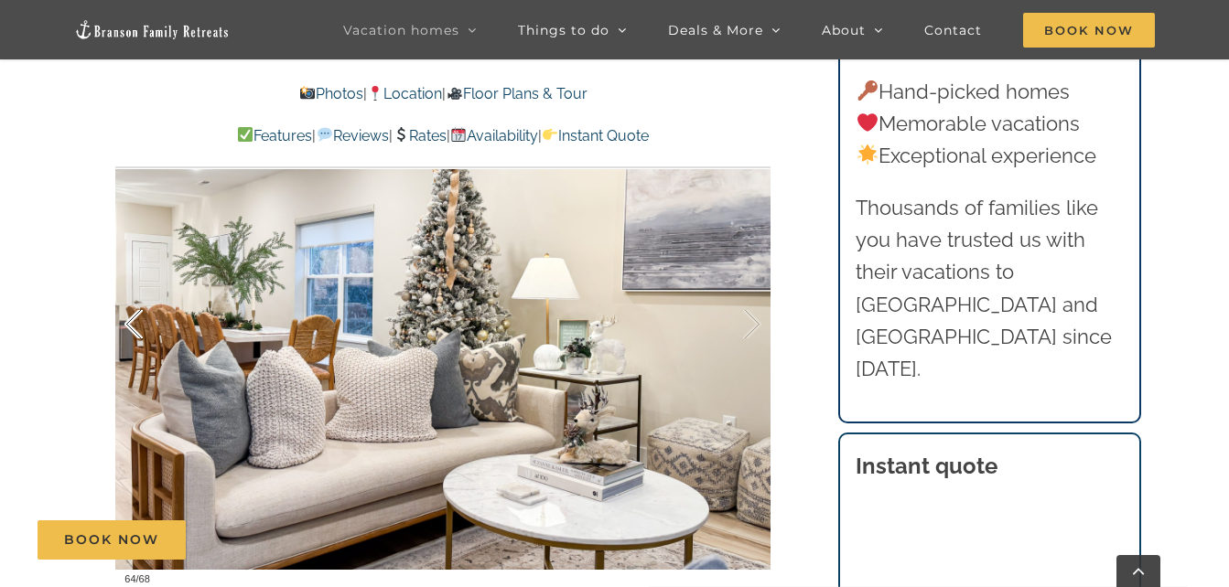
click at [127, 334] on div at bounding box center [152, 324] width 57 height 113
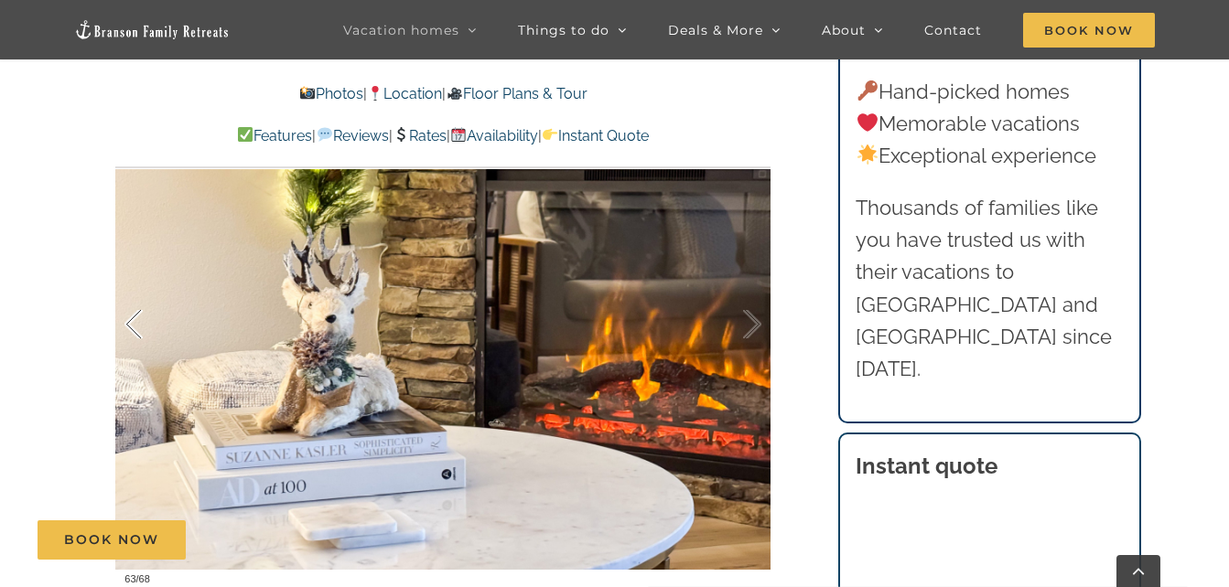
click at [127, 334] on div at bounding box center [152, 324] width 57 height 113
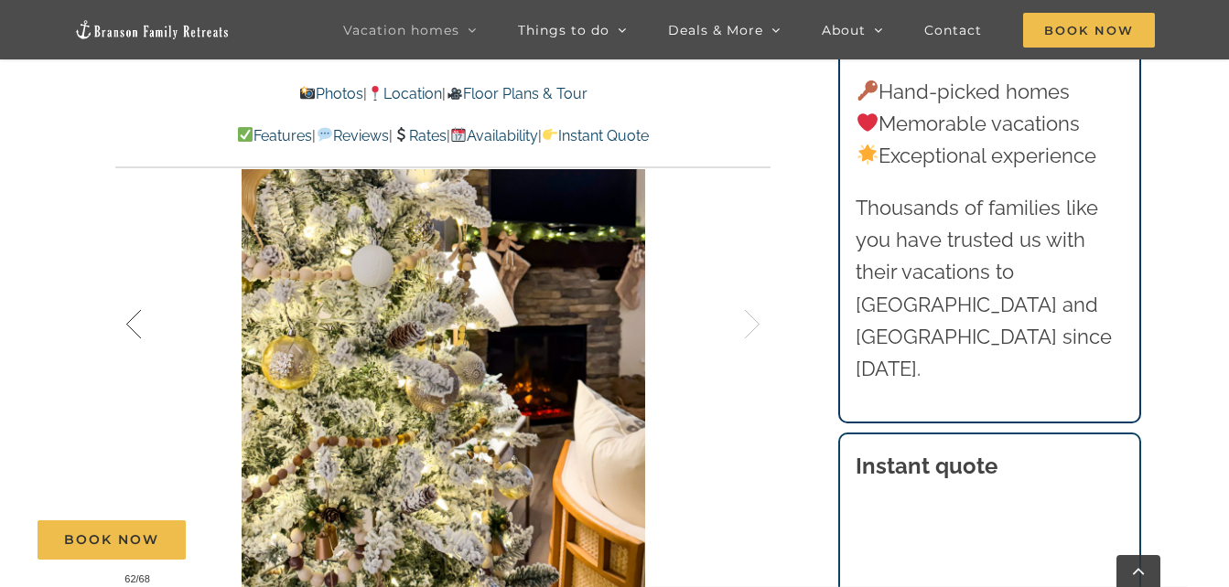
click at [127, 334] on div at bounding box center [152, 324] width 57 height 113
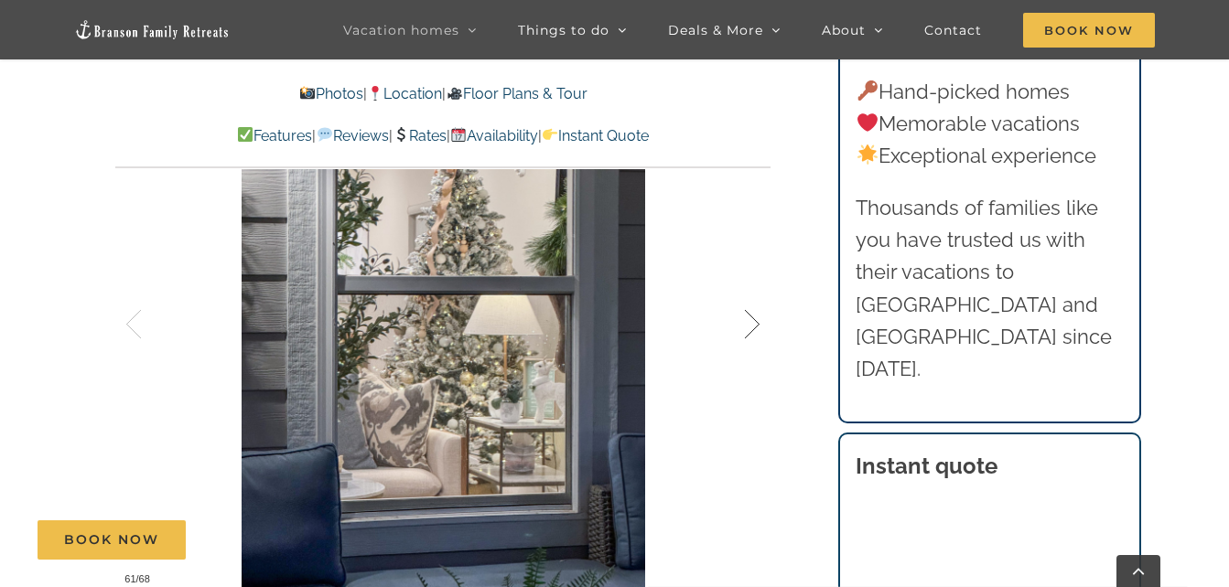
click at [734, 330] on div at bounding box center [733, 324] width 57 height 113
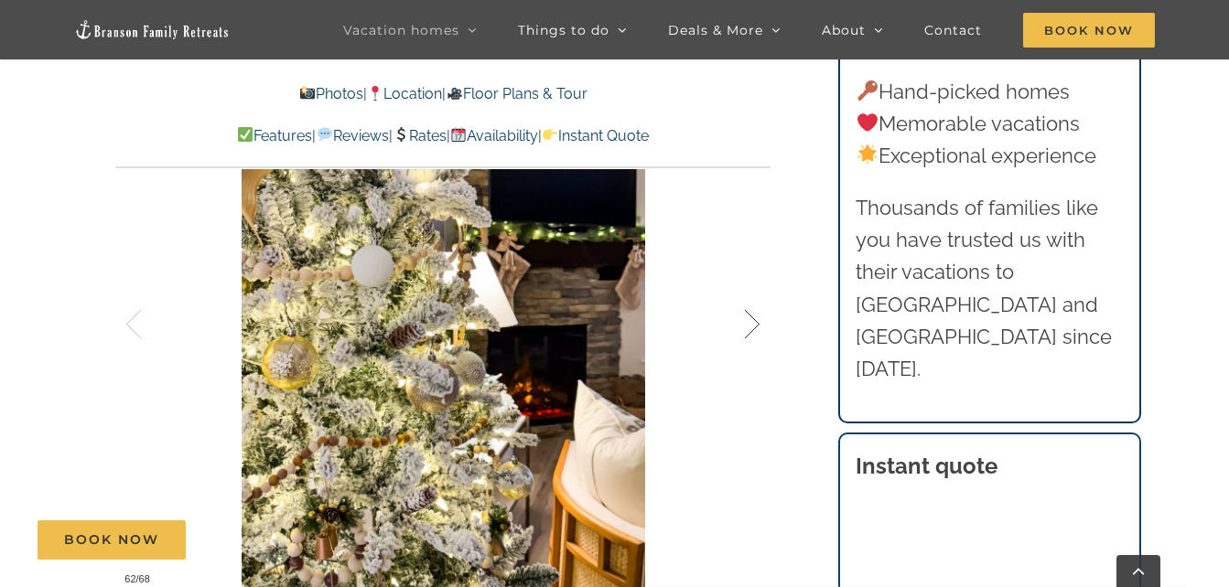
click at [734, 330] on div at bounding box center [733, 324] width 57 height 113
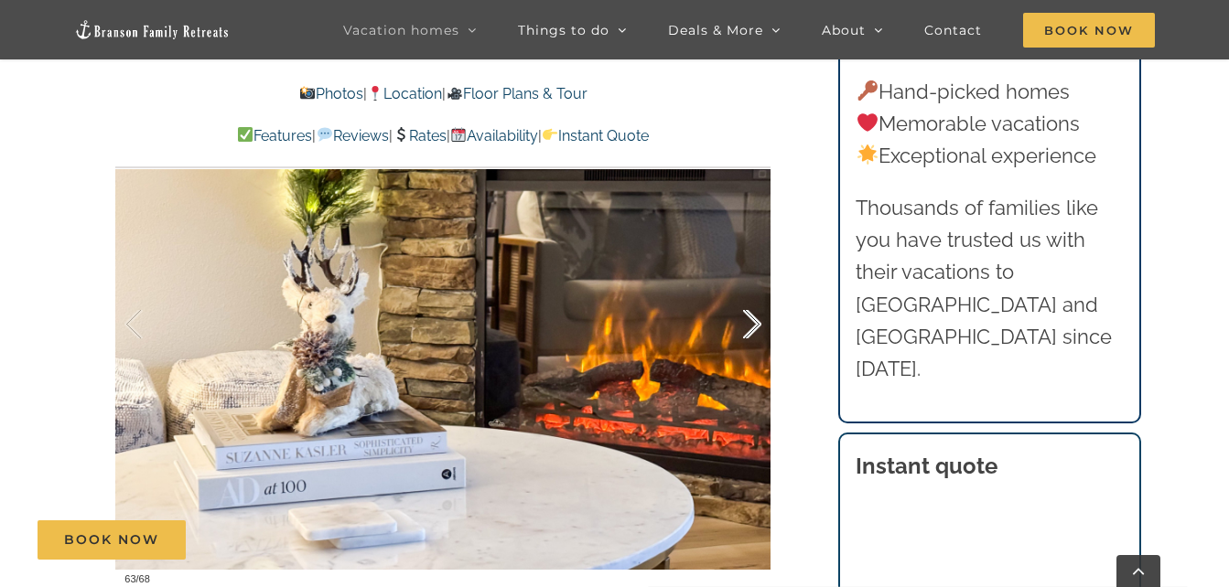
click at [734, 330] on div at bounding box center [733, 324] width 57 height 113
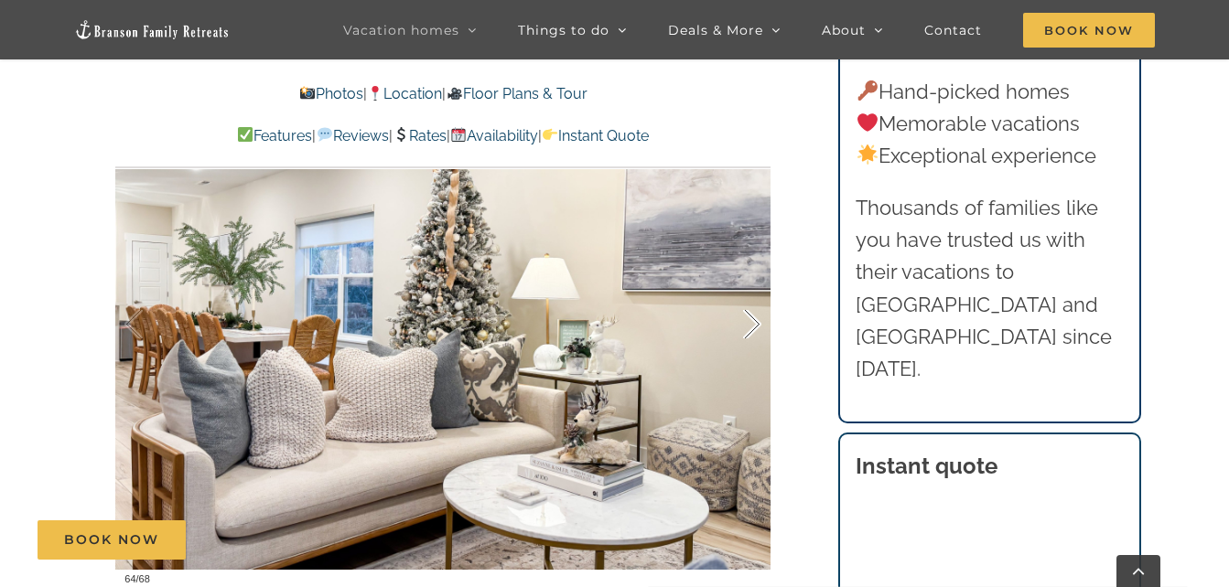
click at [734, 330] on div at bounding box center [733, 324] width 57 height 113
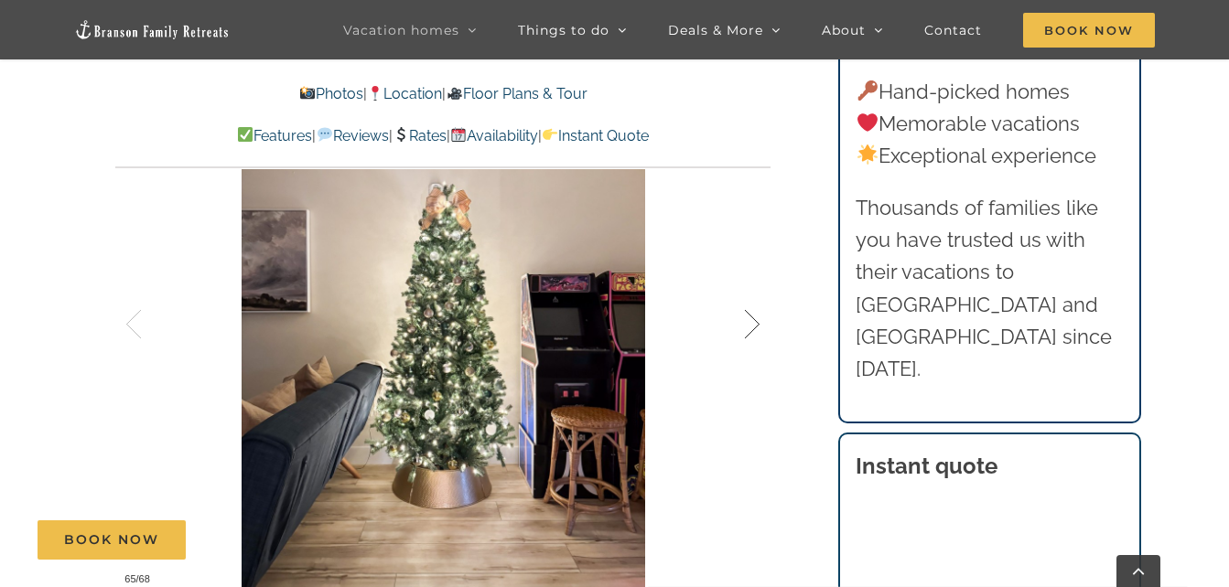
click at [734, 330] on div at bounding box center [733, 324] width 57 height 113
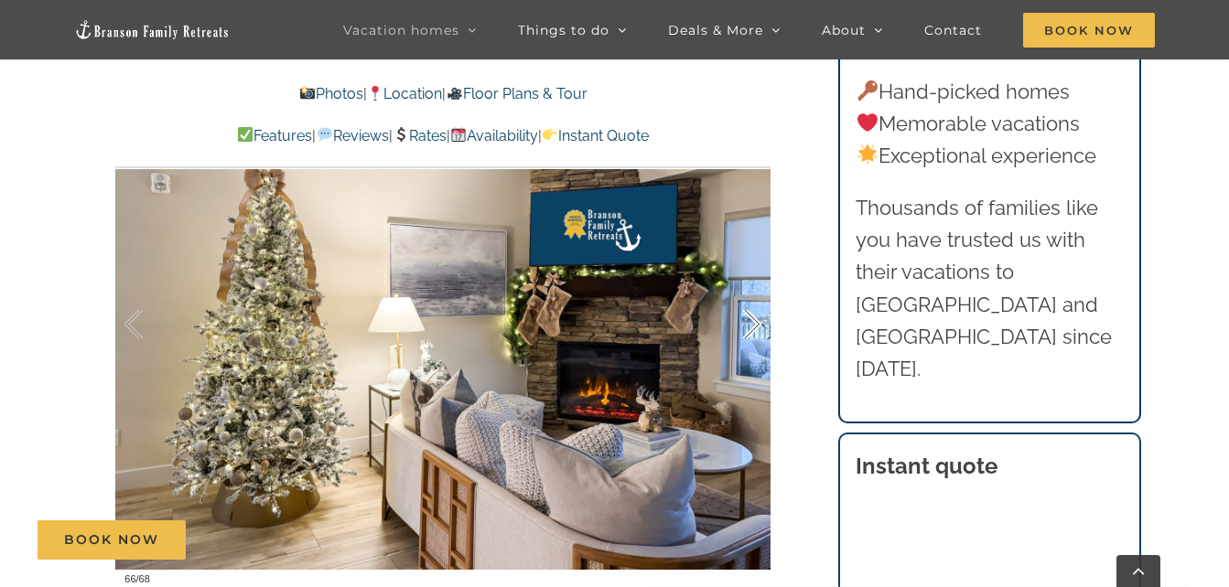
click at [734, 330] on div at bounding box center [733, 324] width 57 height 113
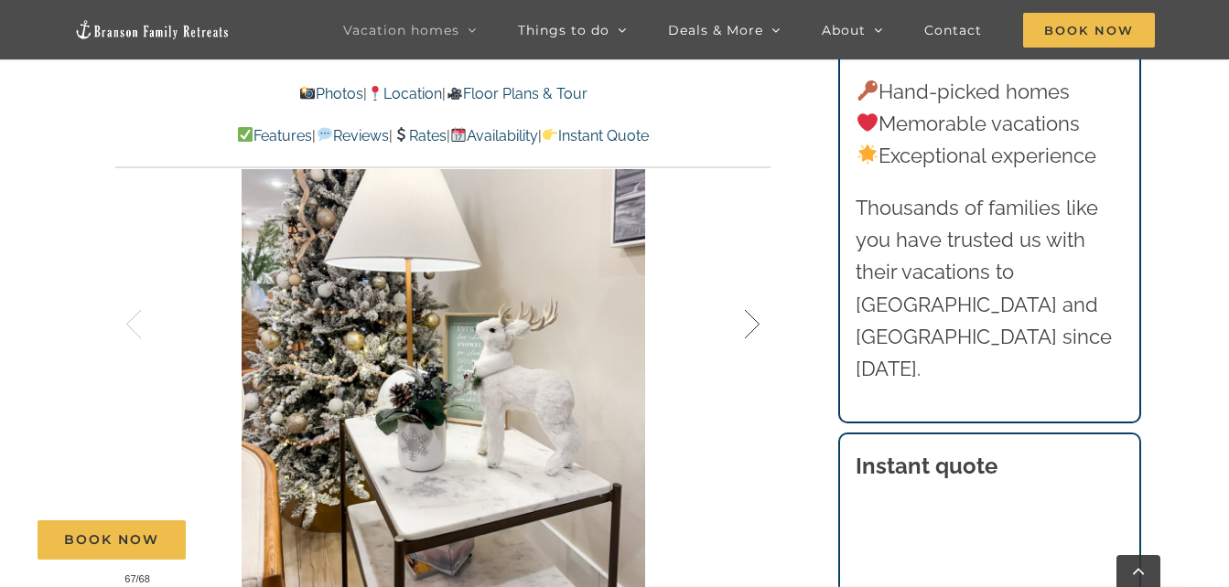
click at [734, 330] on div at bounding box center [733, 324] width 57 height 113
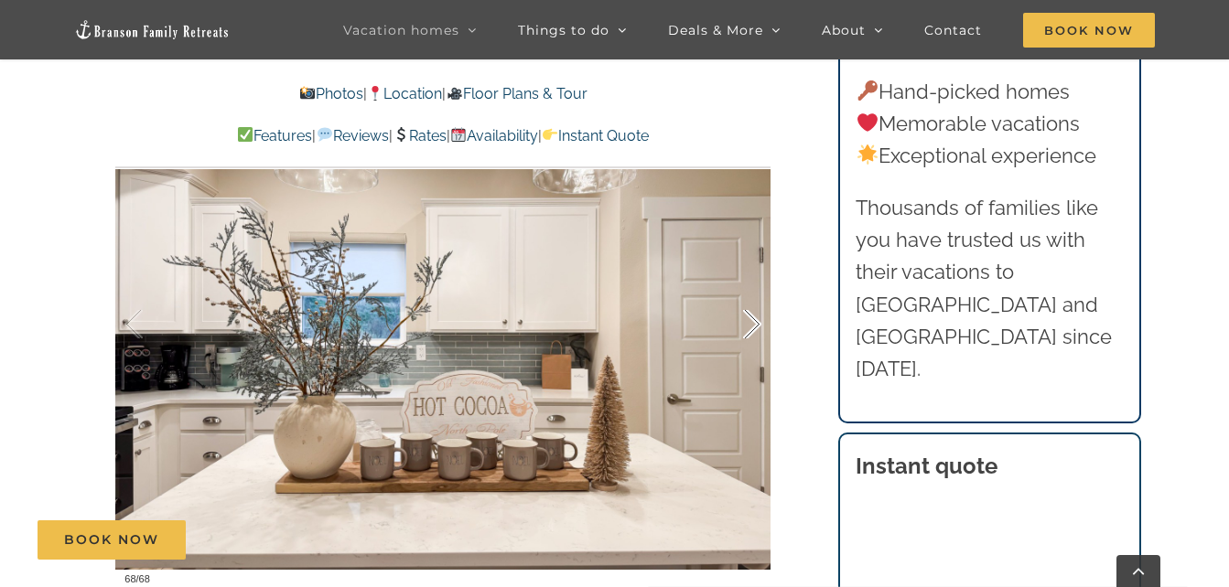
click at [734, 330] on div at bounding box center [733, 324] width 57 height 113
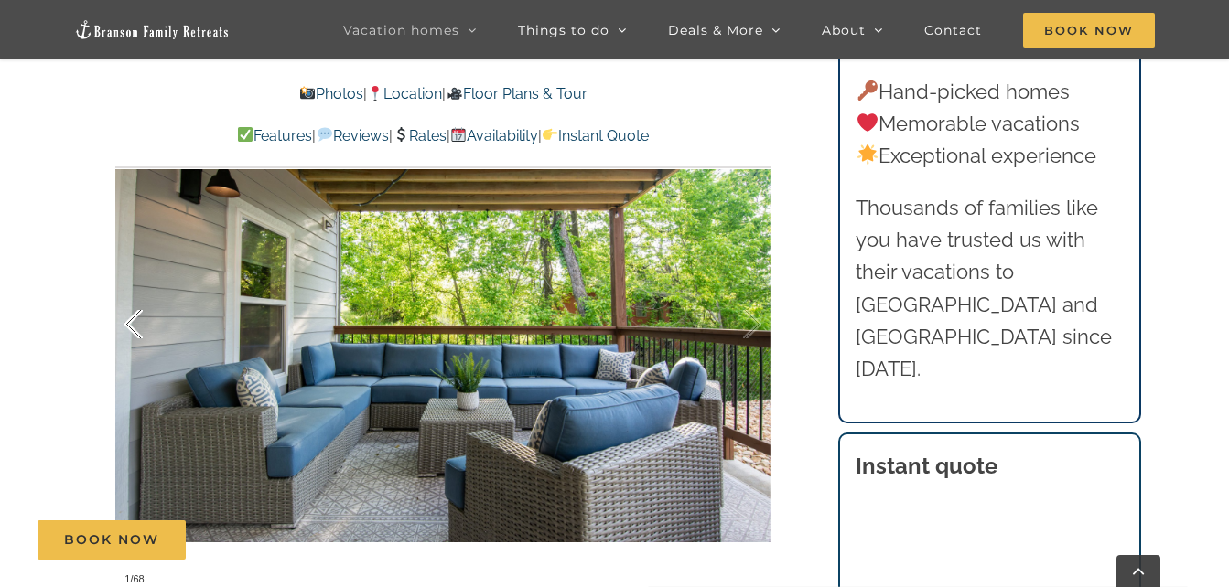
click at [140, 324] on div at bounding box center [152, 324] width 57 height 113
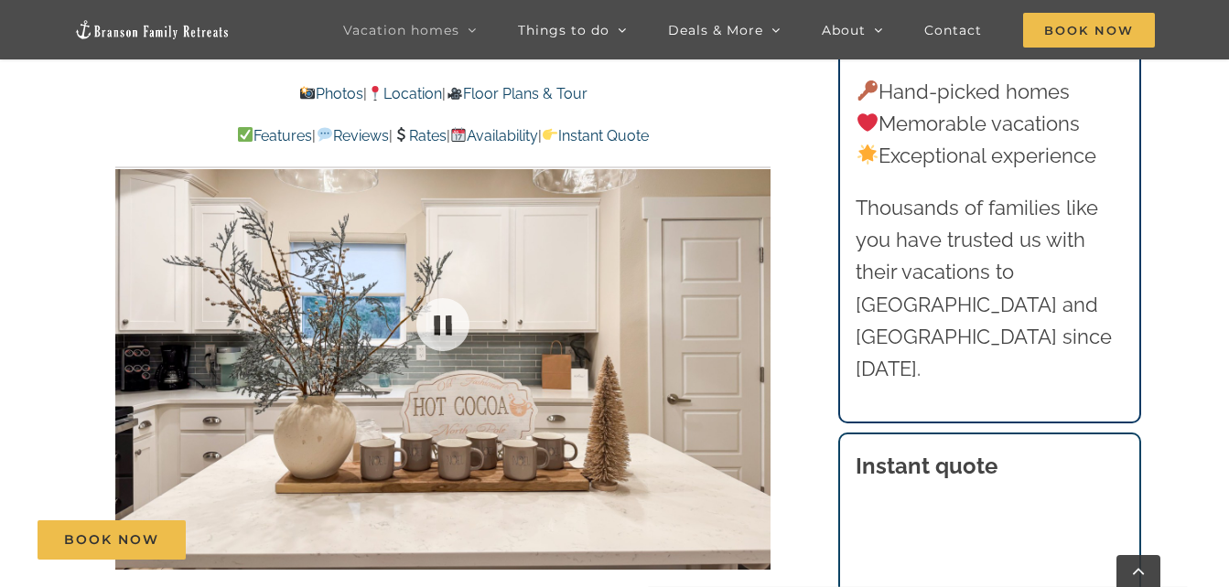
click at [140, 324] on div at bounding box center [442, 324] width 655 height 538
click at [130, 324] on div at bounding box center [152, 324] width 57 height 113
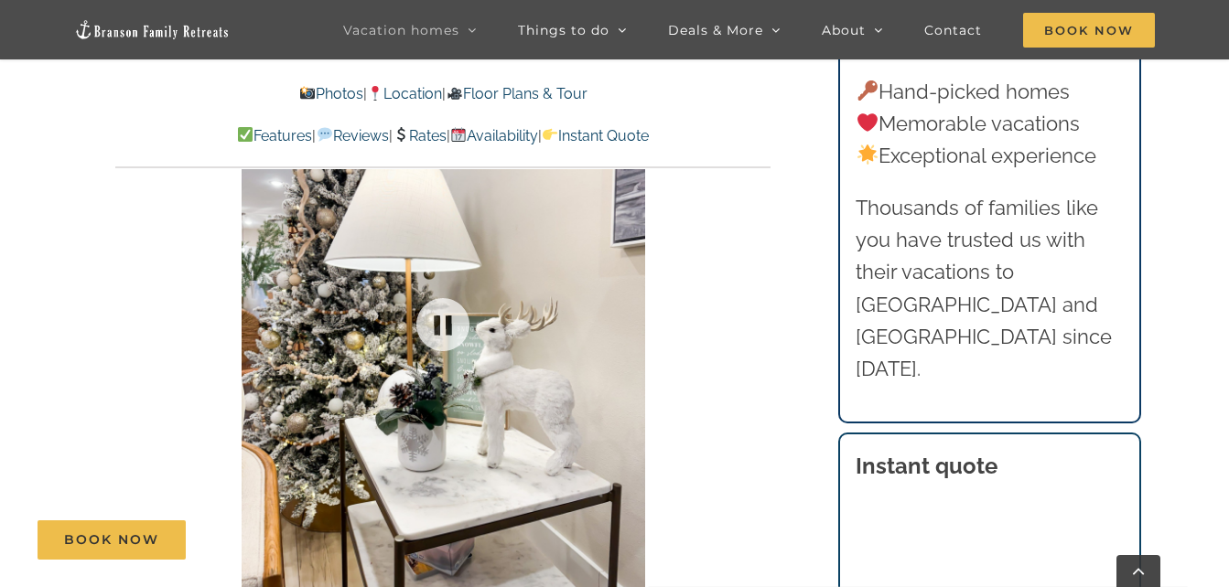
click at [130, 324] on div at bounding box center [442, 324] width 655 height 538
click at [130, 324] on div at bounding box center [152, 324] width 57 height 113
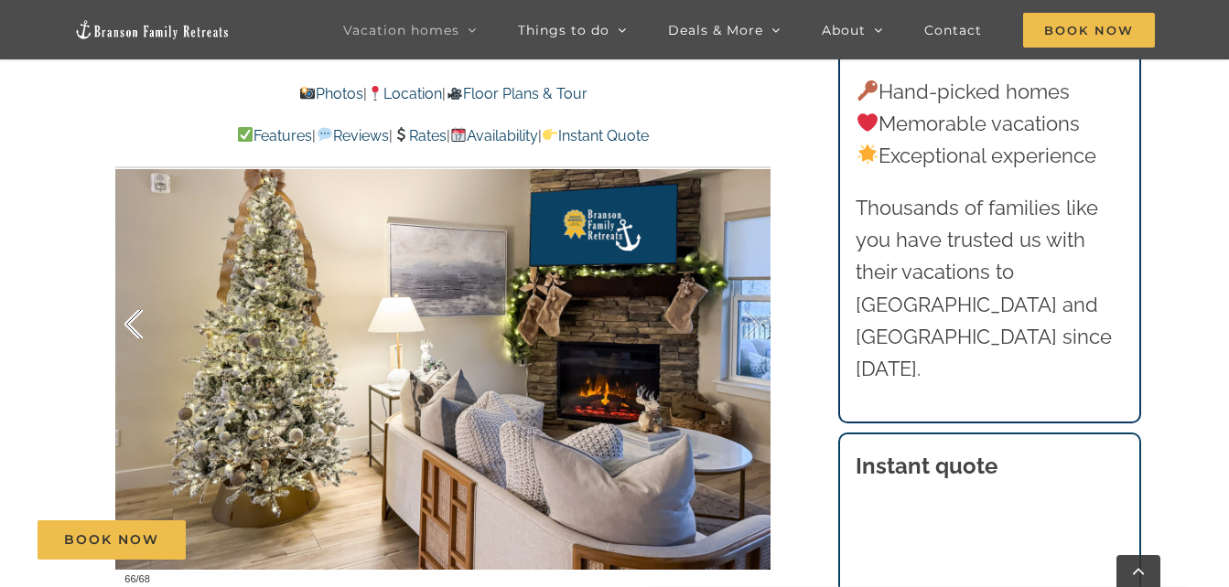
click at [130, 324] on div at bounding box center [152, 324] width 57 height 113
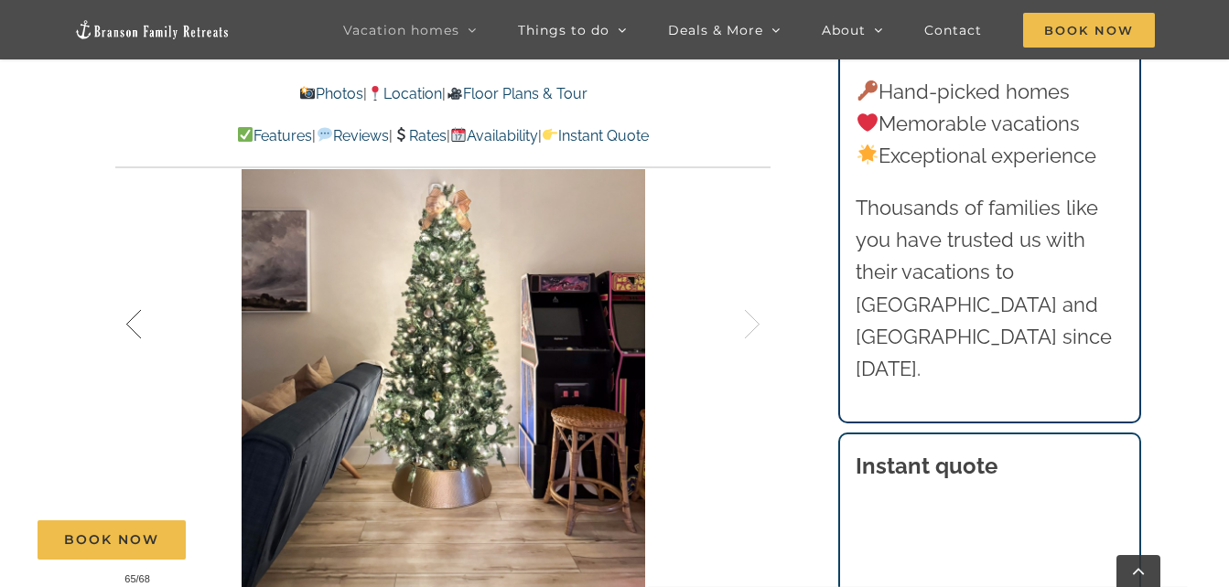
click at [130, 324] on div at bounding box center [152, 324] width 57 height 113
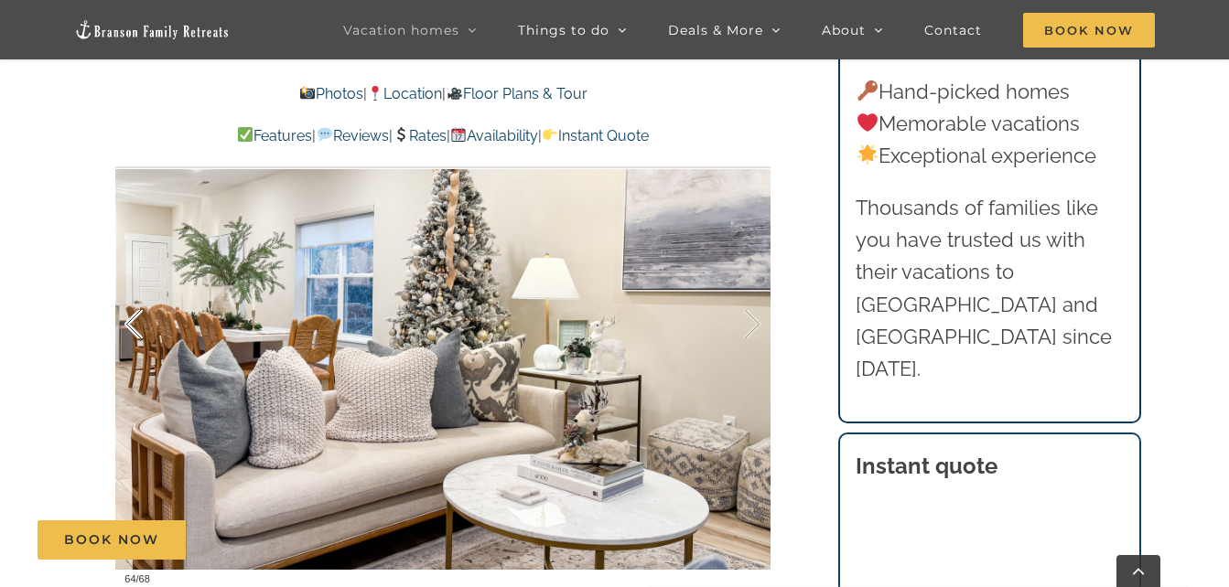
click at [130, 324] on div at bounding box center [152, 324] width 57 height 113
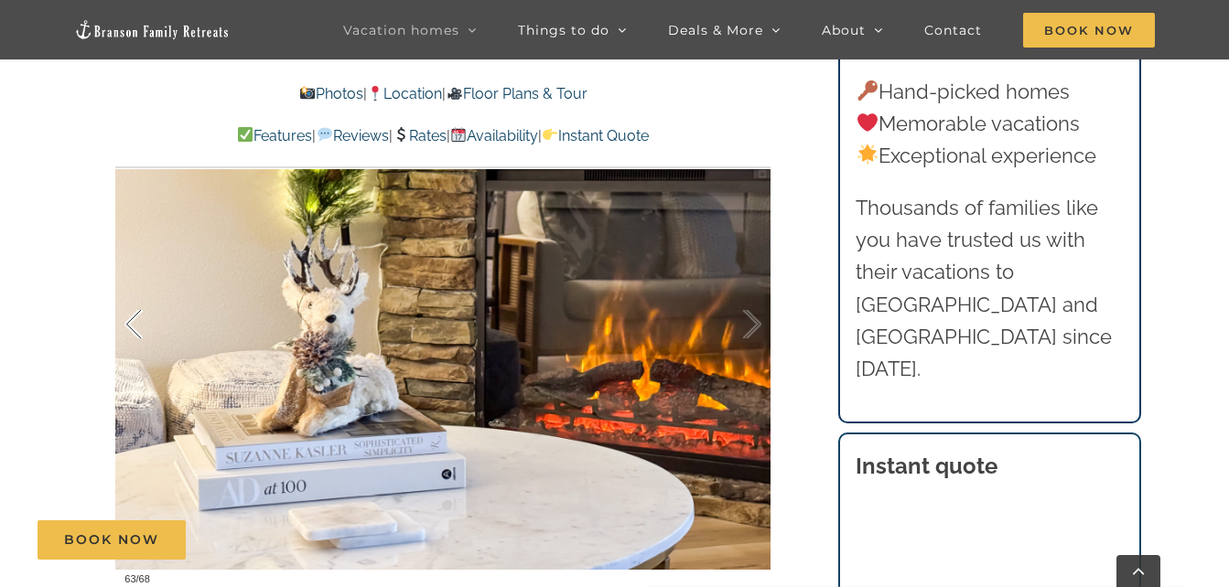
click at [130, 324] on div at bounding box center [152, 324] width 57 height 113
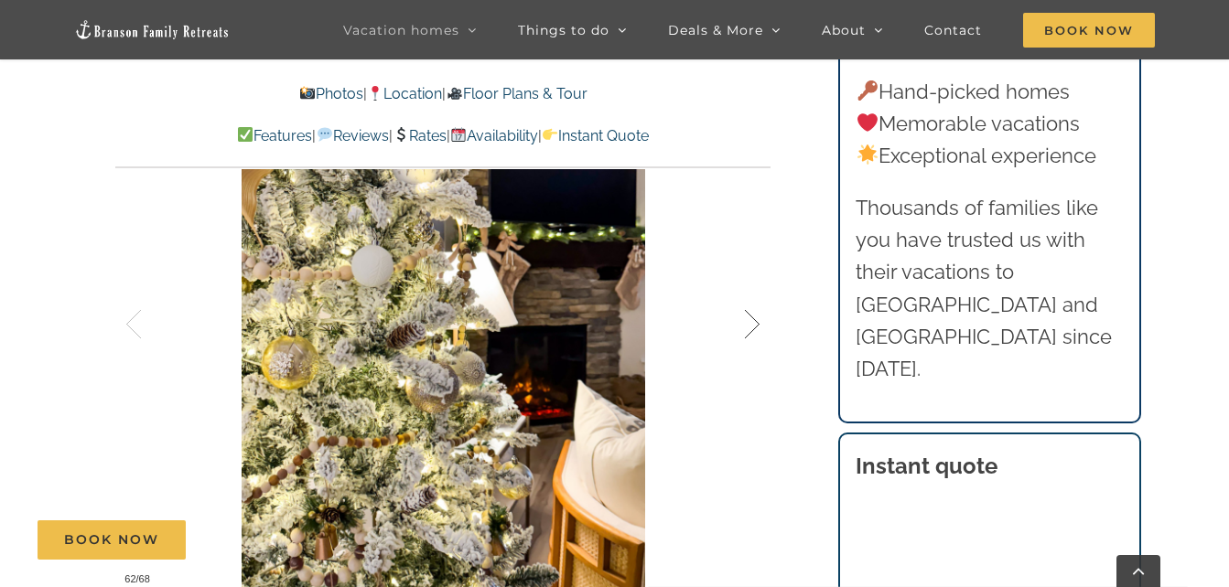
click at [752, 328] on div at bounding box center [733, 324] width 57 height 113
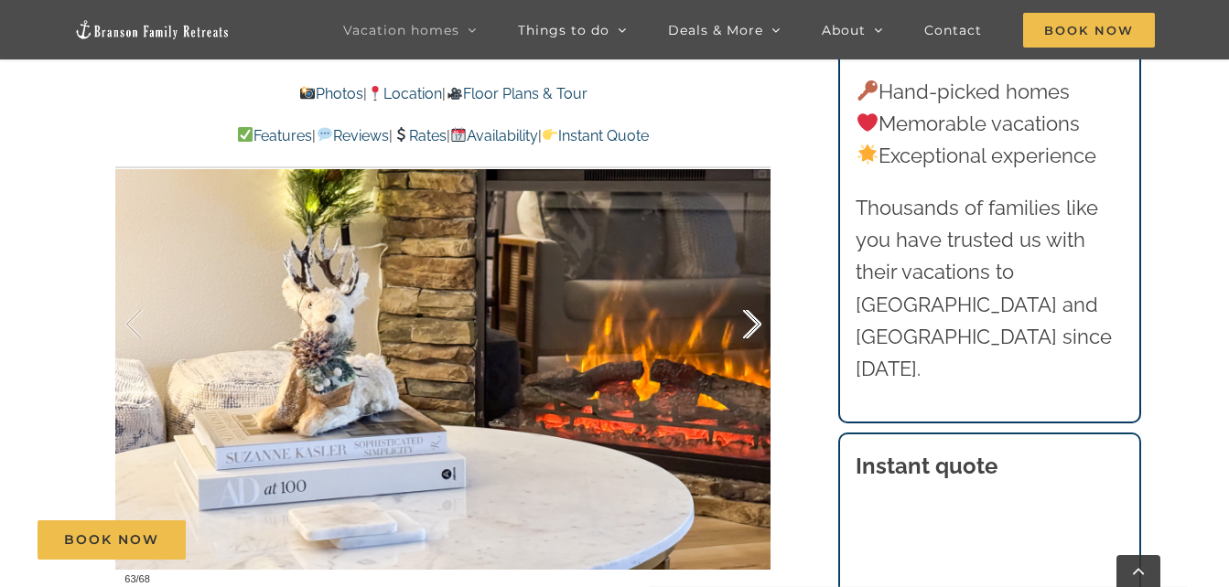
click at [752, 328] on div at bounding box center [733, 324] width 57 height 113
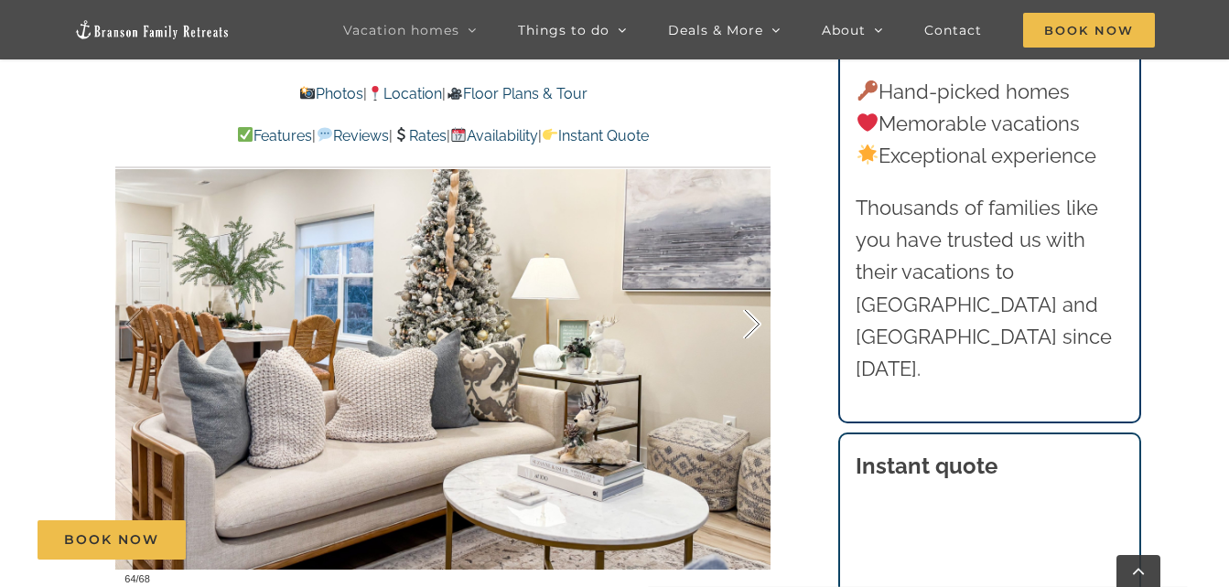
click at [752, 328] on div at bounding box center [733, 324] width 57 height 113
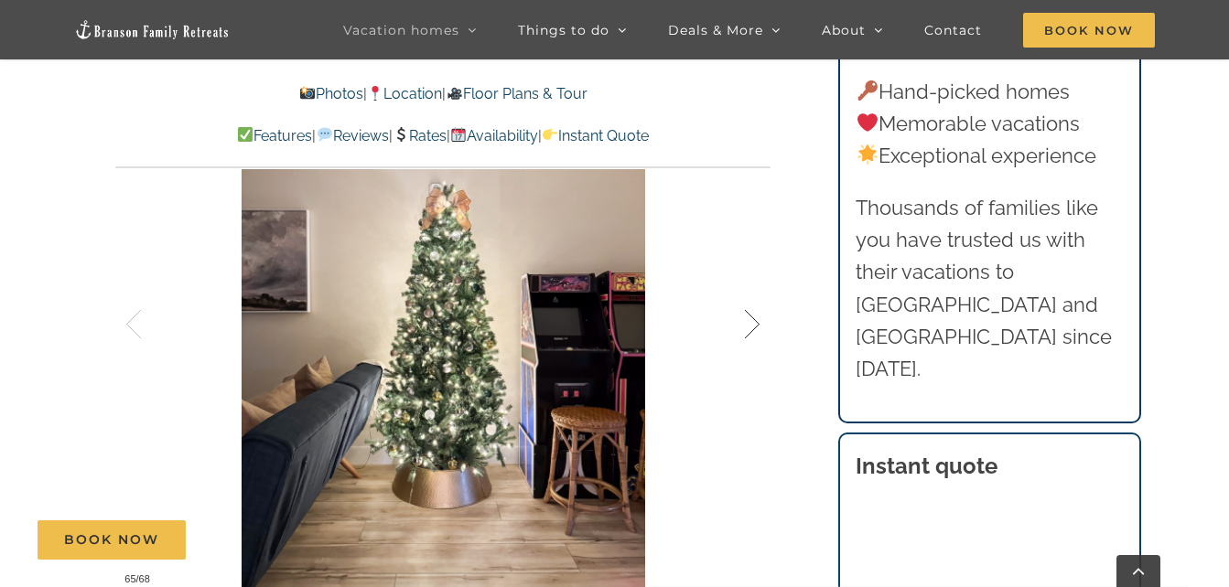
click at [752, 328] on div at bounding box center [733, 324] width 57 height 113
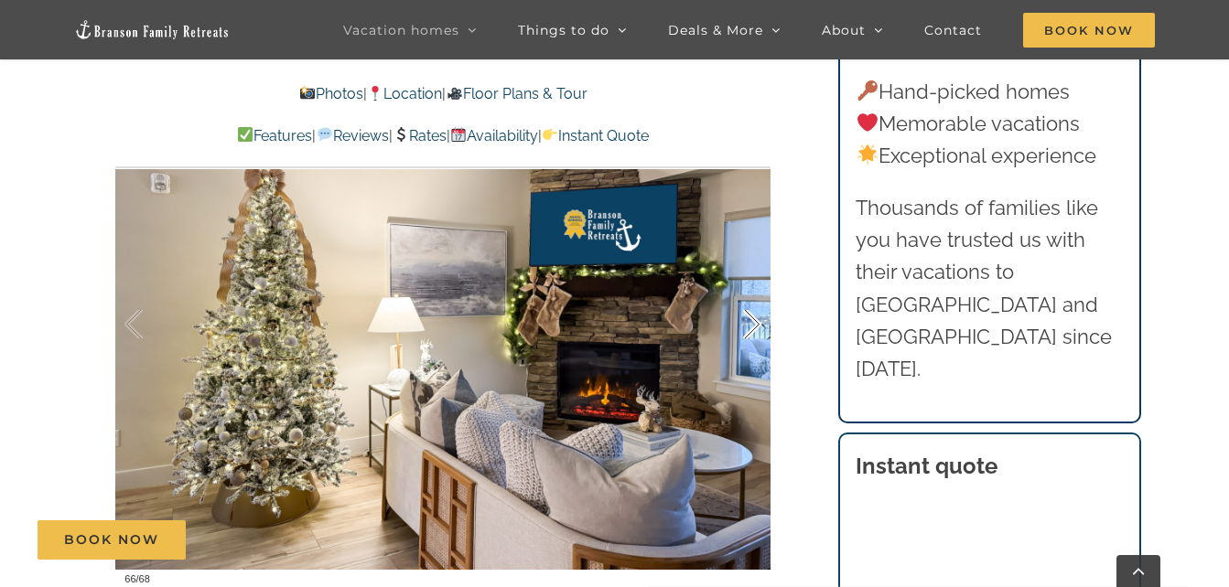
click at [752, 328] on div at bounding box center [733, 324] width 57 height 113
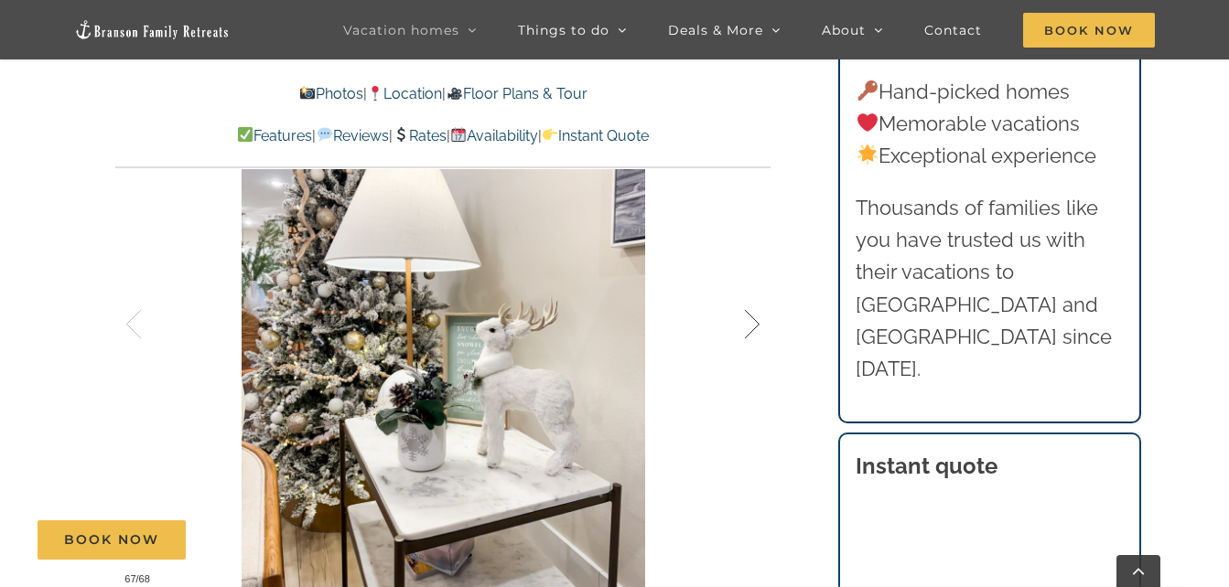
click at [752, 328] on div at bounding box center [733, 324] width 57 height 113
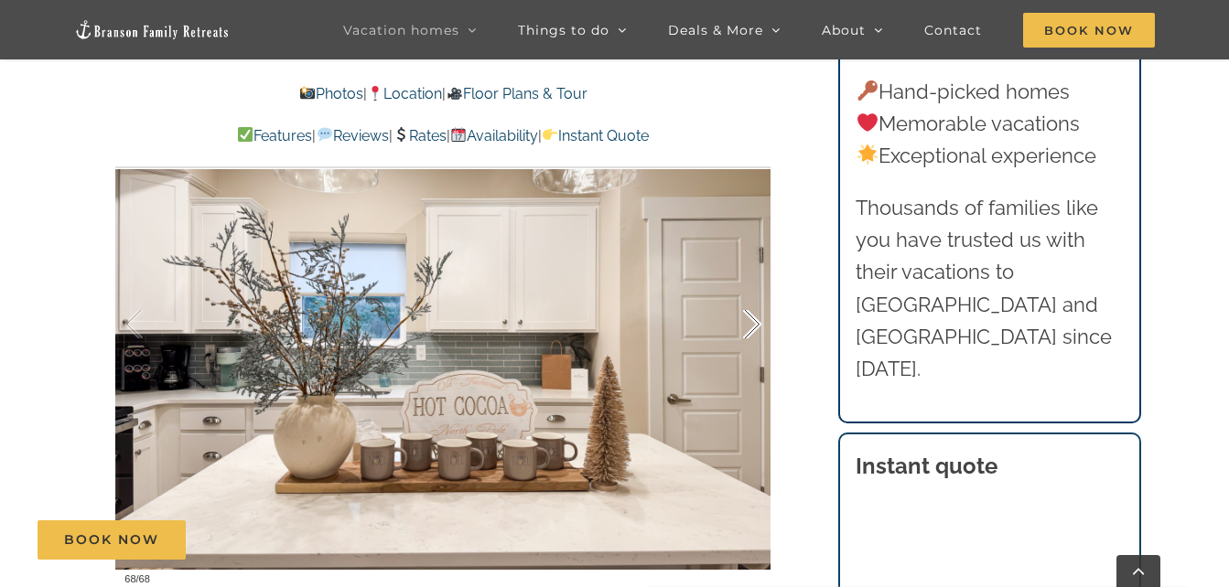
click at [752, 328] on div at bounding box center [733, 324] width 57 height 113
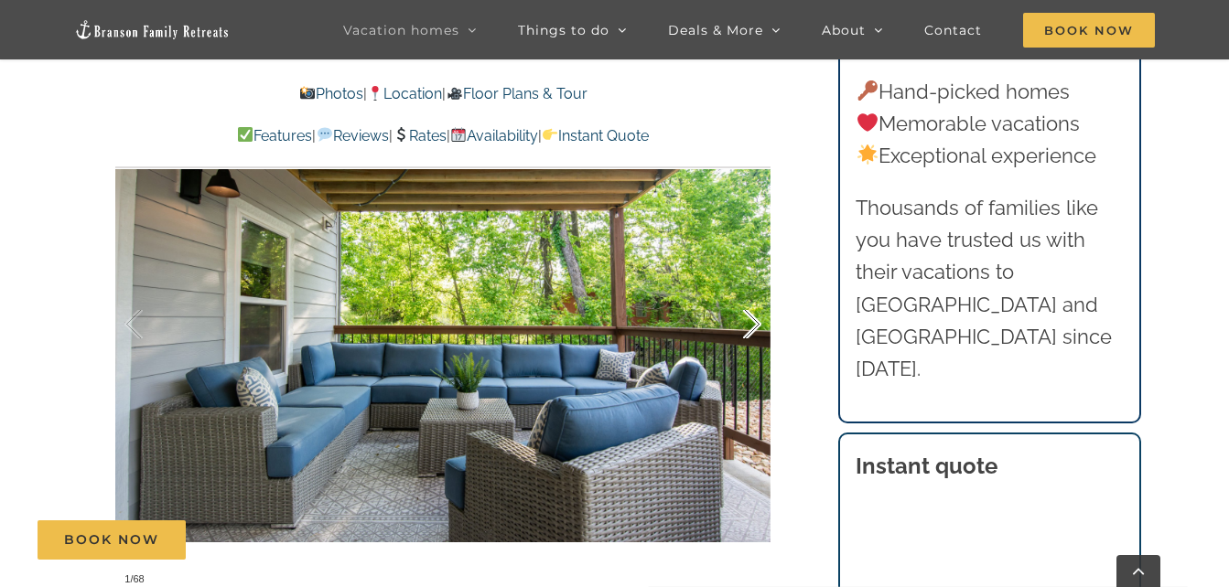
click at [752, 328] on div at bounding box center [733, 324] width 57 height 113
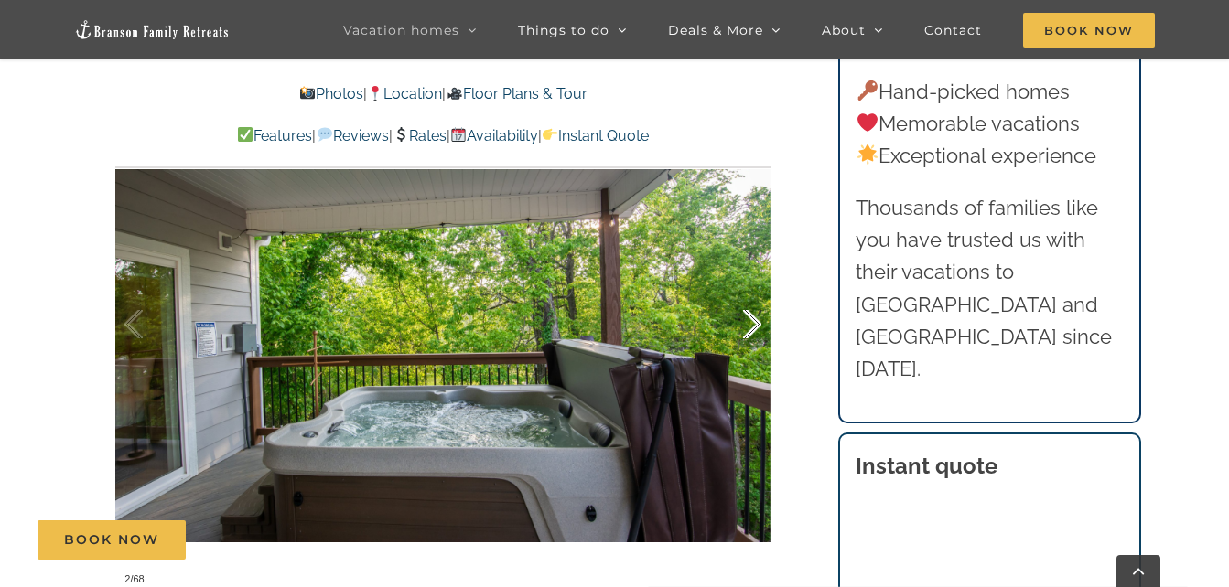
click at [752, 328] on div at bounding box center [733, 324] width 57 height 113
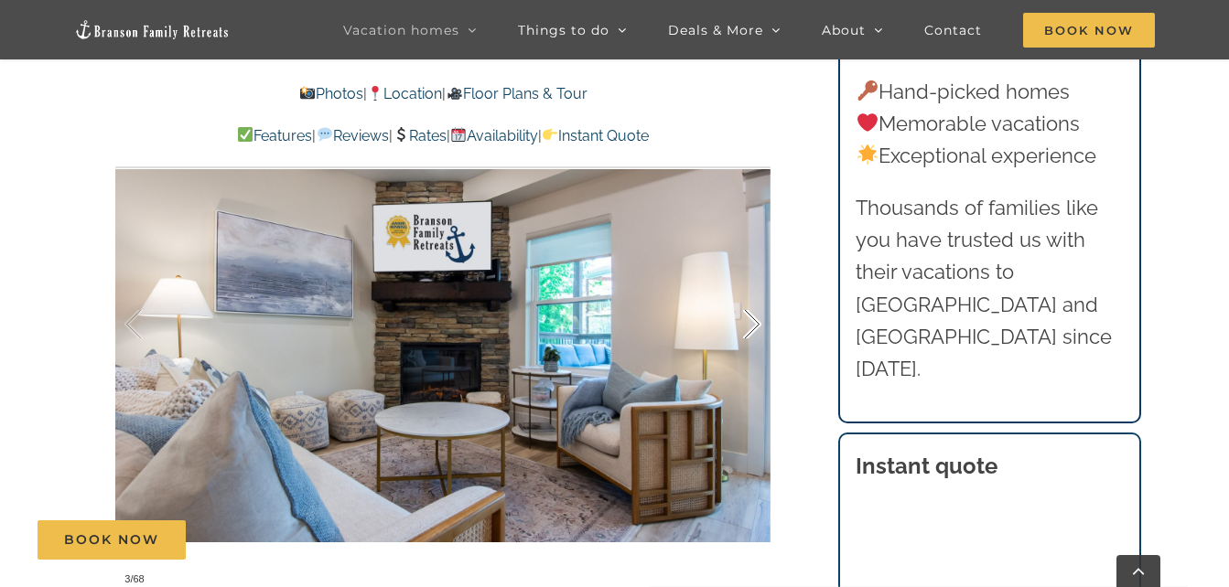
click at [752, 328] on div at bounding box center [733, 324] width 57 height 113
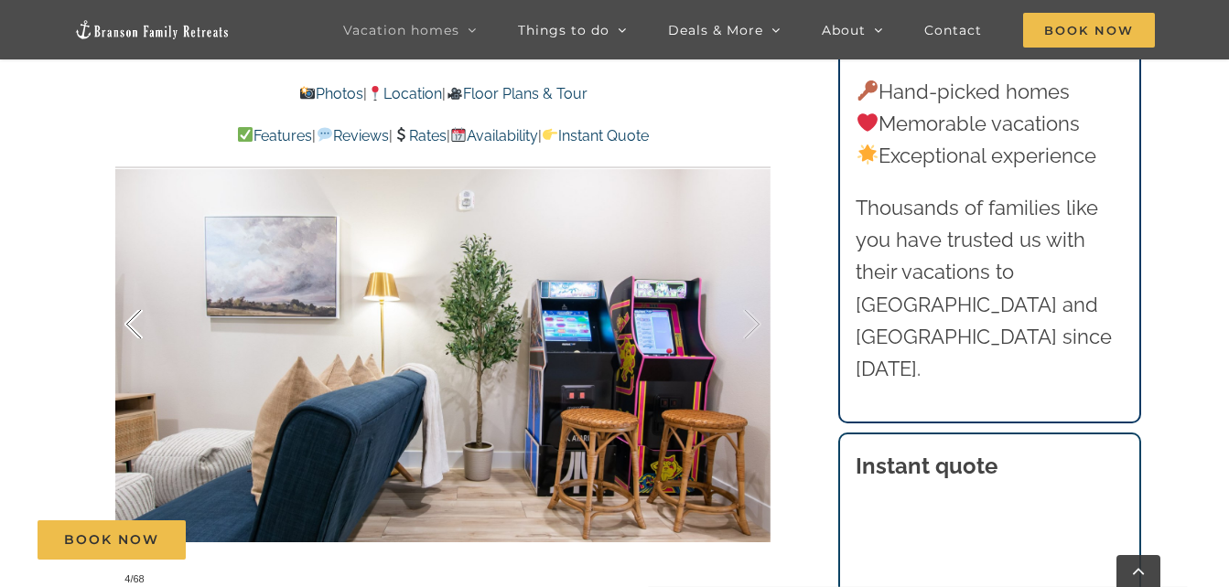
click at [145, 314] on div at bounding box center [152, 324] width 57 height 113
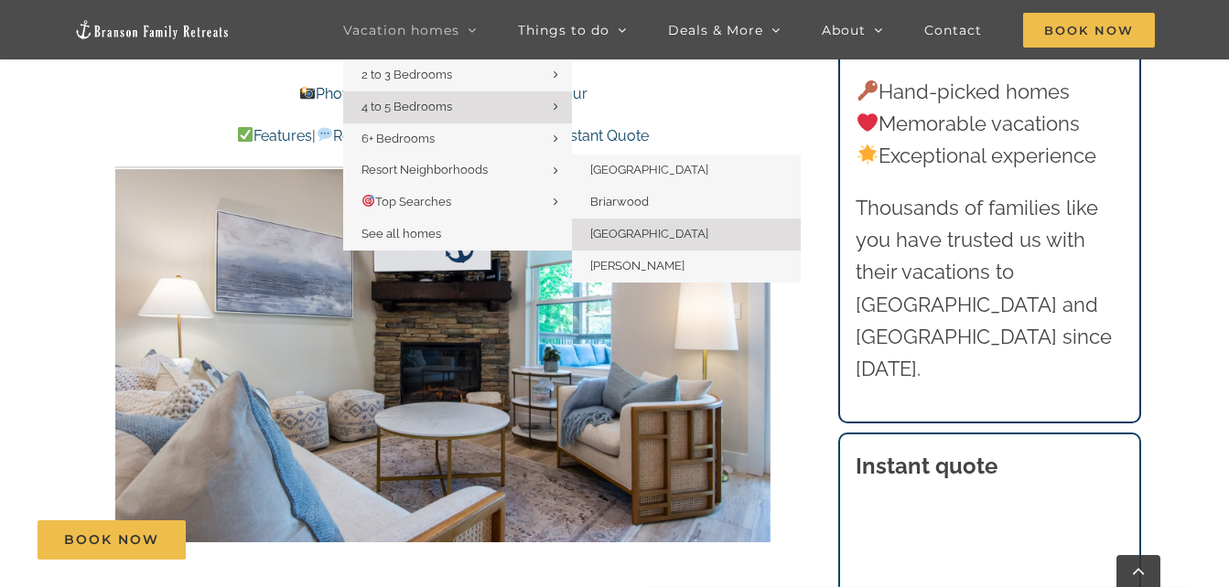
click at [624, 232] on span "[GEOGRAPHIC_DATA]" at bounding box center [649, 234] width 118 height 14
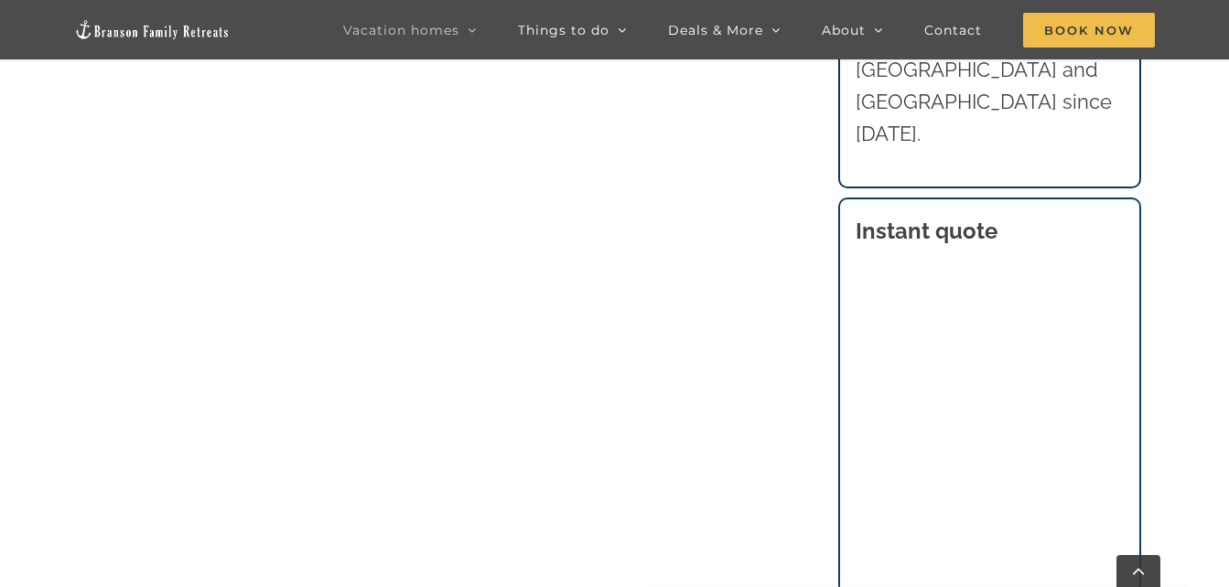
scroll to position [891, 0]
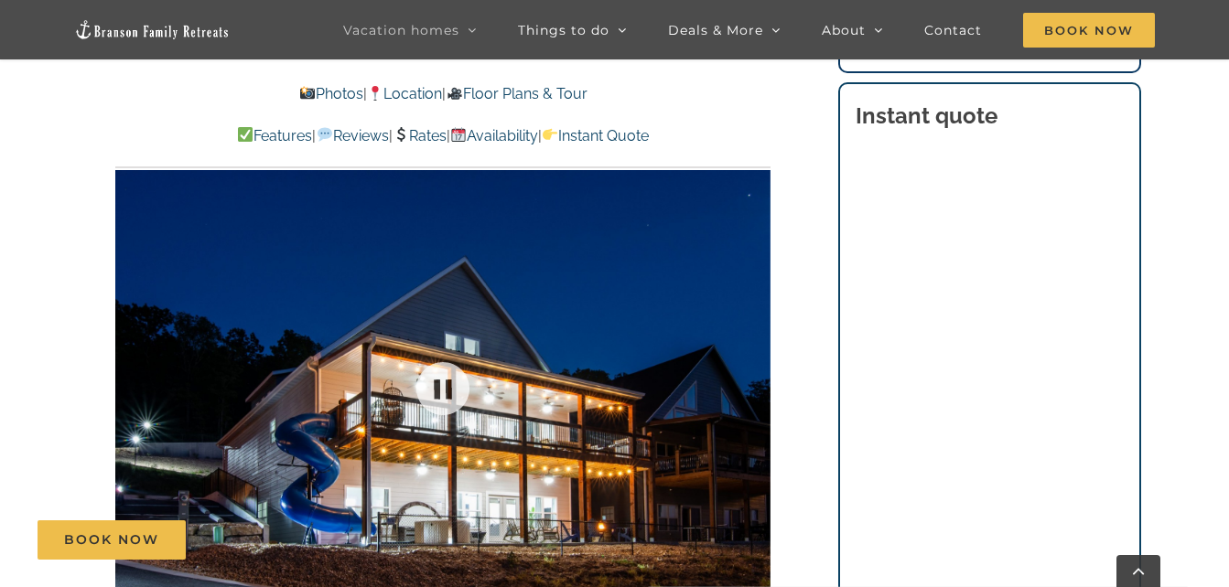
scroll to position [1225, 0]
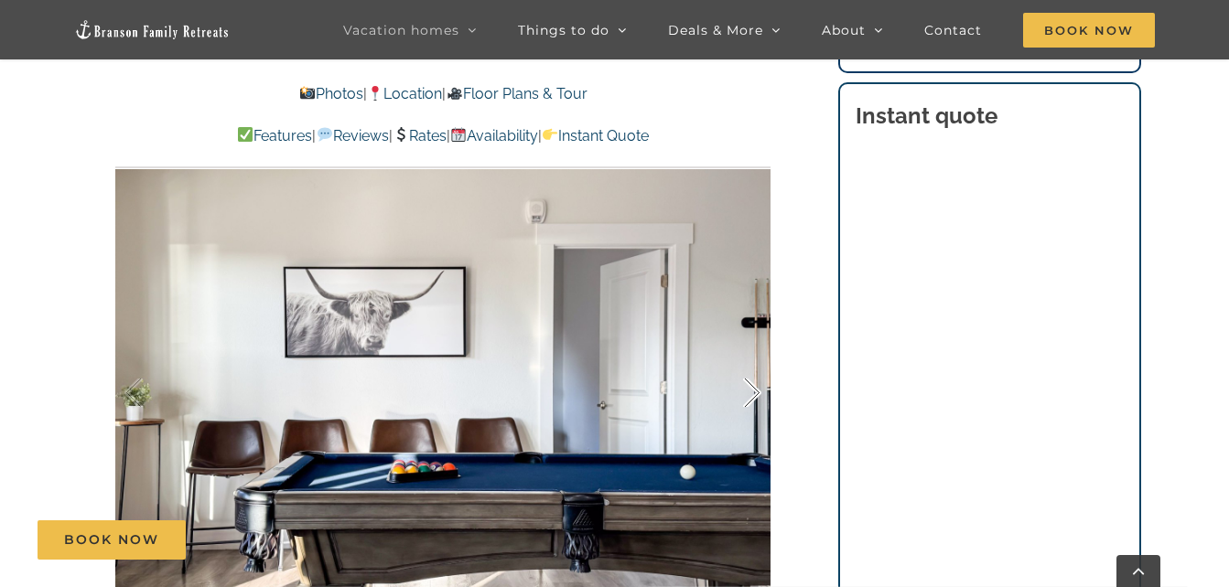
click at [749, 384] on div at bounding box center [733, 393] width 57 height 113
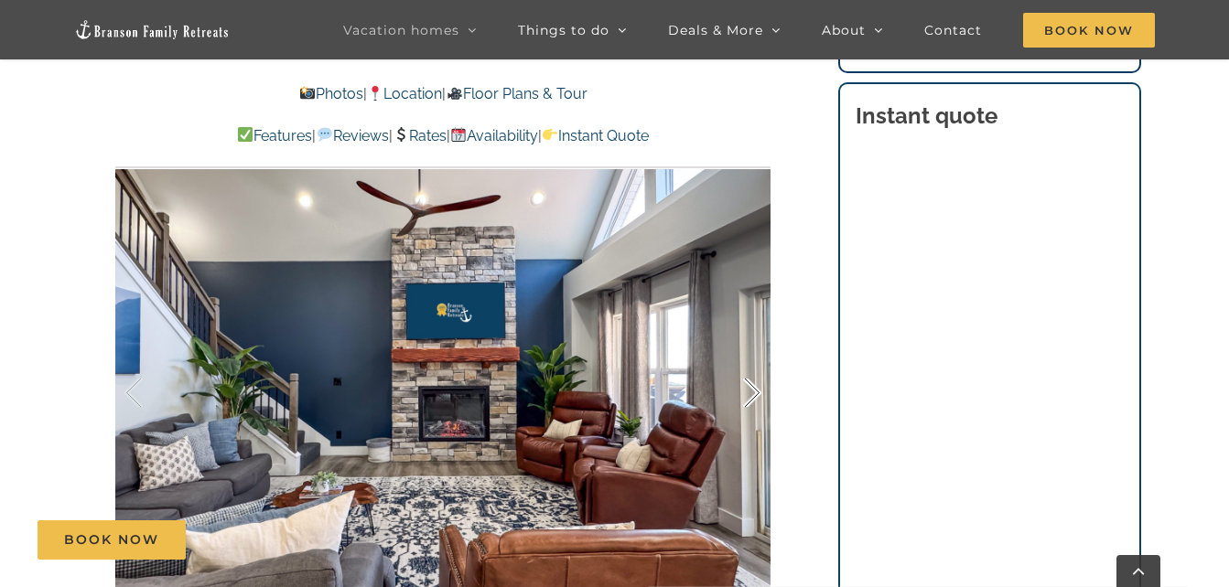
click at [749, 384] on div at bounding box center [733, 393] width 57 height 113
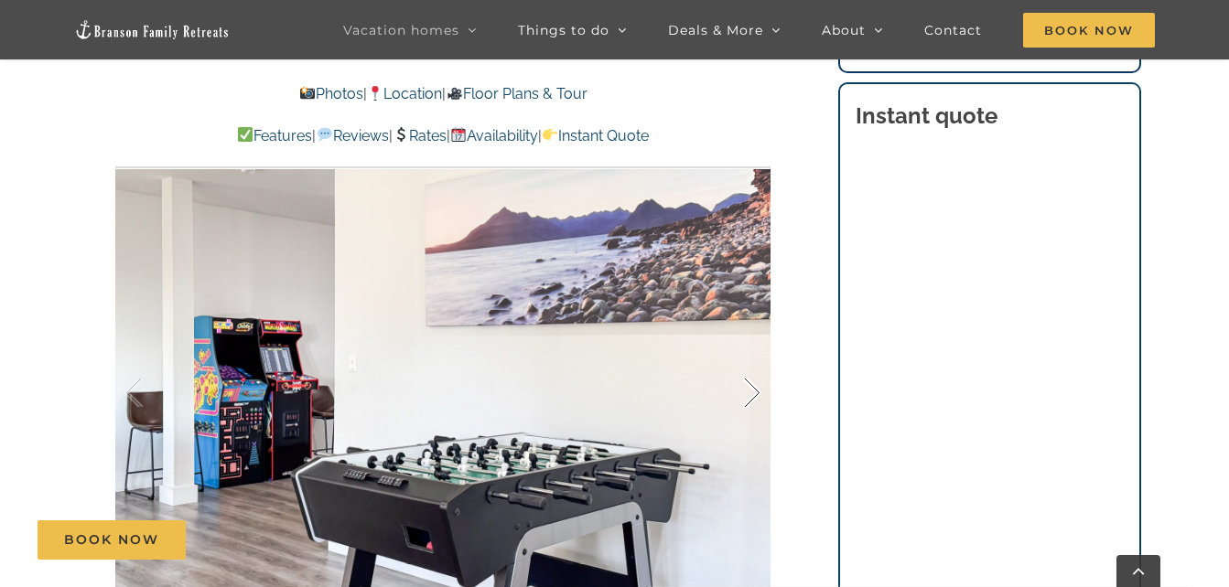
click at [749, 384] on div at bounding box center [733, 393] width 57 height 113
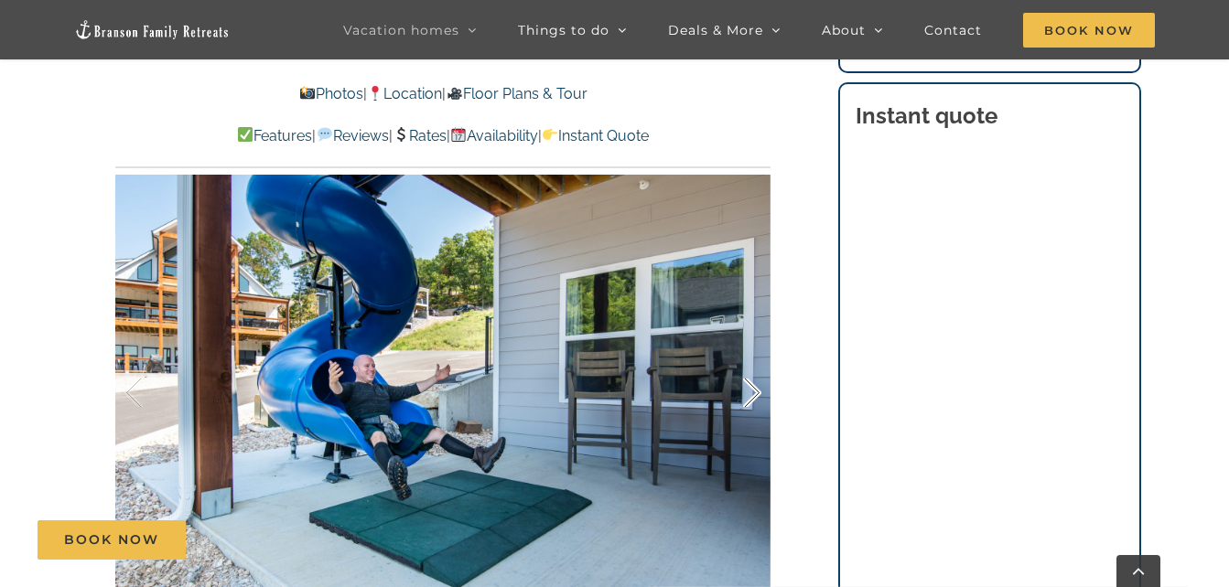
click at [749, 384] on div at bounding box center [733, 393] width 57 height 113
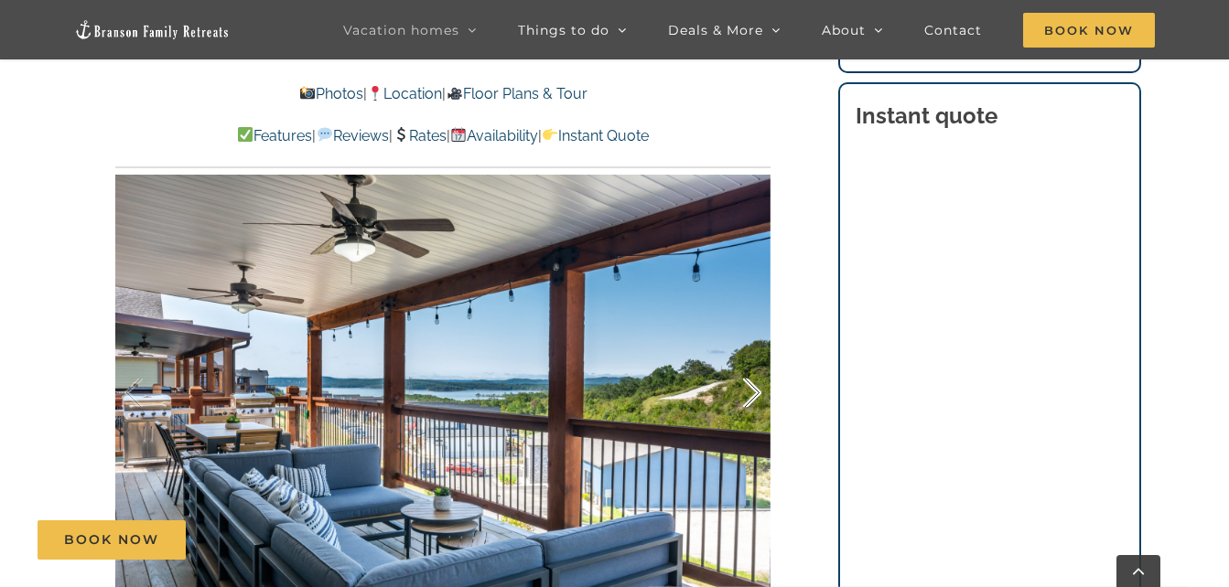
click at [749, 384] on div at bounding box center [733, 393] width 57 height 113
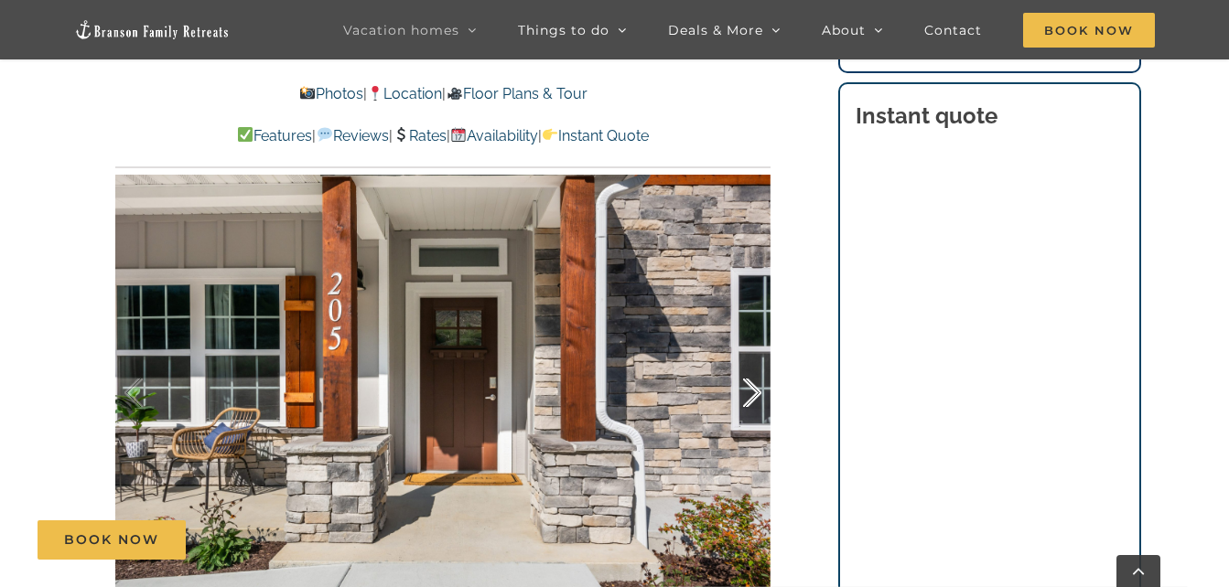
click at [749, 384] on div at bounding box center [733, 393] width 57 height 113
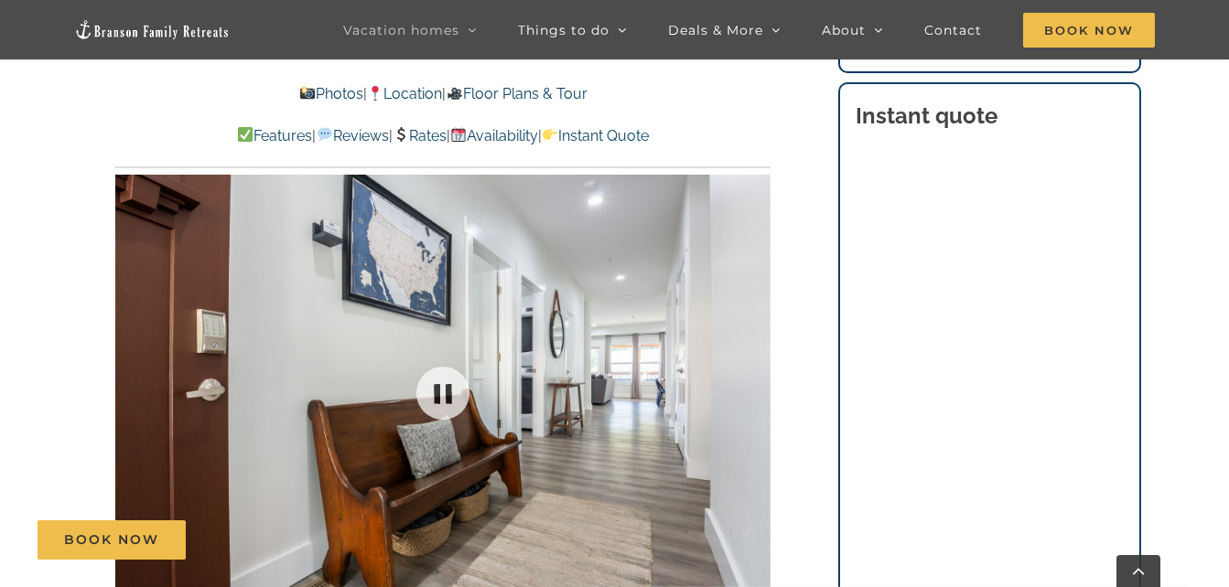
click at [749, 384] on div at bounding box center [442, 393] width 655 height 538
click at [749, 384] on div at bounding box center [733, 393] width 57 height 113
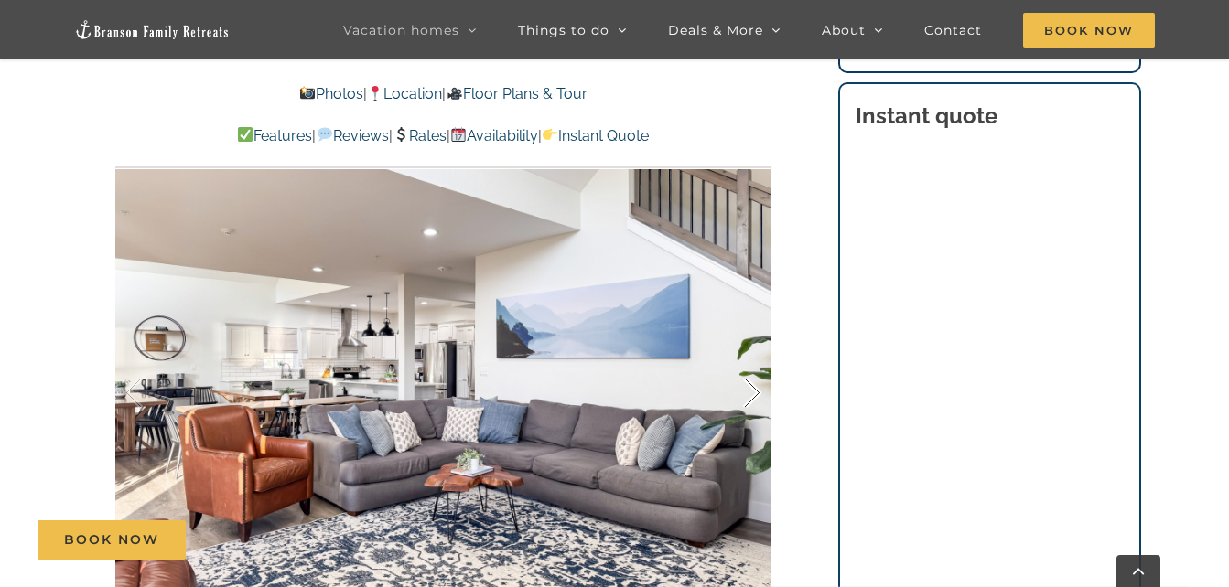
click at [749, 384] on div at bounding box center [733, 393] width 57 height 113
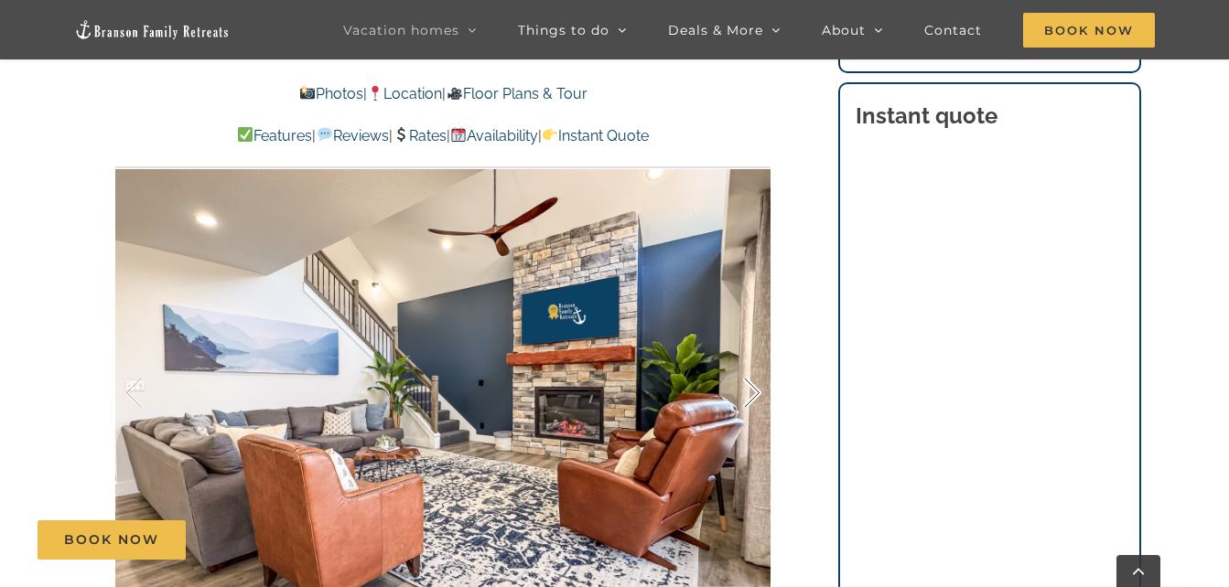
click at [749, 384] on div at bounding box center [733, 393] width 57 height 113
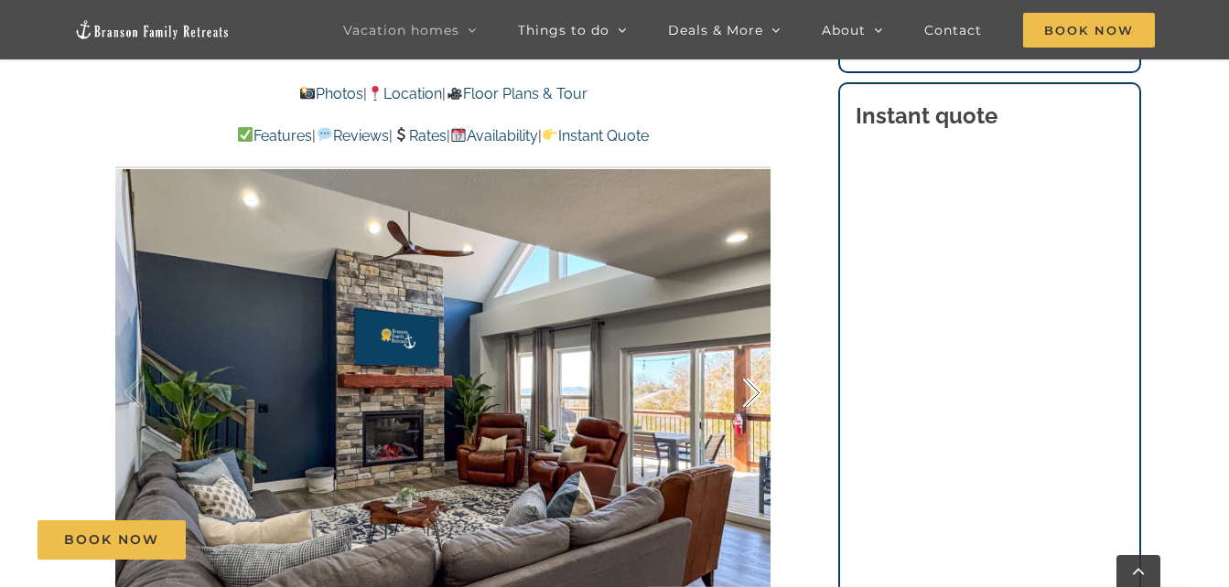
click at [749, 384] on div at bounding box center [733, 393] width 57 height 113
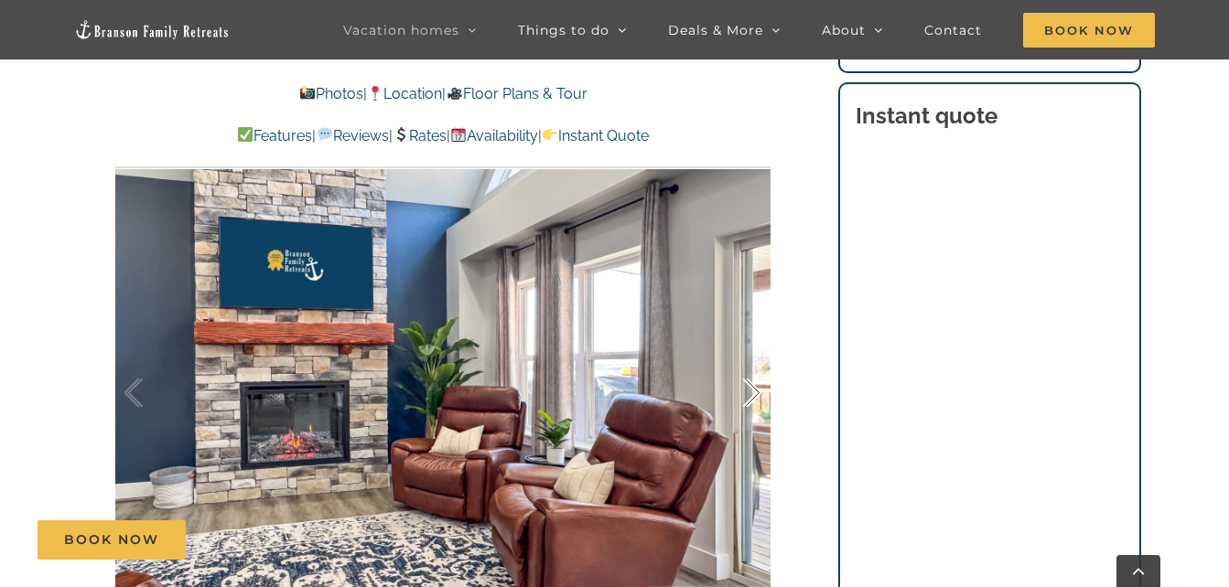
click at [749, 384] on div at bounding box center [733, 393] width 57 height 113
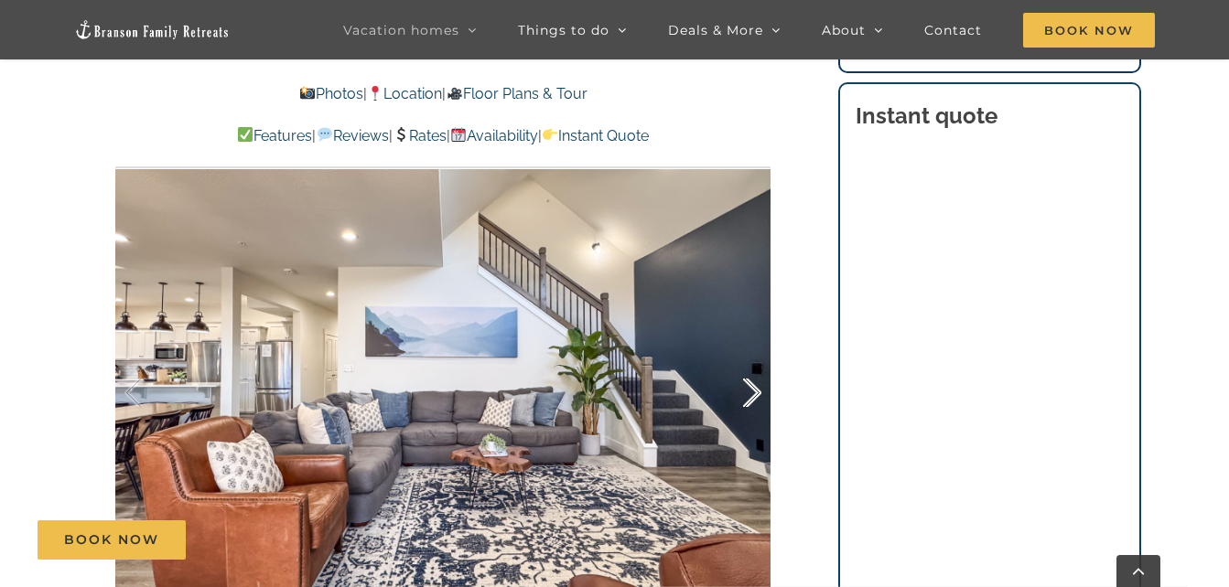
click at [749, 384] on div at bounding box center [733, 393] width 57 height 113
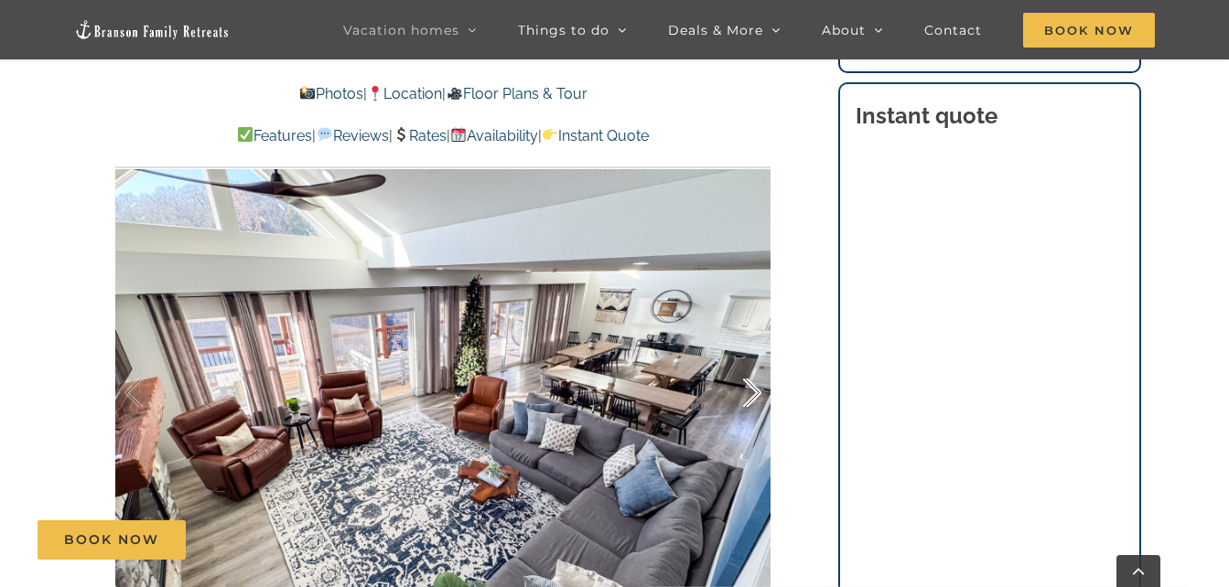
click at [749, 384] on div at bounding box center [733, 393] width 57 height 113
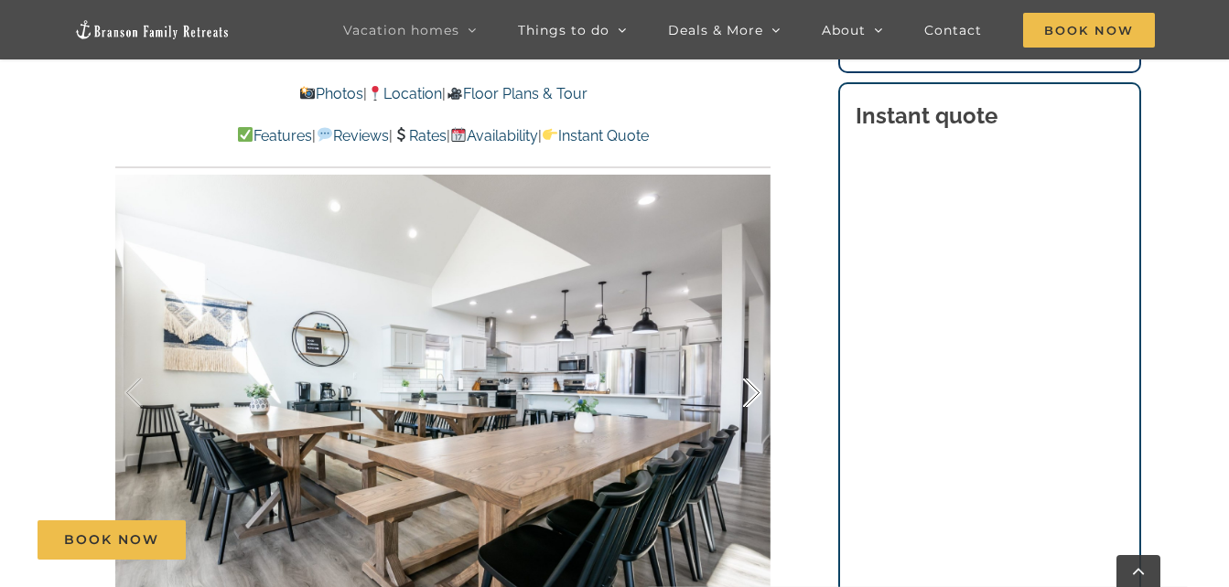
click at [749, 384] on div at bounding box center [733, 393] width 57 height 113
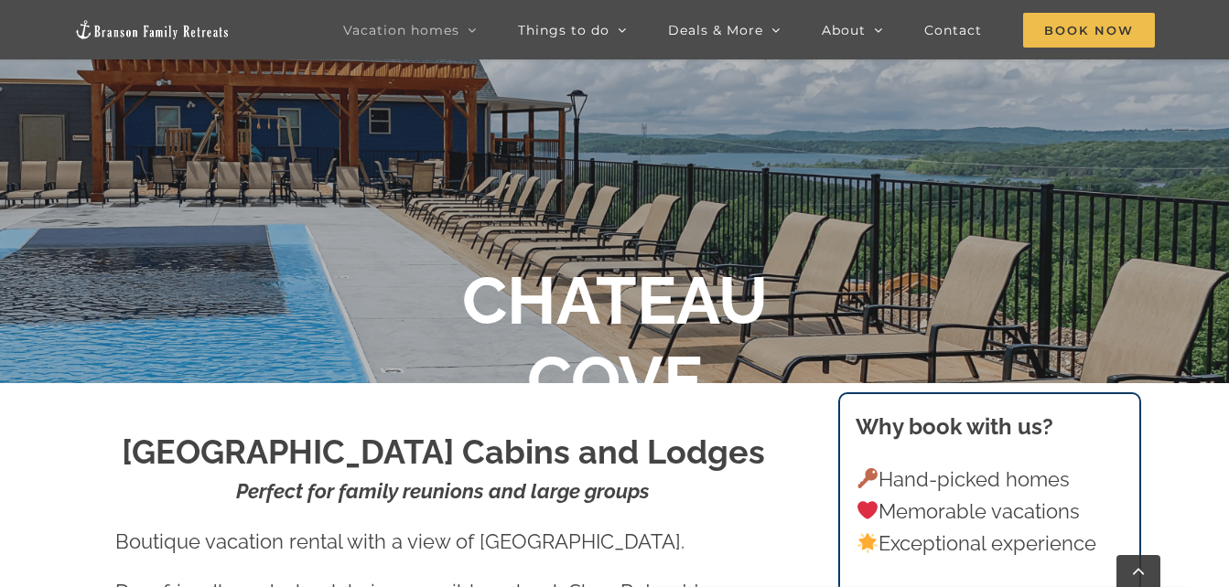
scroll to position [255, 0]
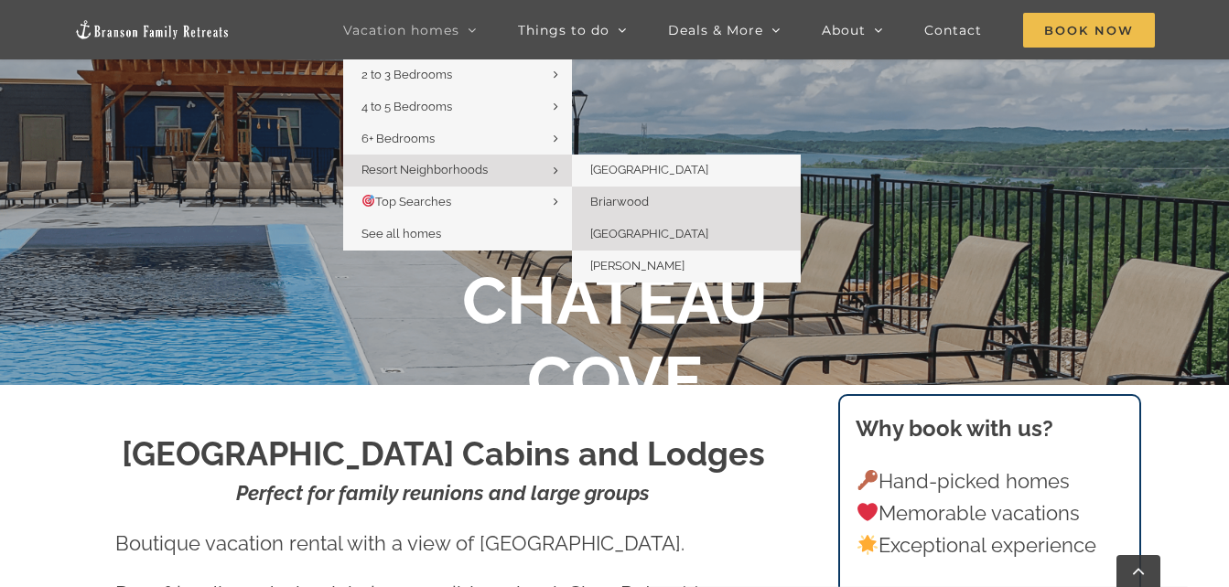
click at [607, 199] on span "Briarwood" at bounding box center [619, 202] width 59 height 14
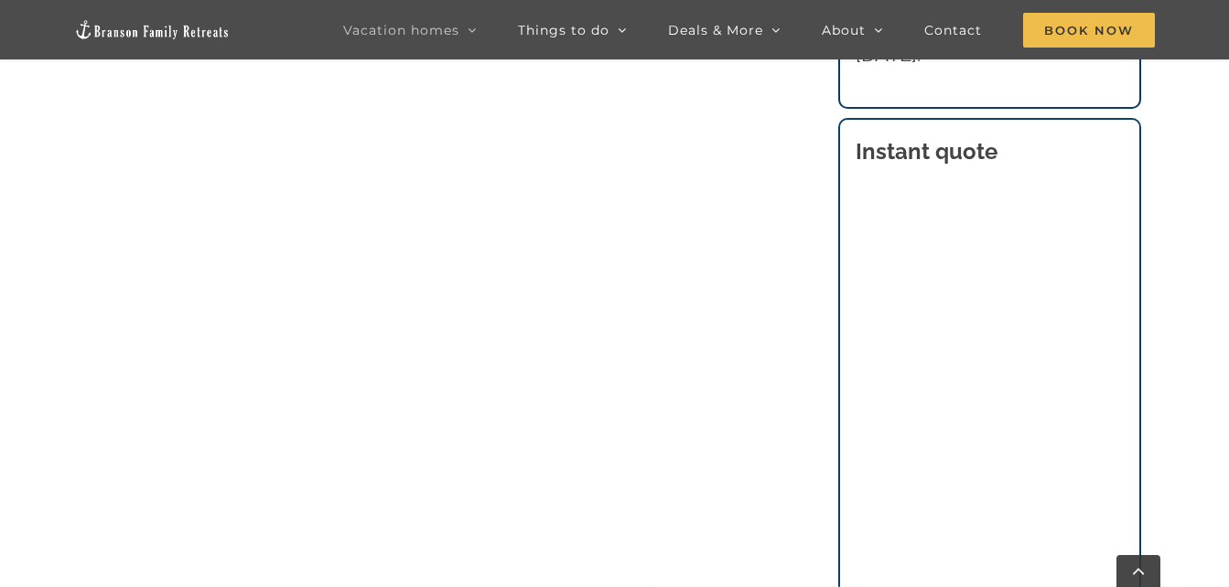
scroll to position [971, 0]
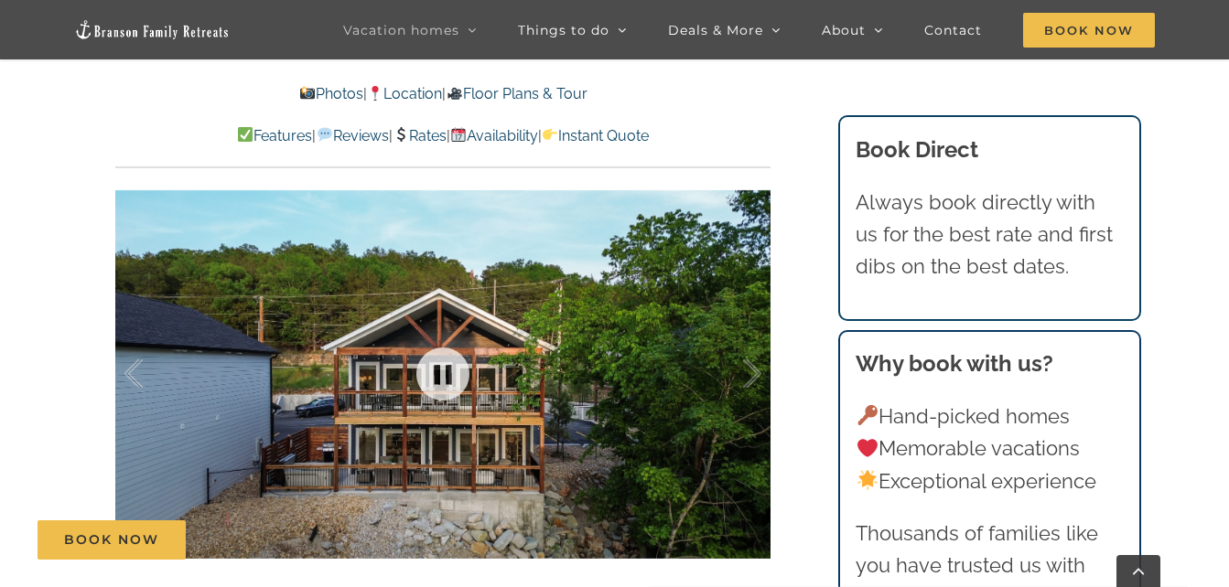
scroll to position [1058, 0]
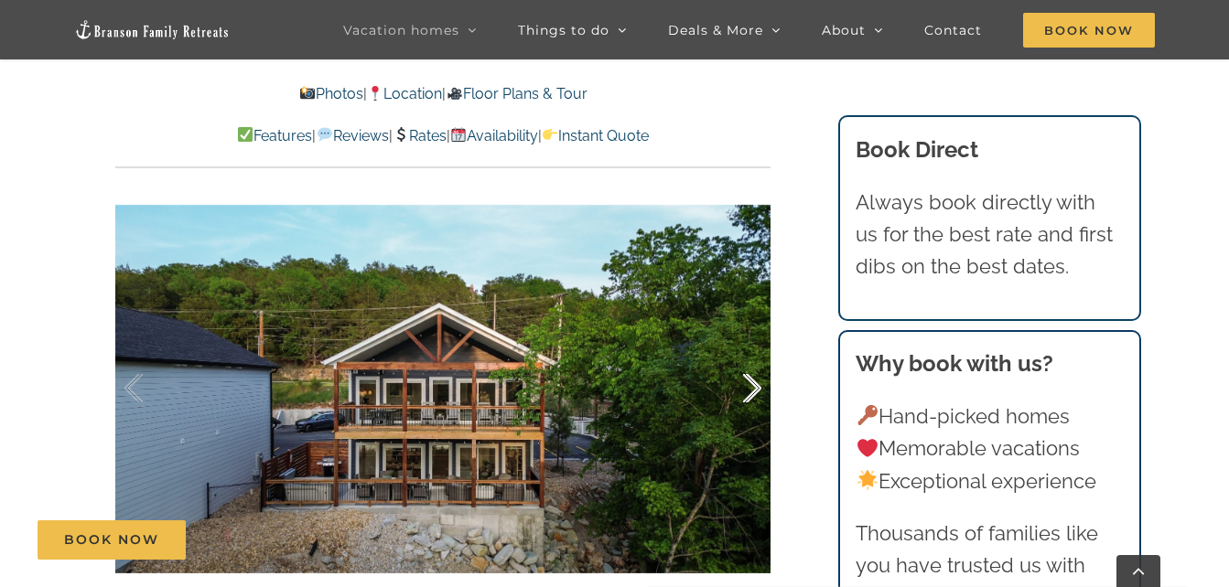
click at [748, 384] on div at bounding box center [733, 388] width 57 height 113
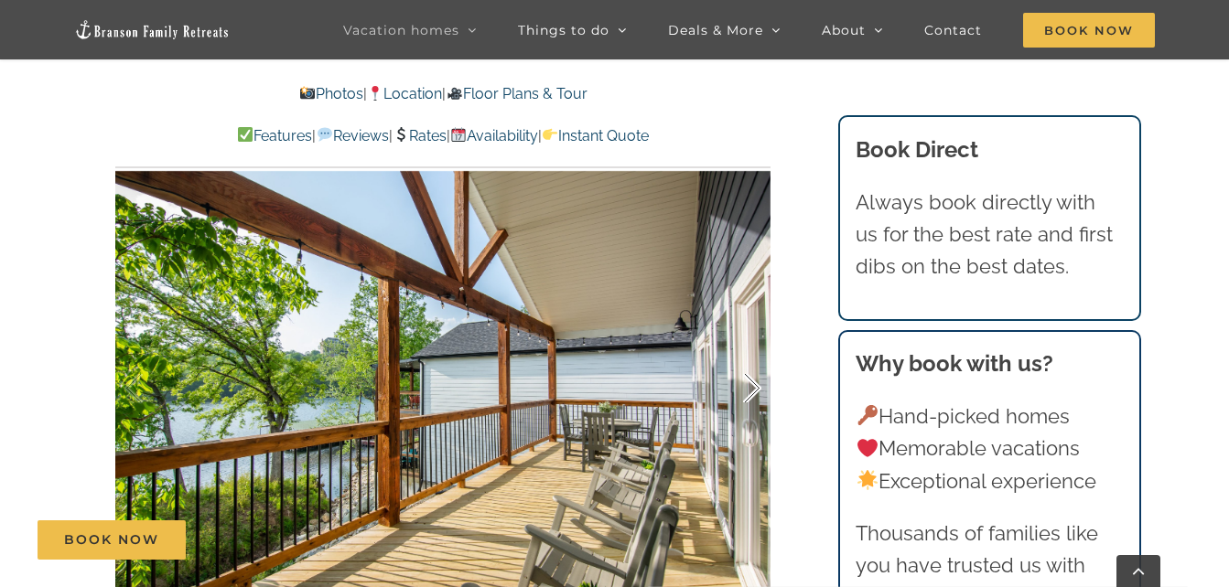
click at [748, 384] on div at bounding box center [733, 388] width 57 height 113
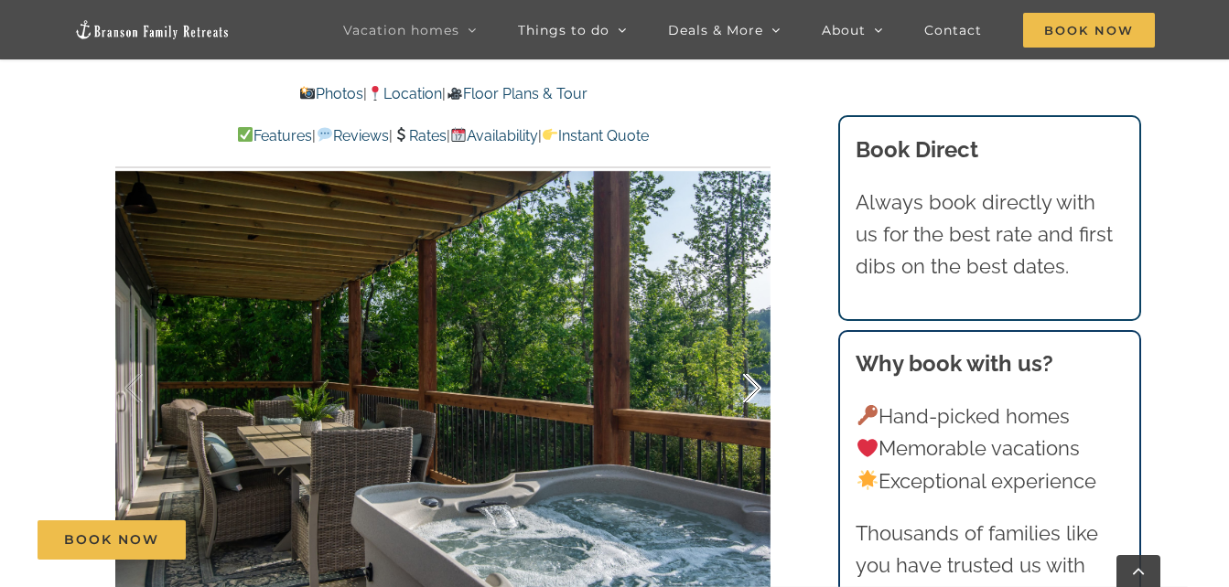
click at [748, 384] on div at bounding box center [733, 388] width 57 height 113
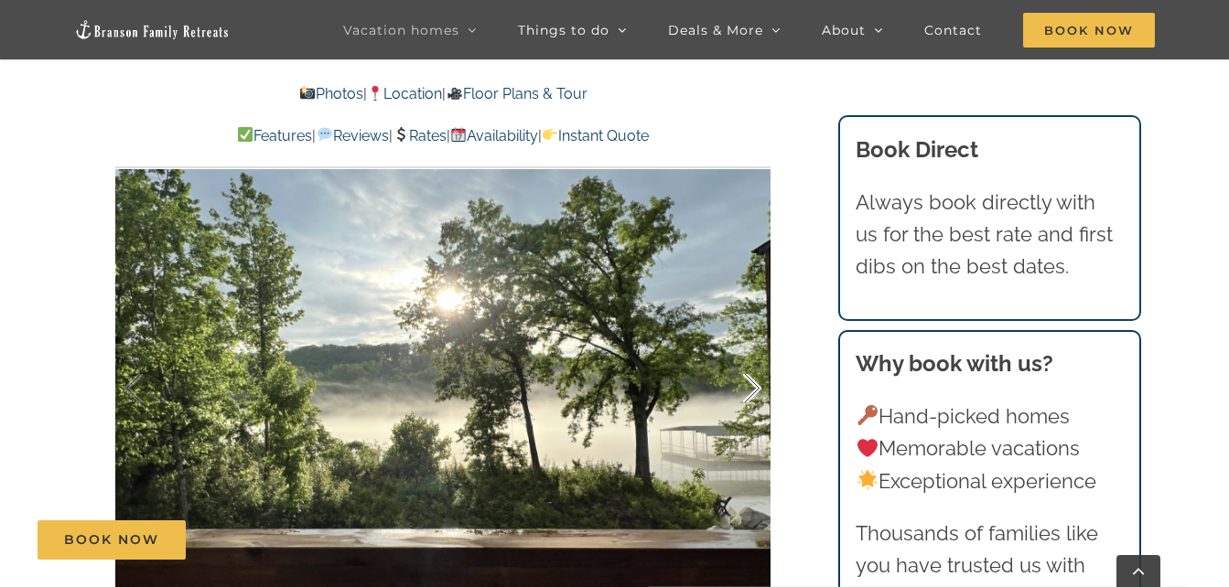
click at [748, 384] on div at bounding box center [733, 388] width 57 height 113
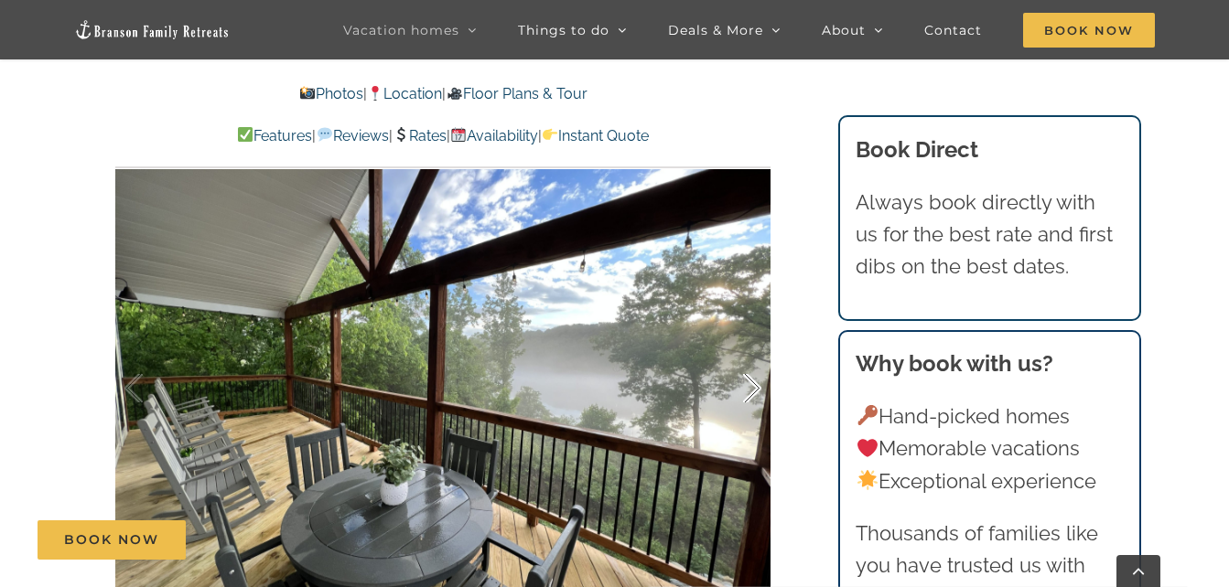
click at [748, 384] on div at bounding box center [733, 388] width 57 height 113
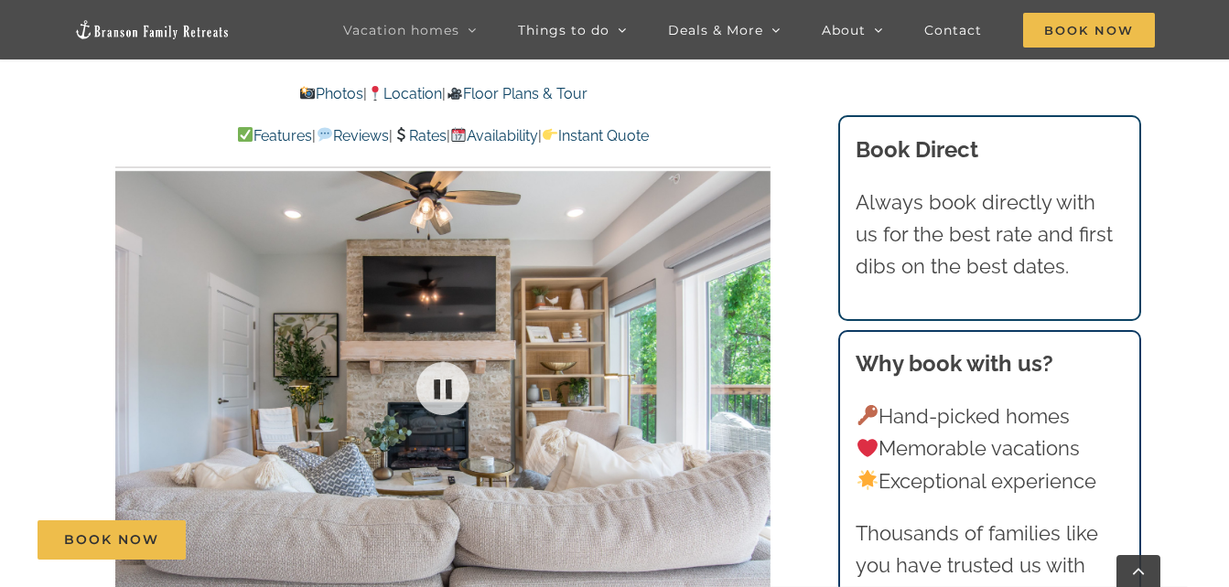
click at [748, 384] on div at bounding box center [442, 389] width 655 height 538
click at [748, 384] on div at bounding box center [733, 388] width 57 height 113
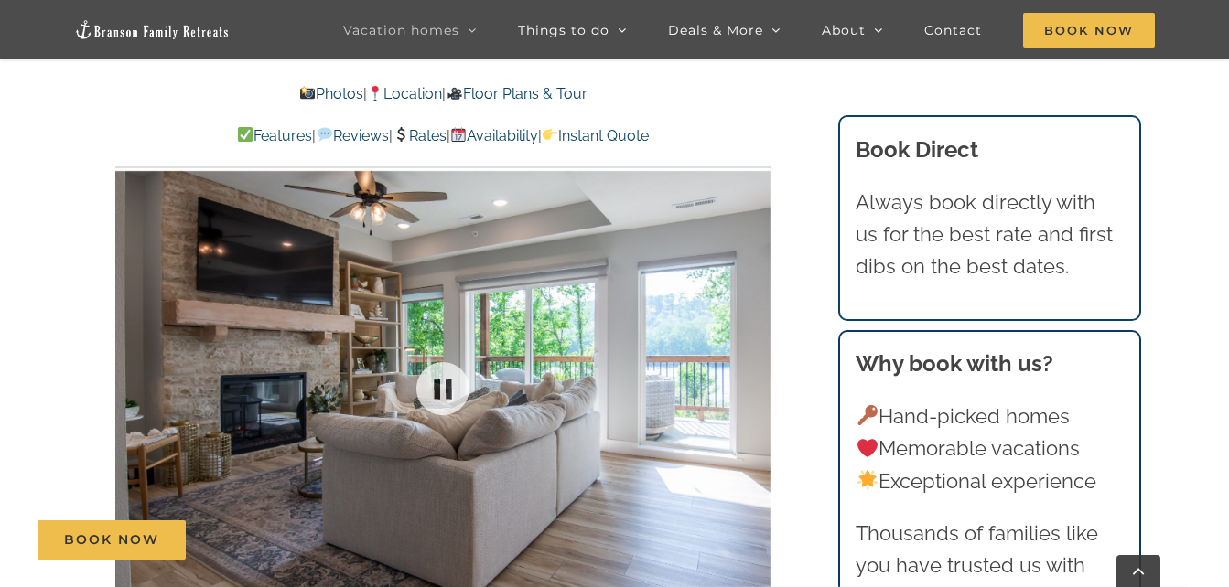
click at [748, 384] on div at bounding box center [442, 389] width 655 height 538
click at [748, 384] on div at bounding box center [733, 388] width 57 height 113
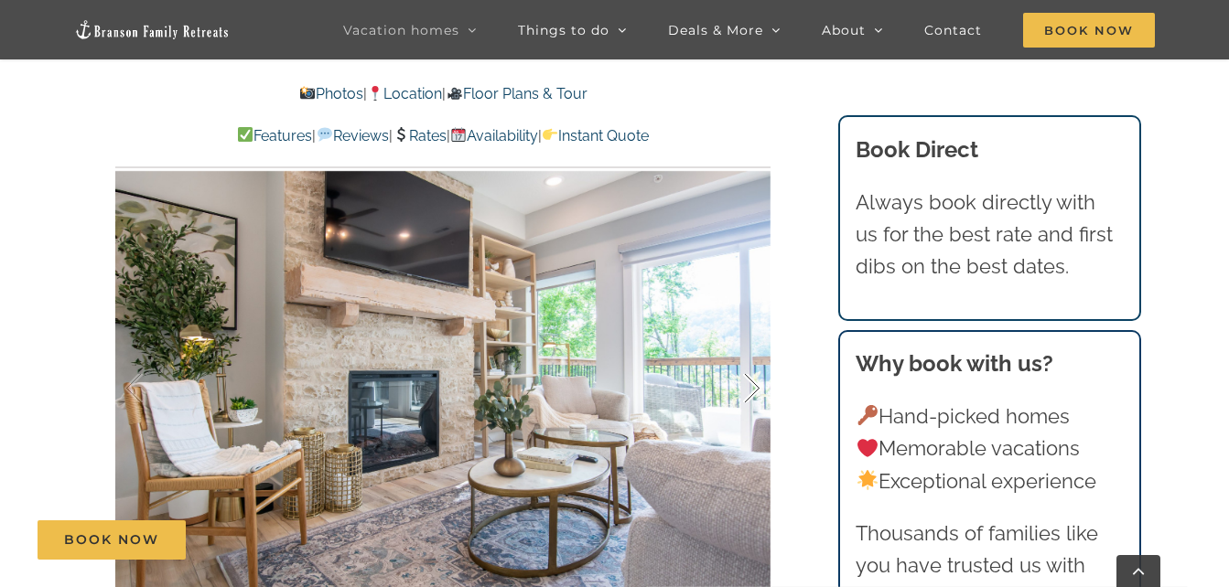
click at [748, 384] on div at bounding box center [733, 388] width 57 height 113
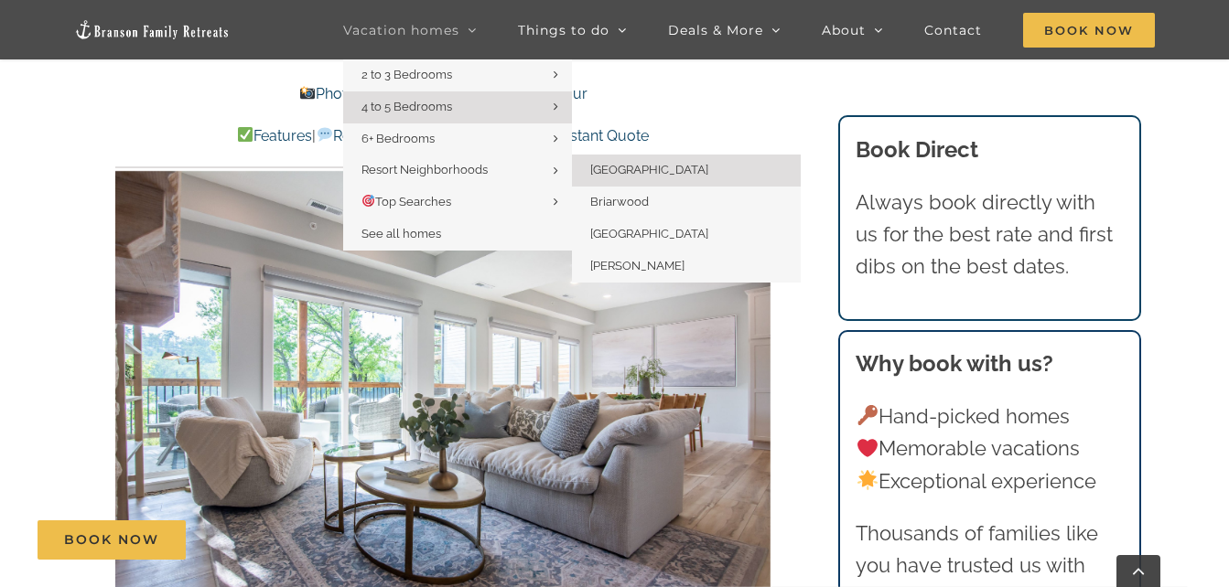
click at [620, 168] on span "[GEOGRAPHIC_DATA]" at bounding box center [649, 170] width 118 height 14
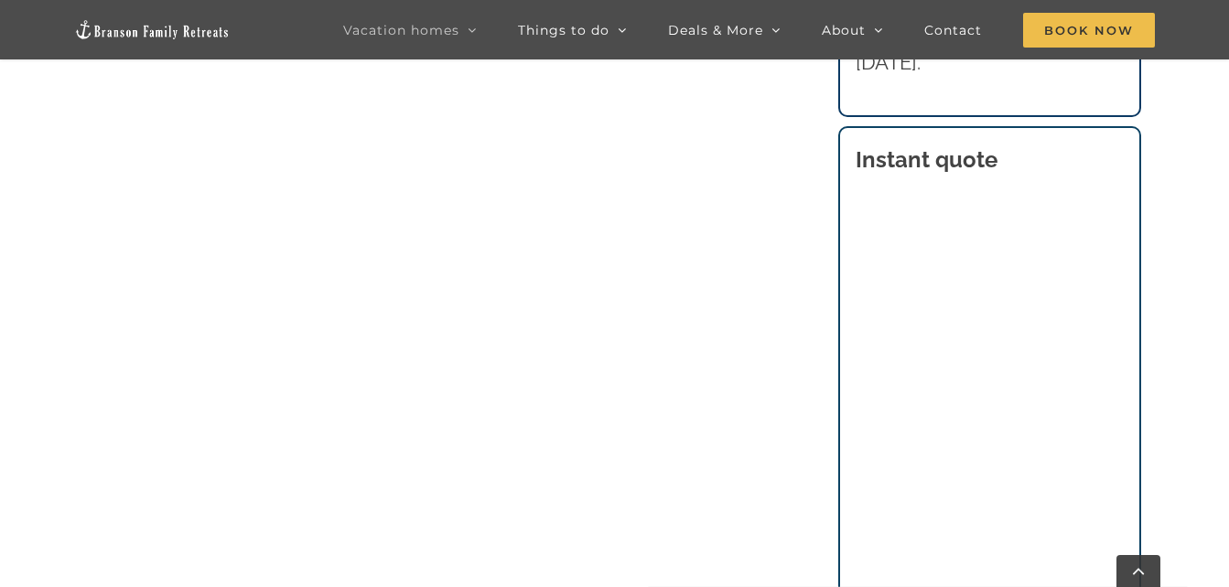
scroll to position [969, 0]
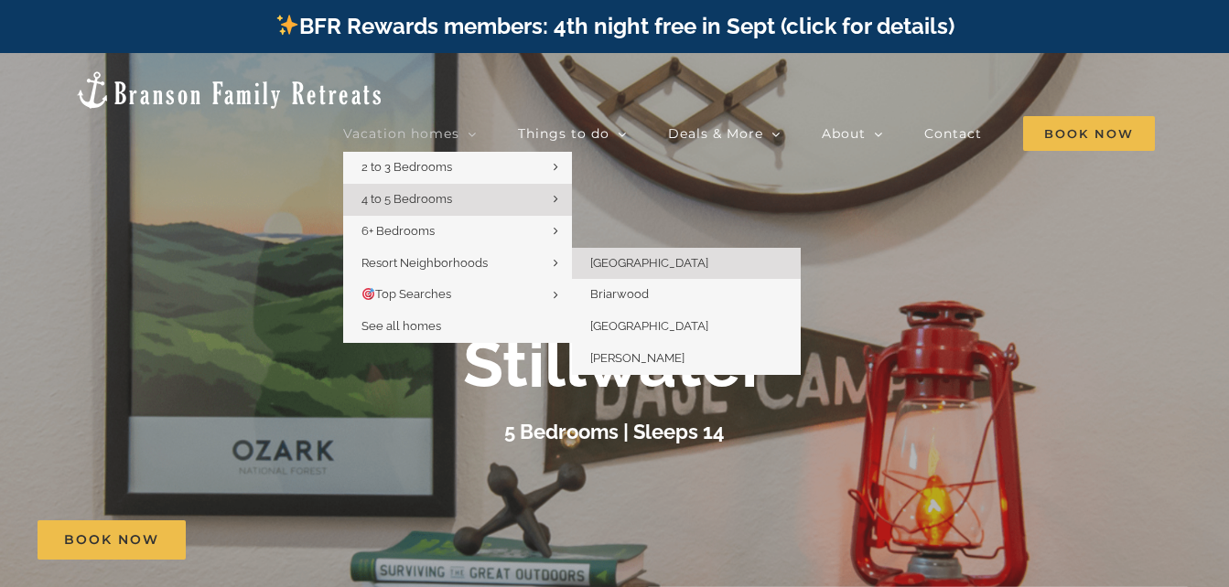
click at [617, 256] on span "[GEOGRAPHIC_DATA]" at bounding box center [649, 263] width 118 height 14
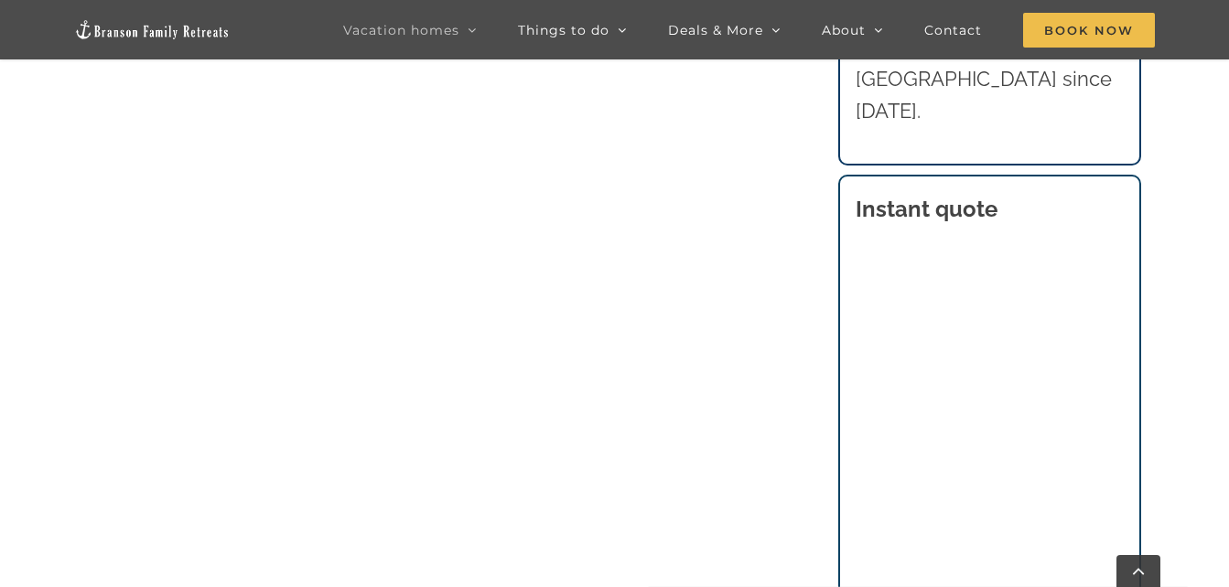
scroll to position [1129, 0]
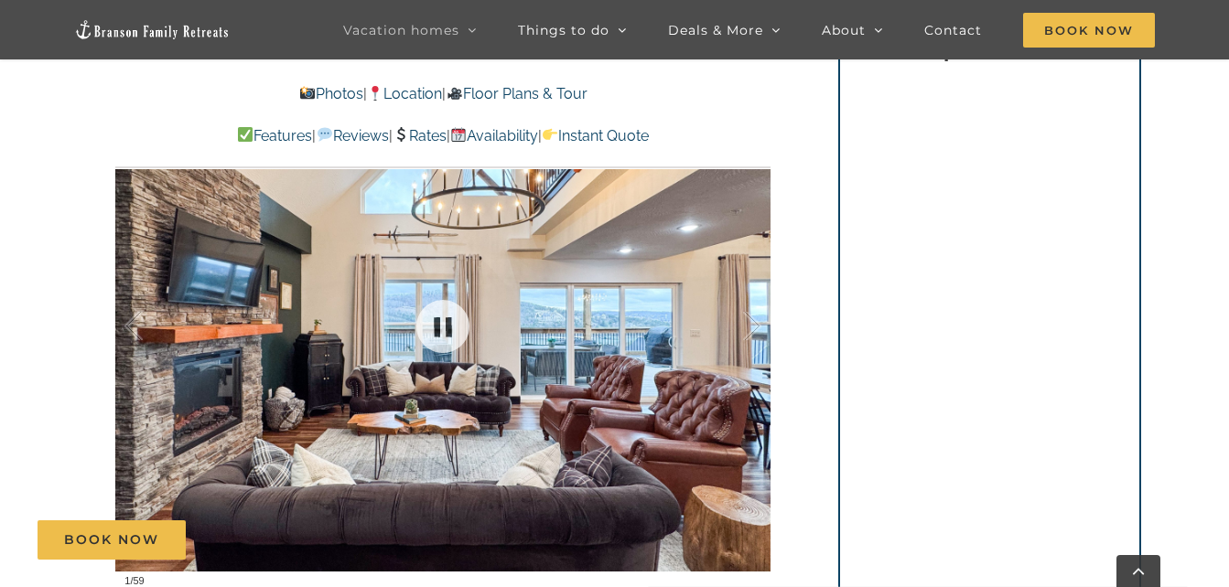
scroll to position [1293, 0]
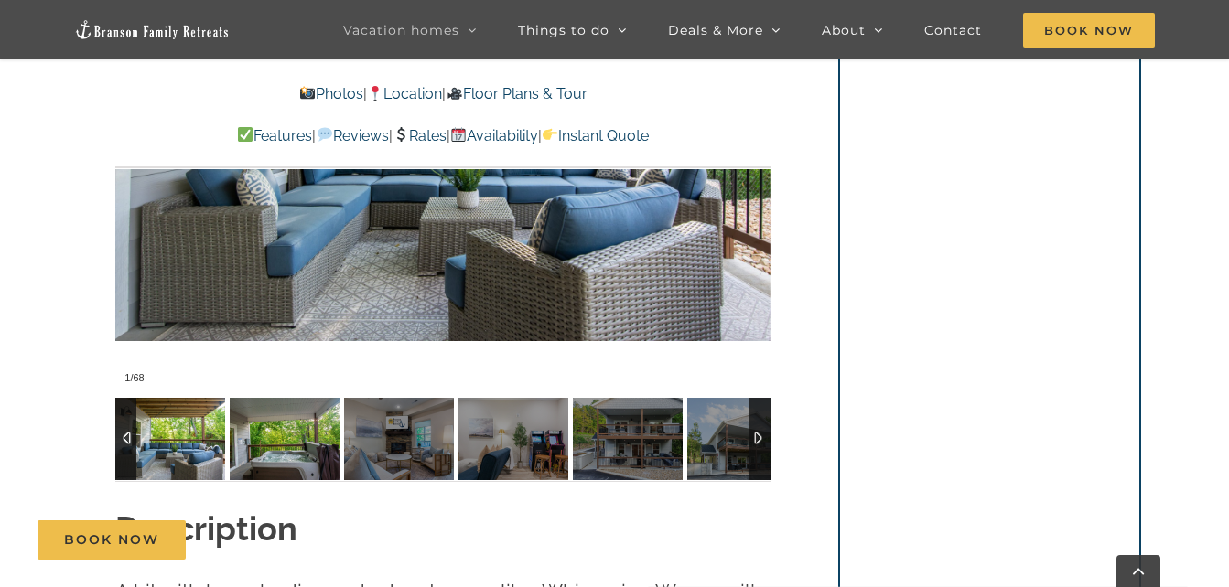
scroll to position [1496, 0]
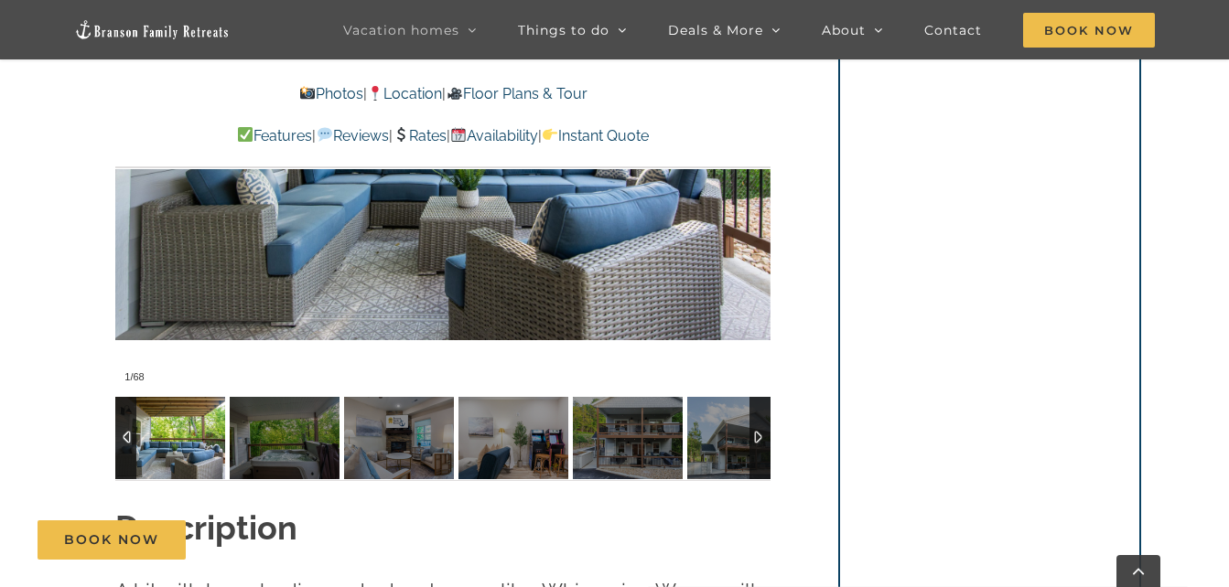
click at [755, 432] on div at bounding box center [759, 438] width 21 height 82
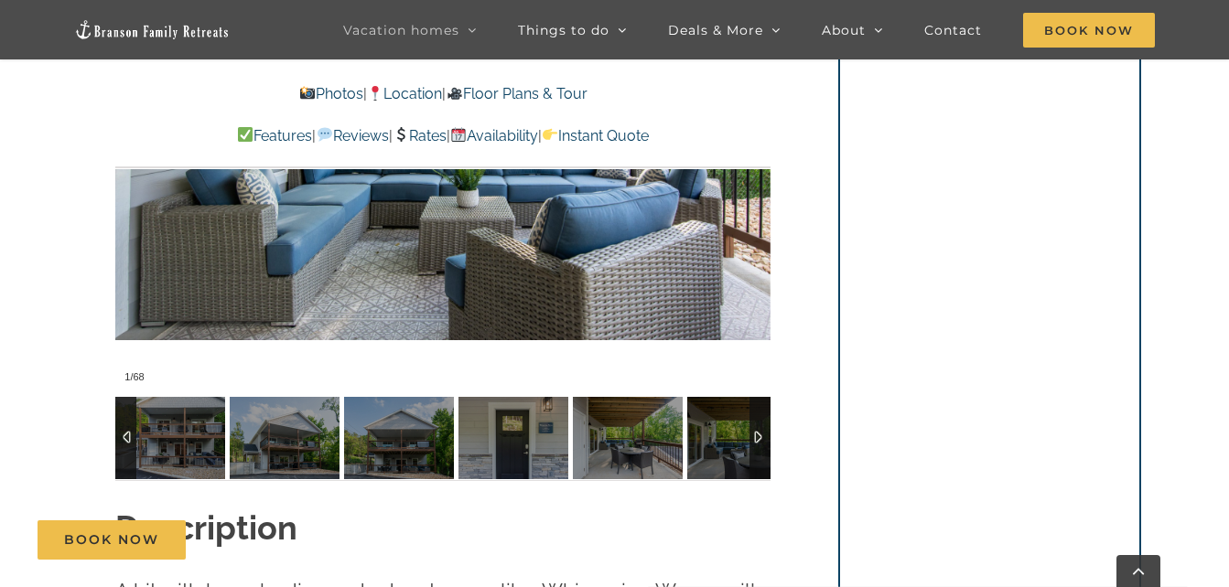
click at [755, 432] on div at bounding box center [759, 438] width 21 height 82
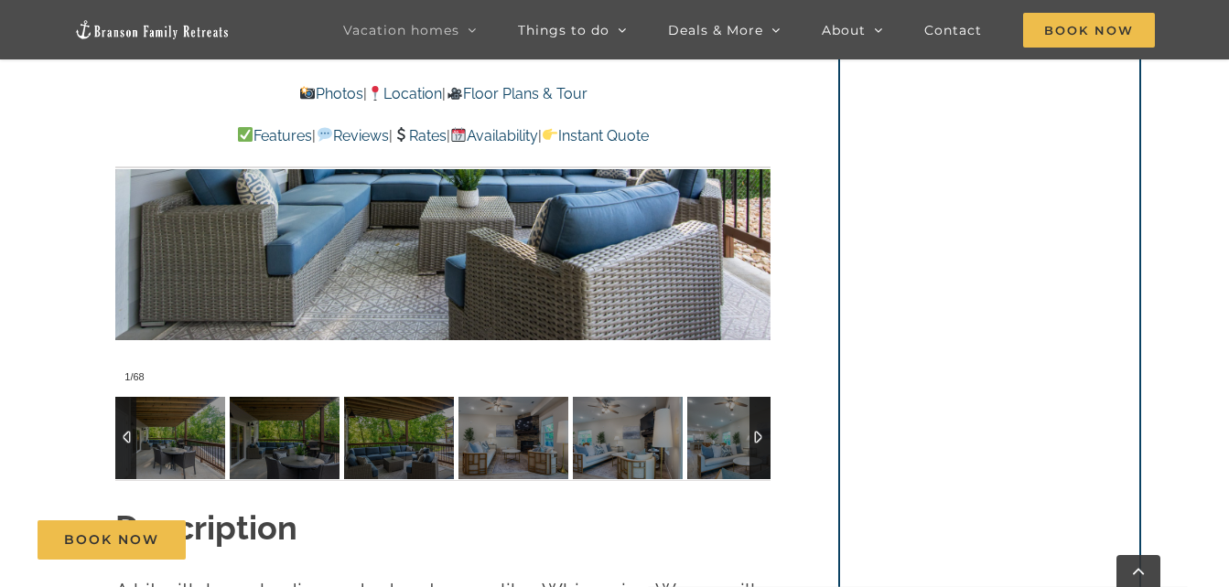
click at [755, 432] on div at bounding box center [759, 438] width 21 height 82
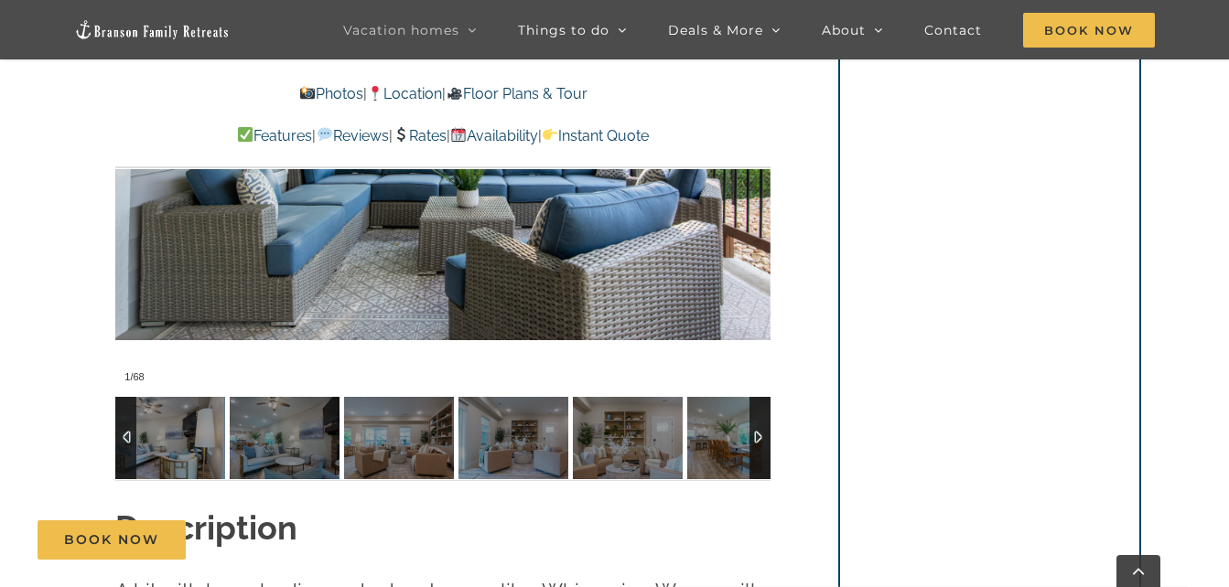
click at [755, 432] on div at bounding box center [759, 438] width 21 height 82
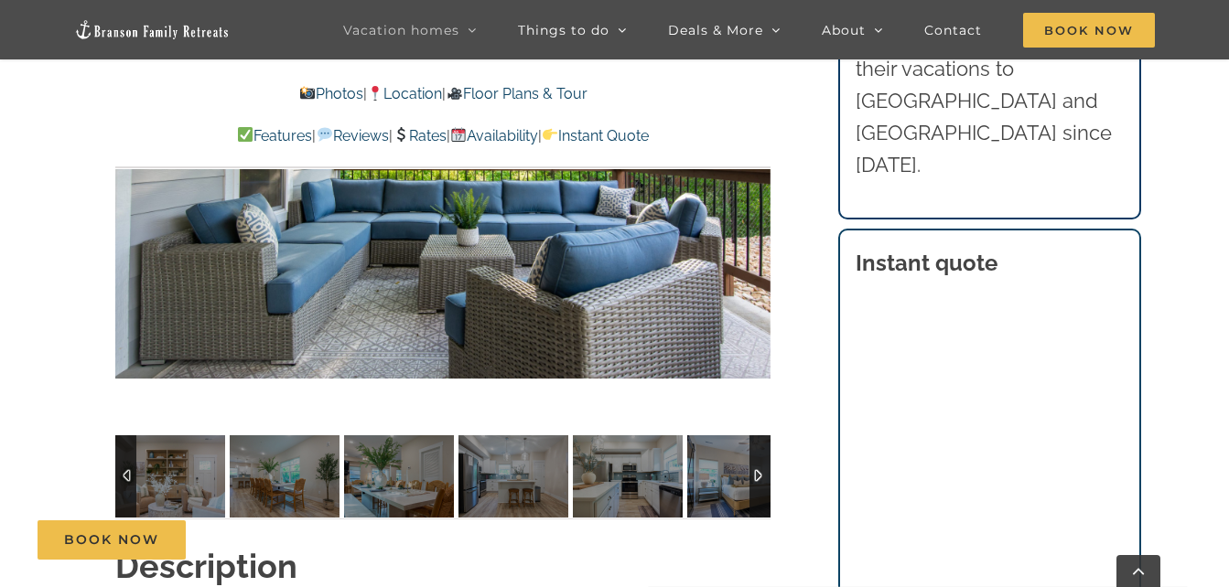
scroll to position [1457, 0]
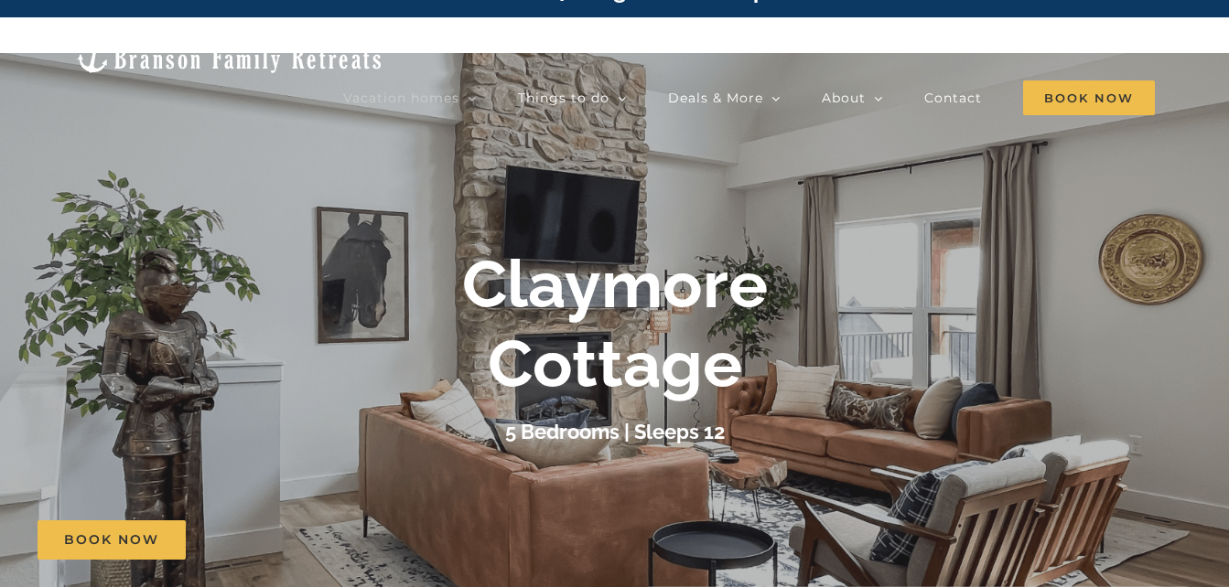
scroll to position [35, 0]
